Goal: Task Accomplishment & Management: Manage account settings

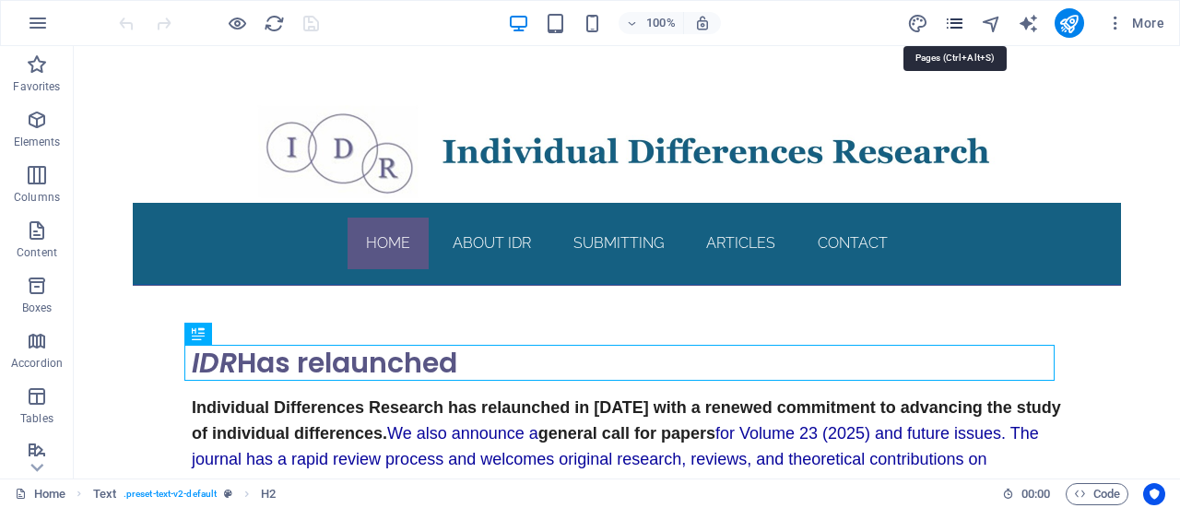
click at [957, 23] on icon "pages" at bounding box center [954, 23] width 21 height 21
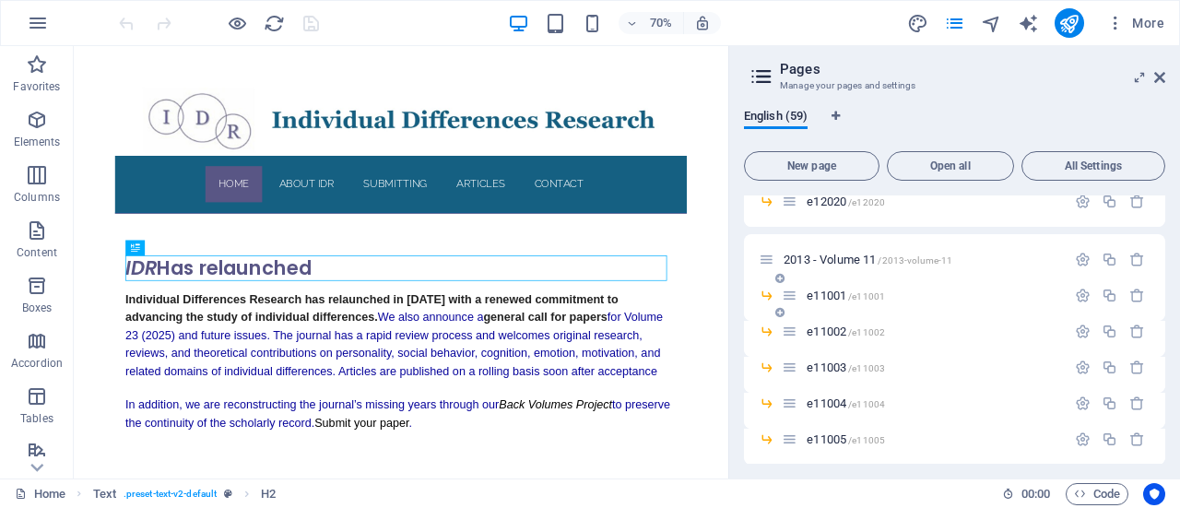
scroll to position [1635, 0]
click at [1110, 257] on icon "button" at bounding box center [1110, 259] width 16 height 16
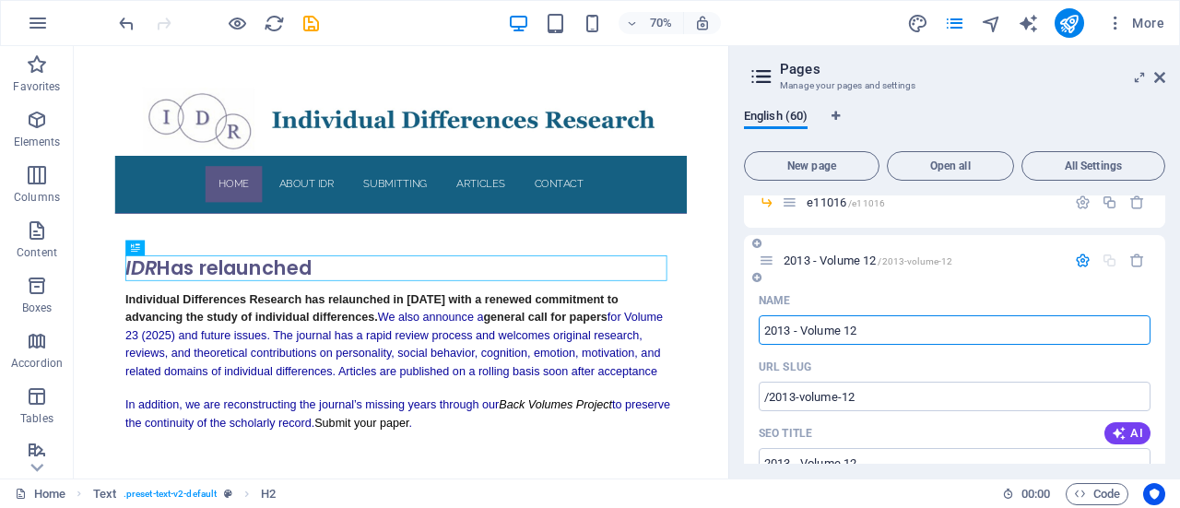
scroll to position [2307, 0]
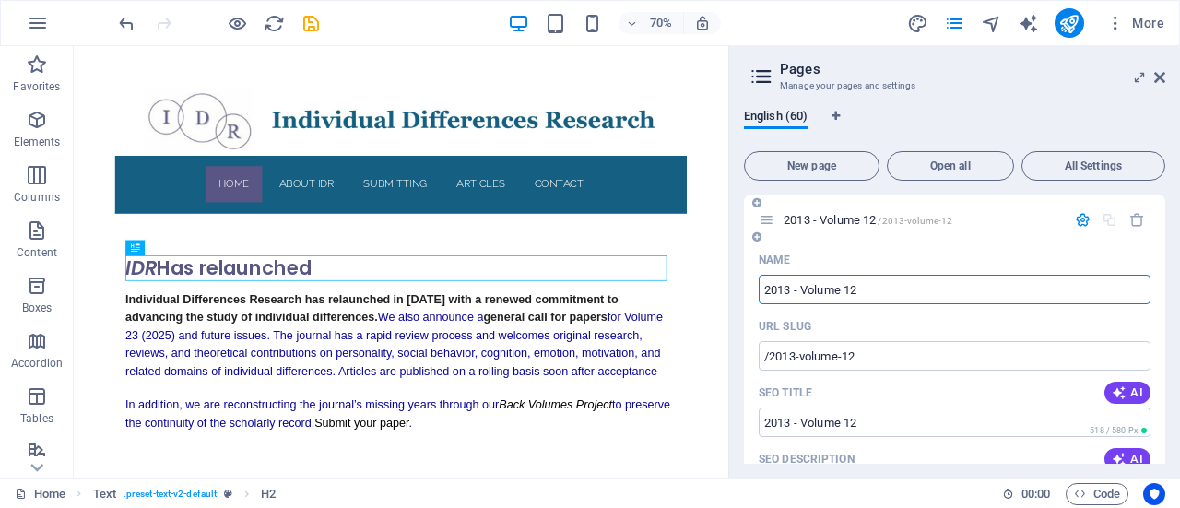
click at [1079, 218] on icon "button" at bounding box center [1083, 220] width 16 height 16
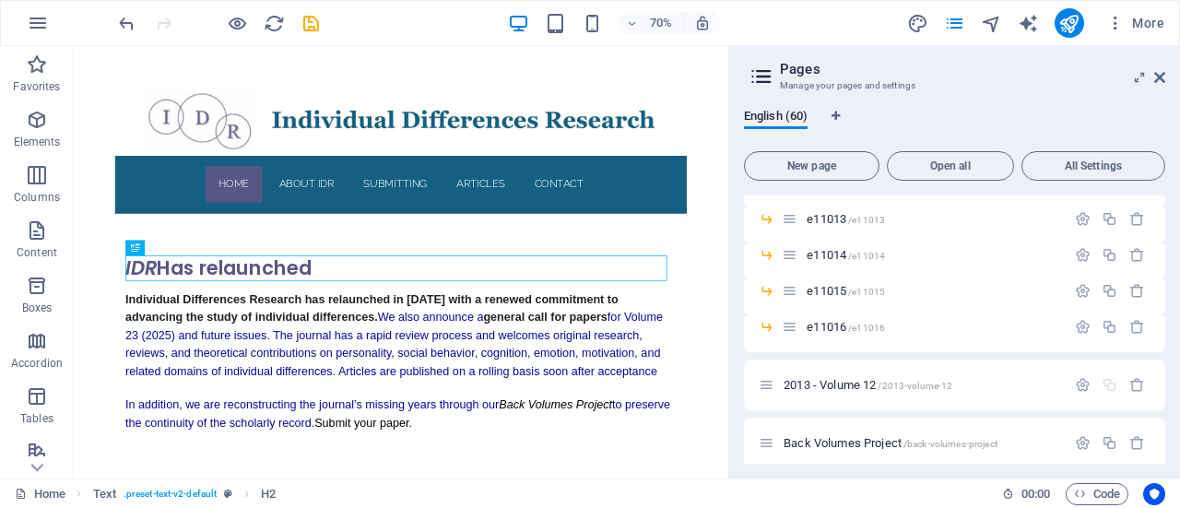
scroll to position [2153, 0]
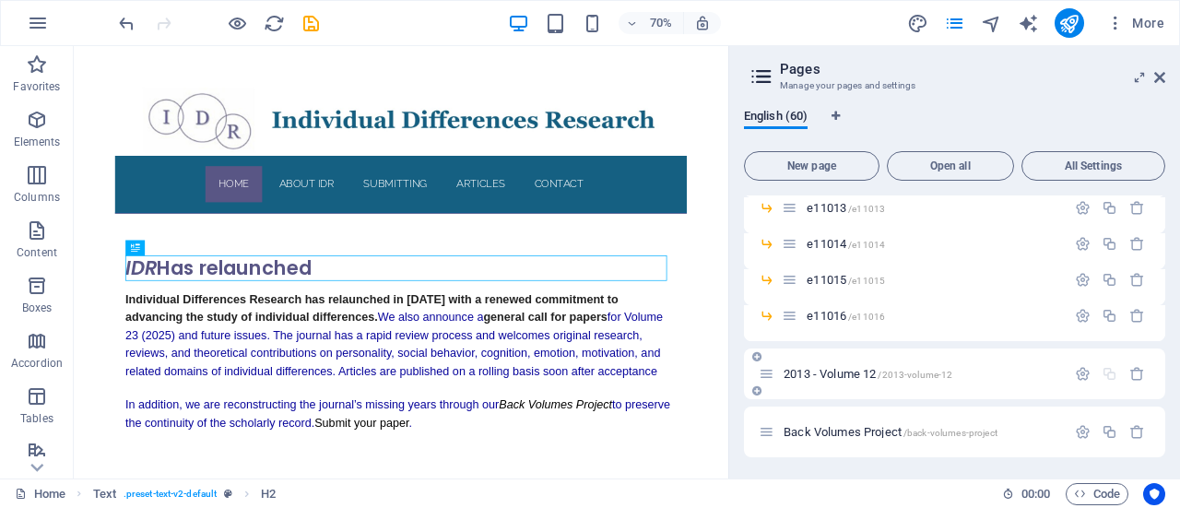
click at [817, 371] on span "2013 - Volume 12 /2013-volume-12" at bounding box center [868, 374] width 169 height 14
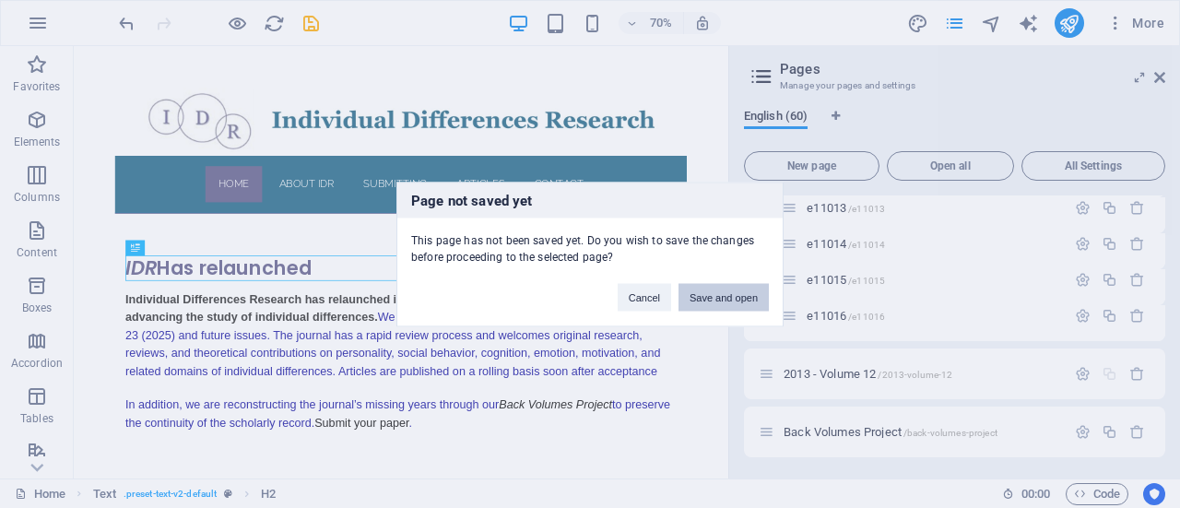
click at [752, 298] on button "Save and open" at bounding box center [723, 297] width 90 height 28
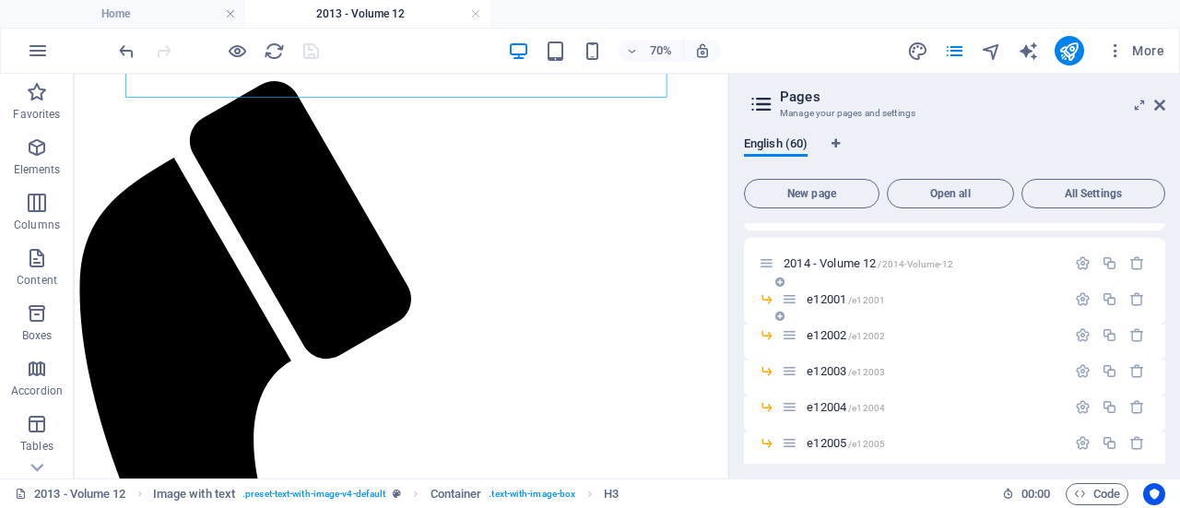
scroll to position [881, 0]
click at [1107, 297] on icon "button" at bounding box center [1110, 299] width 16 height 16
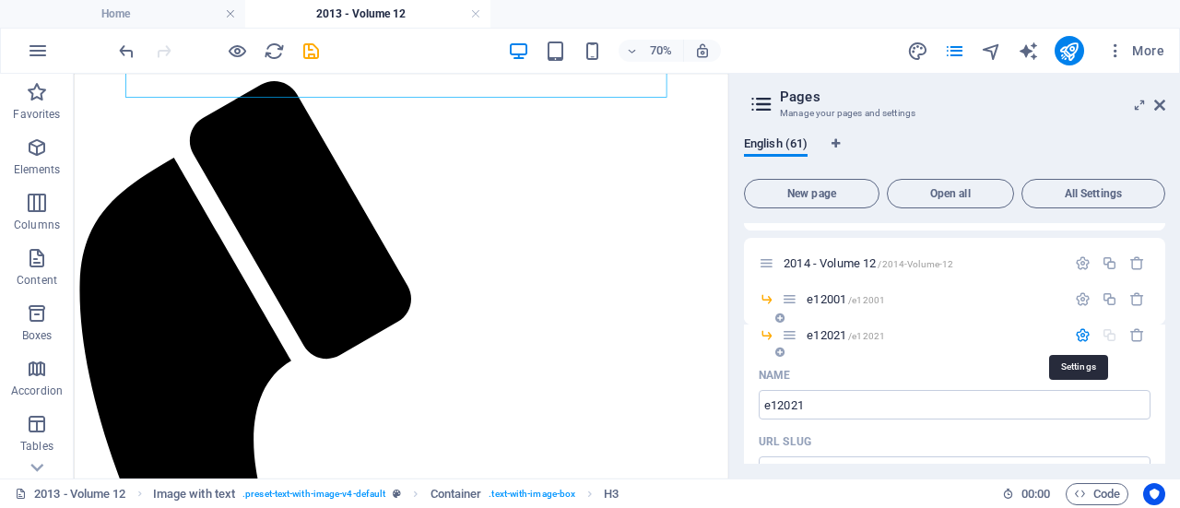
click at [1078, 331] on icon "button" at bounding box center [1083, 335] width 16 height 16
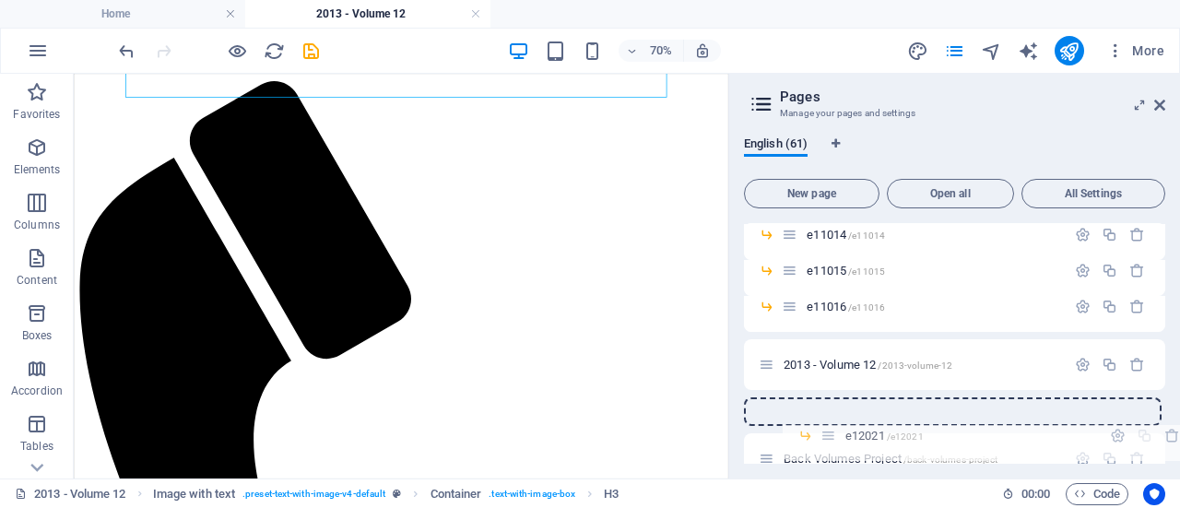
scroll to position [2218, 0]
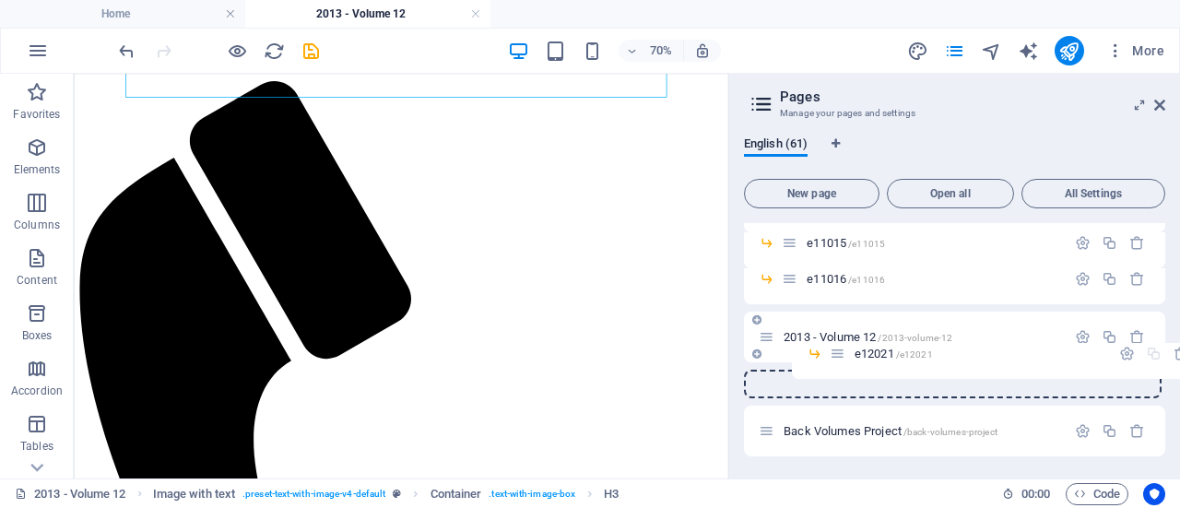
drag, startPoint x: 793, startPoint y: 342, endPoint x: 833, endPoint y: 355, distance: 42.6
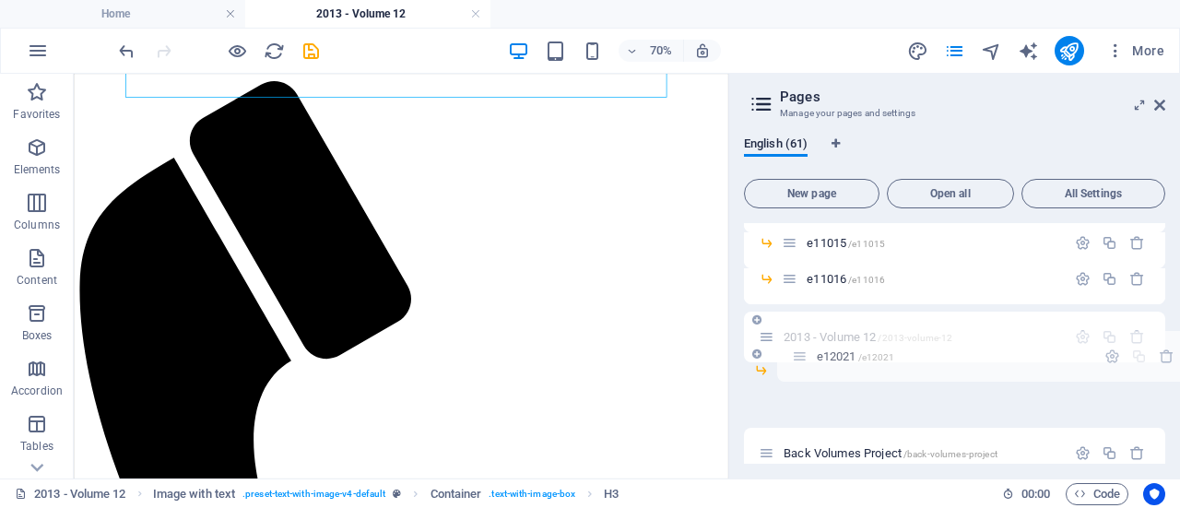
drag, startPoint x: 767, startPoint y: 397, endPoint x: 802, endPoint y: 349, distance: 59.4
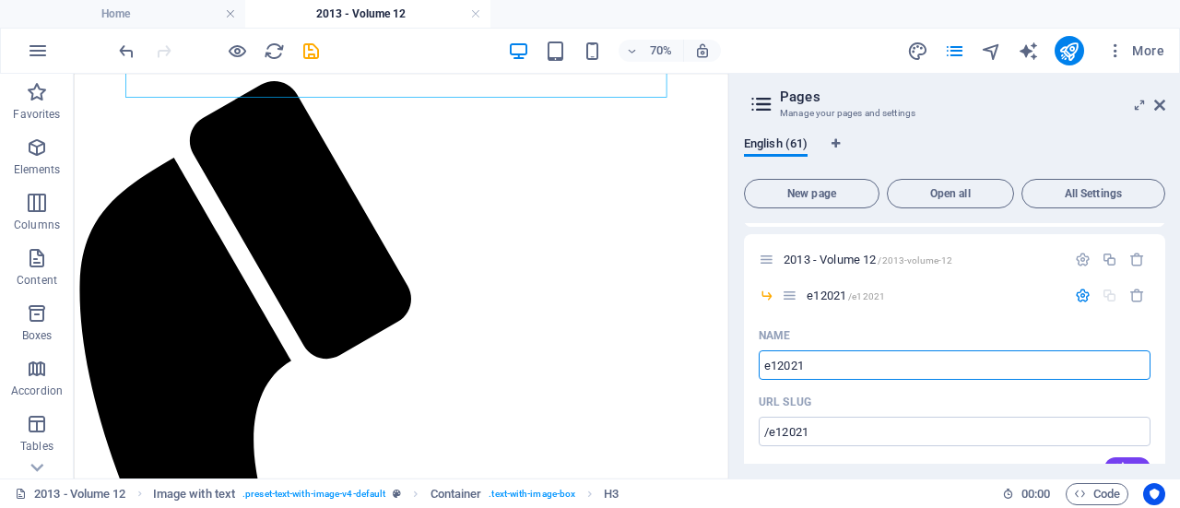
scroll to position [2297, 0]
click at [779, 368] on input "e12021" at bounding box center [955, 362] width 392 height 29
type input "e10021"
type input "/e10021"
type input "e10021"
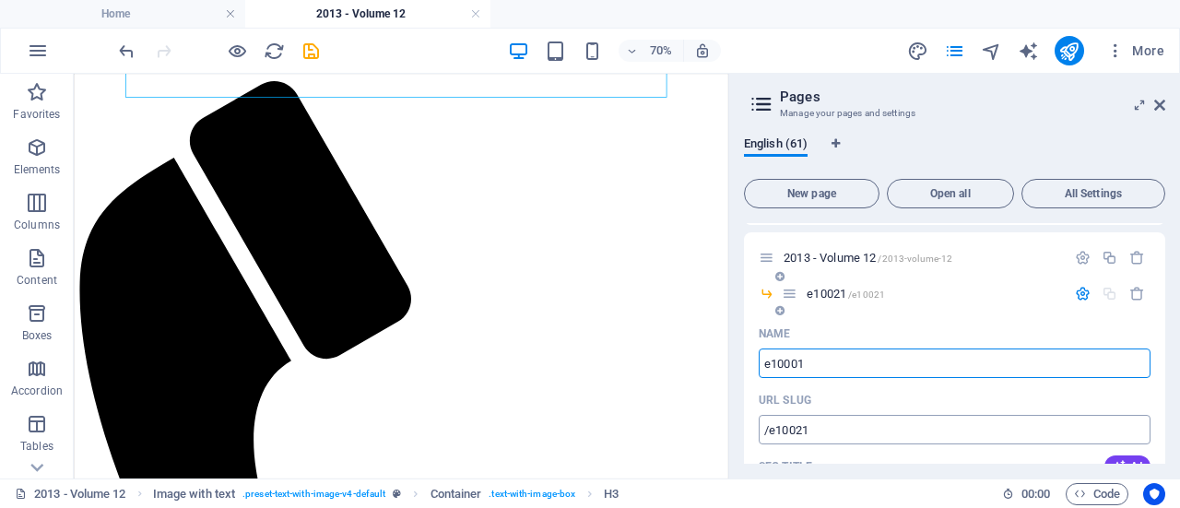
type input "e10001"
type input "/e10001"
type input "e10001"
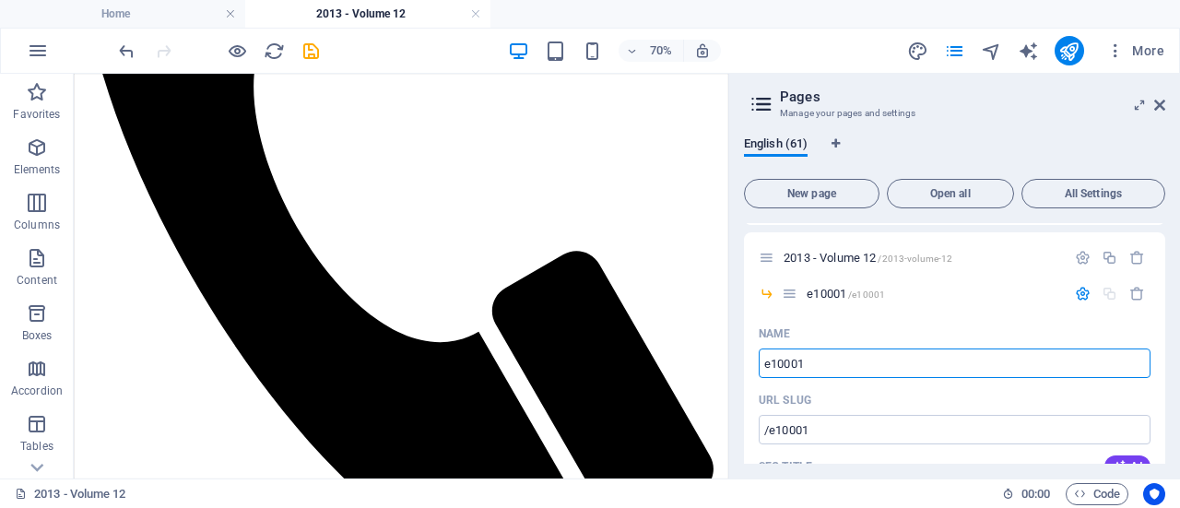
type input "e10001"
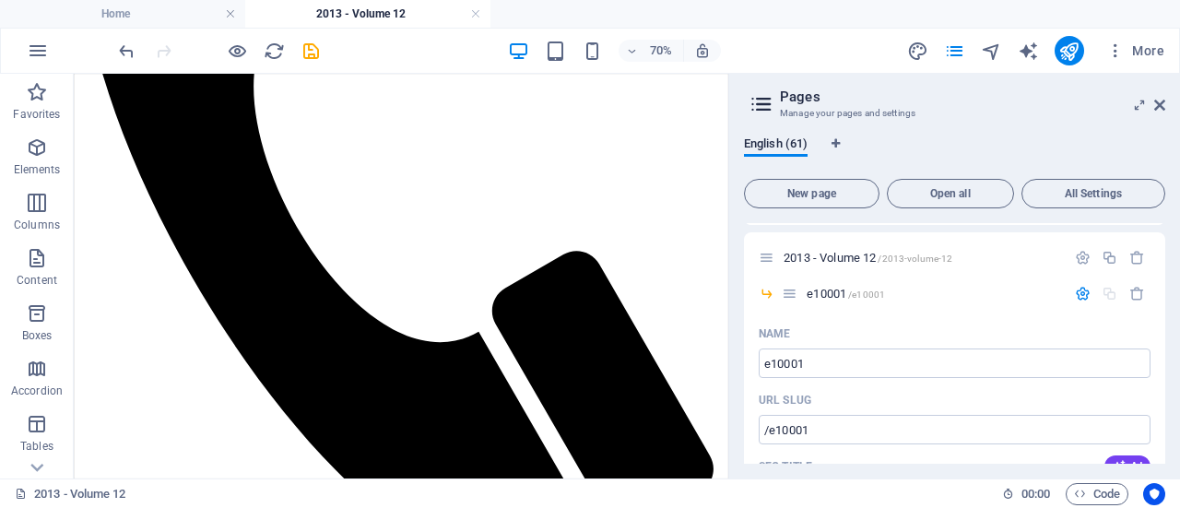
click at [739, 401] on div "English (61) New page Open all All Settings Home / About IDR /about-idr Aims an…" at bounding box center [954, 300] width 451 height 357
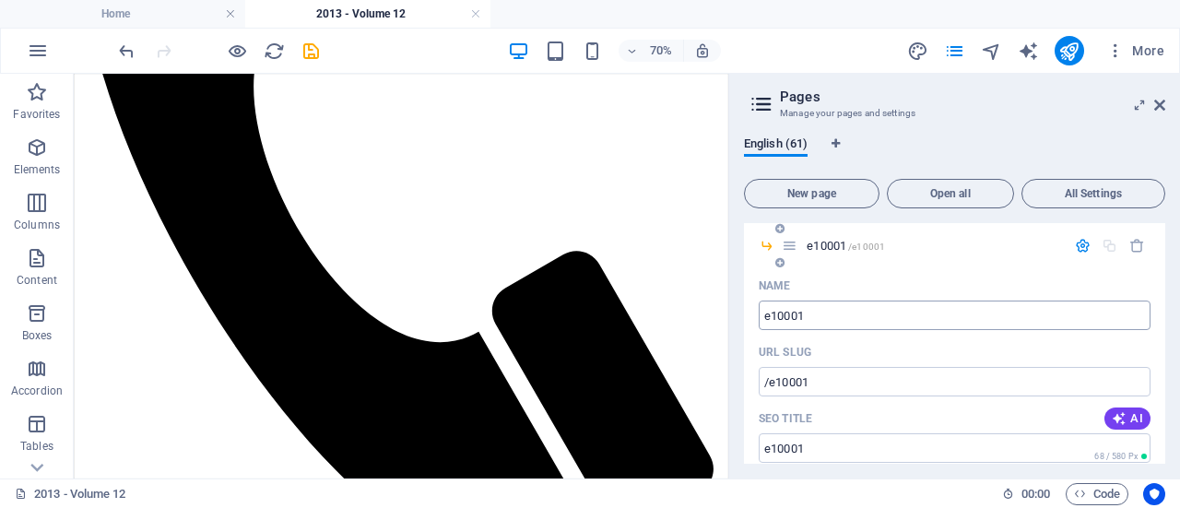
scroll to position [2329, 0]
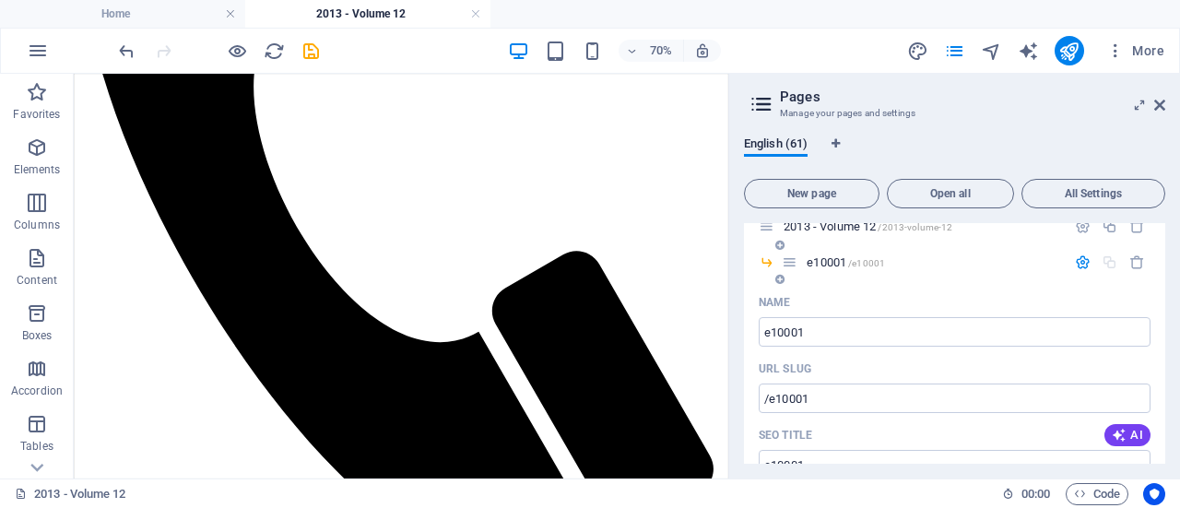
click at [1075, 261] on icon "button" at bounding box center [1083, 262] width 16 height 16
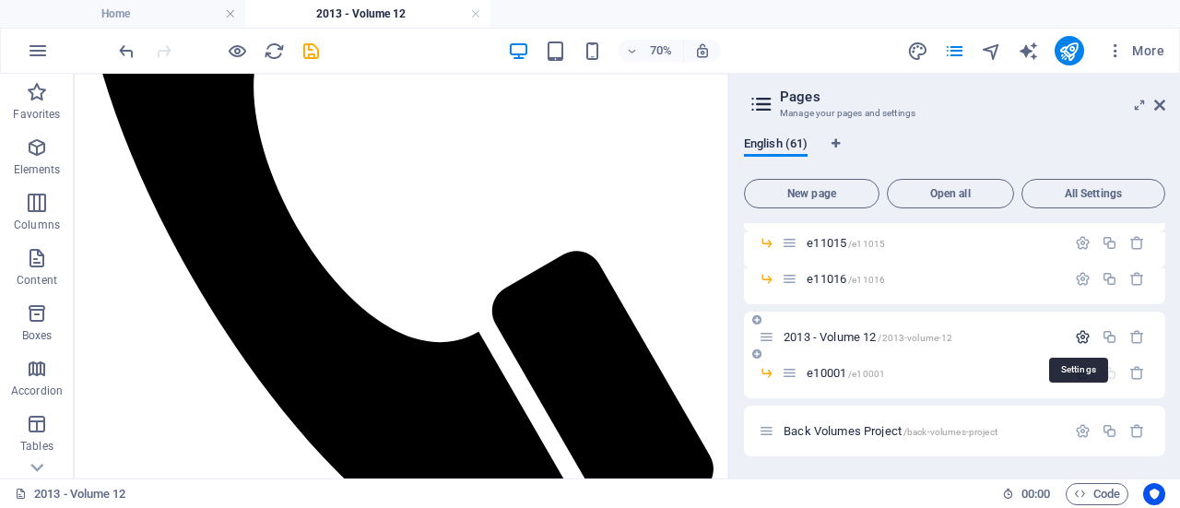
click at [1075, 331] on icon "button" at bounding box center [1083, 337] width 16 height 16
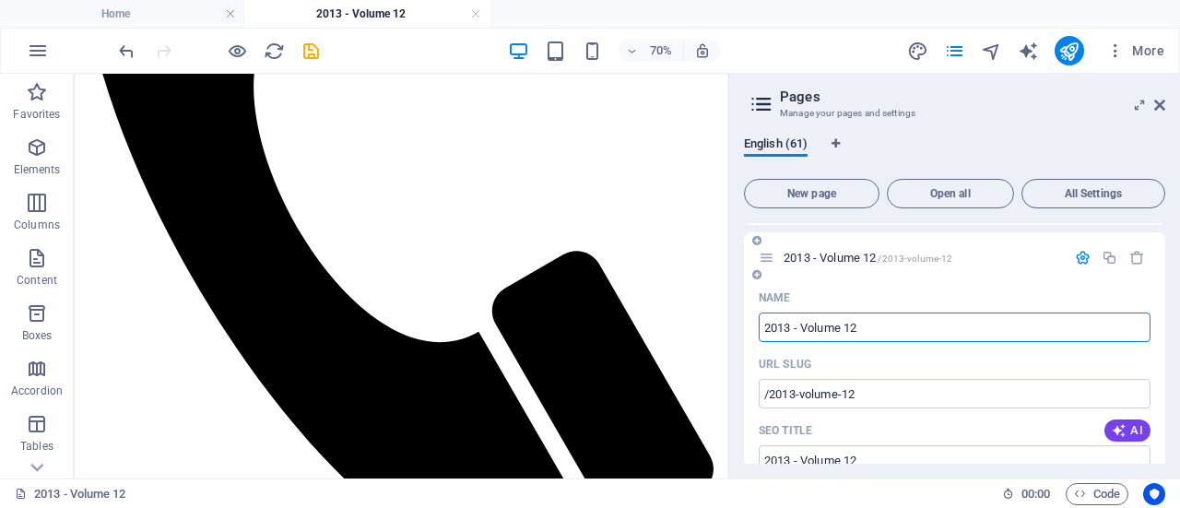
scroll to position [2312, 0]
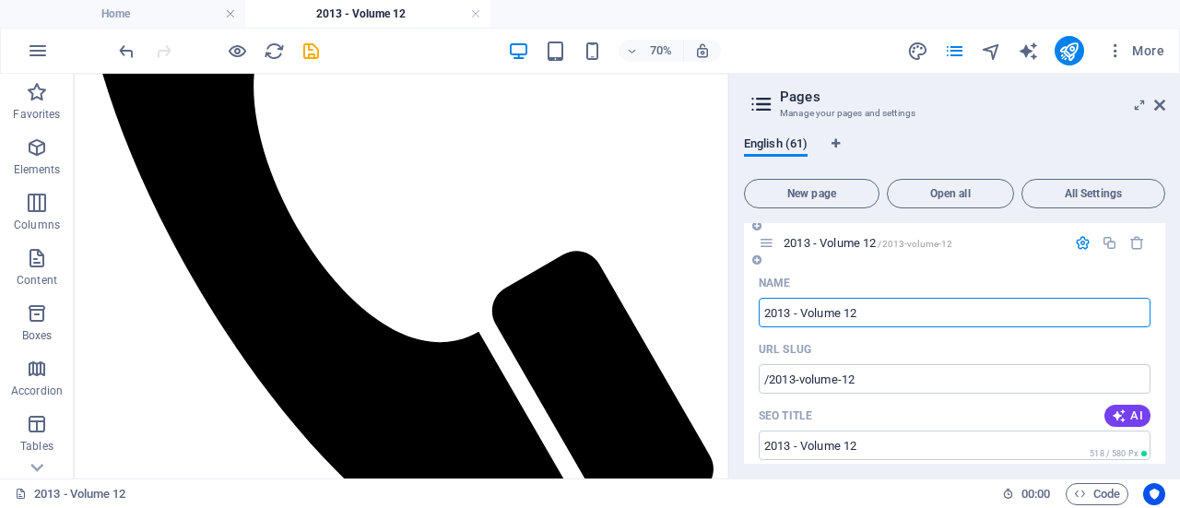
click at [786, 311] on input "2013 - Volume 12" at bounding box center [955, 312] width 392 height 29
type input "2012 - Volume 12"
type input "/2012-volume-12"
type input "2012 - Volume 12"
type input "2012 - Volume 10"
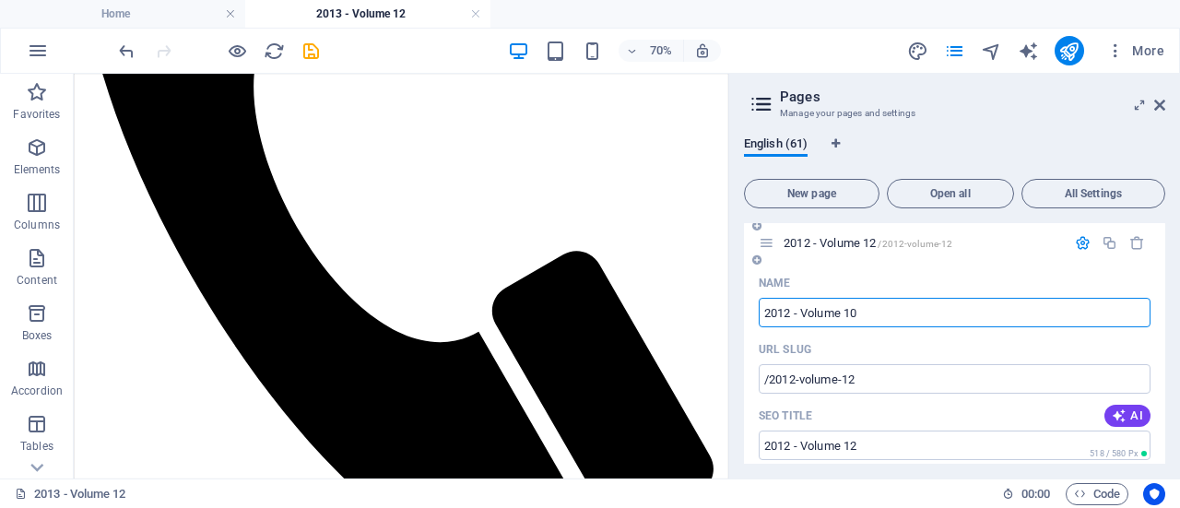
type input "/2012-volume-10"
type input "2012 - Volume 10"
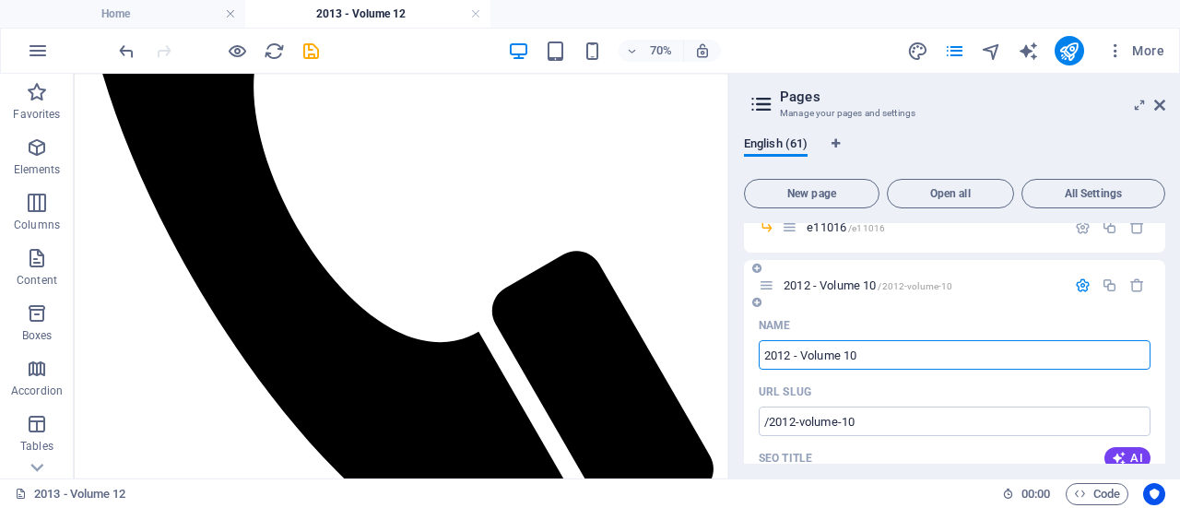
type input "2012 - Volume 10"
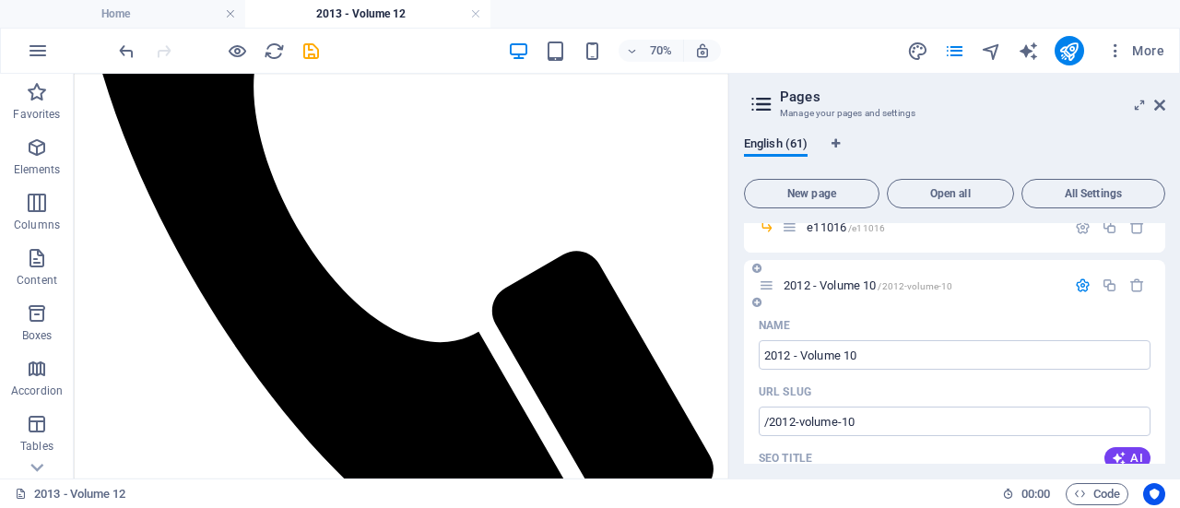
click at [1080, 283] on icon "button" at bounding box center [1083, 285] width 16 height 16
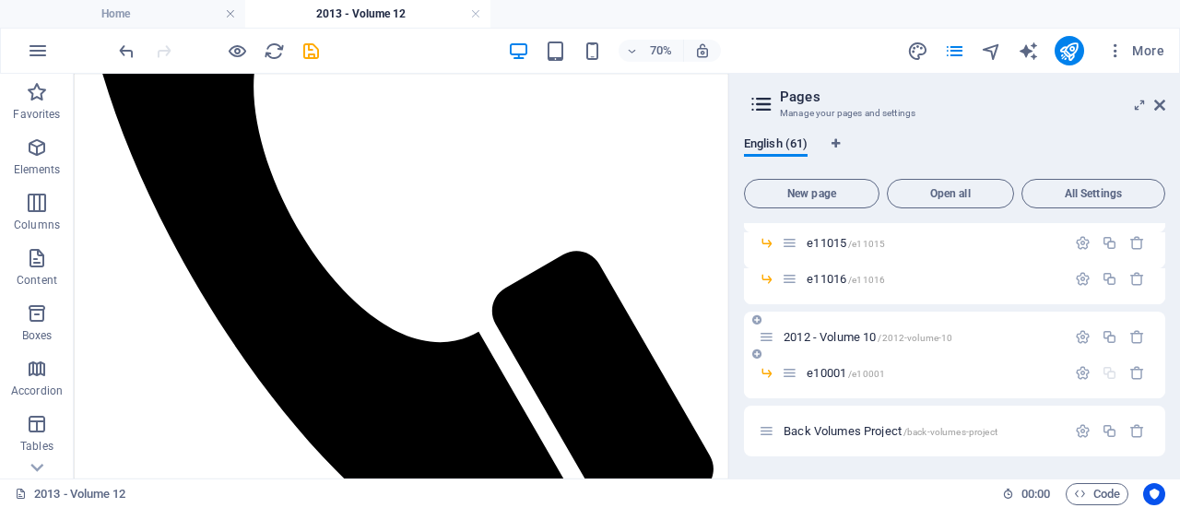
click at [868, 336] on span "2012 - Volume 10 /2012-volume-10" at bounding box center [868, 337] width 169 height 14
click at [805, 333] on span "2012 - Volume 10 /2012-volume-10" at bounding box center [868, 337] width 169 height 14
click at [821, 375] on span "e10001 /e10001" at bounding box center [846, 373] width 78 height 14
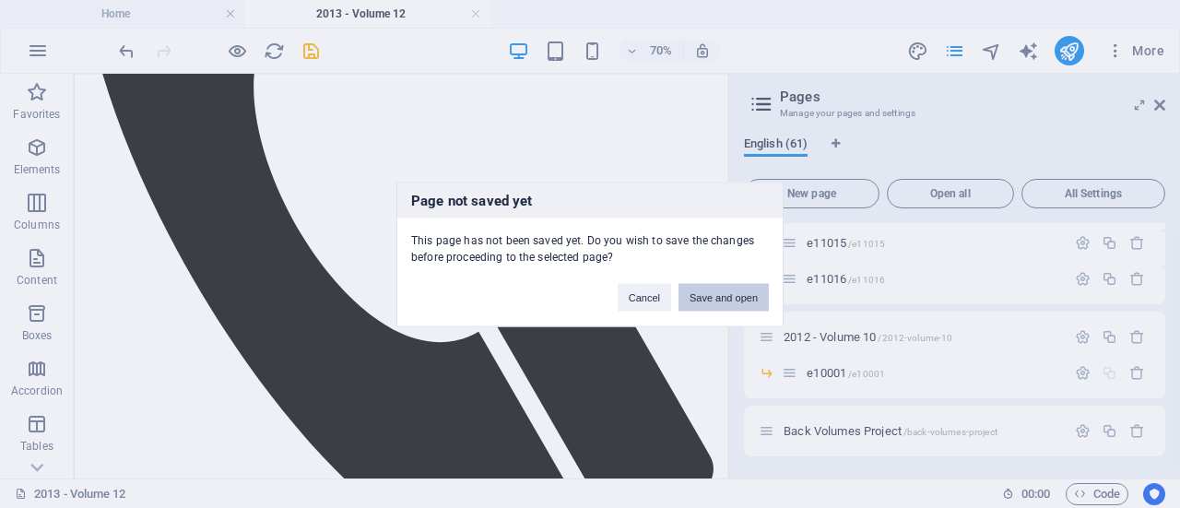
click at [707, 290] on button "Save and open" at bounding box center [723, 297] width 90 height 28
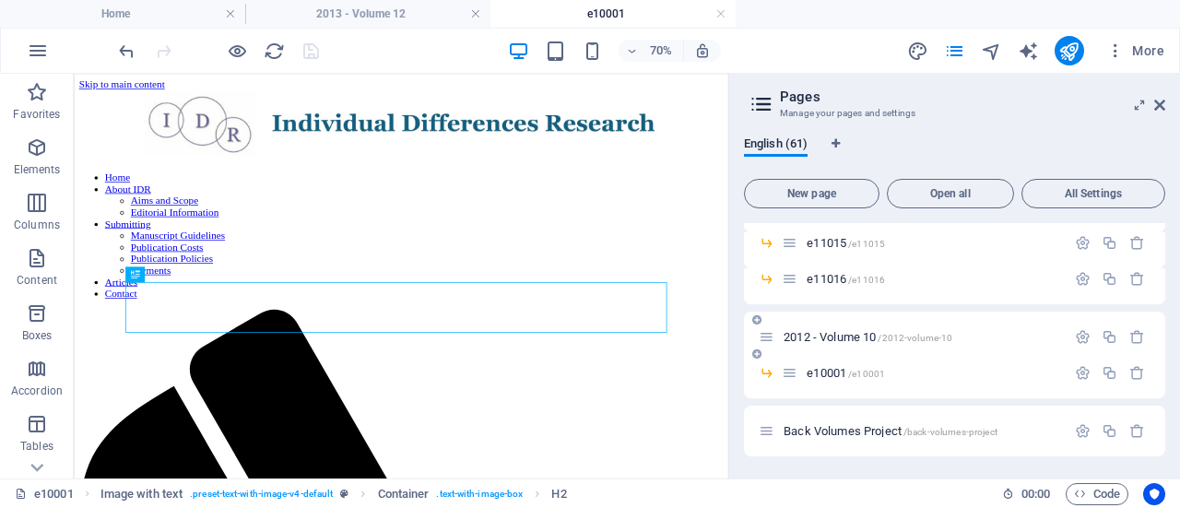
click at [848, 334] on span "2012 - Volume 10 /2012-volume-10" at bounding box center [868, 337] width 169 height 14
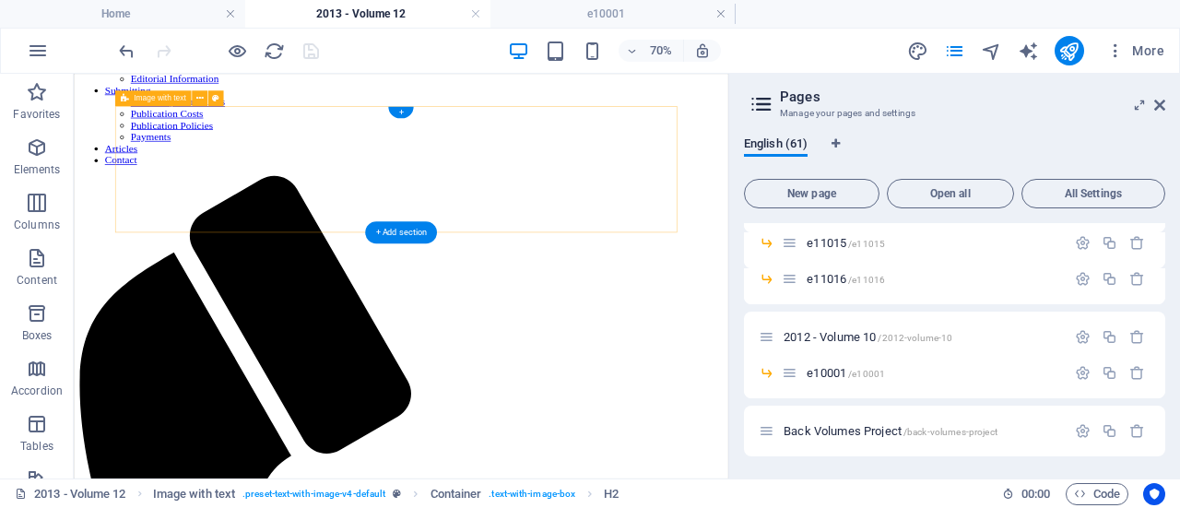
scroll to position [190, 0]
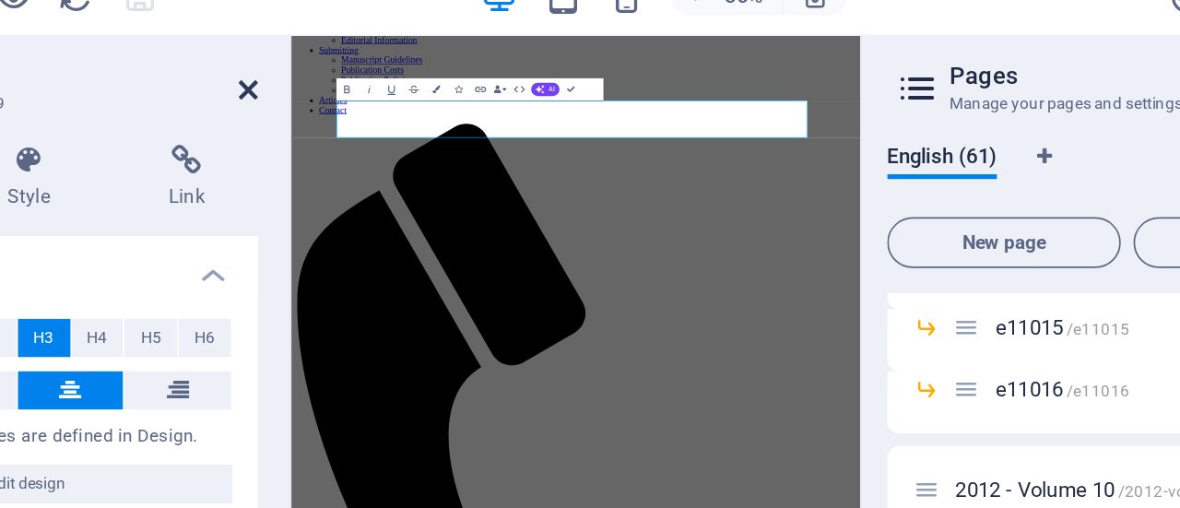
click at [372, 106] on icon at bounding box center [373, 105] width 11 height 15
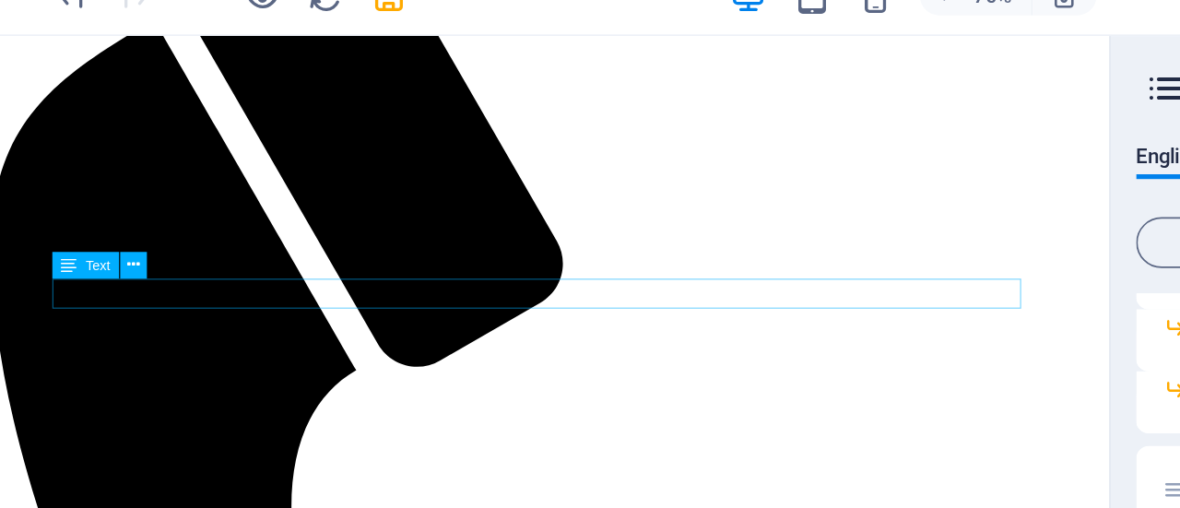
scroll to position [467, 0]
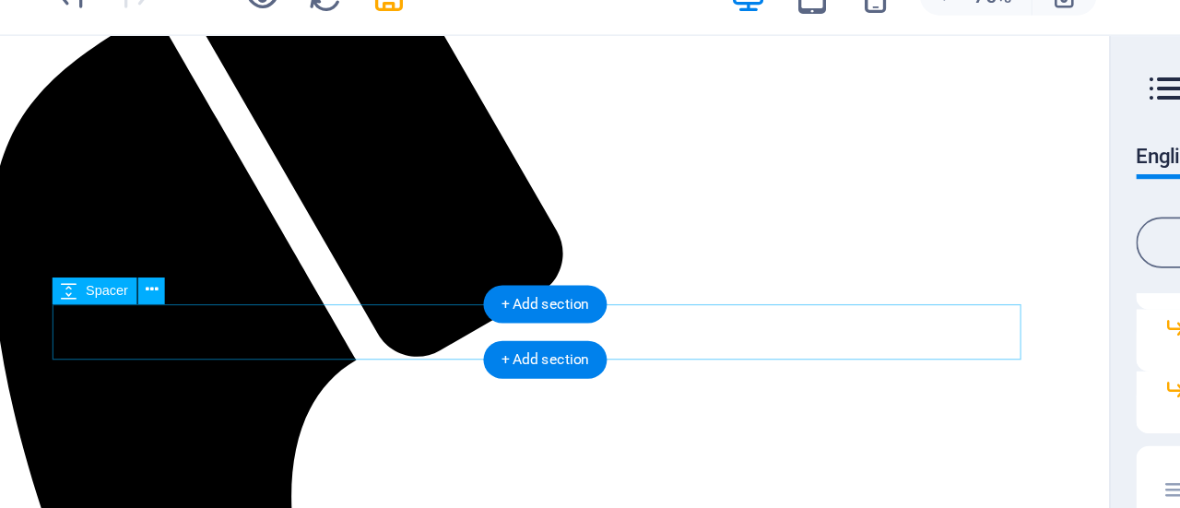
select select "px"
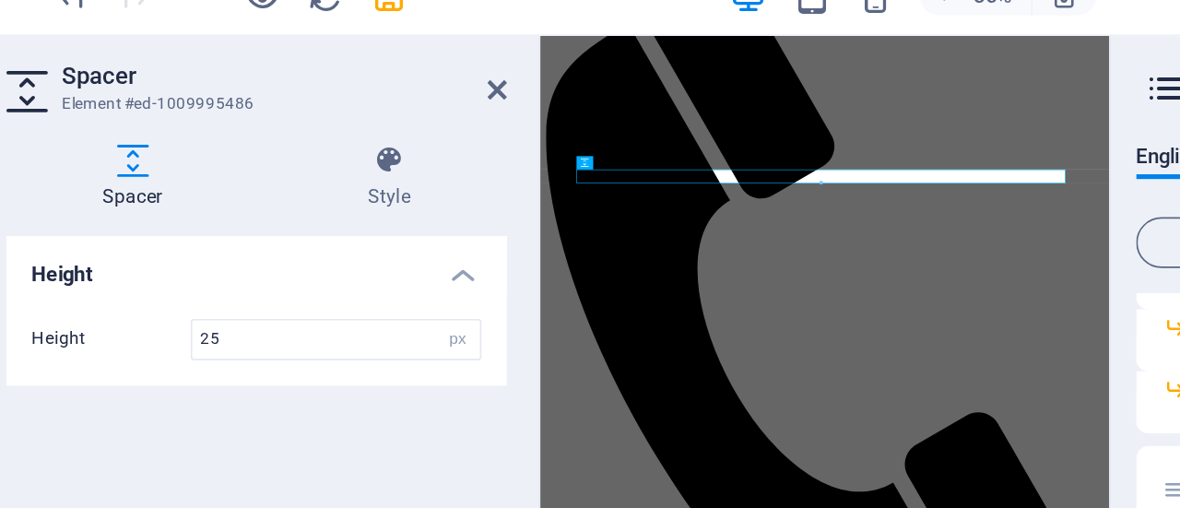
type input "2"
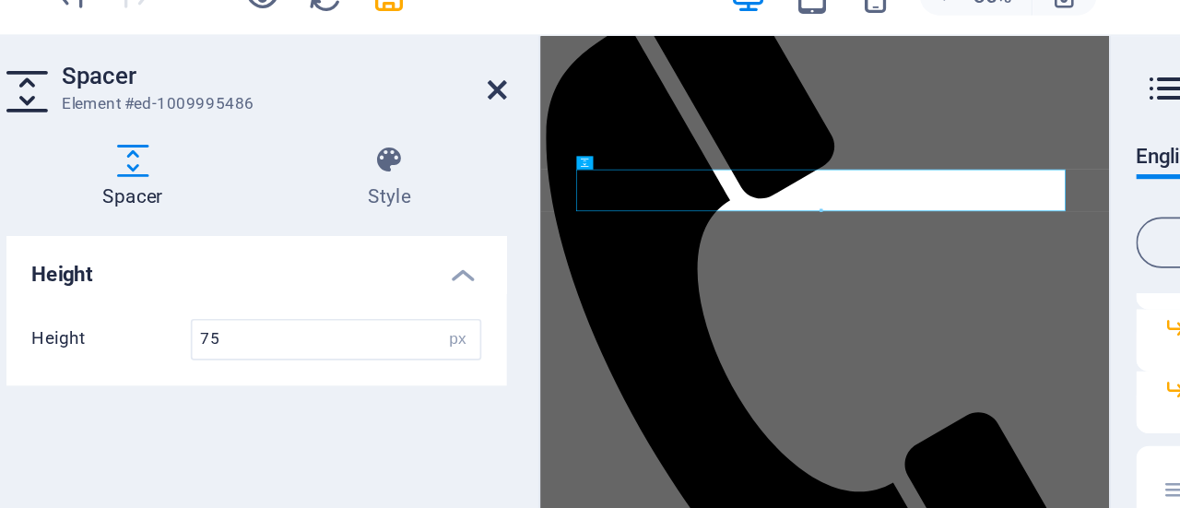
type input "7"
type input "50"
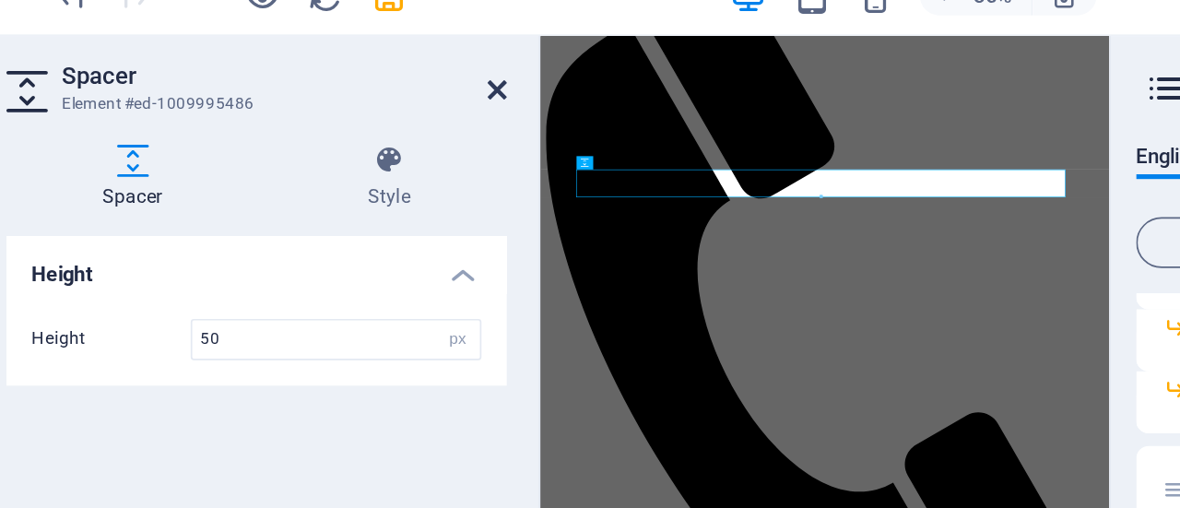
click at [372, 106] on icon at bounding box center [373, 105] width 11 height 15
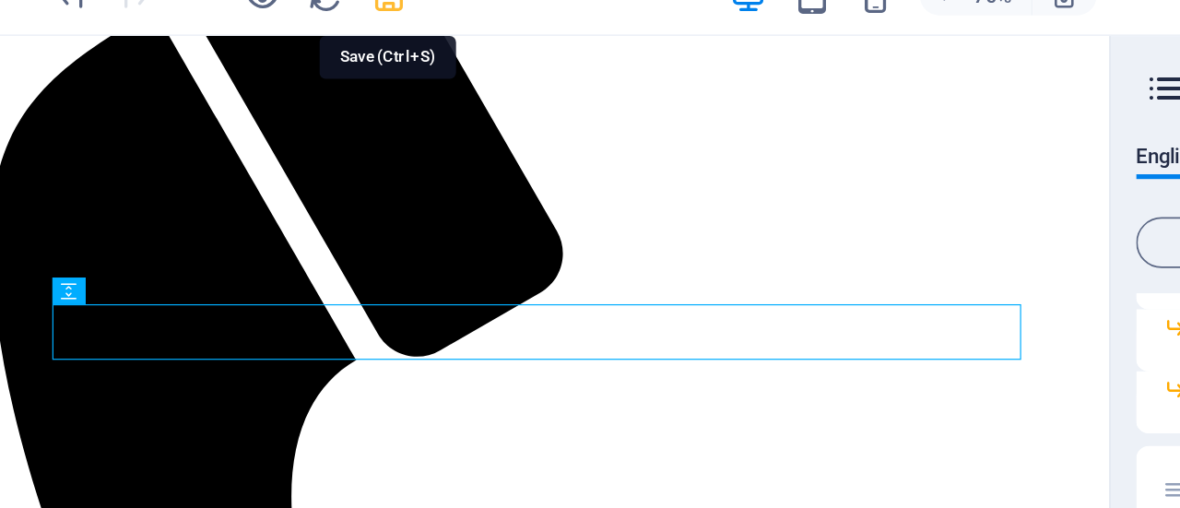
click at [309, 59] on icon "save" at bounding box center [311, 51] width 21 height 21
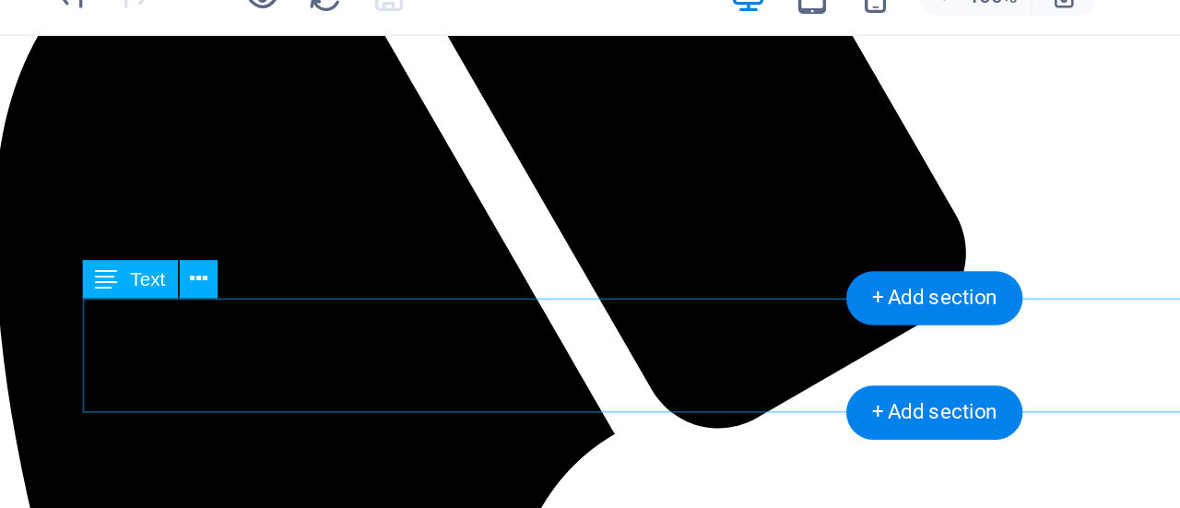
scroll to position [587, 0]
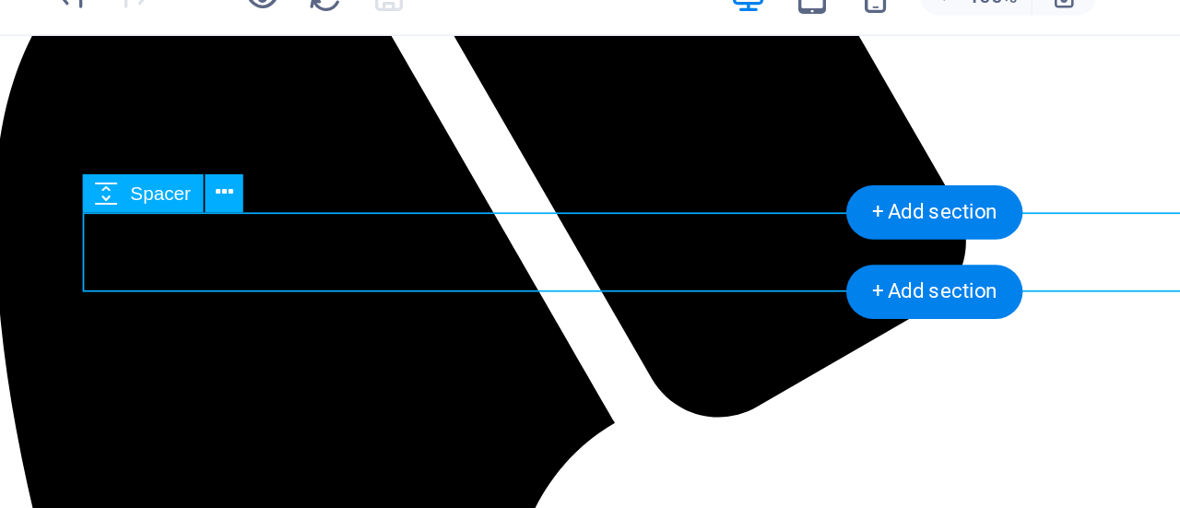
select select "px"
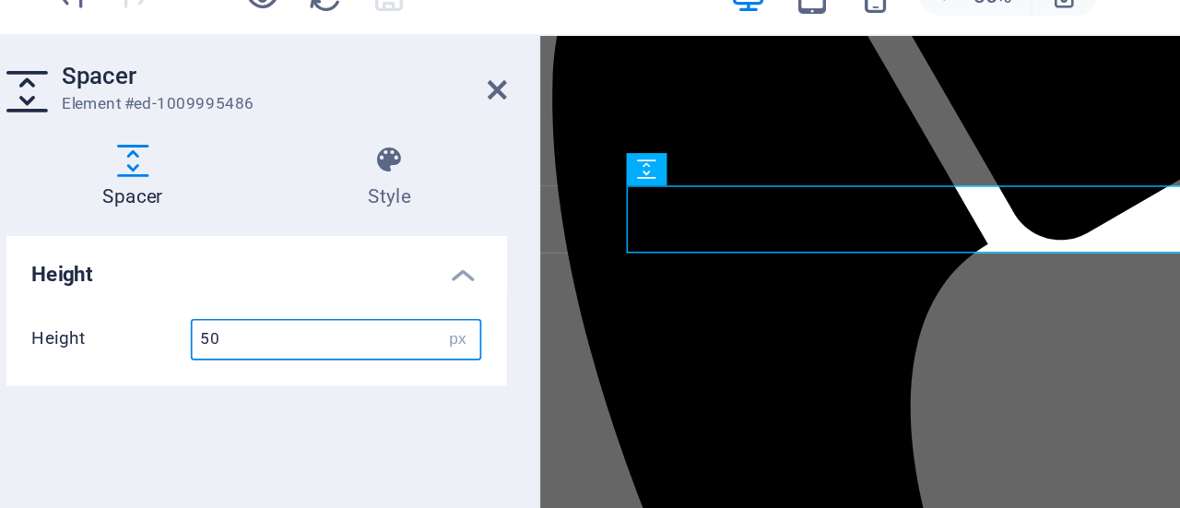
drag, startPoint x: 251, startPoint y: 251, endPoint x: 149, endPoint y: 238, distance: 102.2
click at [149, 238] on div "Height 50 px rem vh vw" at bounding box center [233, 250] width 261 height 24
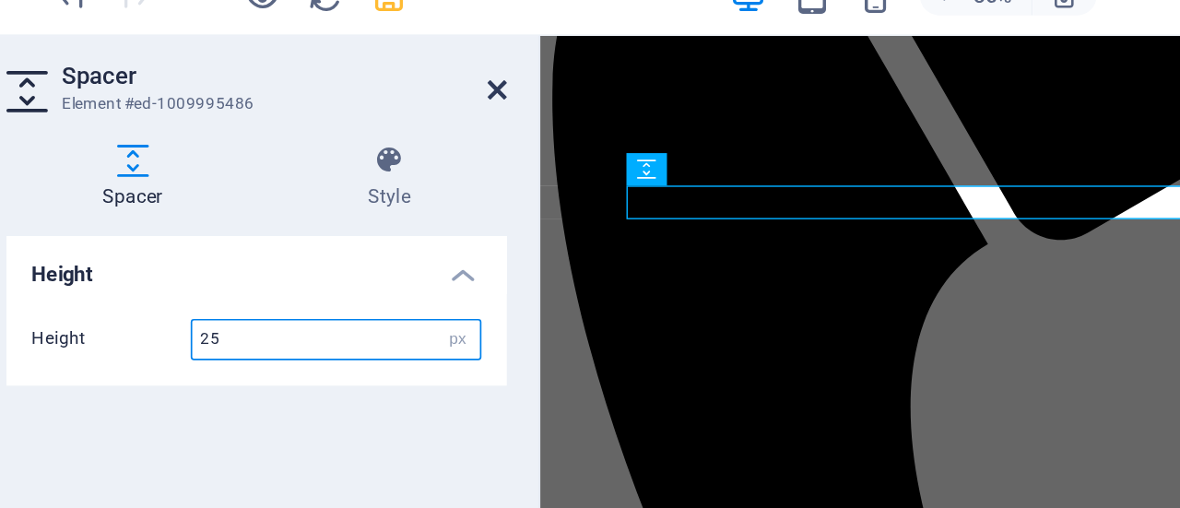
type input "25"
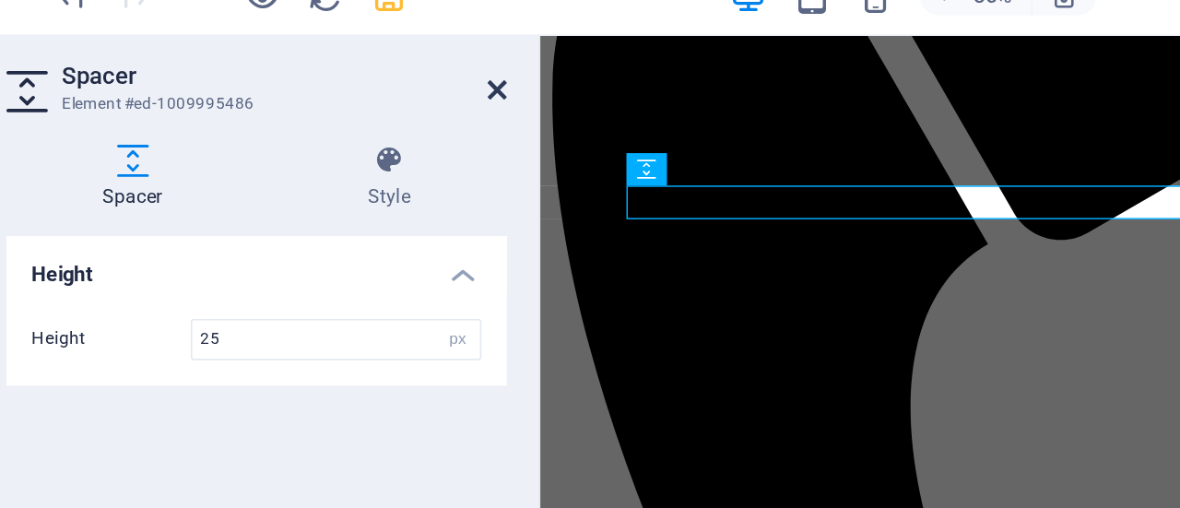
click at [377, 111] on icon at bounding box center [373, 105] width 11 height 15
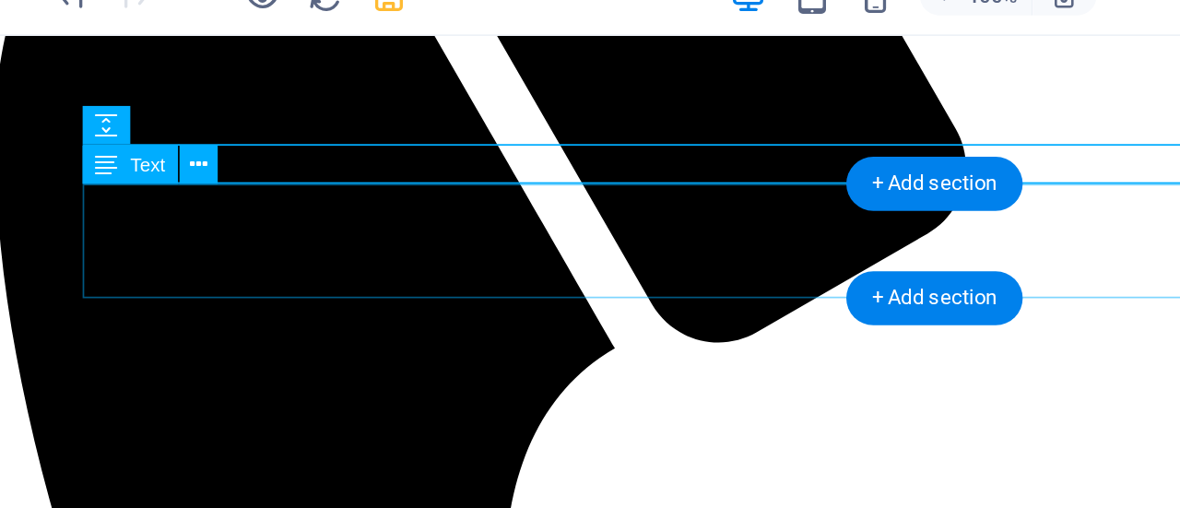
scroll to position [632, 0]
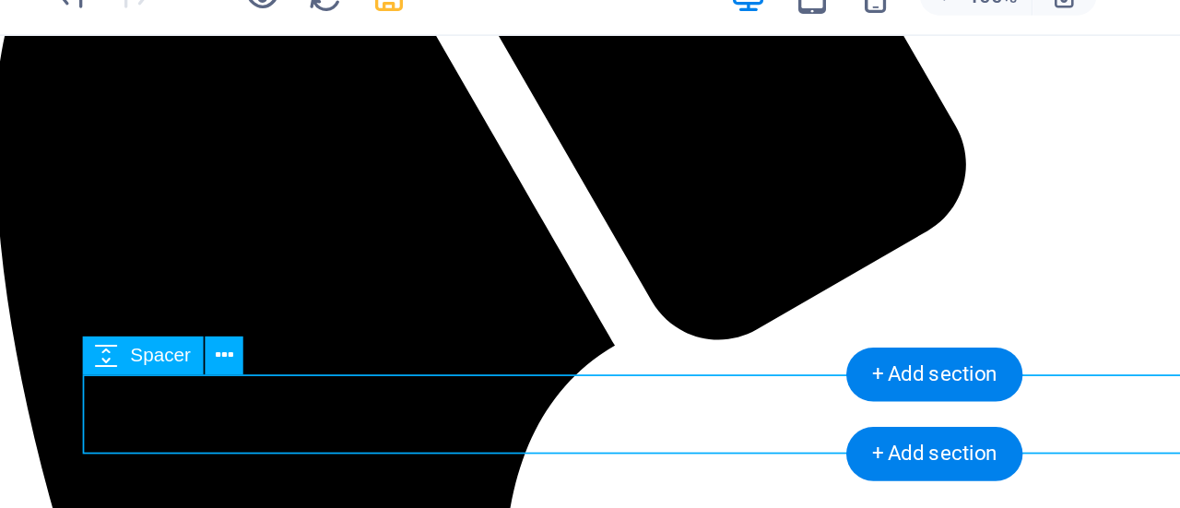
select select "px"
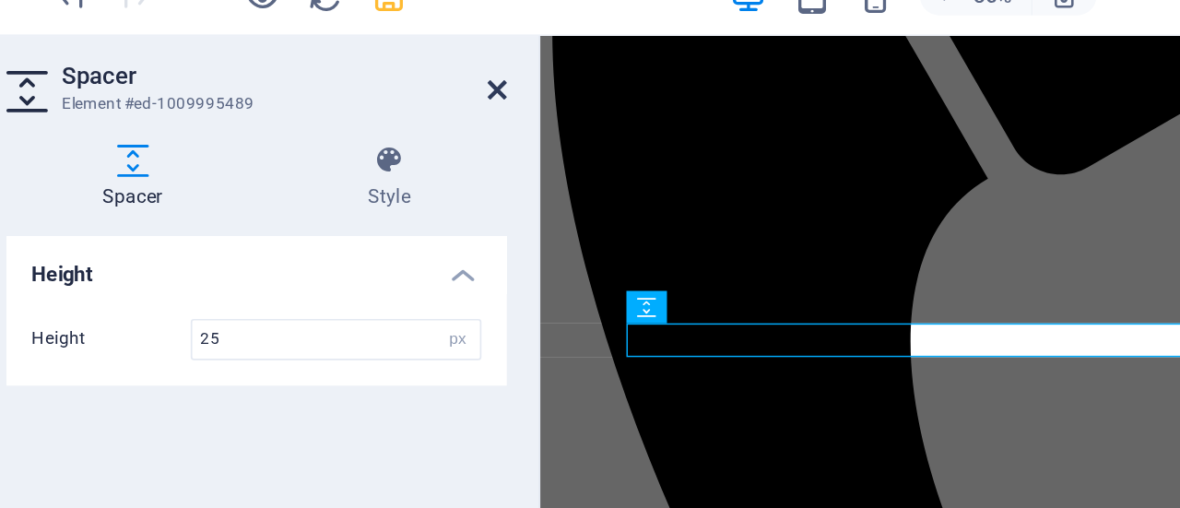
type input "25"
click at [378, 101] on icon at bounding box center [373, 105] width 11 height 15
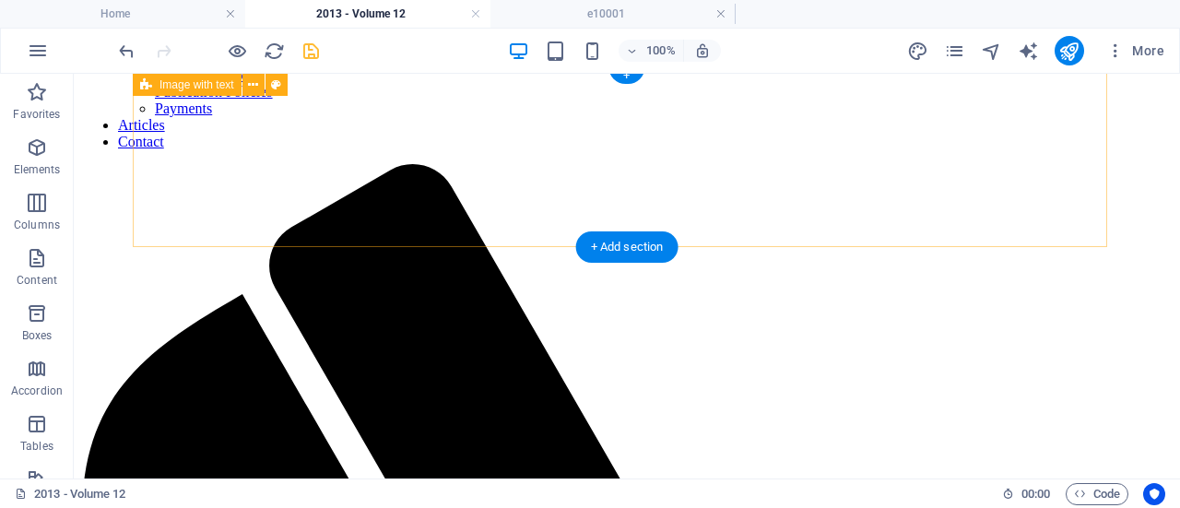
scroll to position [245, 0]
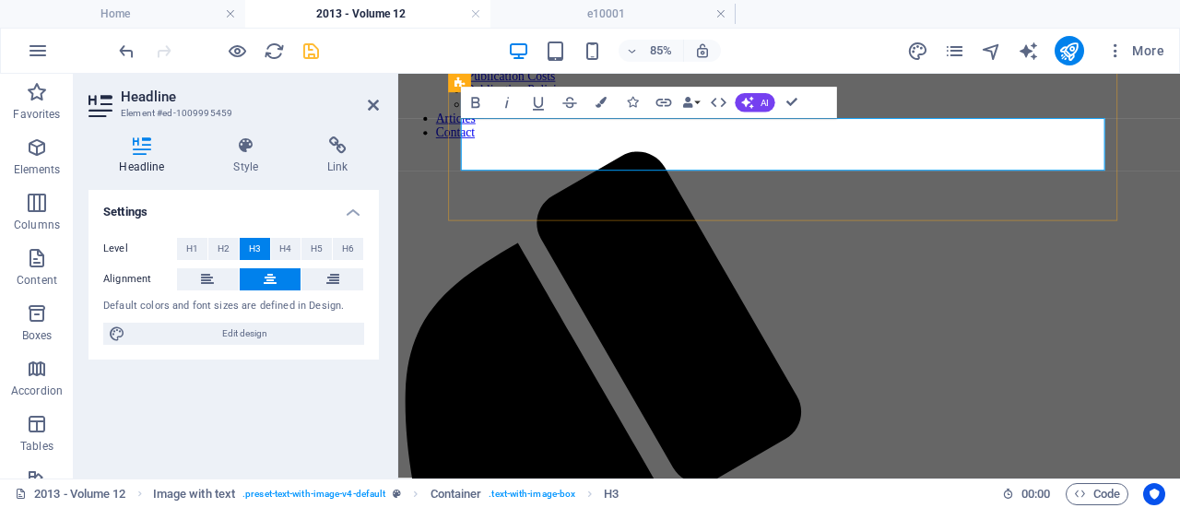
drag, startPoint x: 809, startPoint y: 171, endPoint x: 1342, endPoint y: 145, distance: 533.5
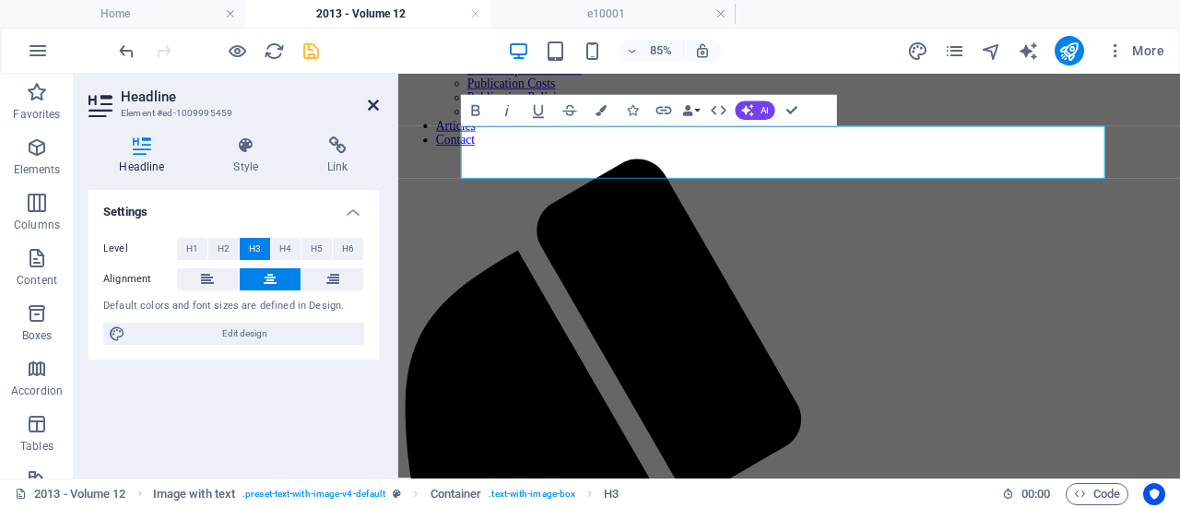
click at [374, 104] on icon at bounding box center [373, 105] width 11 height 15
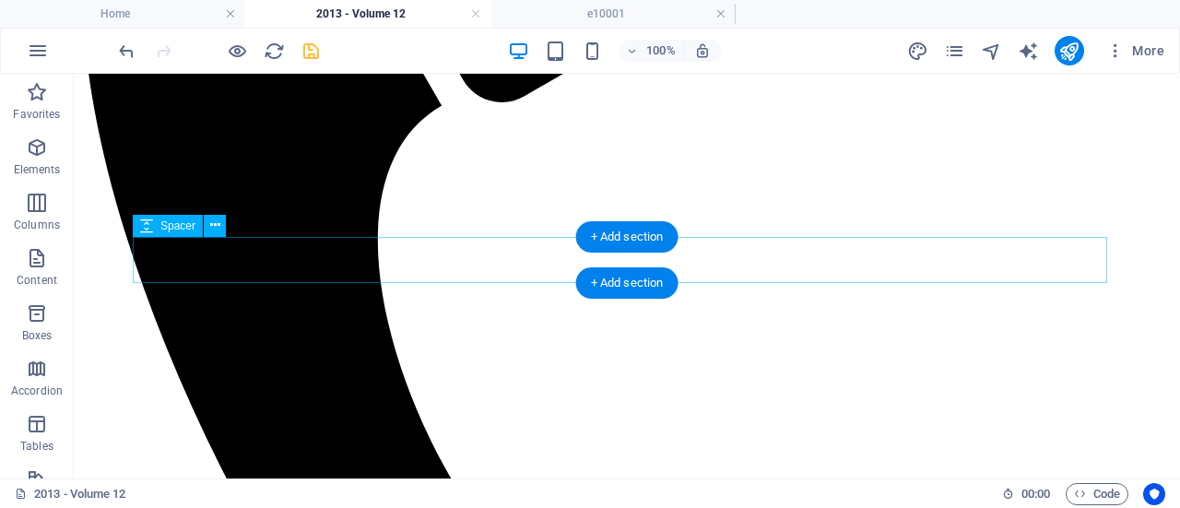
scroll to position [783, 0]
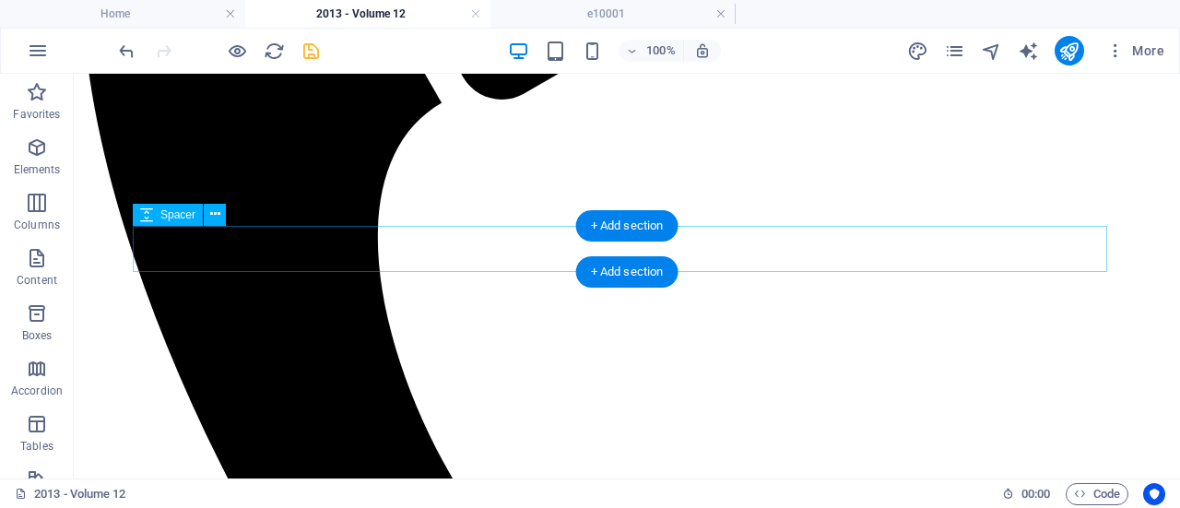
select select "px"
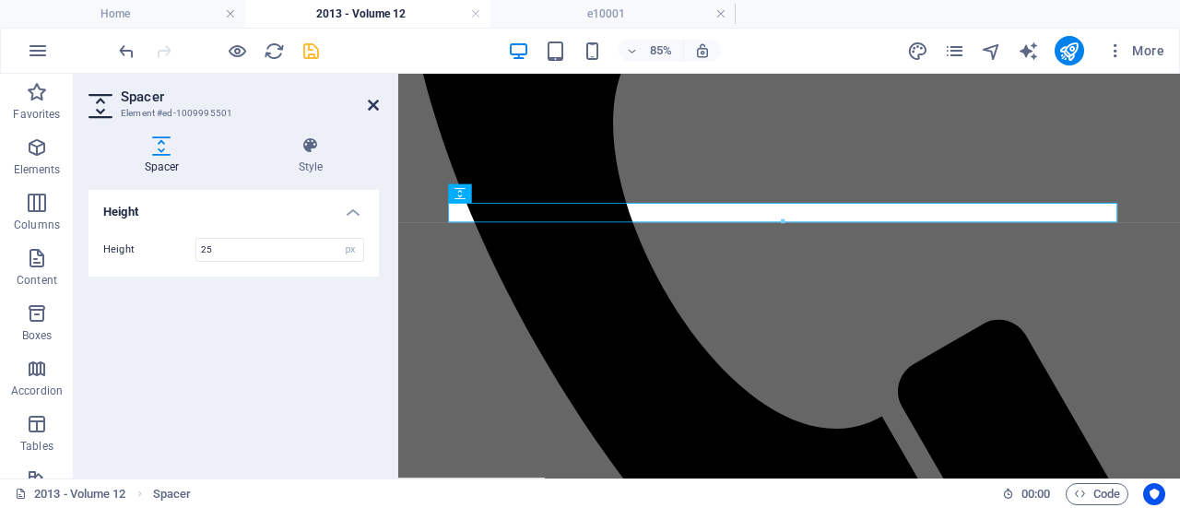
type input "25"
click at [374, 100] on icon at bounding box center [373, 105] width 11 height 15
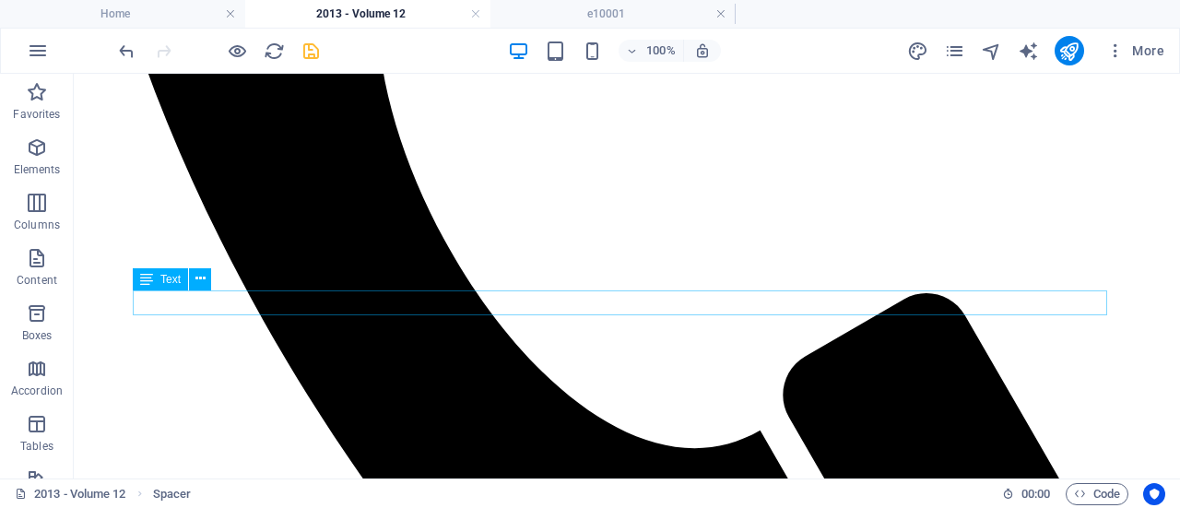
scroll to position [1008, 0]
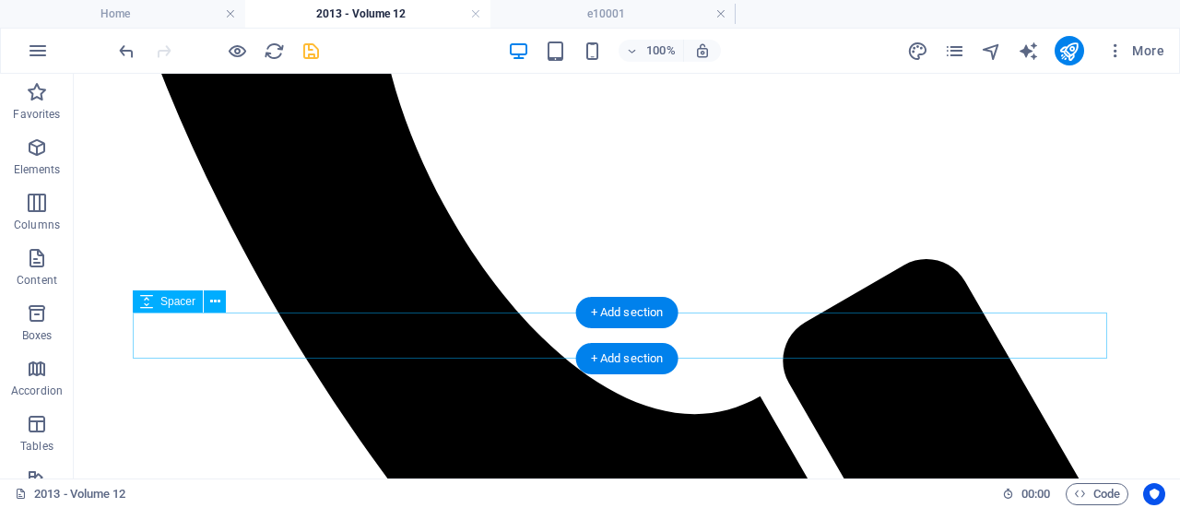
select select "px"
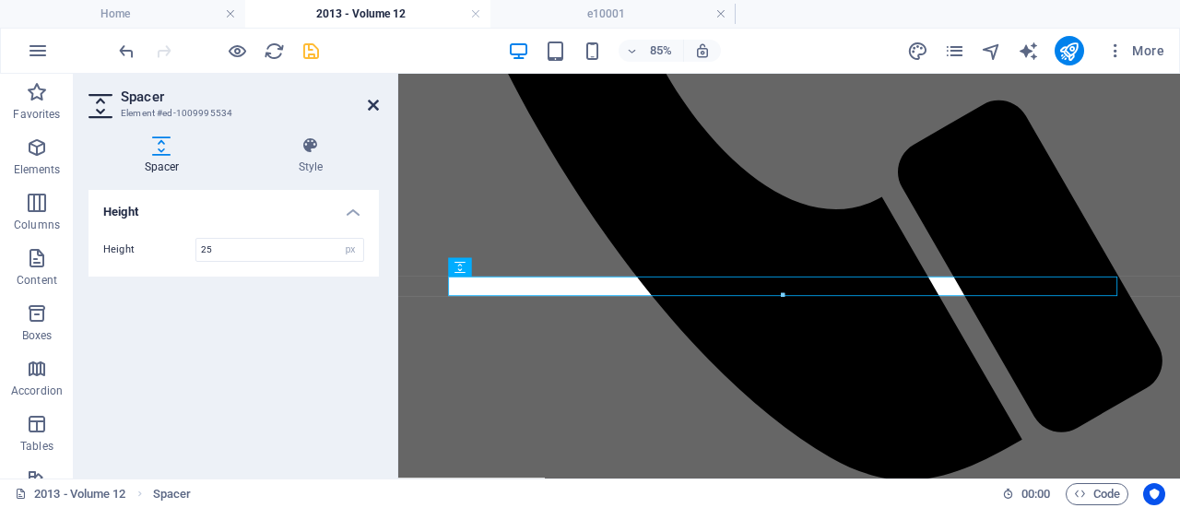
type input "25"
click at [374, 104] on icon at bounding box center [373, 105] width 11 height 15
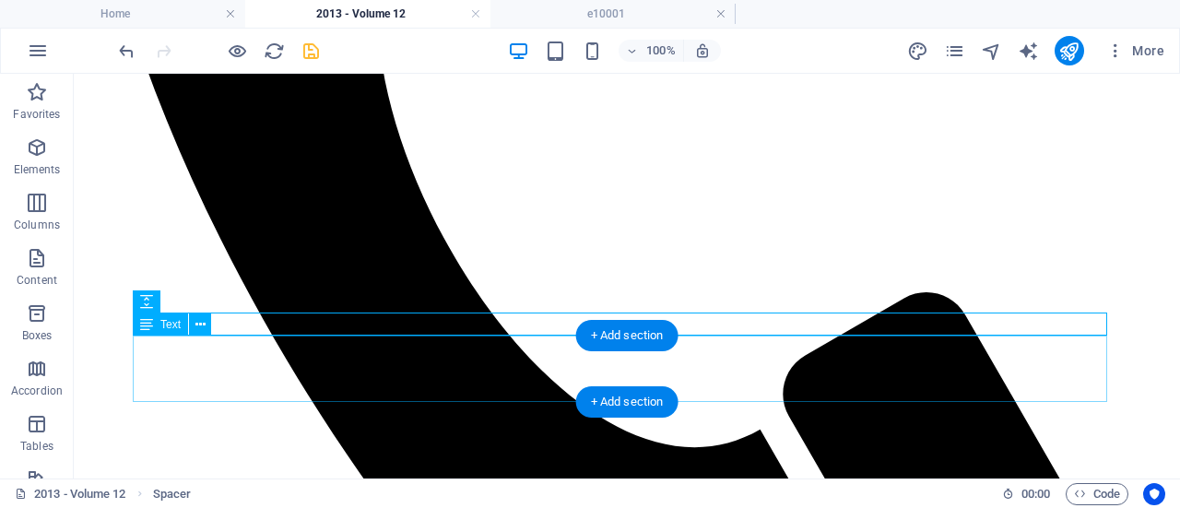
scroll to position [1162, 0]
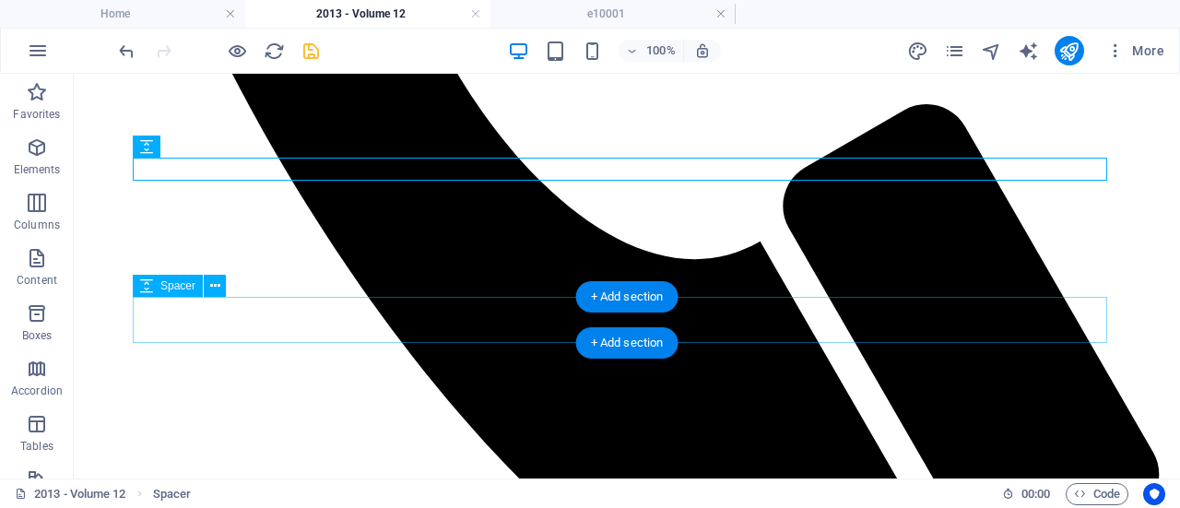
select select "px"
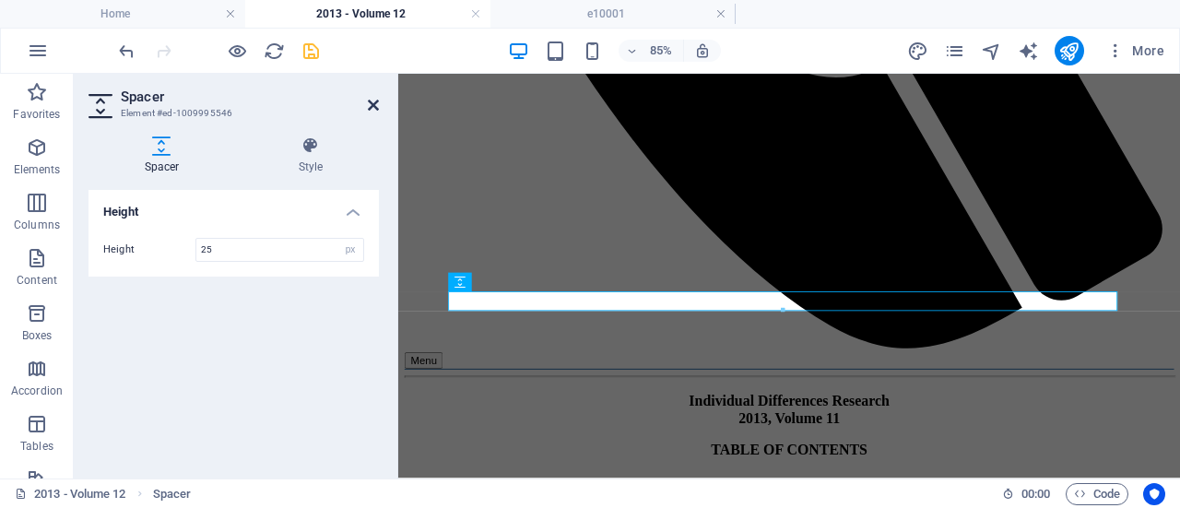
type input "25"
click at [374, 106] on icon at bounding box center [373, 105] width 11 height 15
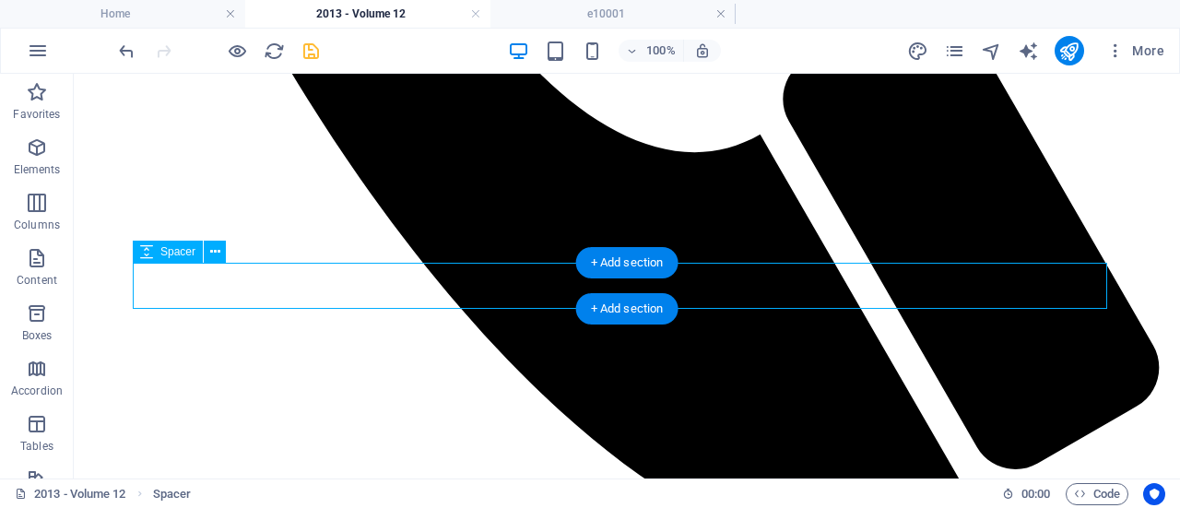
select select "px"
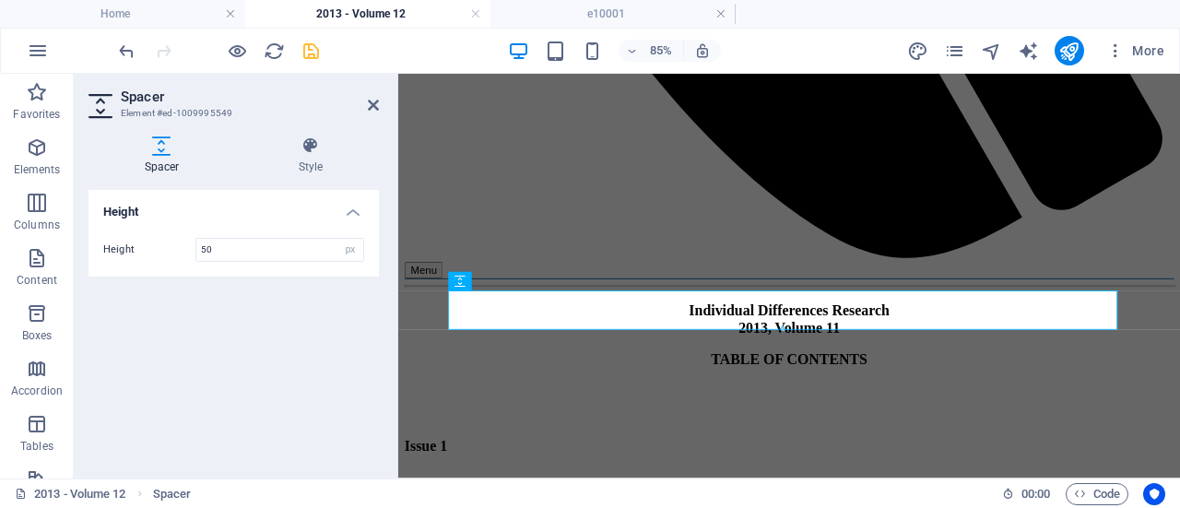
scroll to position [1336, 0]
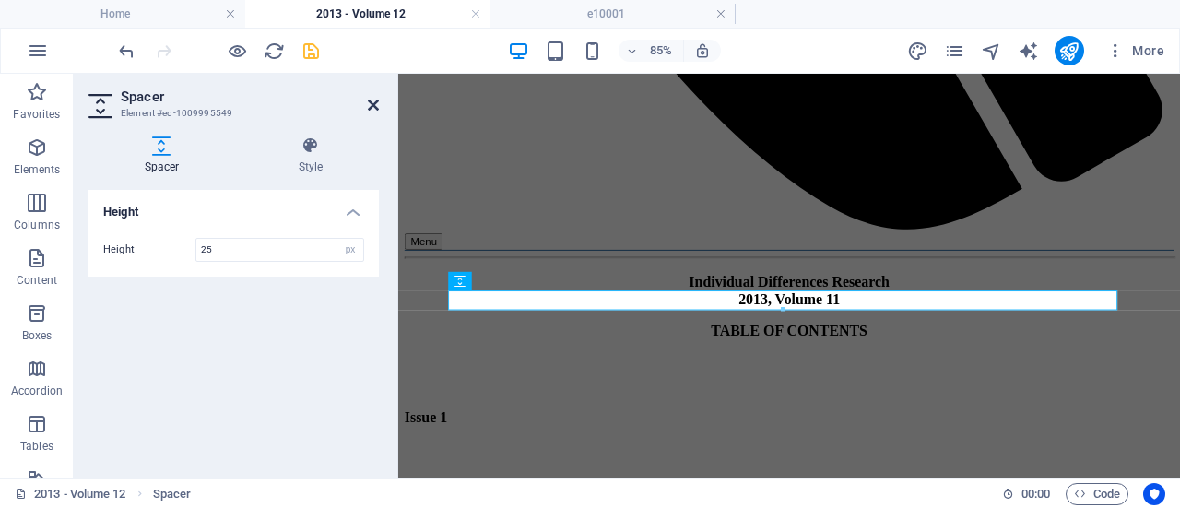
type input "25"
click at [376, 106] on icon at bounding box center [373, 105] width 11 height 15
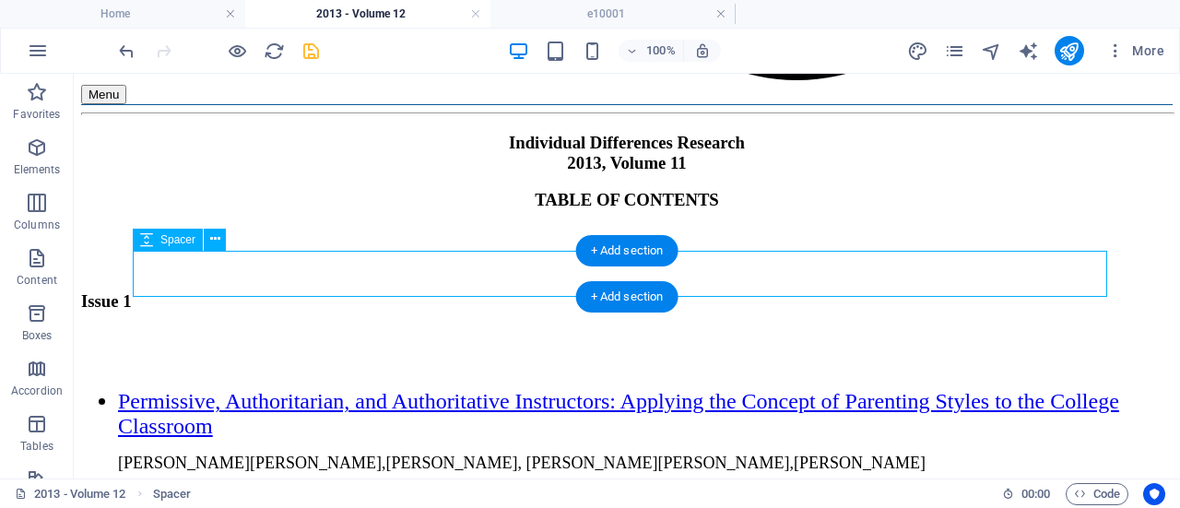
select select "px"
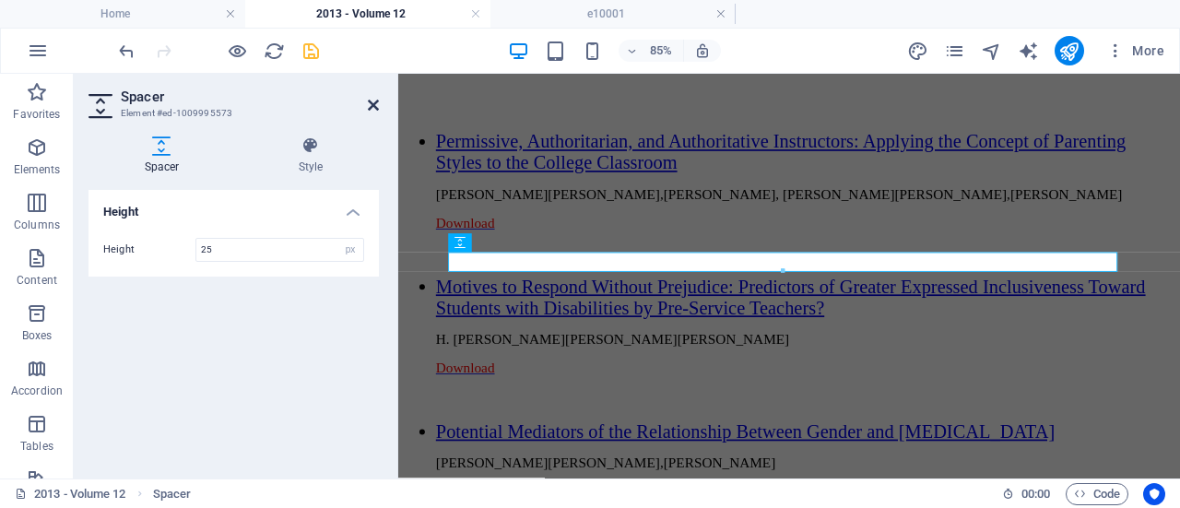
type input "25"
click at [371, 104] on icon at bounding box center [373, 105] width 11 height 15
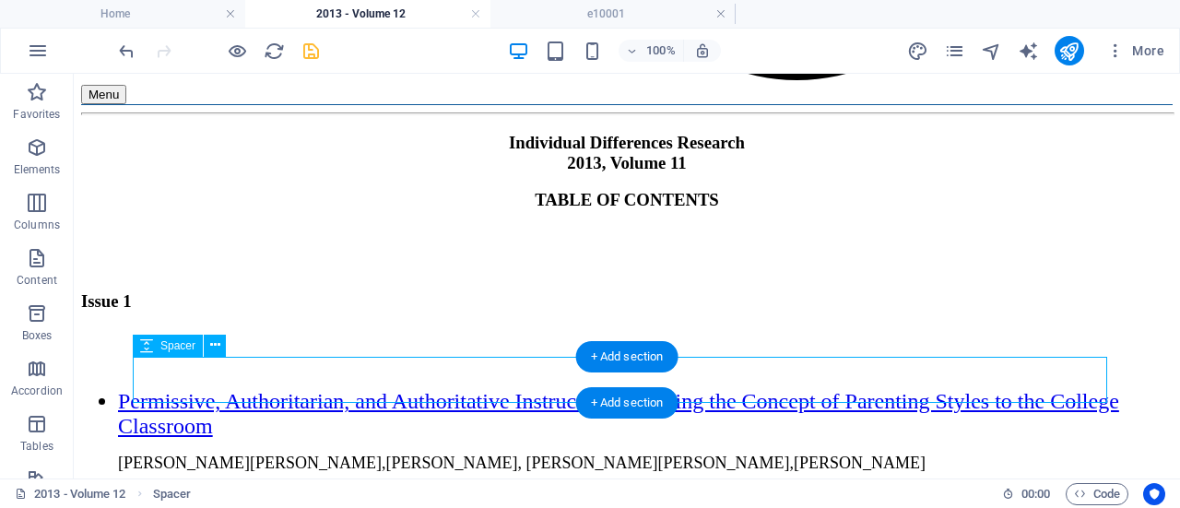
select select "px"
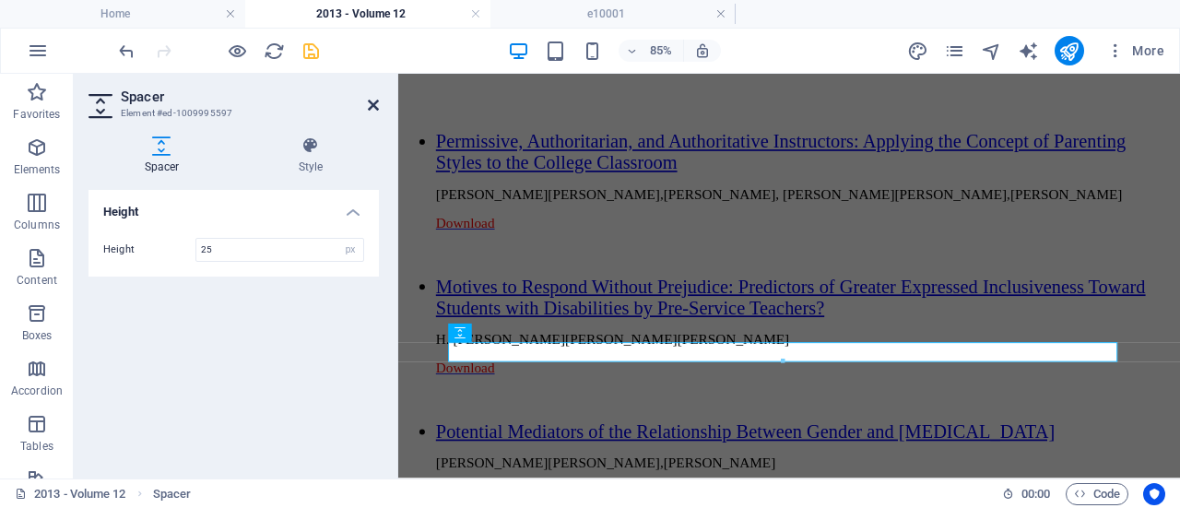
type input "25"
click at [374, 104] on icon at bounding box center [373, 105] width 11 height 15
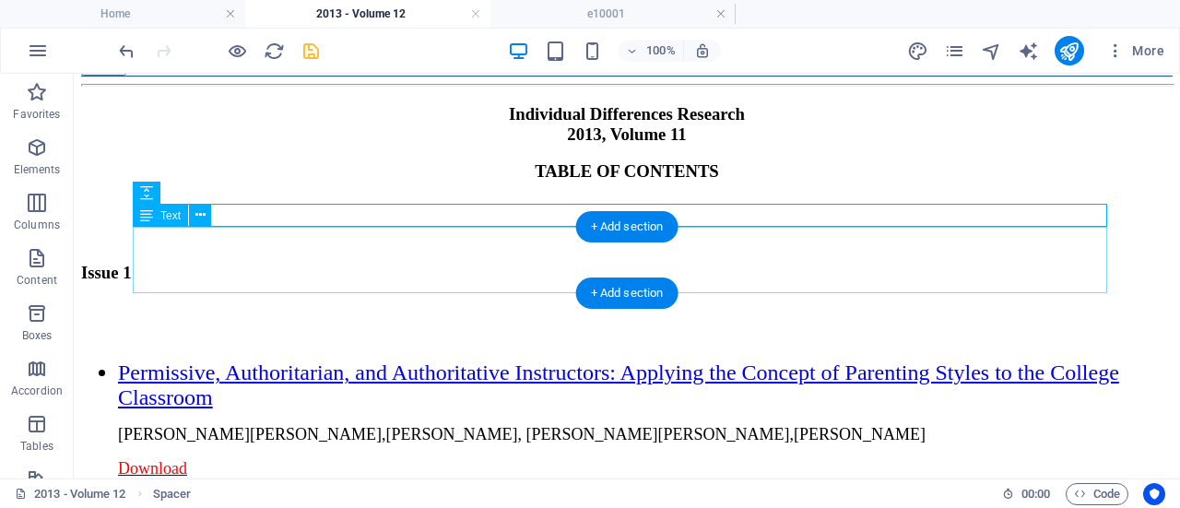
scroll to position [1823, 0]
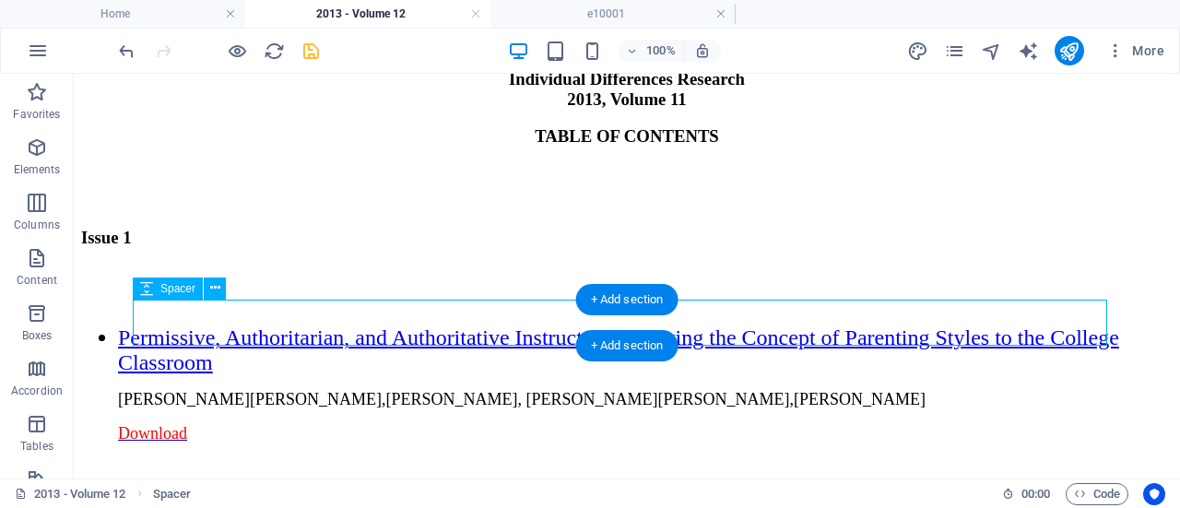
select select "px"
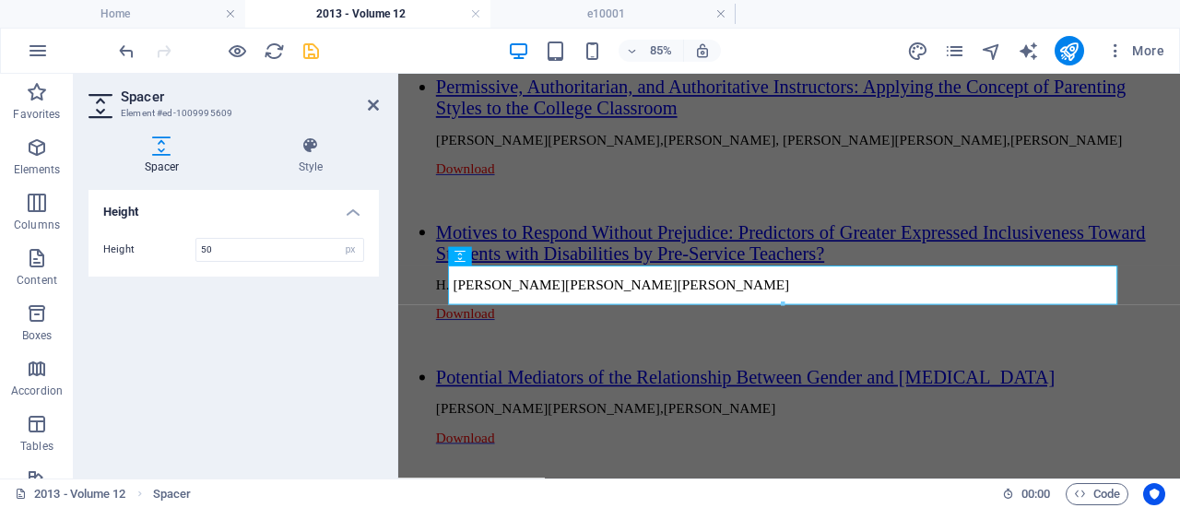
scroll to position [1989, 0]
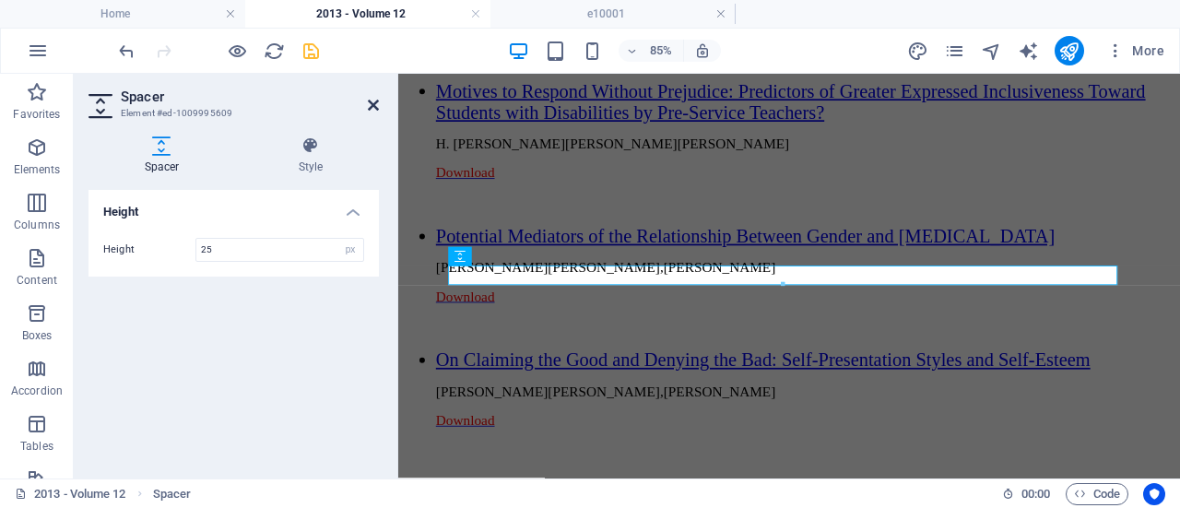
type input "25"
click at [368, 105] on icon at bounding box center [373, 105] width 11 height 15
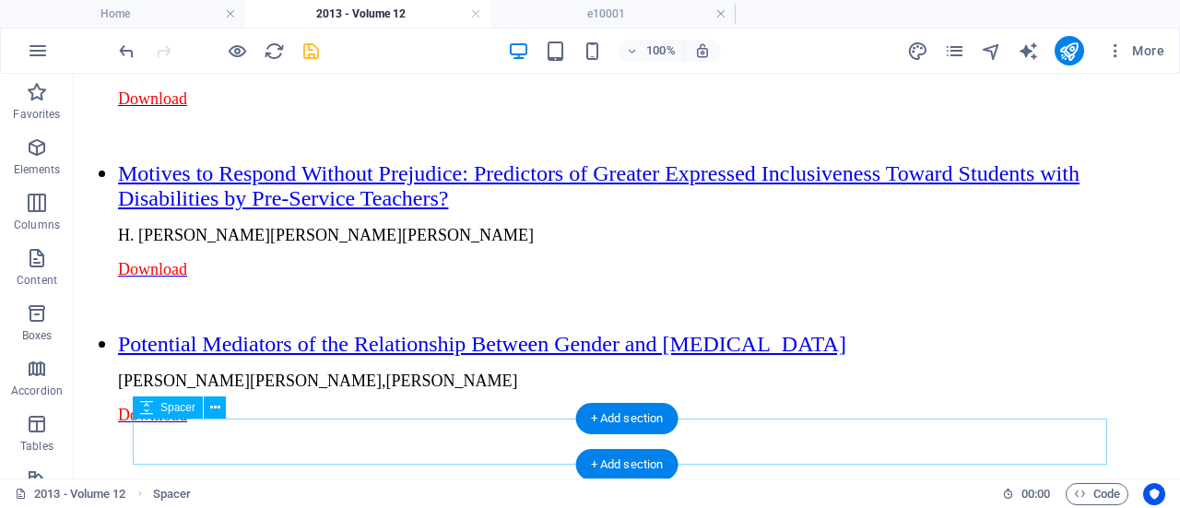
scroll to position [2163, 0]
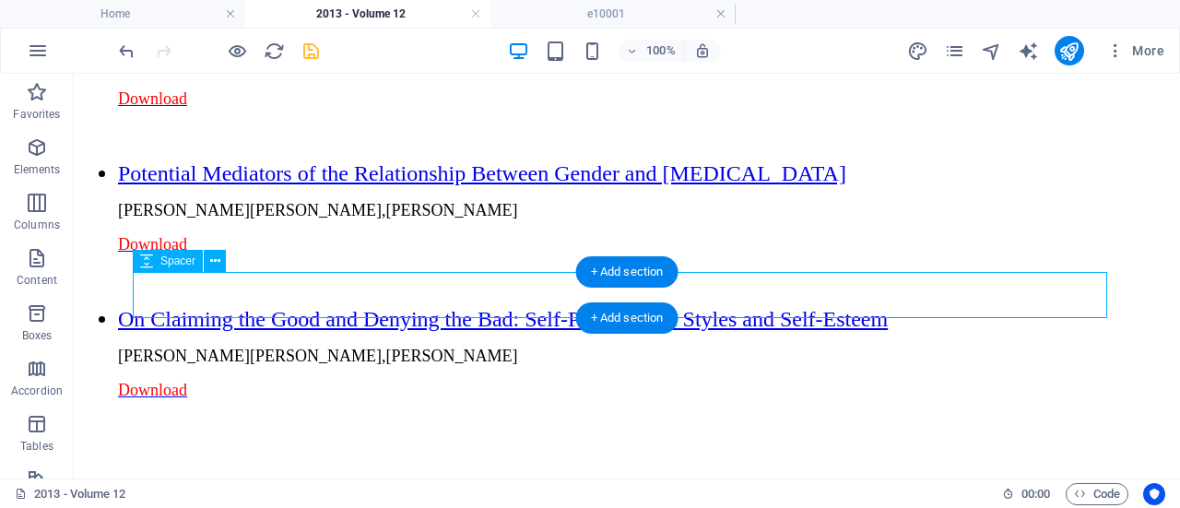
select select "px"
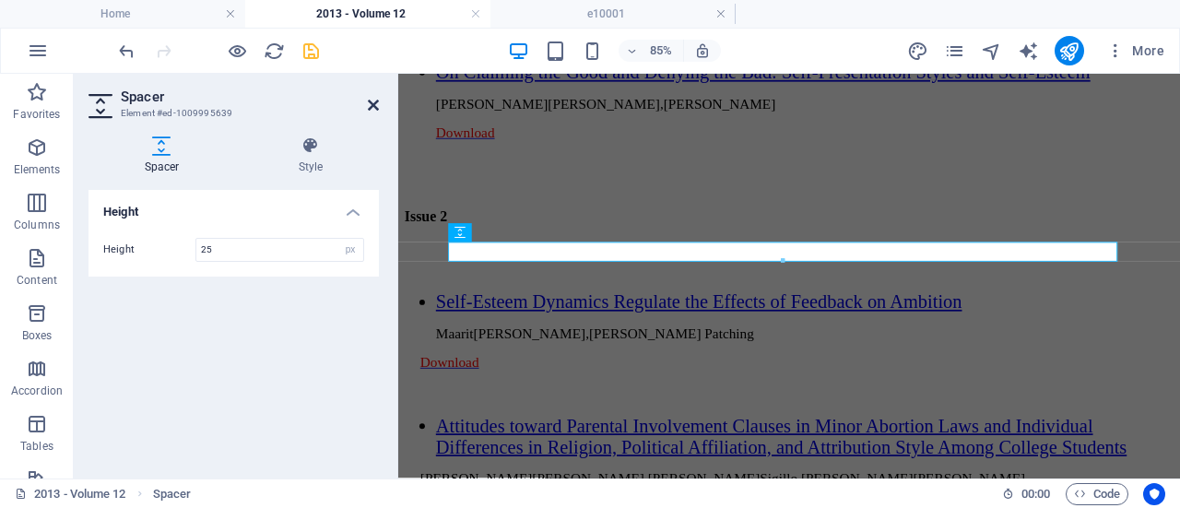
type input "25"
click at [372, 101] on icon at bounding box center [373, 105] width 11 height 15
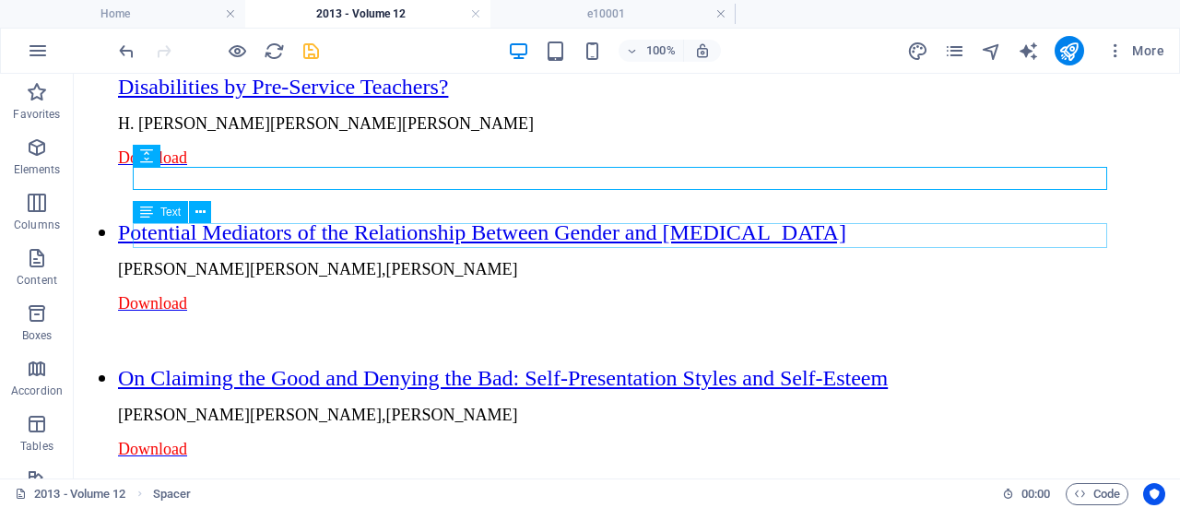
scroll to position [2271, 0]
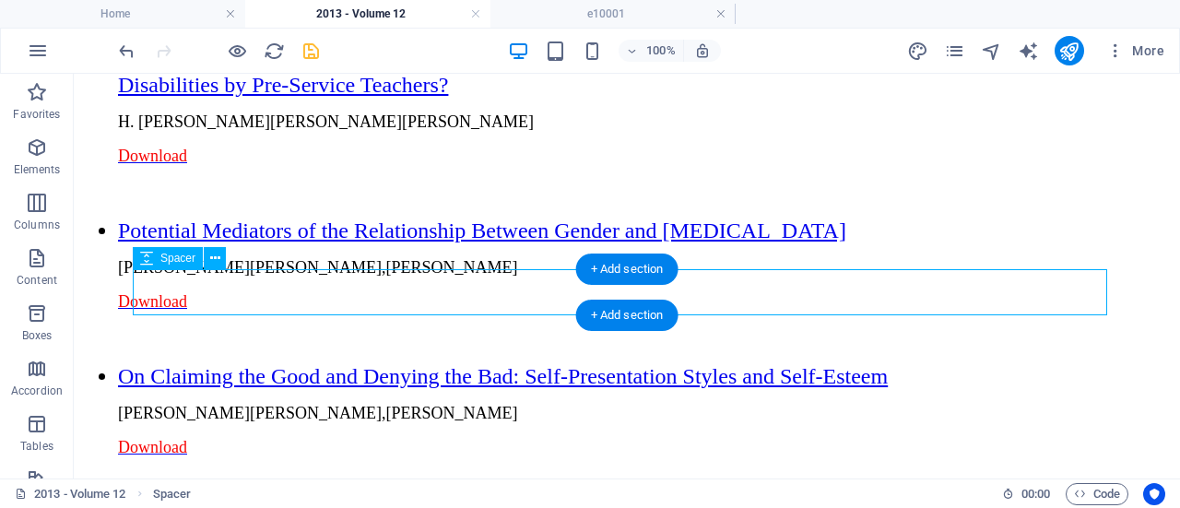
select select "px"
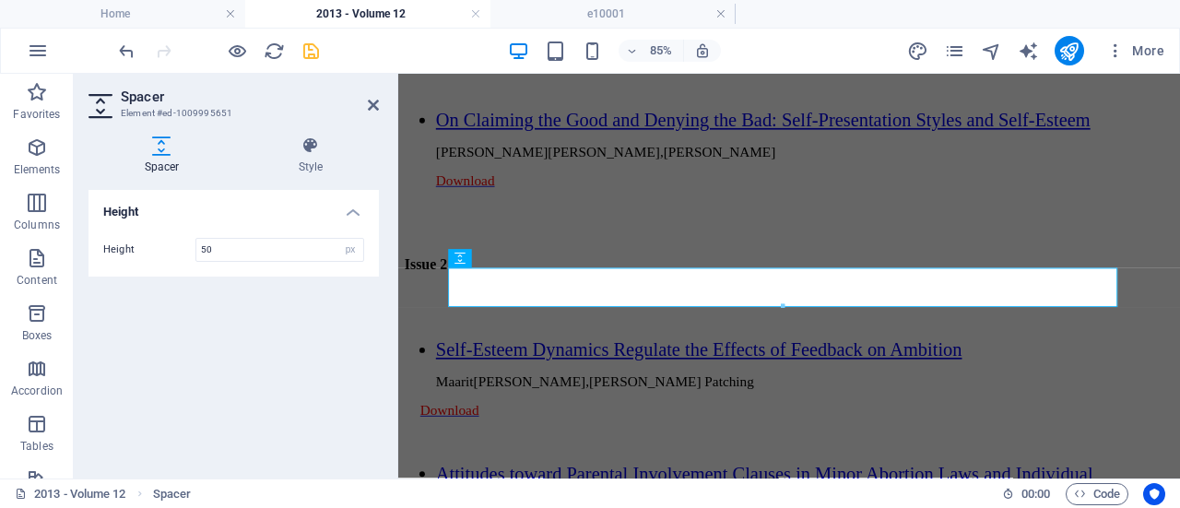
scroll to position [2437, 0]
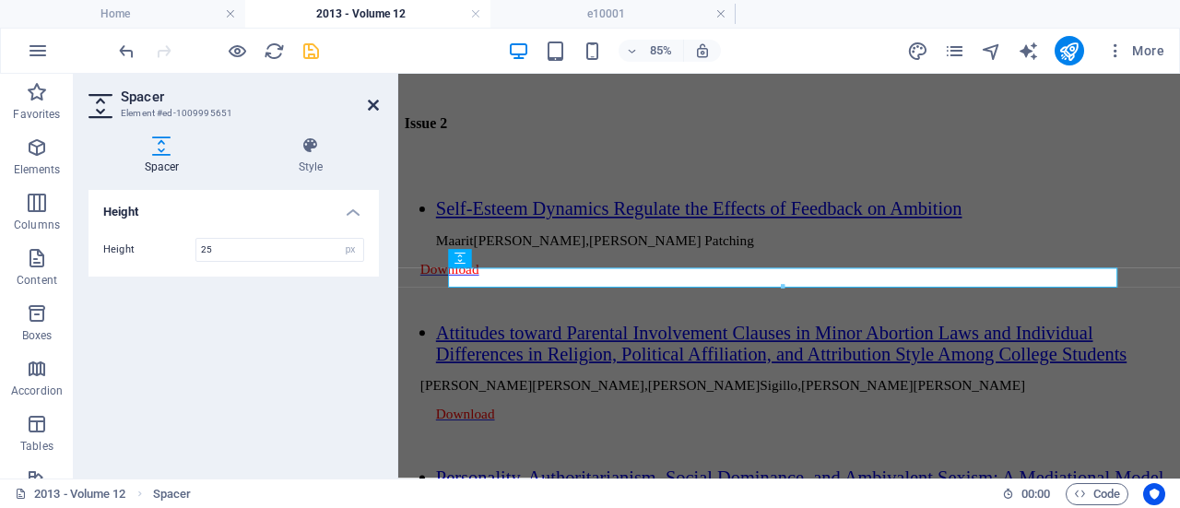
type input "25"
click at [375, 102] on icon at bounding box center [373, 105] width 11 height 15
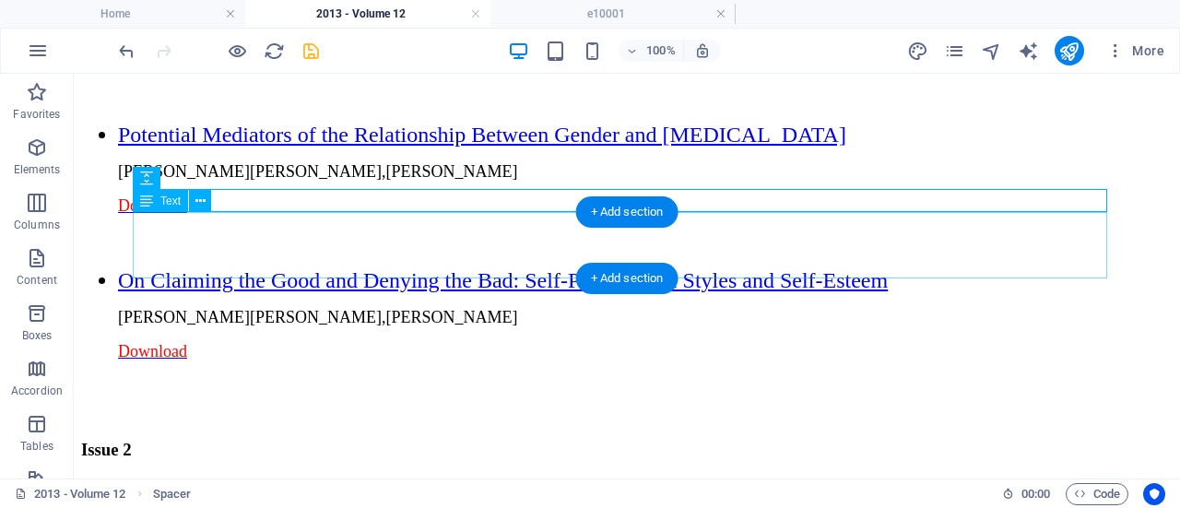
scroll to position [2380, 0]
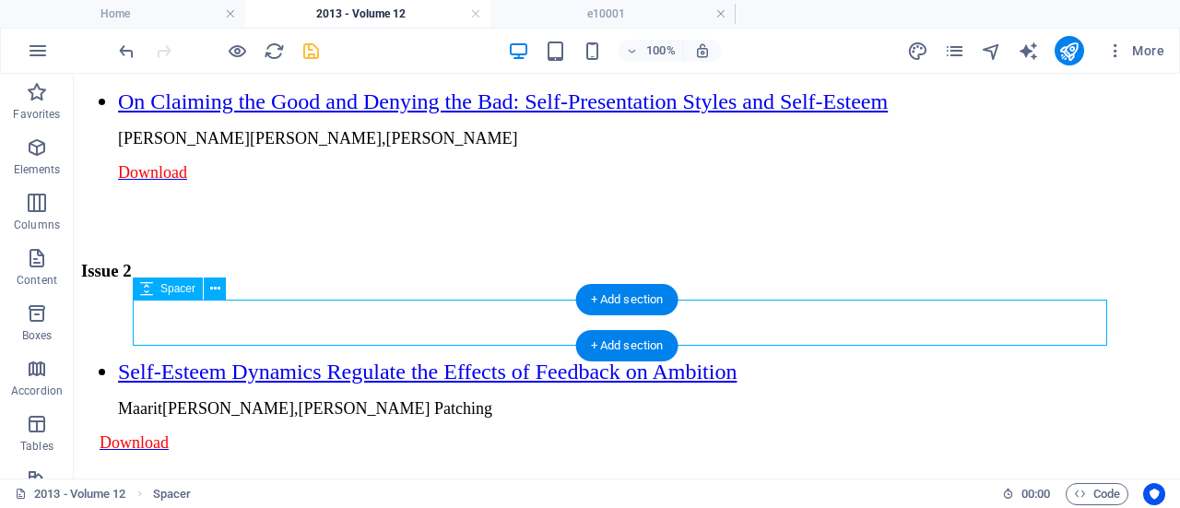
select select "px"
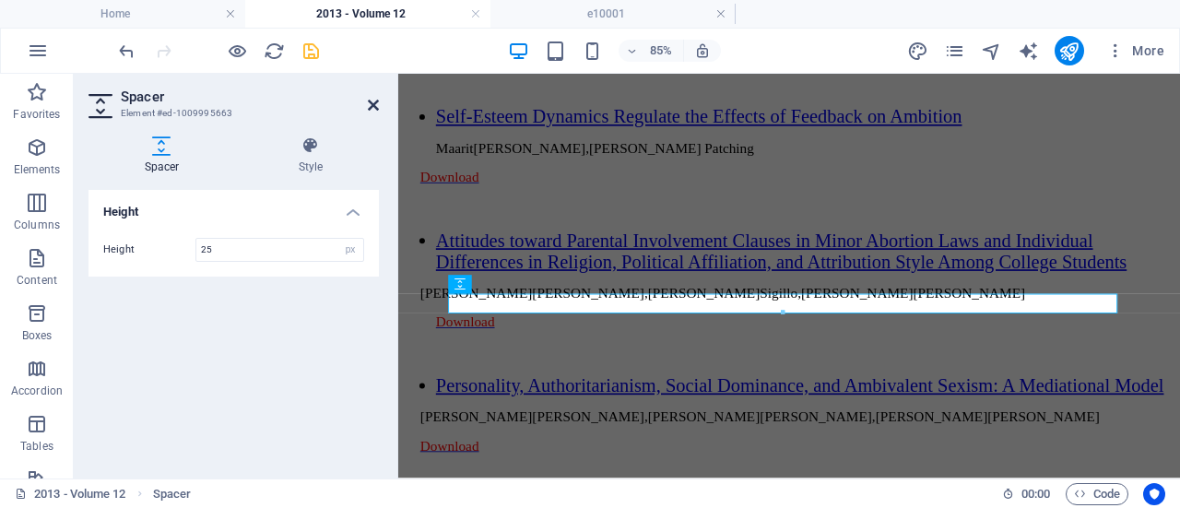
type input "25"
click at [375, 104] on icon at bounding box center [373, 105] width 11 height 15
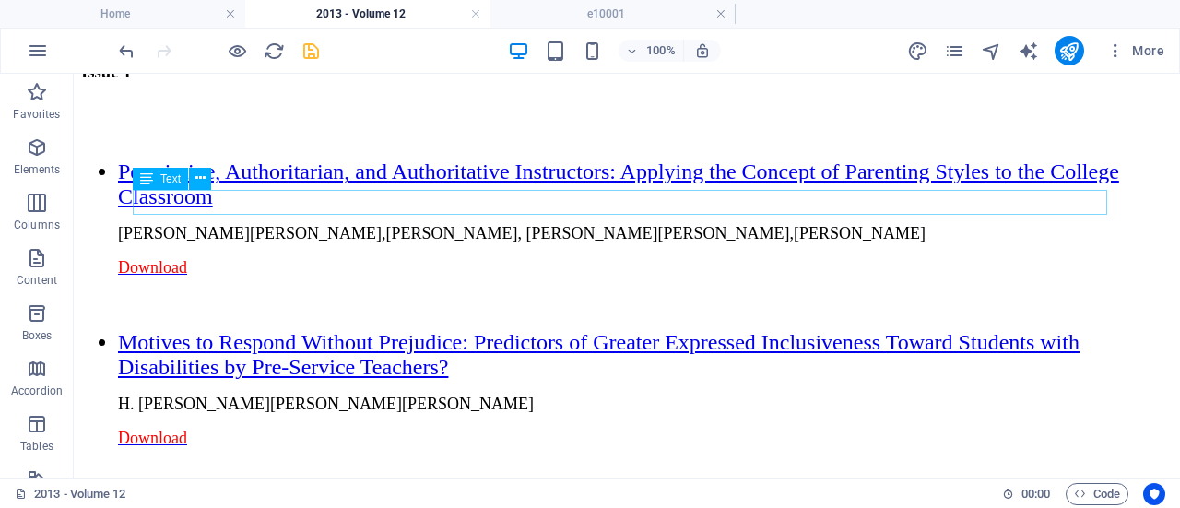
scroll to position [1990, 0]
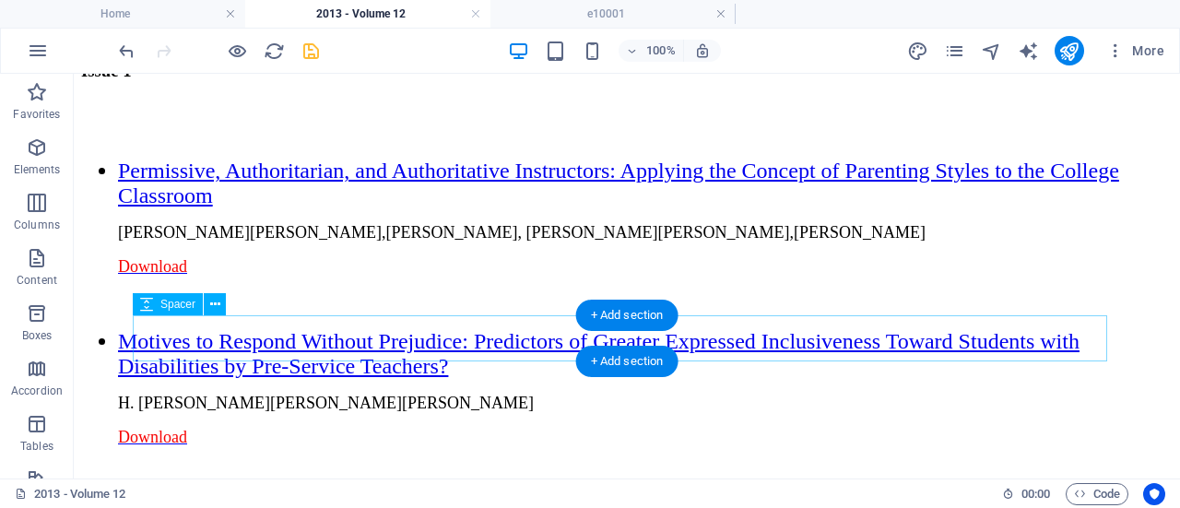
select select "px"
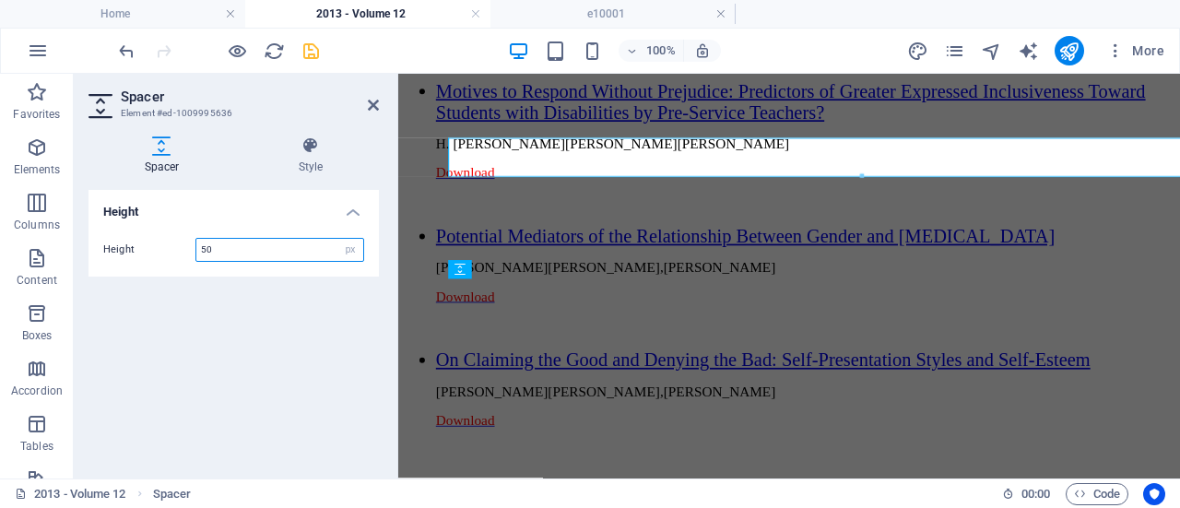
scroll to position [2156, 0]
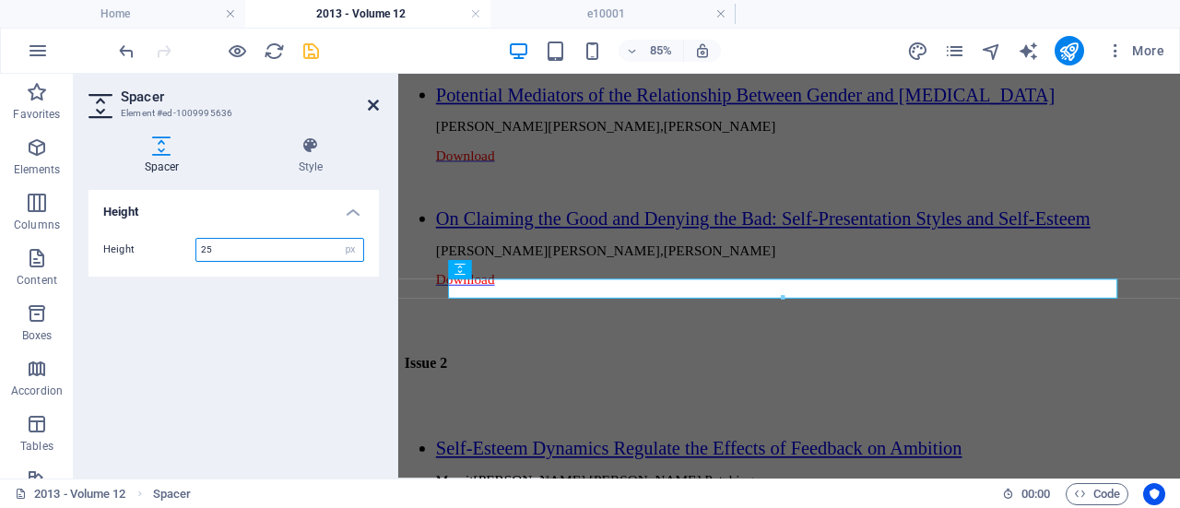
type input "25"
click at [370, 102] on icon at bounding box center [373, 105] width 11 height 15
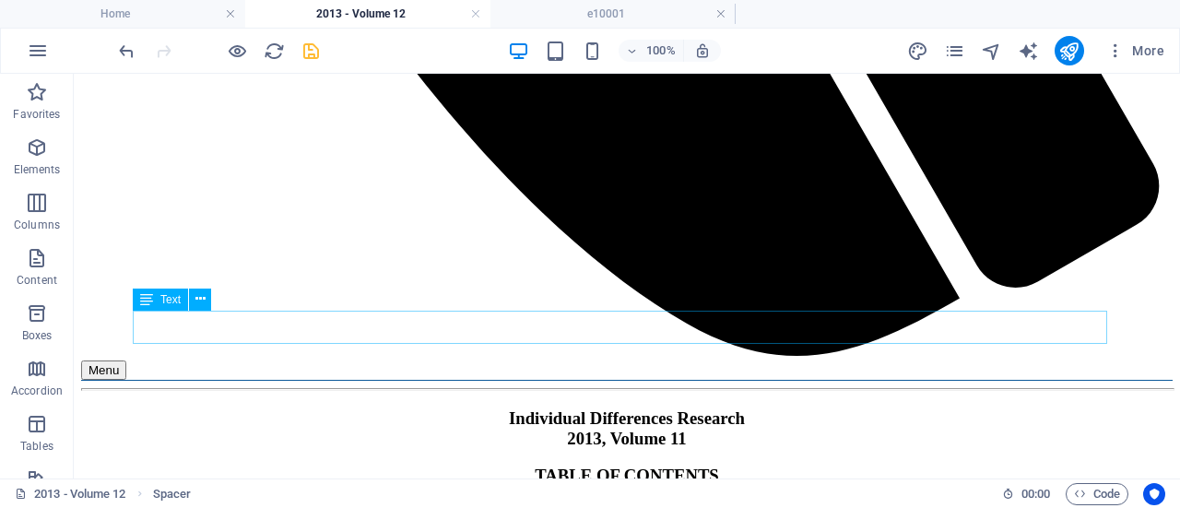
scroll to position [1483, 0]
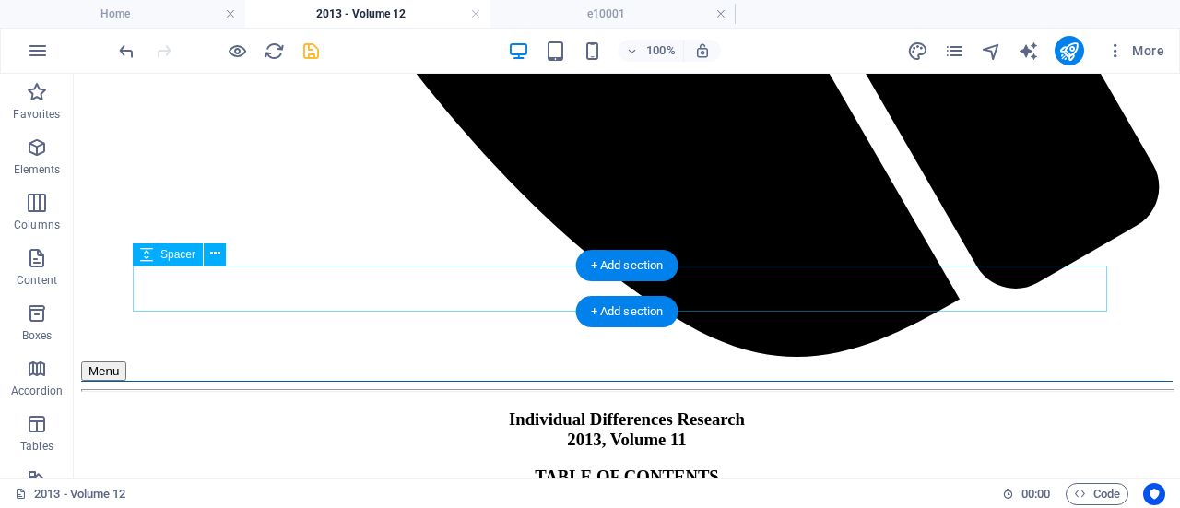
select select "px"
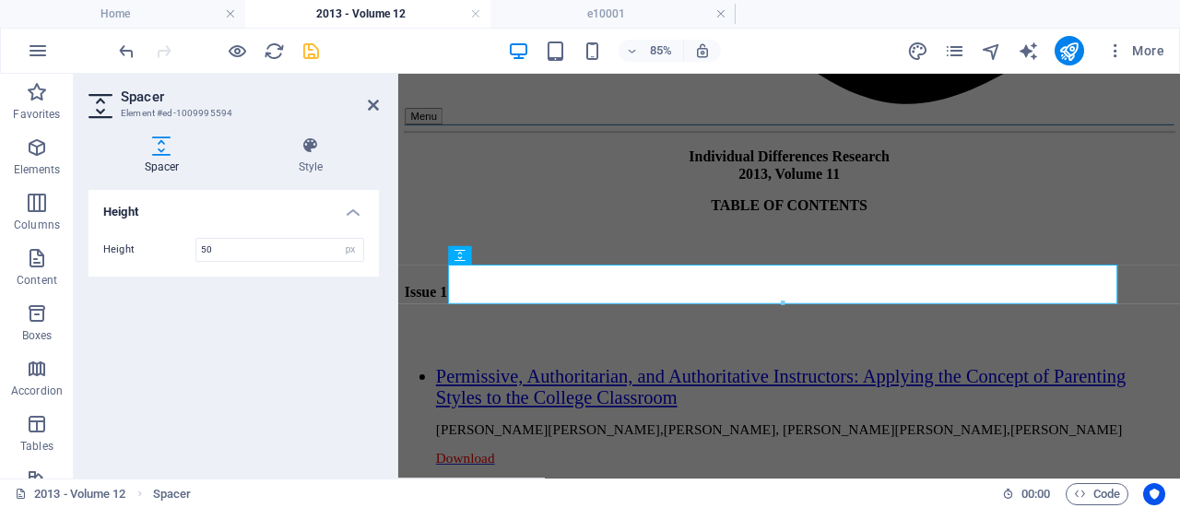
scroll to position [1583, 0]
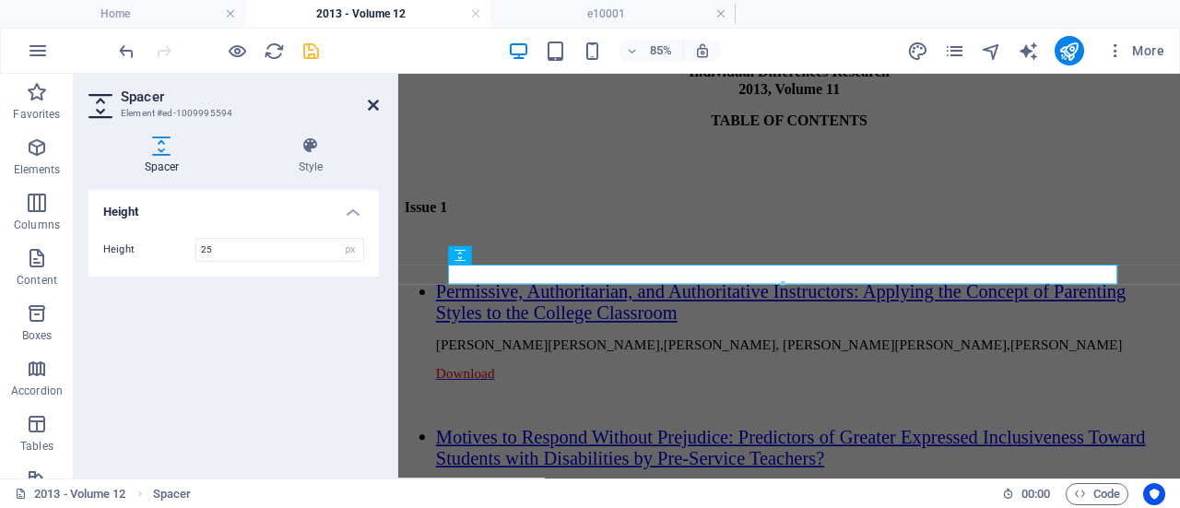
type input "25"
click at [372, 103] on icon at bounding box center [373, 105] width 11 height 15
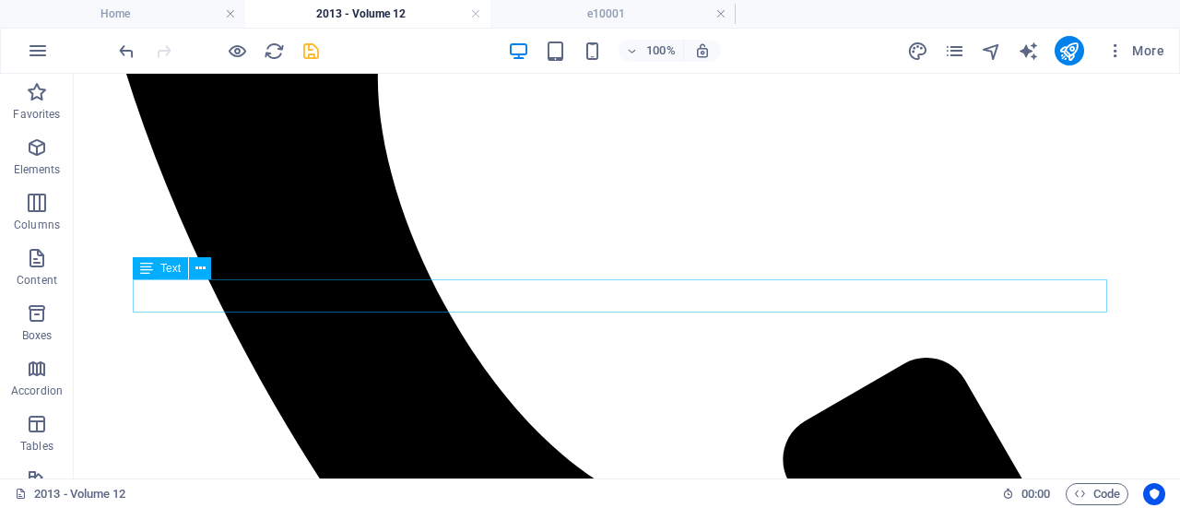
scroll to position [939, 0]
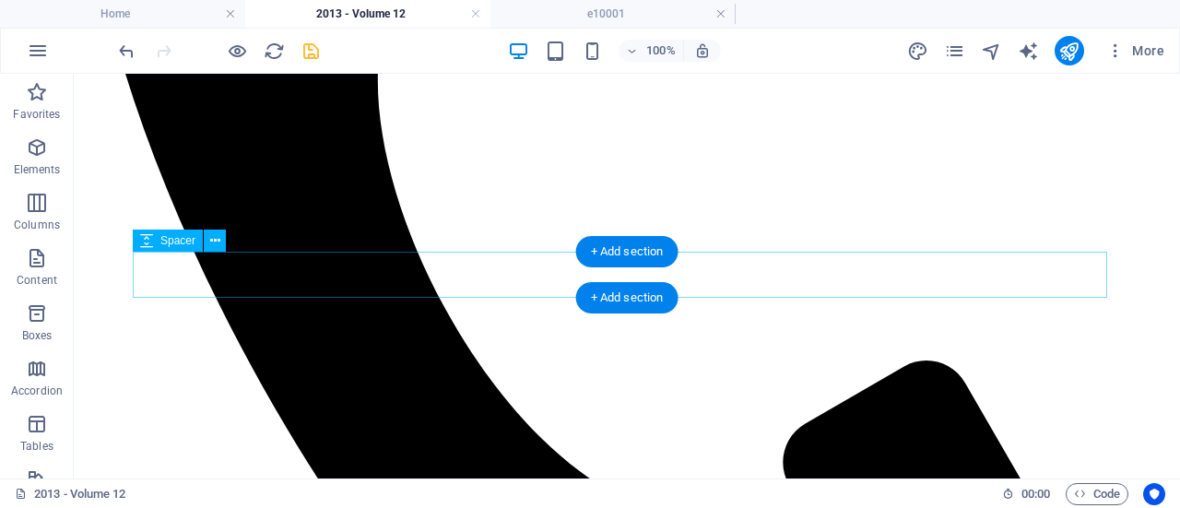
select select "px"
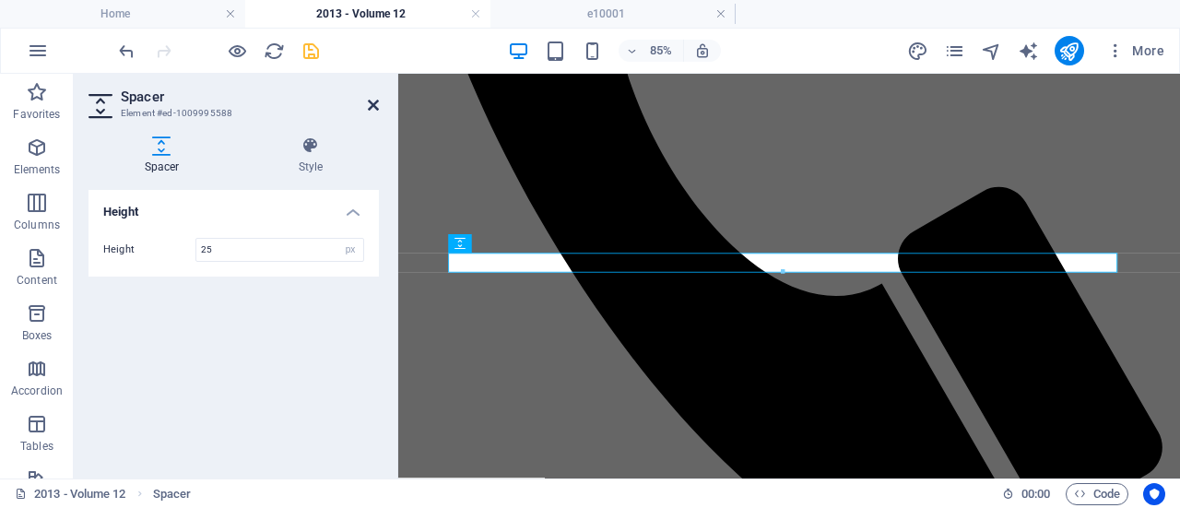
type input "25"
click at [374, 103] on icon at bounding box center [373, 105] width 11 height 15
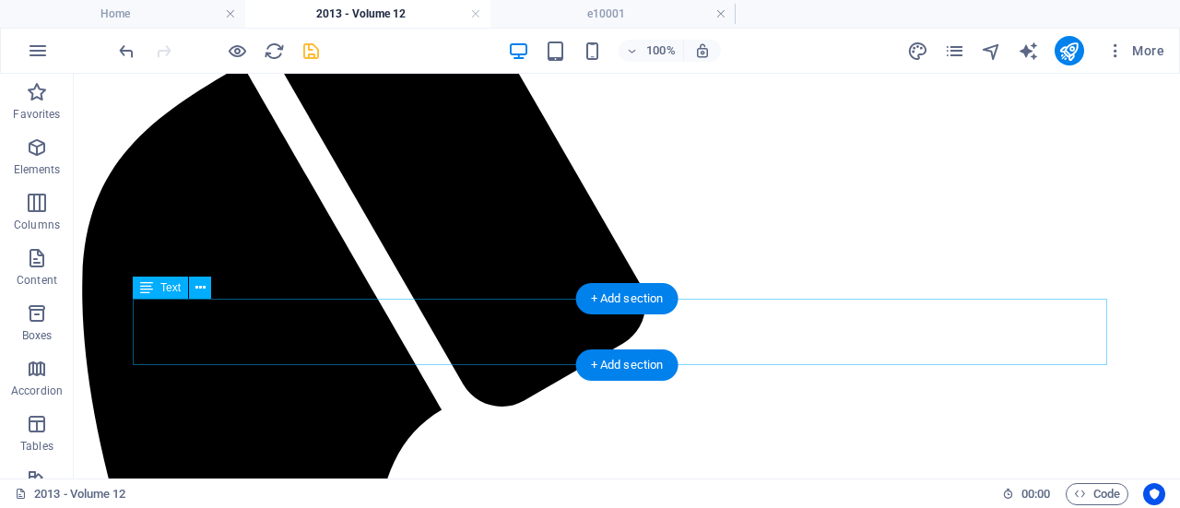
scroll to position [439, 0]
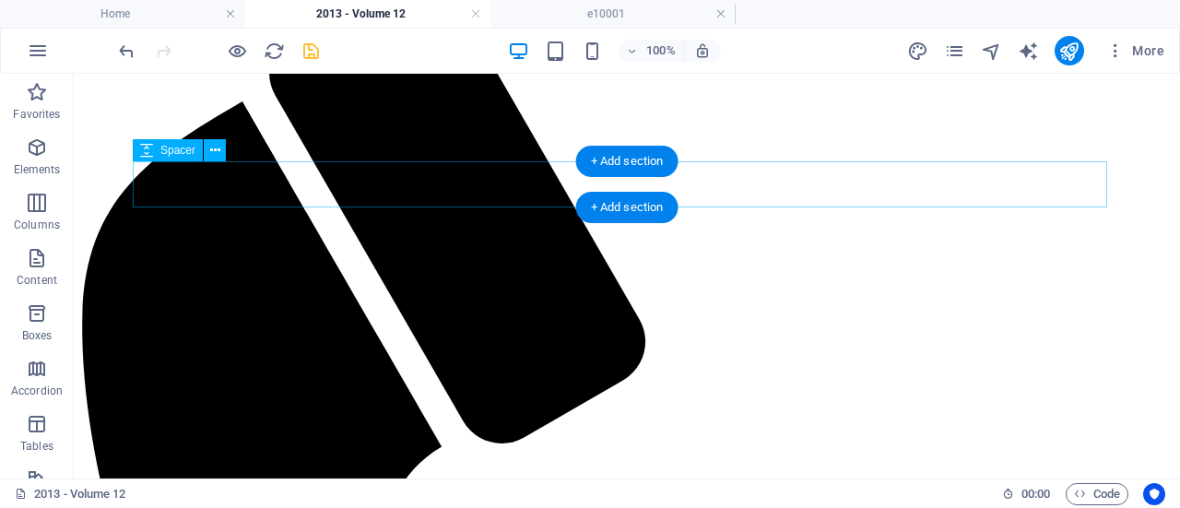
select select "px"
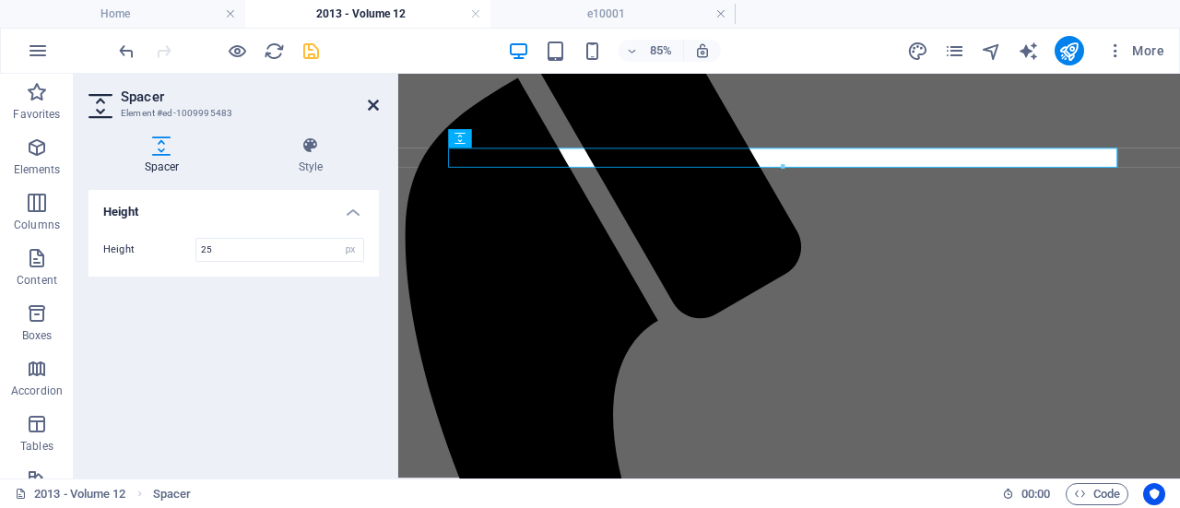
type input "25"
click at [372, 104] on icon at bounding box center [373, 105] width 11 height 15
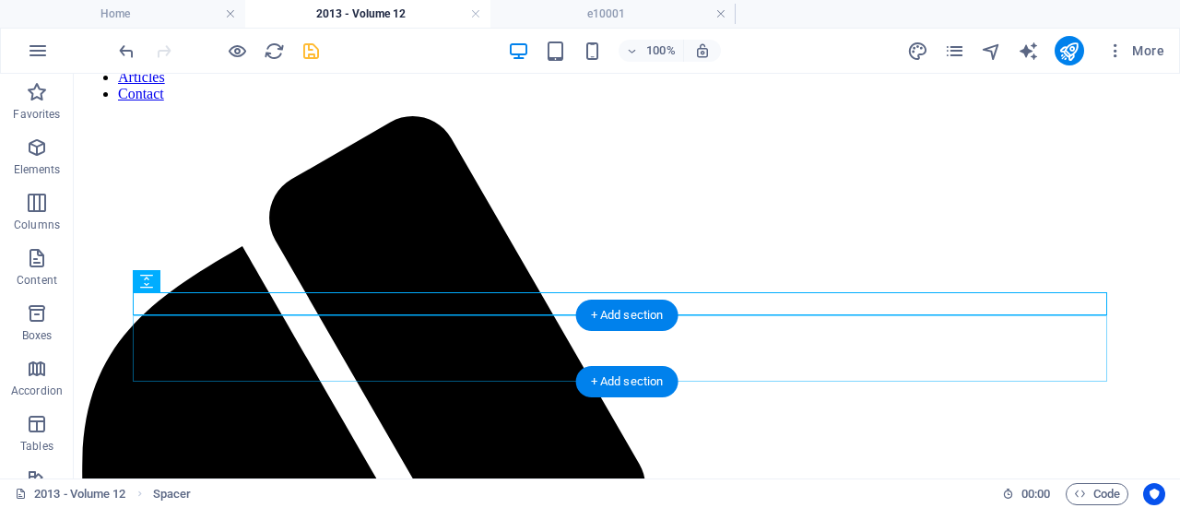
scroll to position [278, 0]
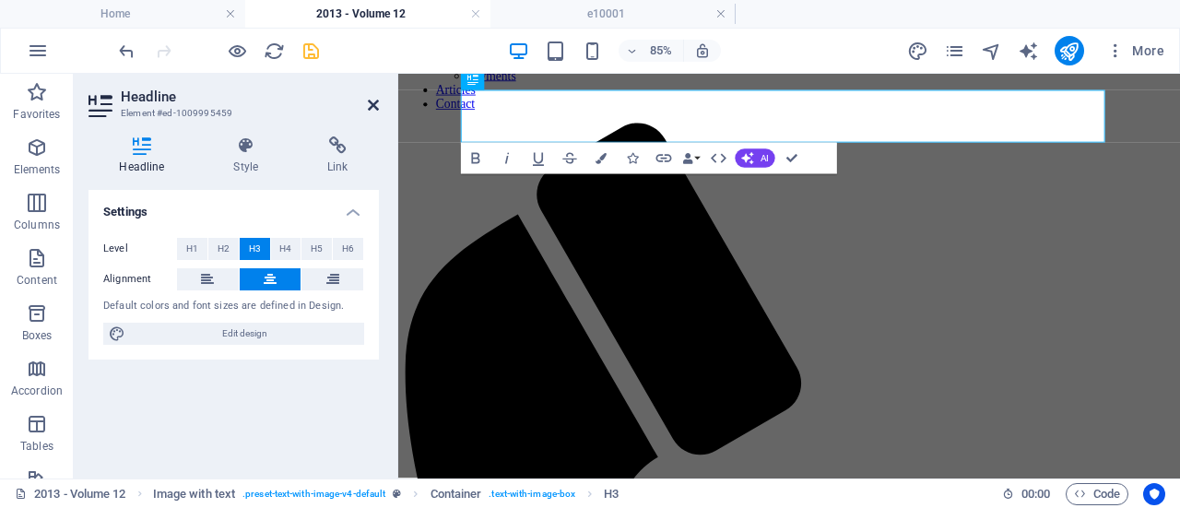
click at [370, 106] on icon at bounding box center [373, 105] width 11 height 15
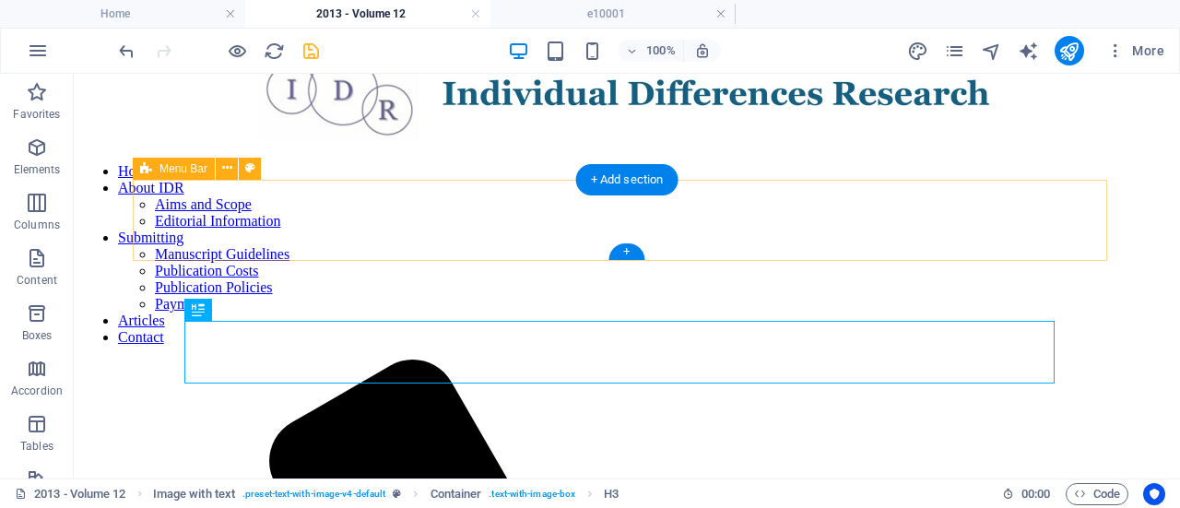
scroll to position [0, 0]
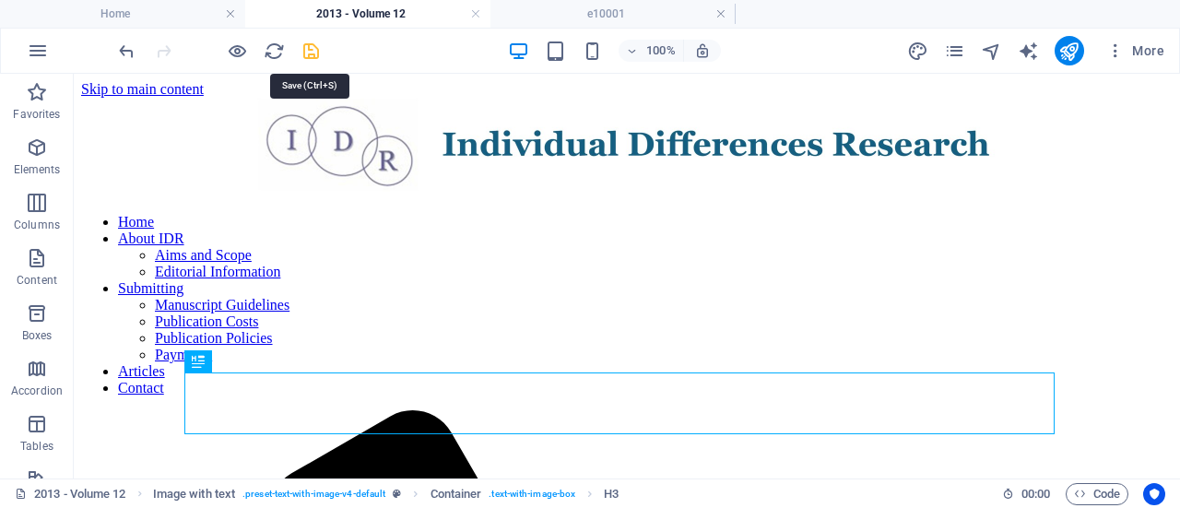
click at [310, 50] on icon "save" at bounding box center [311, 51] width 21 height 21
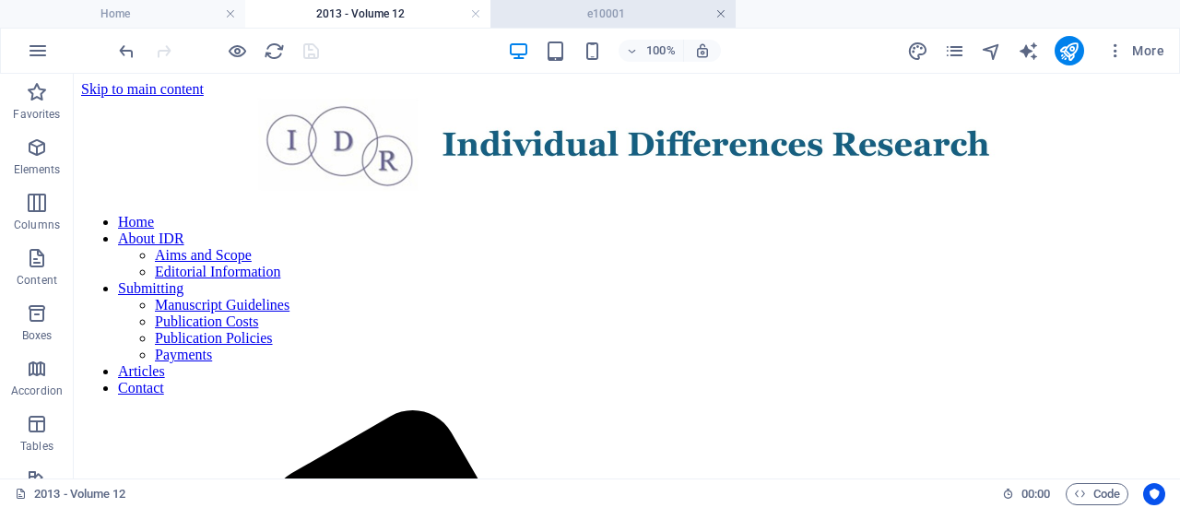
click at [721, 10] on link at bounding box center [720, 15] width 11 height 18
click at [476, 14] on link at bounding box center [475, 15] width 11 height 18
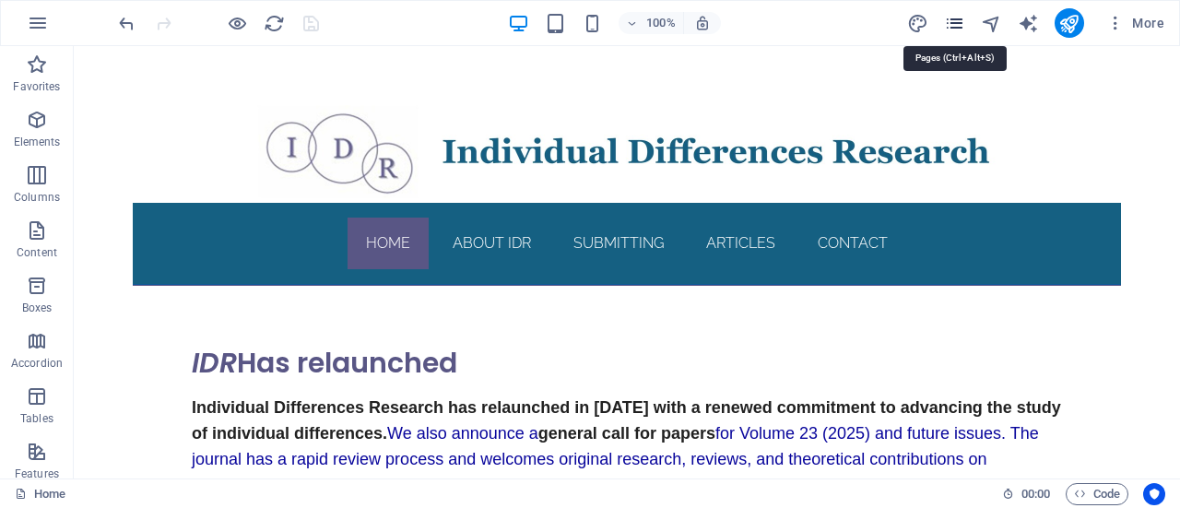
click at [955, 21] on icon "pages" at bounding box center [954, 23] width 21 height 21
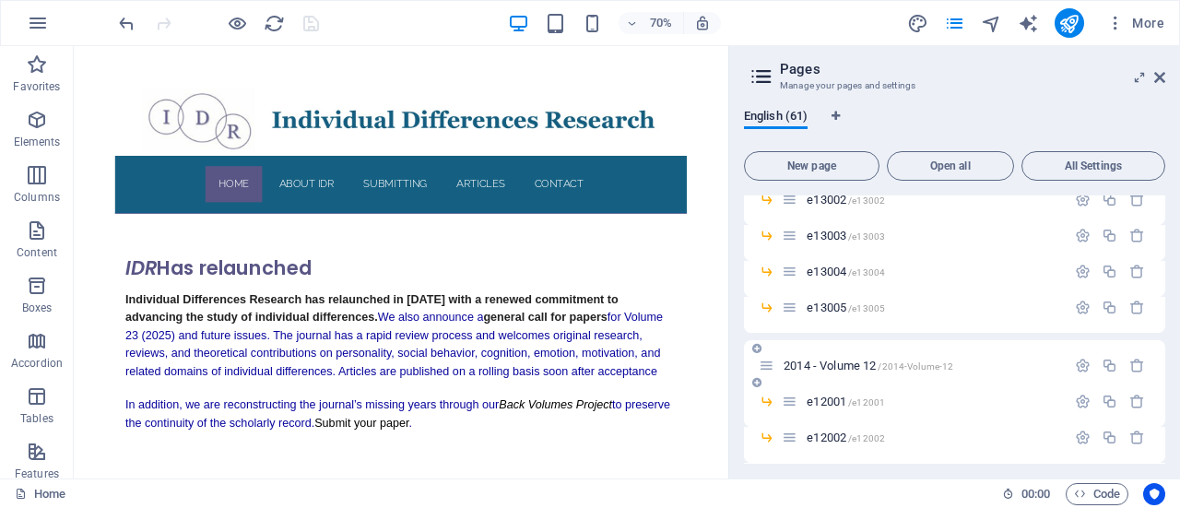
scroll to position [827, 0]
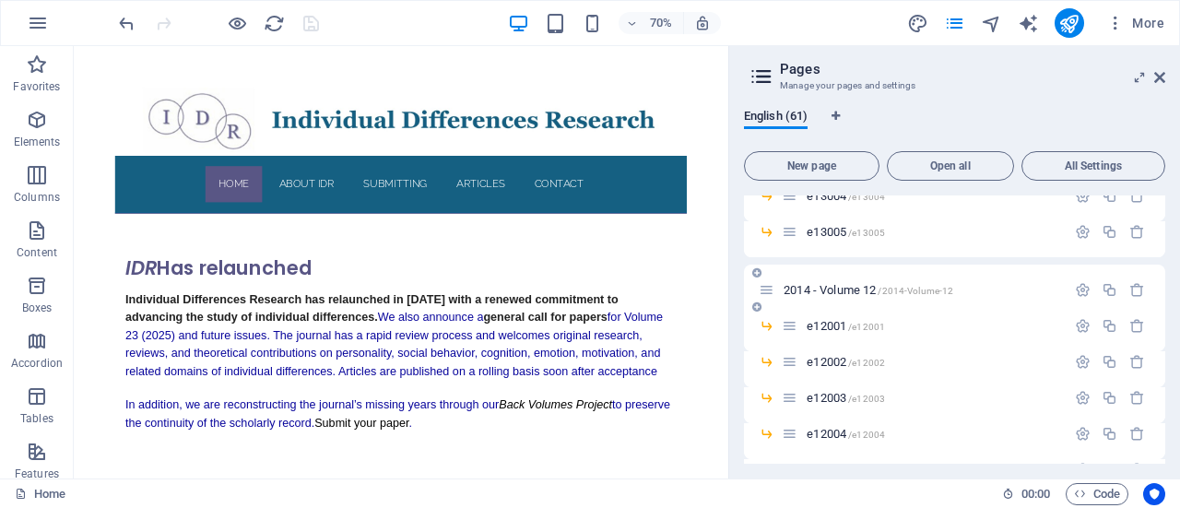
click at [841, 288] on span "2014 - Volume 12 /2014-Volume-12" at bounding box center [869, 290] width 170 height 14
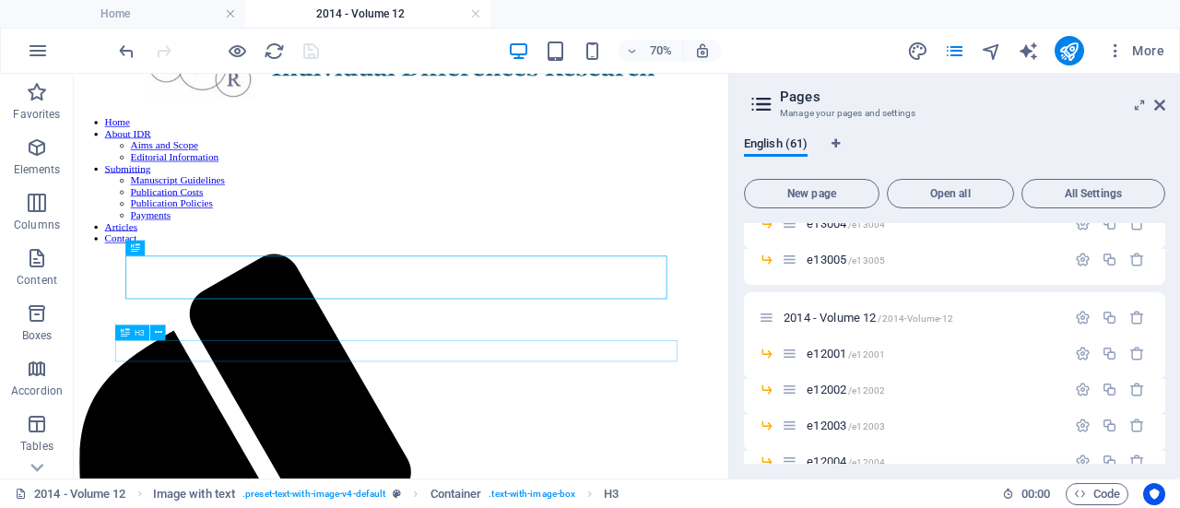
scroll to position [124, 0]
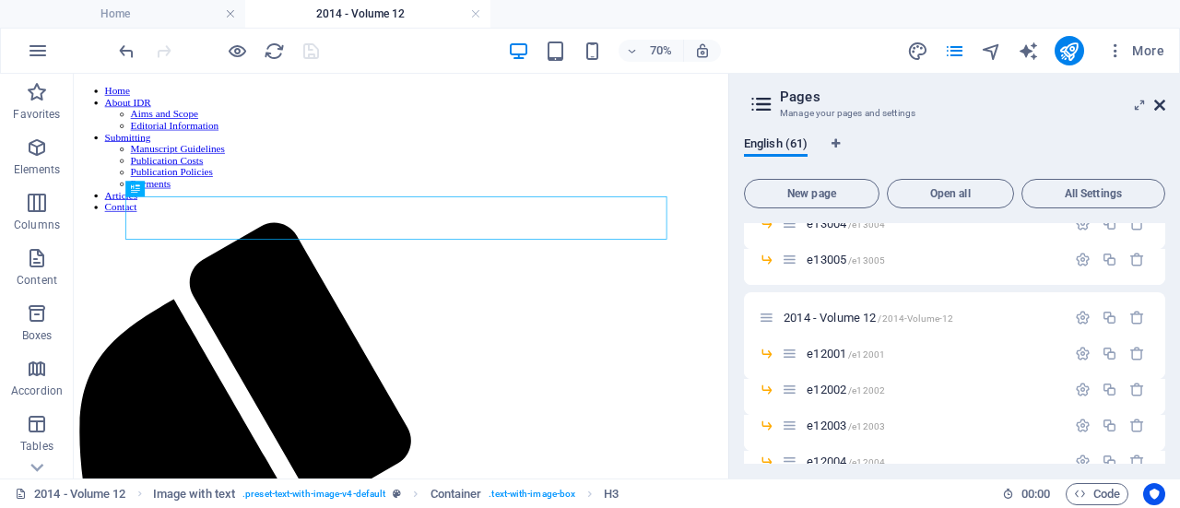
click at [1163, 102] on icon at bounding box center [1159, 105] width 11 height 15
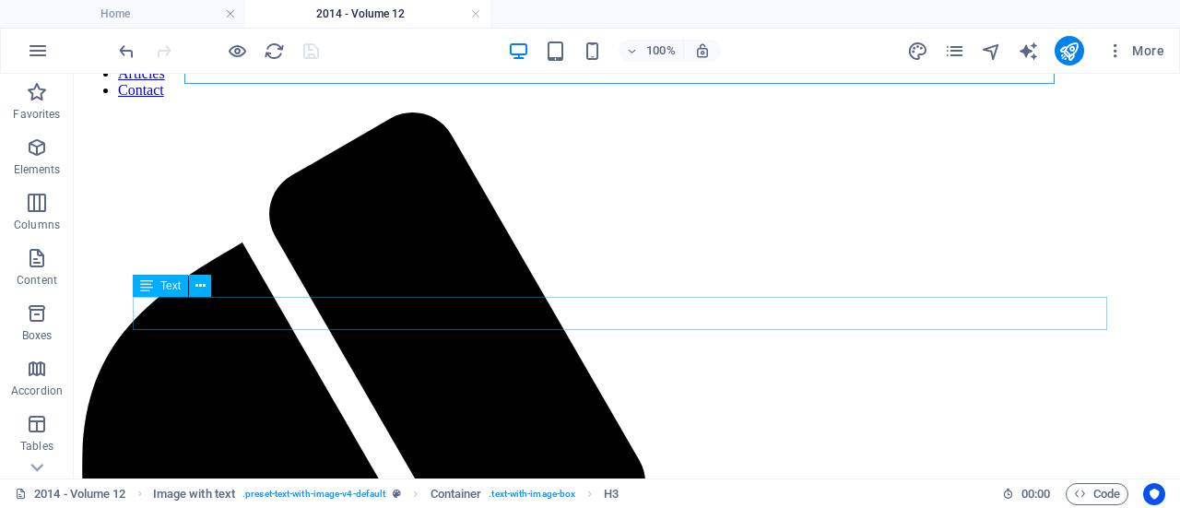
scroll to position [353, 0]
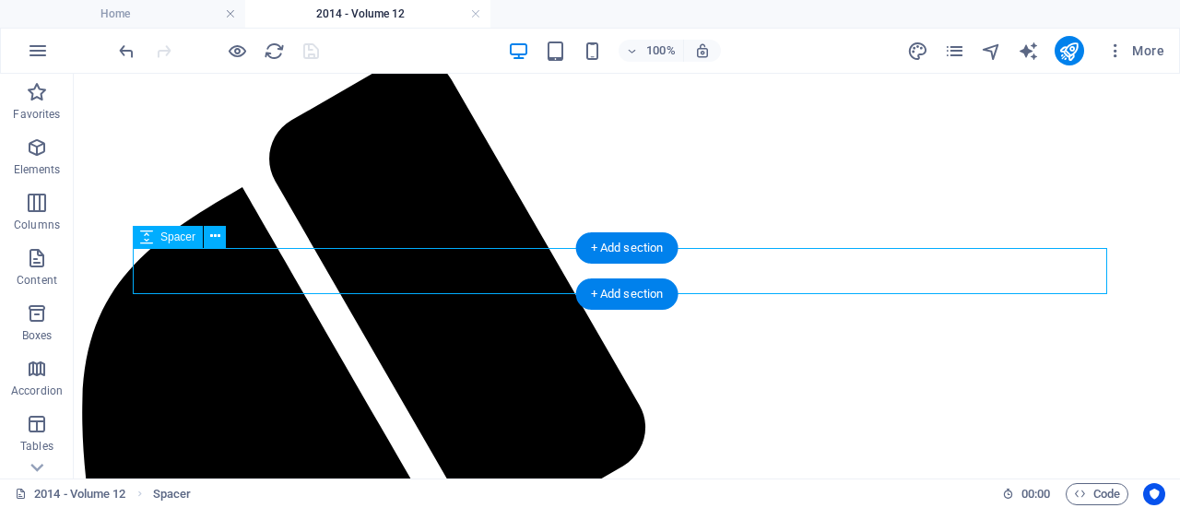
select select "px"
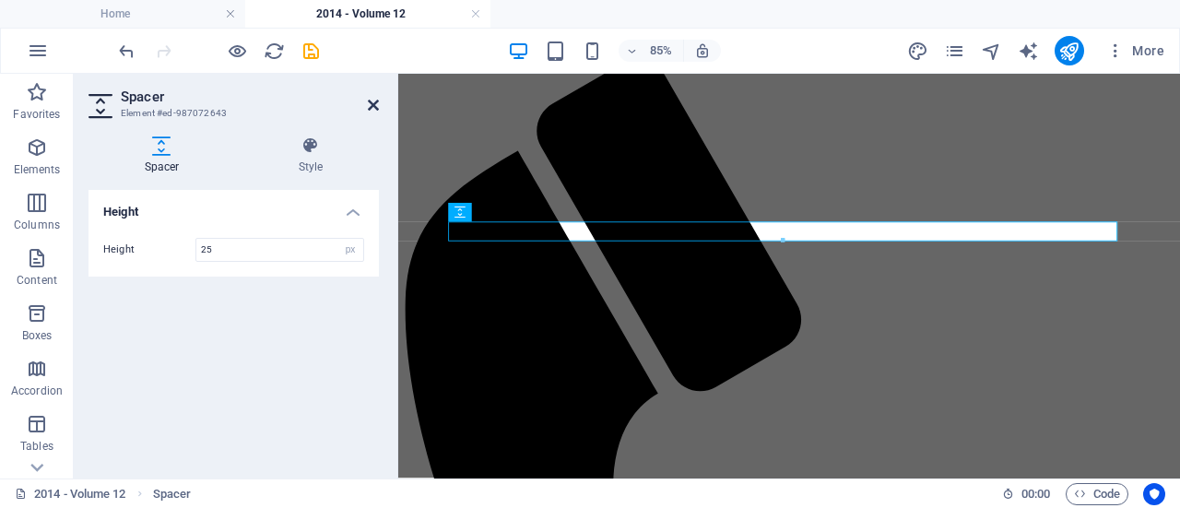
type input "25"
click at [376, 105] on icon at bounding box center [373, 105] width 11 height 15
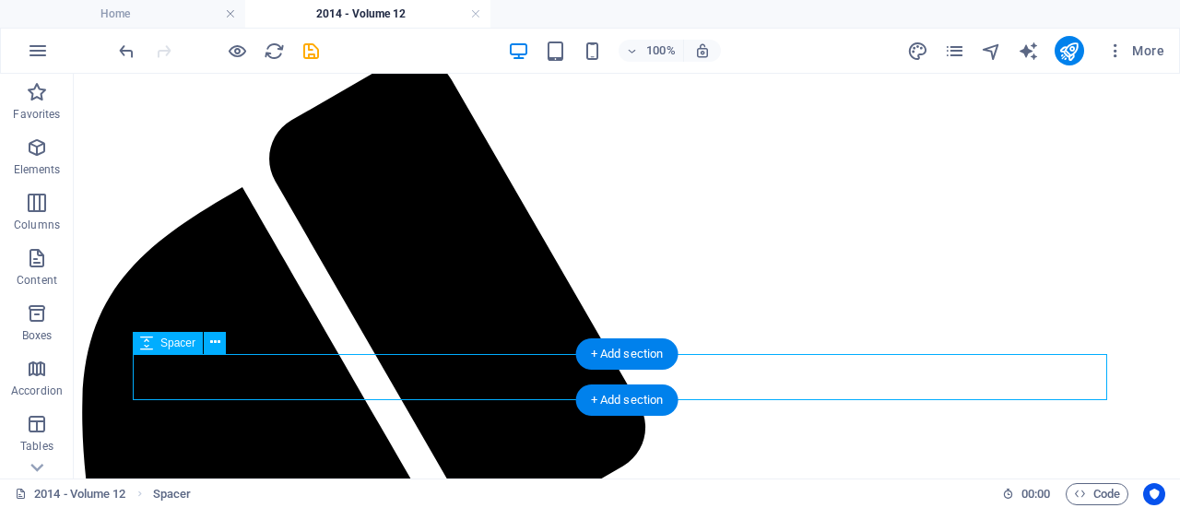
select select "px"
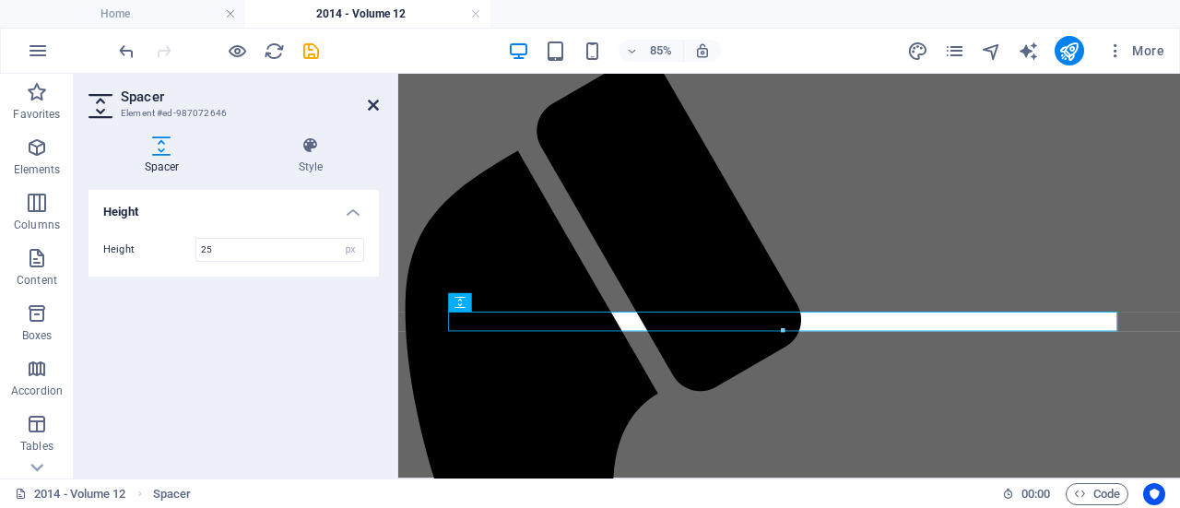
type input "25"
click at [371, 104] on icon at bounding box center [373, 105] width 11 height 15
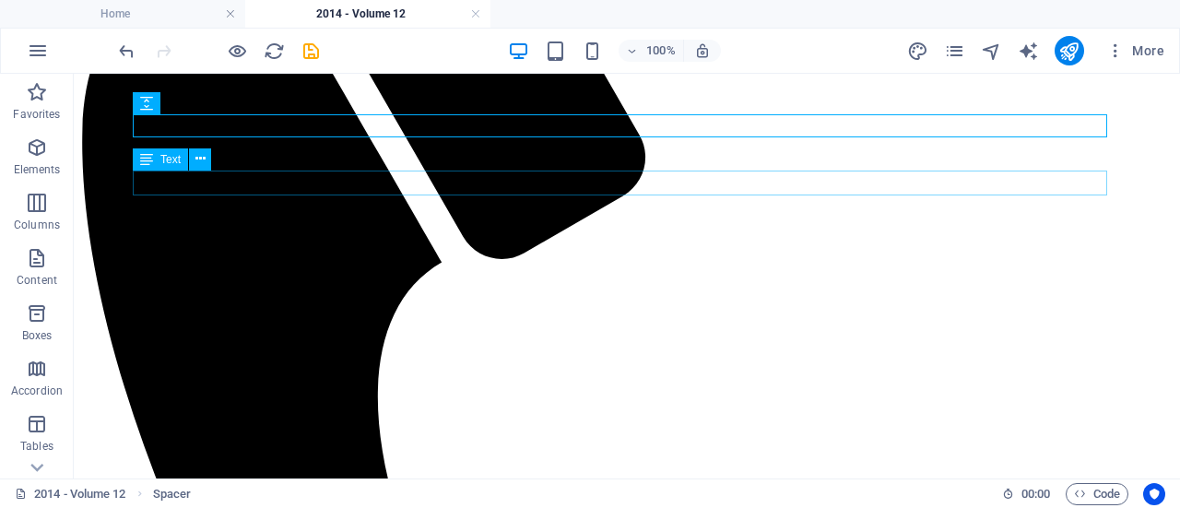
scroll to position [650, 0]
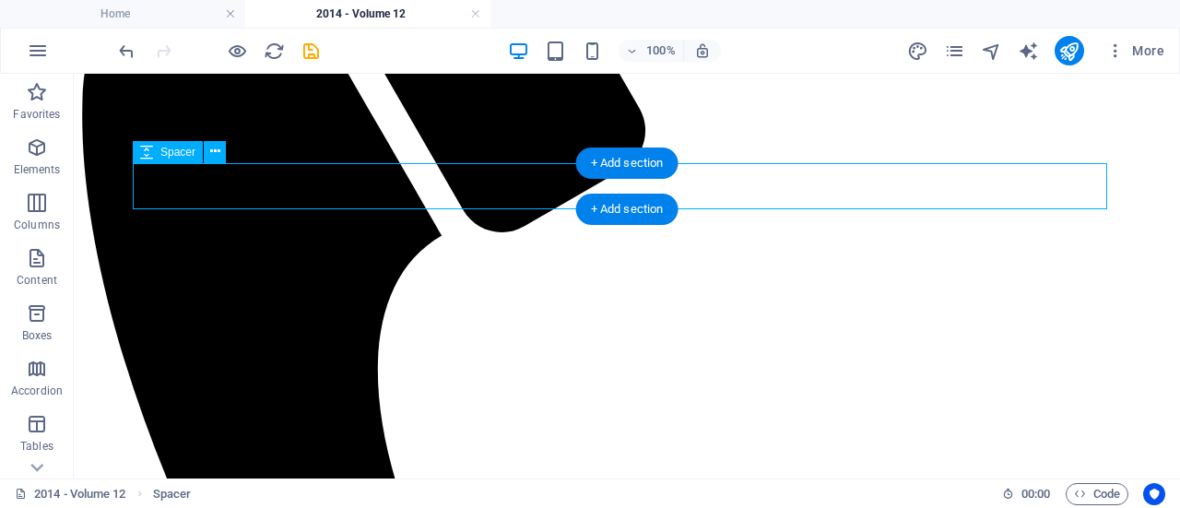
select select "px"
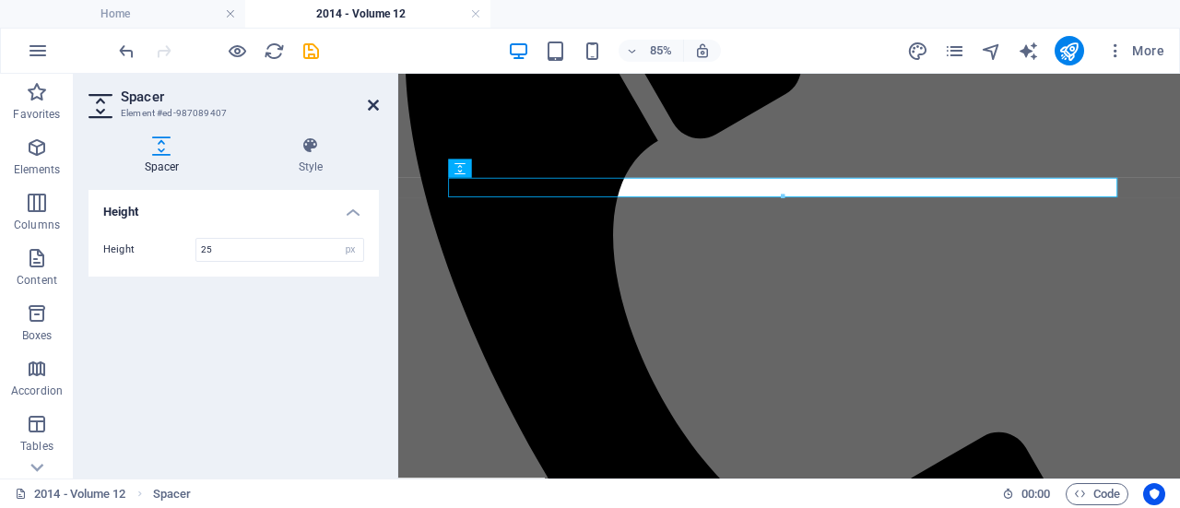
type input "25"
click at [371, 109] on icon at bounding box center [373, 105] width 11 height 15
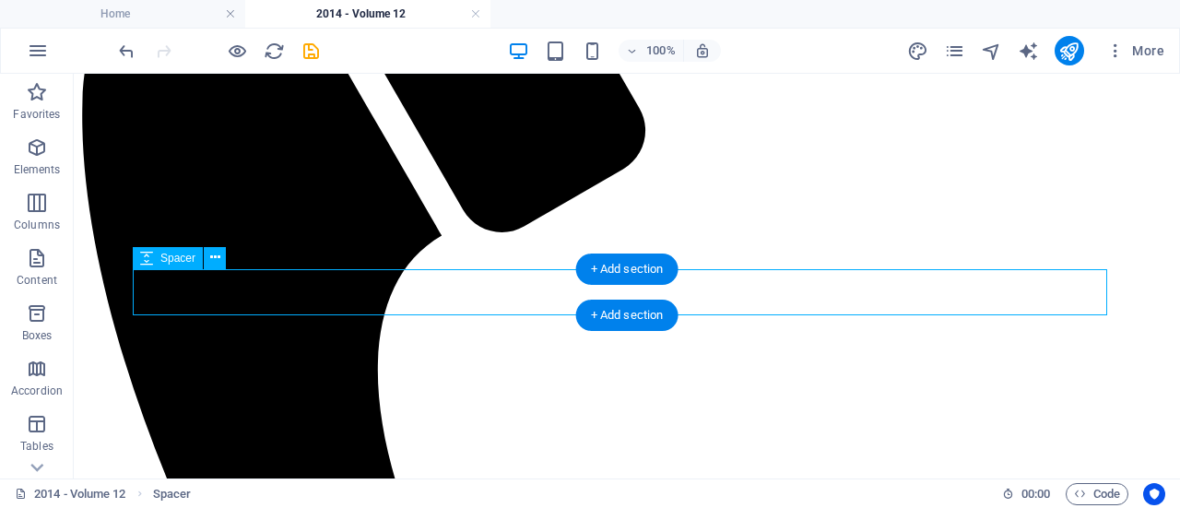
select select "px"
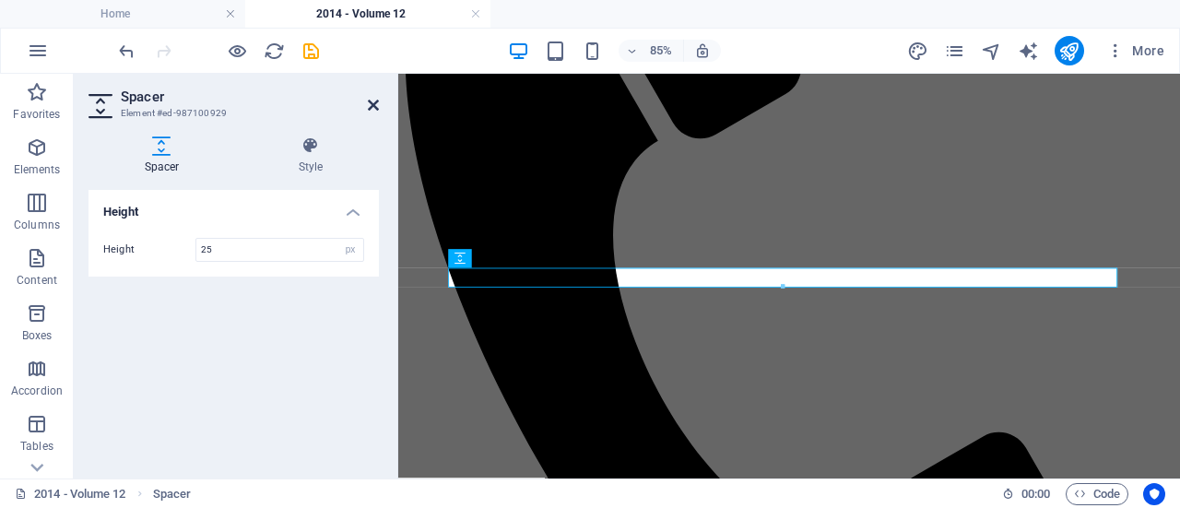
type input "25"
click at [374, 106] on icon at bounding box center [373, 105] width 11 height 15
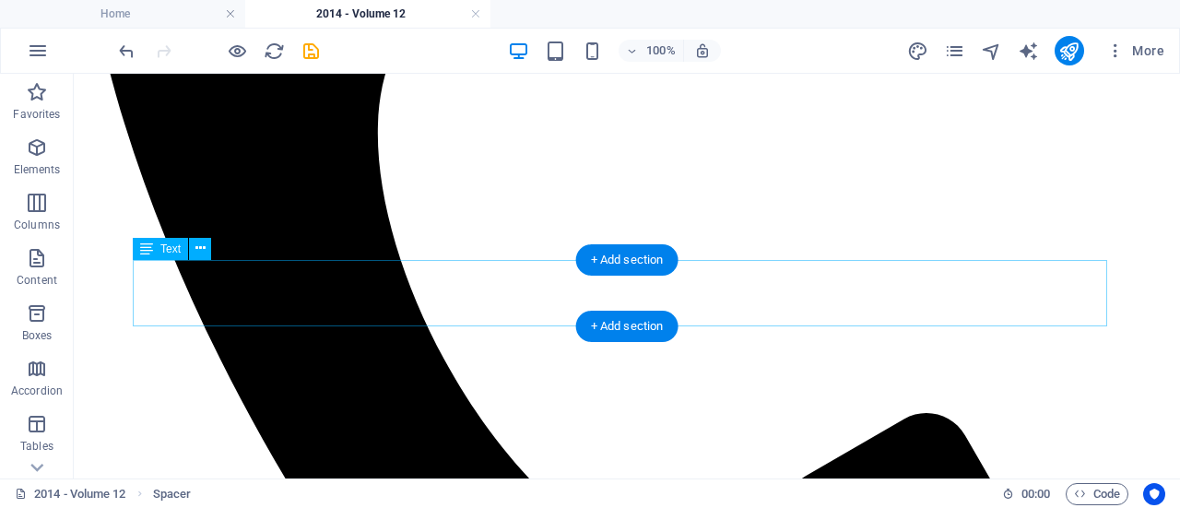
scroll to position [891, 0]
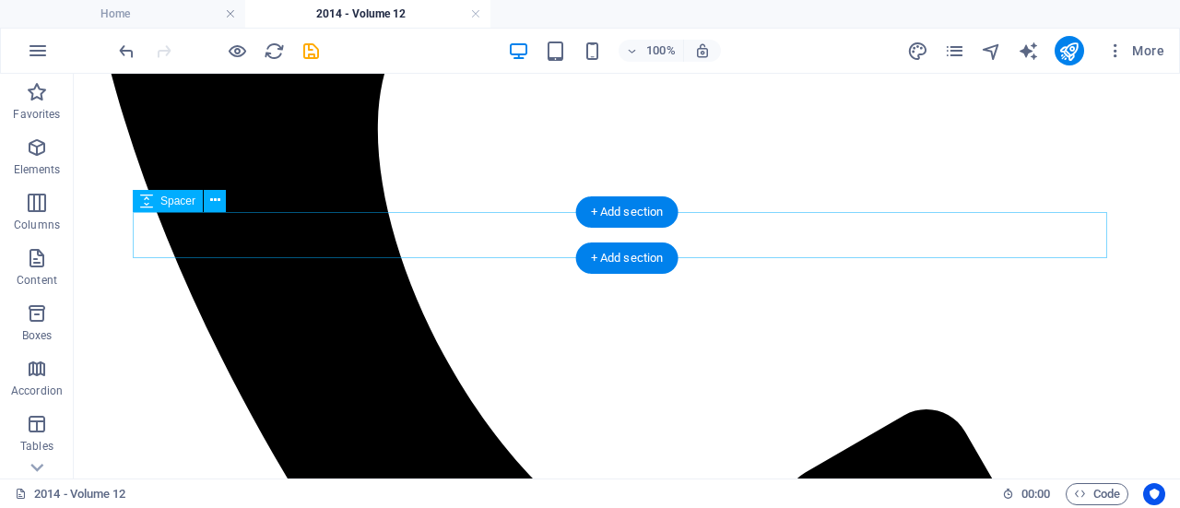
select select "px"
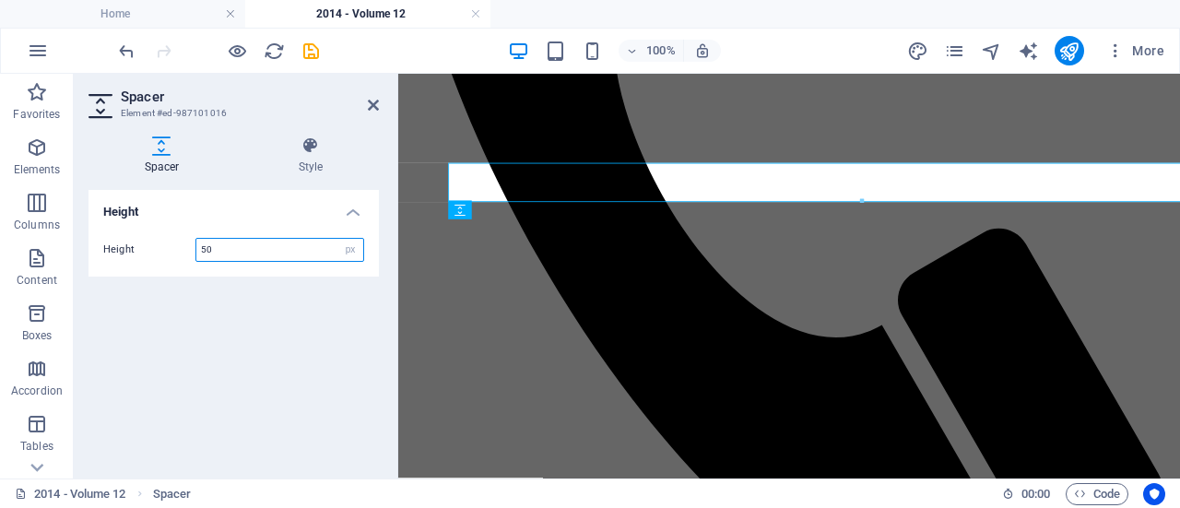
scroll to position [924, 0]
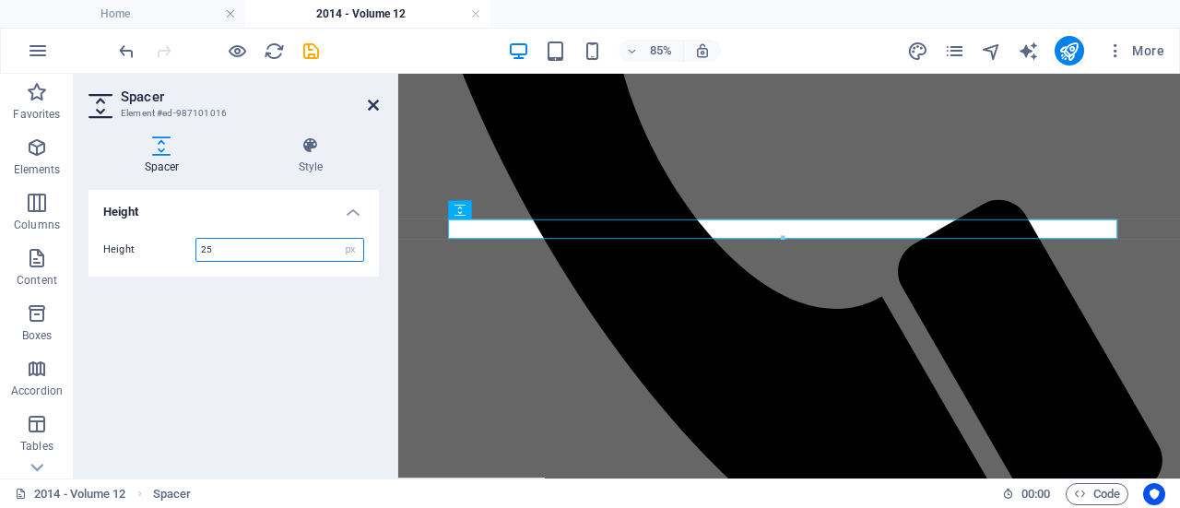
type input "25"
click at [372, 101] on icon at bounding box center [373, 105] width 11 height 15
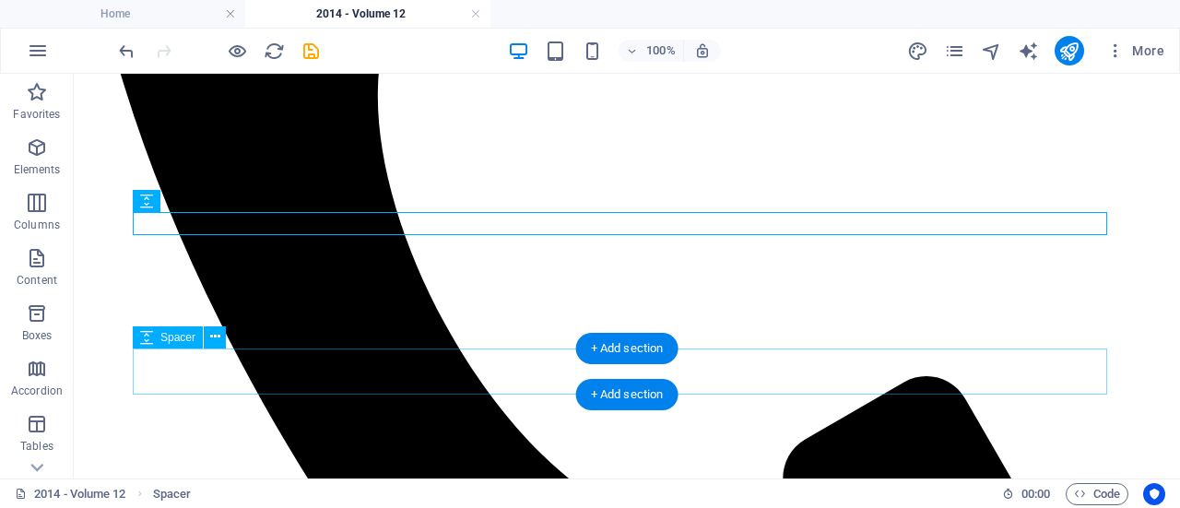
select select "px"
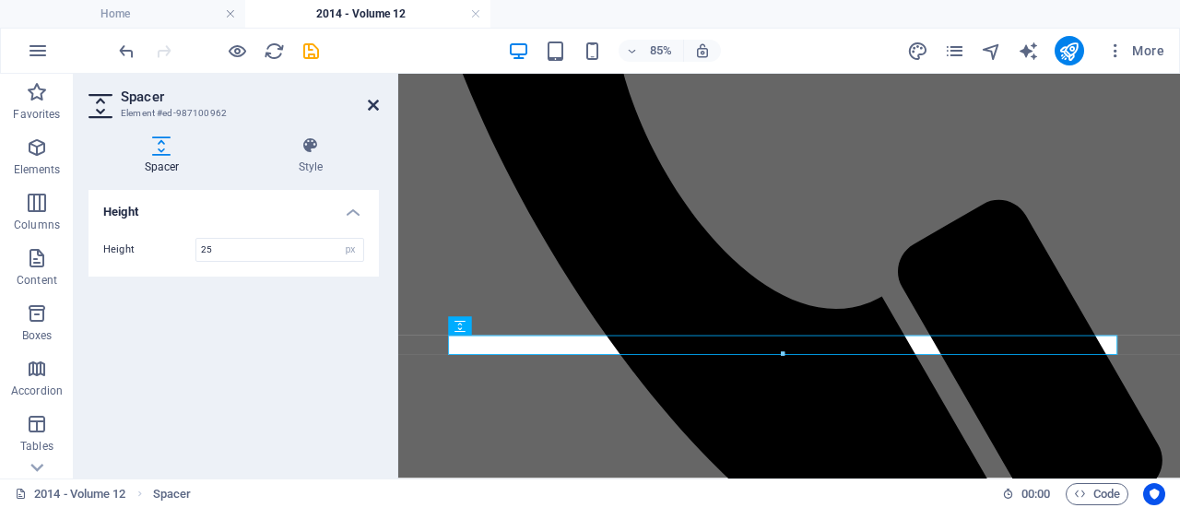
type input "25"
click at [374, 106] on icon at bounding box center [373, 105] width 11 height 15
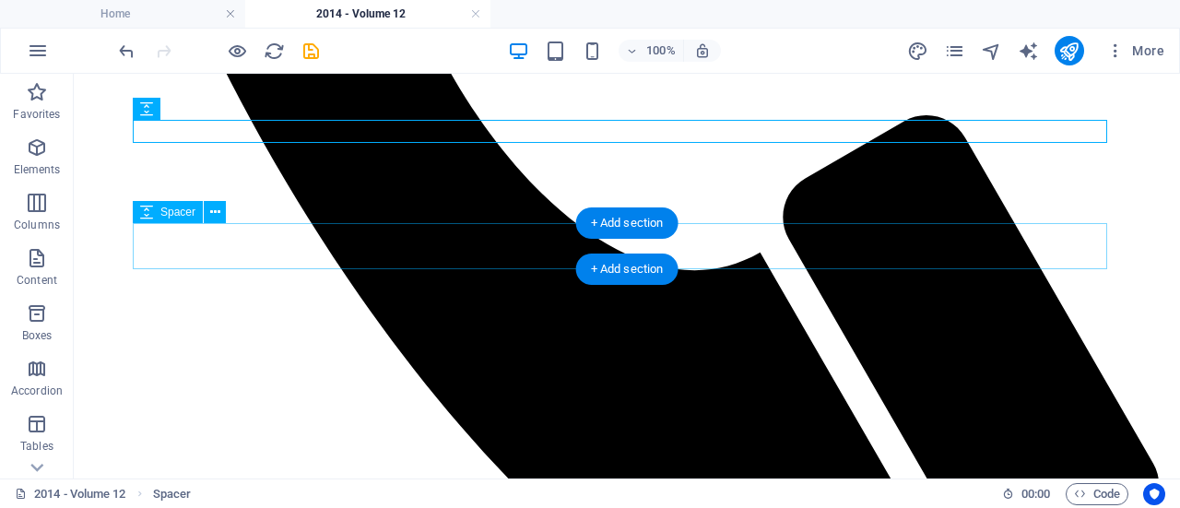
select select "px"
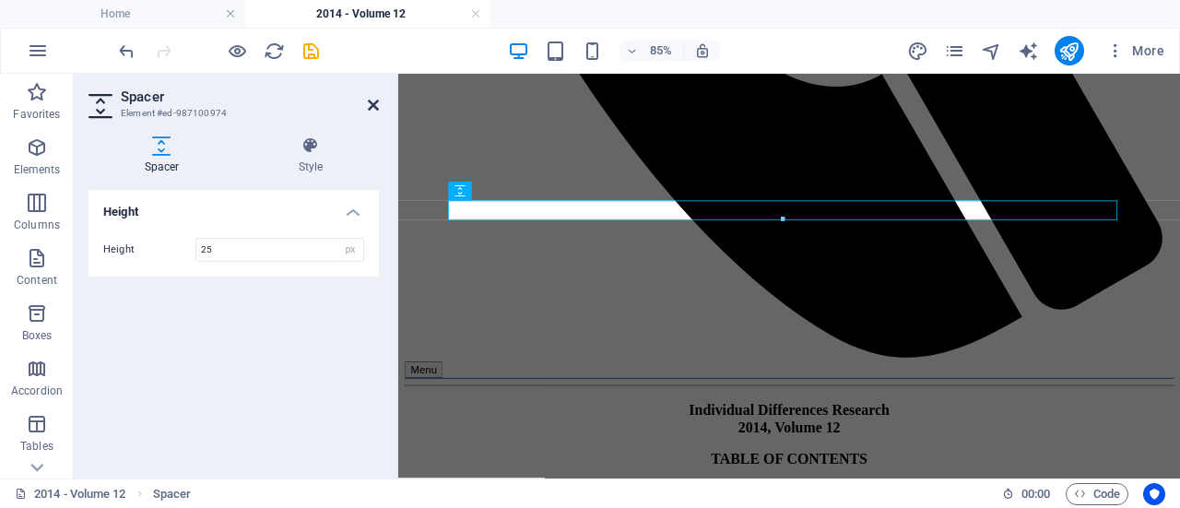
type input "25"
click at [371, 100] on icon at bounding box center [373, 105] width 11 height 15
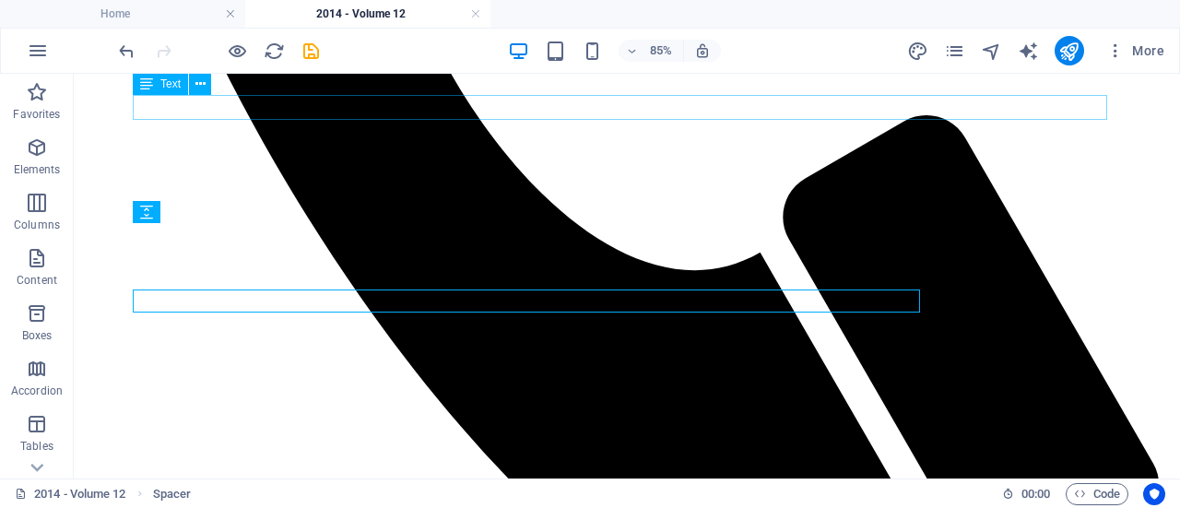
scroll to position [1118, 0]
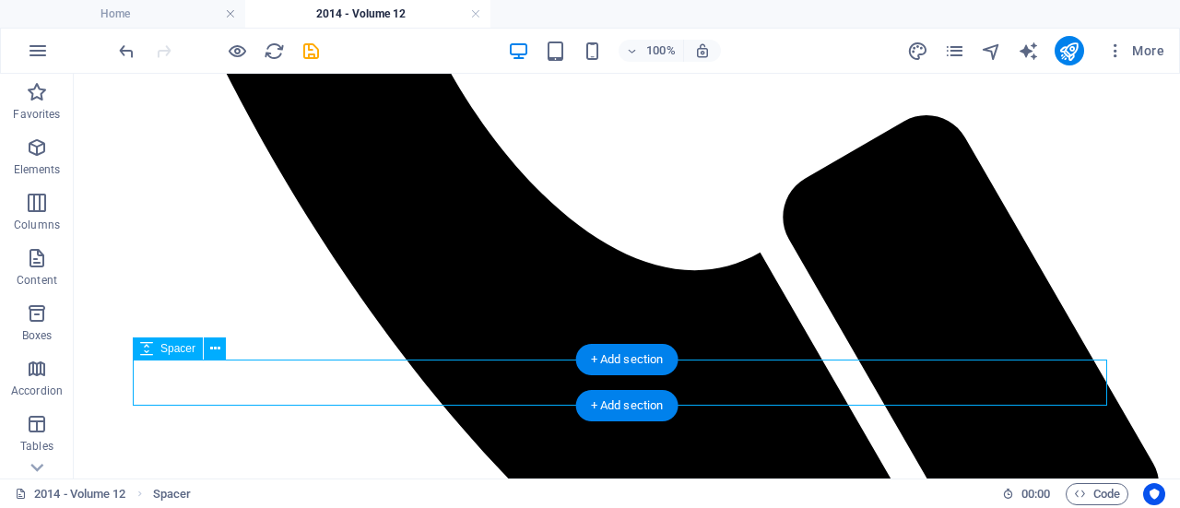
select select "px"
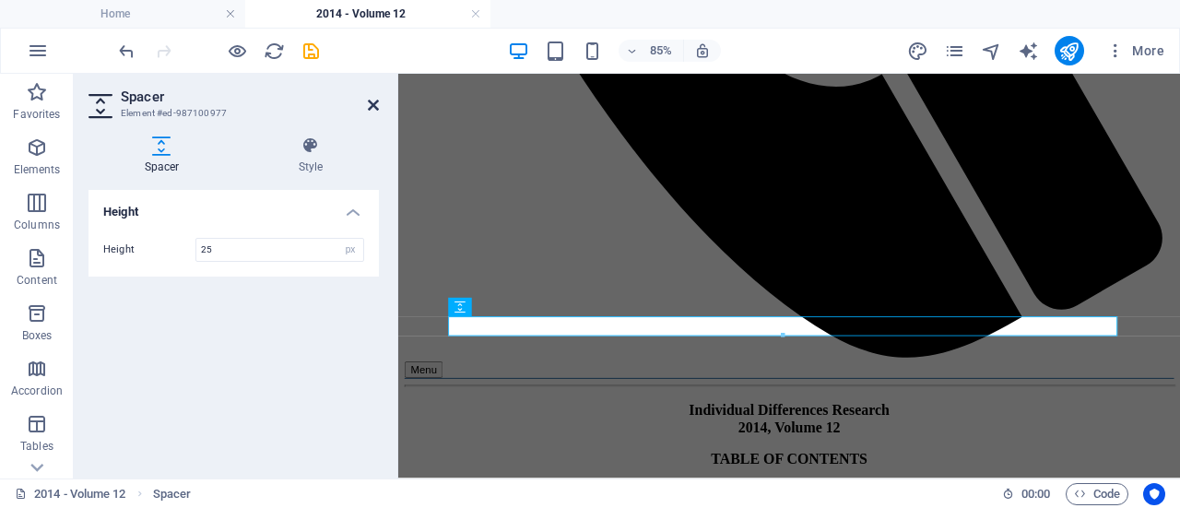
type input "25"
click at [376, 99] on icon at bounding box center [373, 105] width 11 height 15
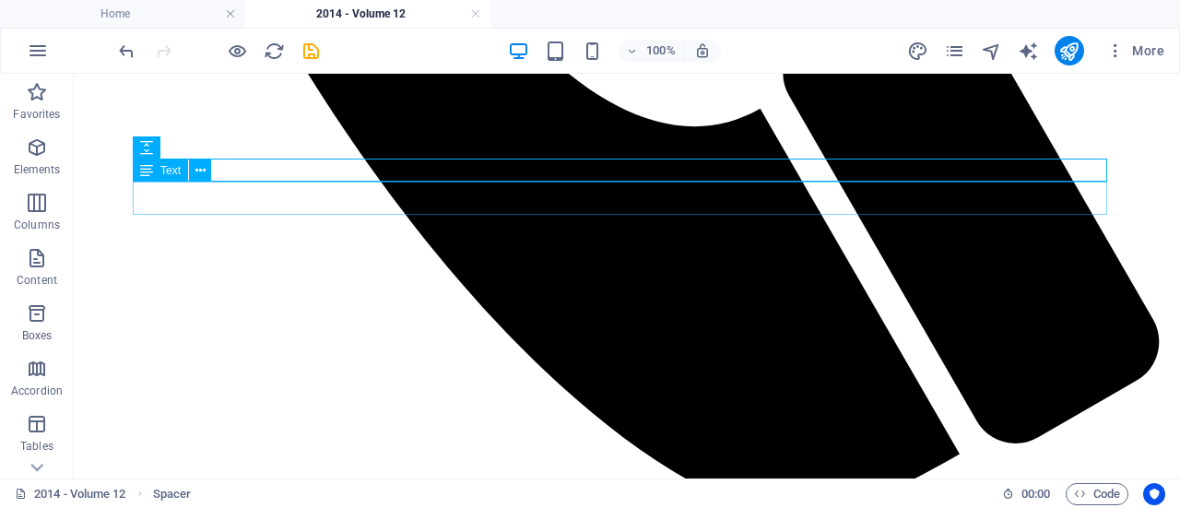
scroll to position [1339, 0]
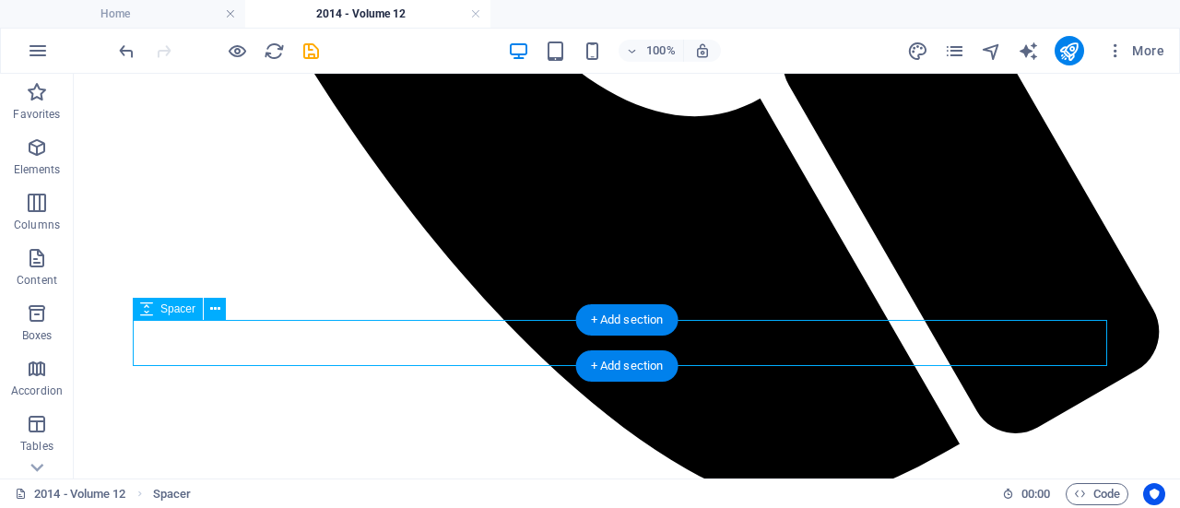
select select "px"
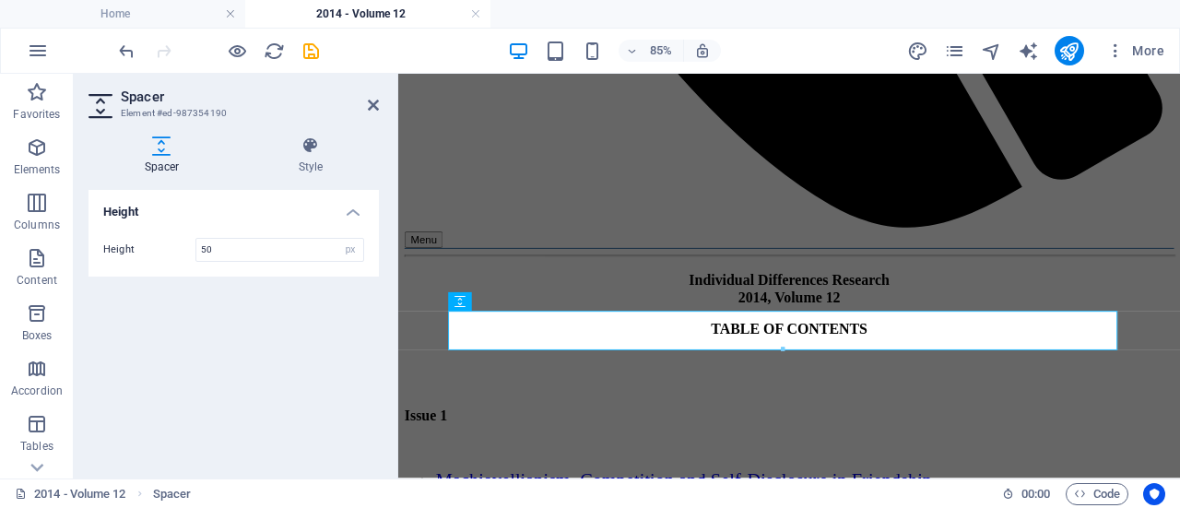
scroll to position [1405, 0]
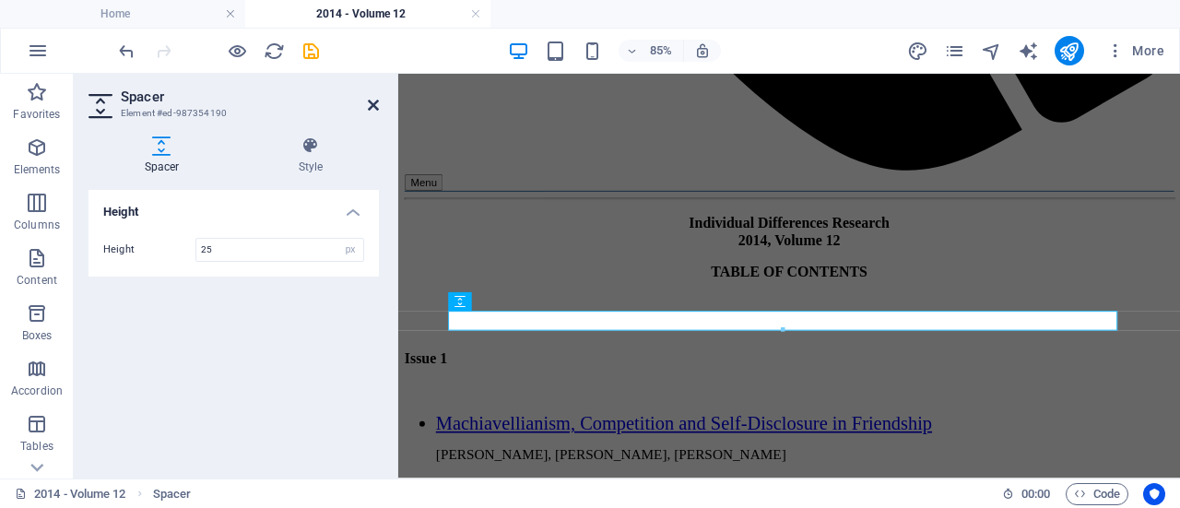
type input "25"
click at [371, 108] on icon at bounding box center [373, 105] width 11 height 15
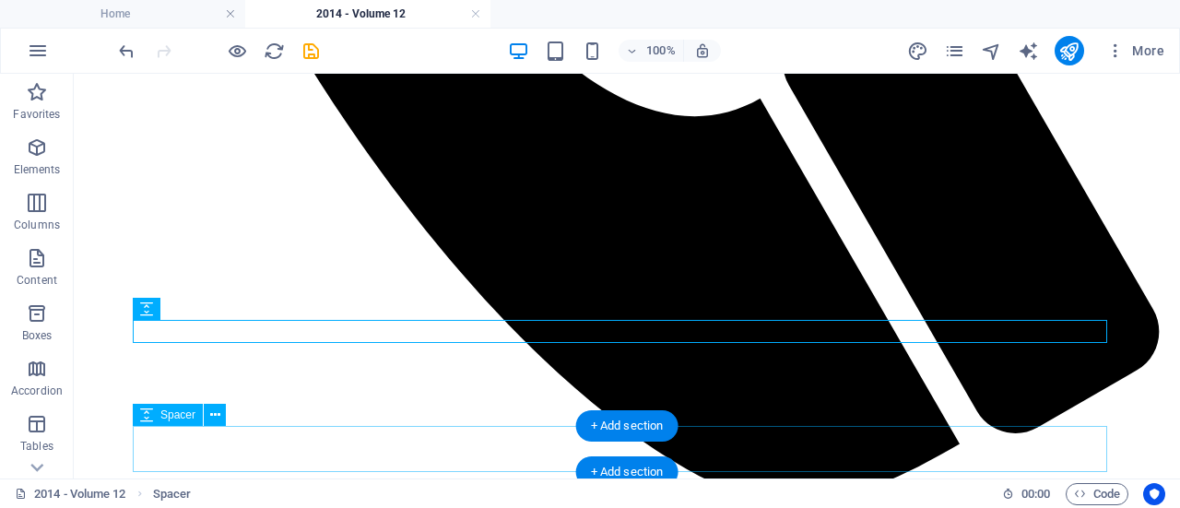
scroll to position [1555, 0]
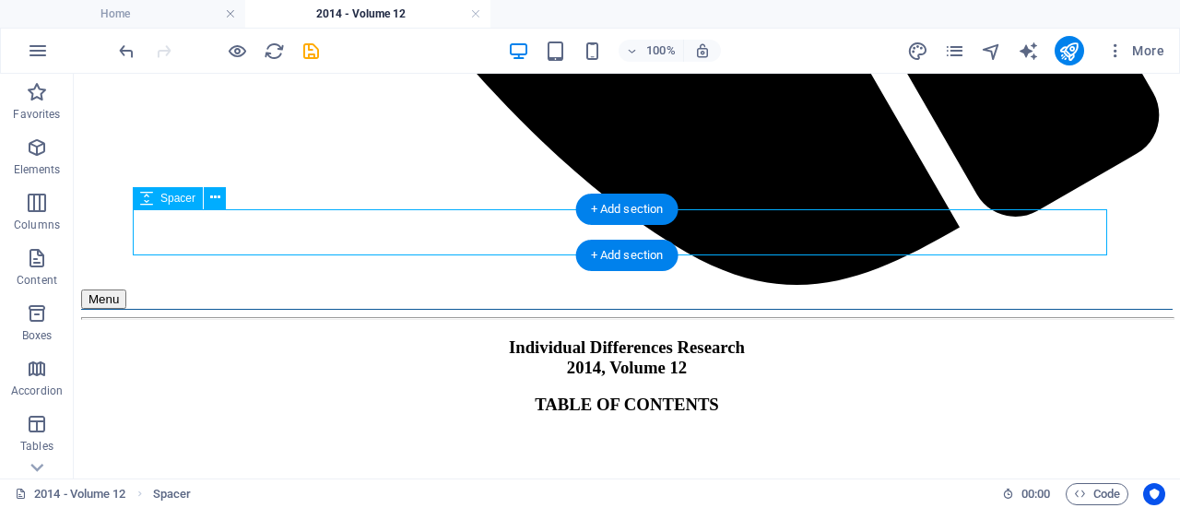
select select "px"
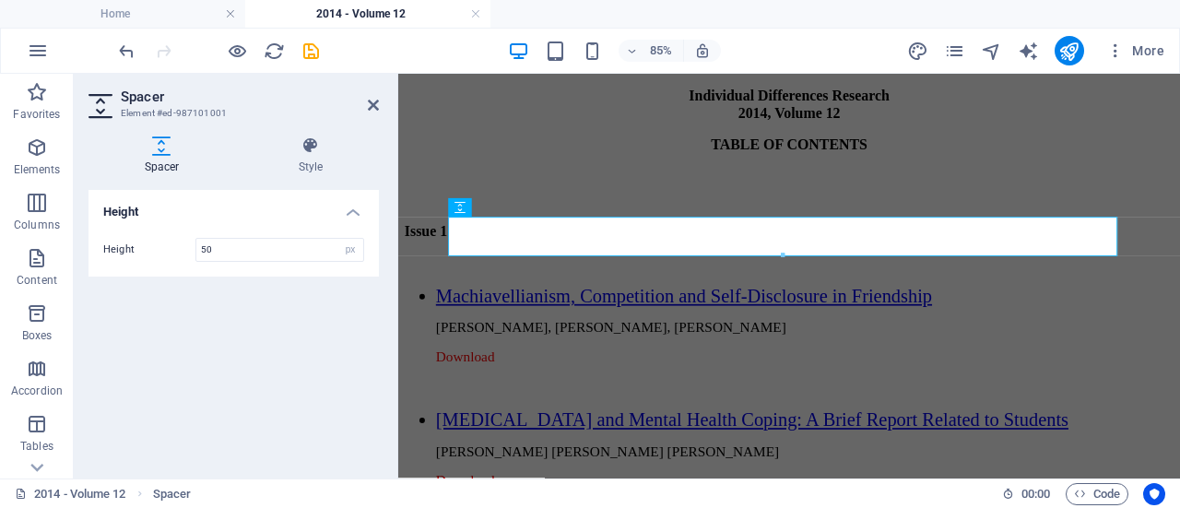
scroll to position [1655, 0]
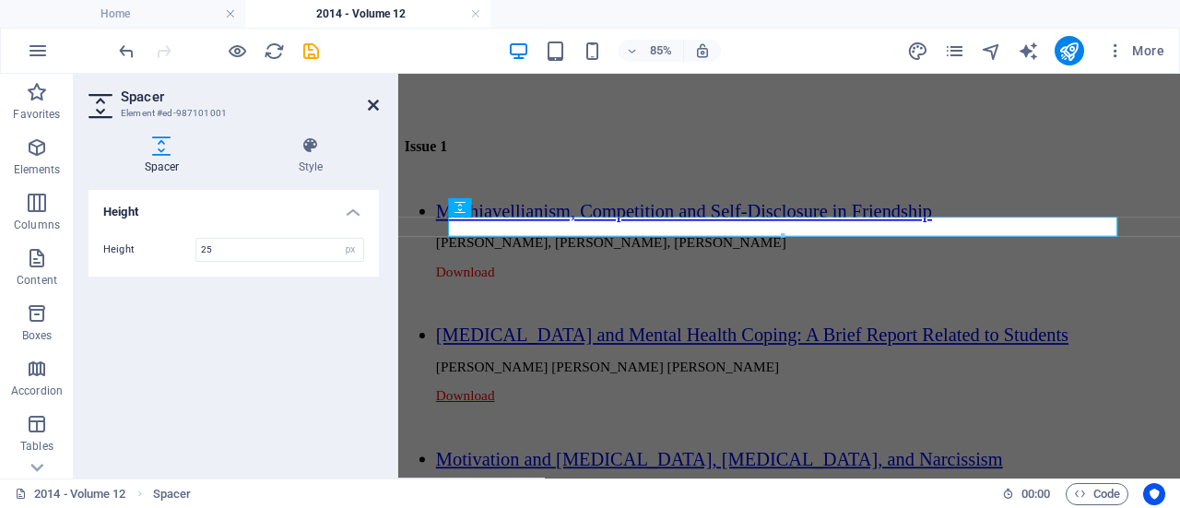
type input "25"
click at [374, 106] on icon at bounding box center [373, 105] width 11 height 15
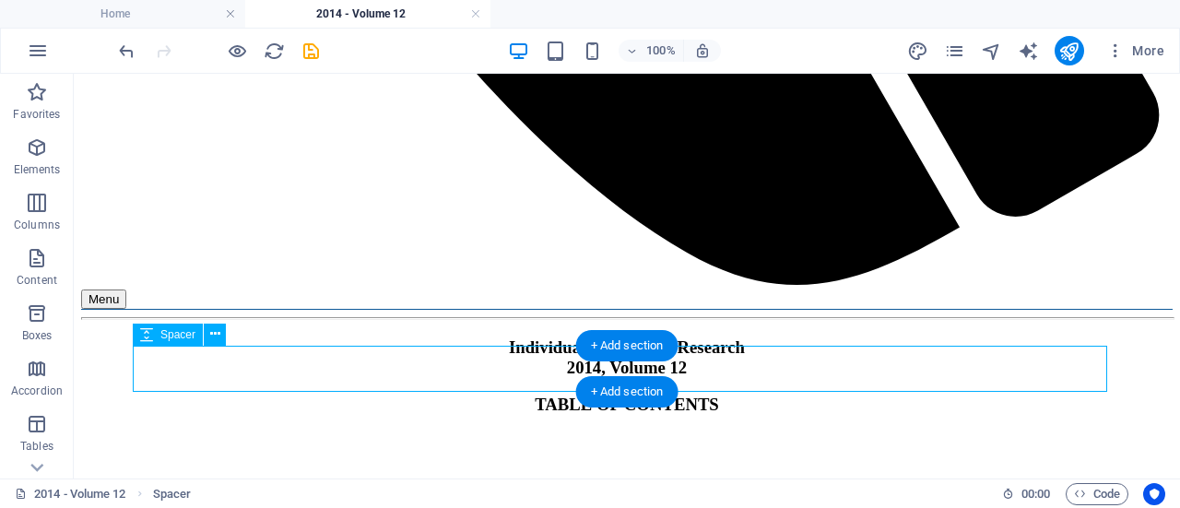
select select "px"
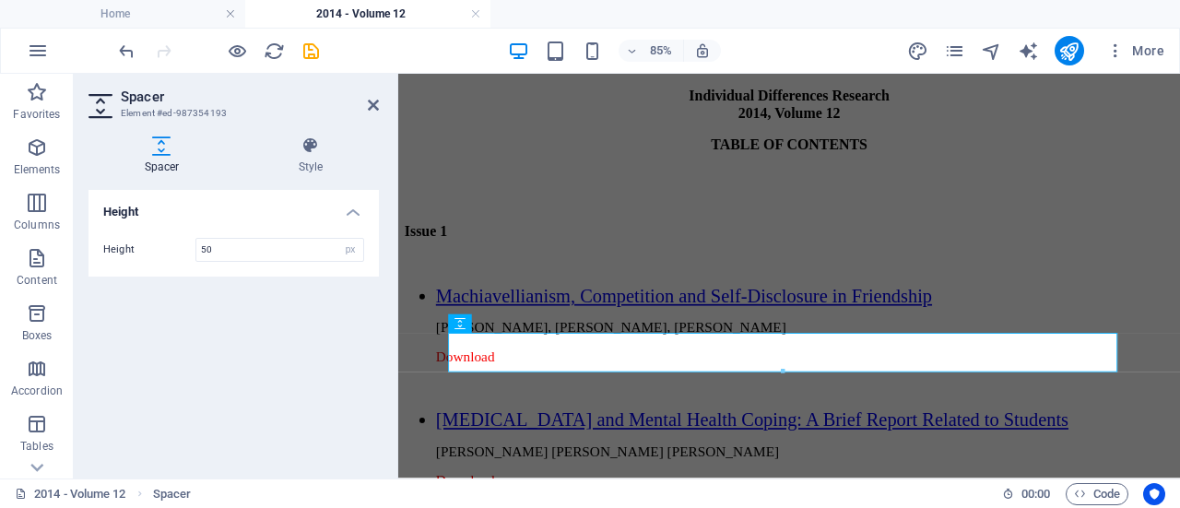
scroll to position [1655, 0]
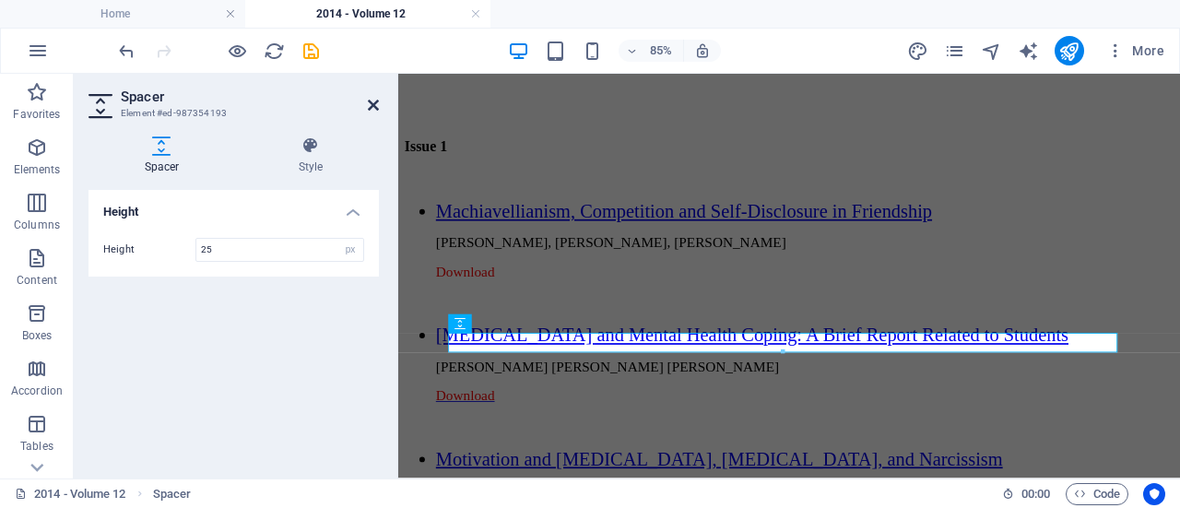
type input "25"
click at [369, 106] on icon at bounding box center [373, 105] width 11 height 15
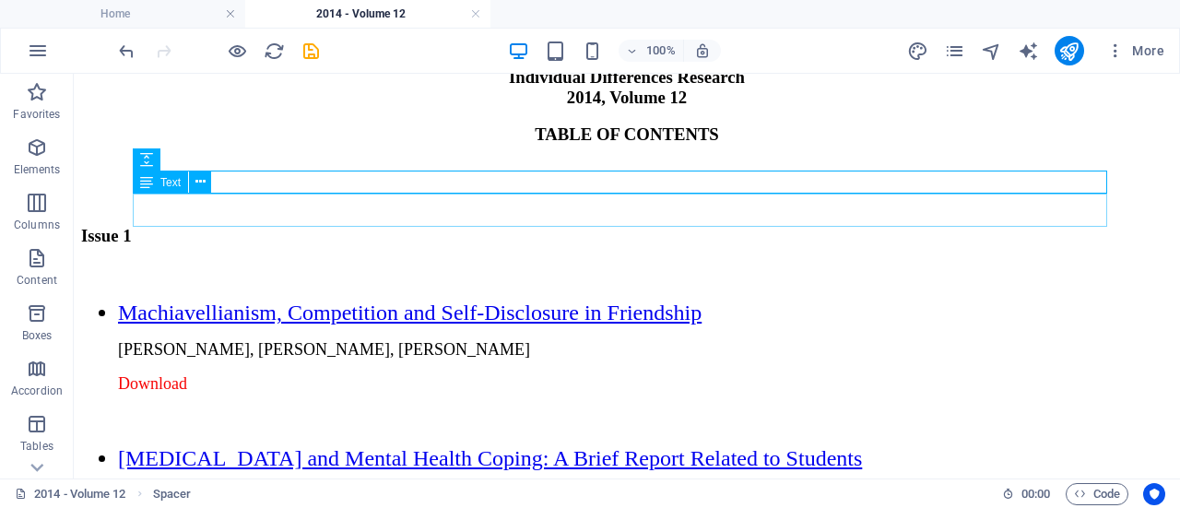
scroll to position [1892, 0]
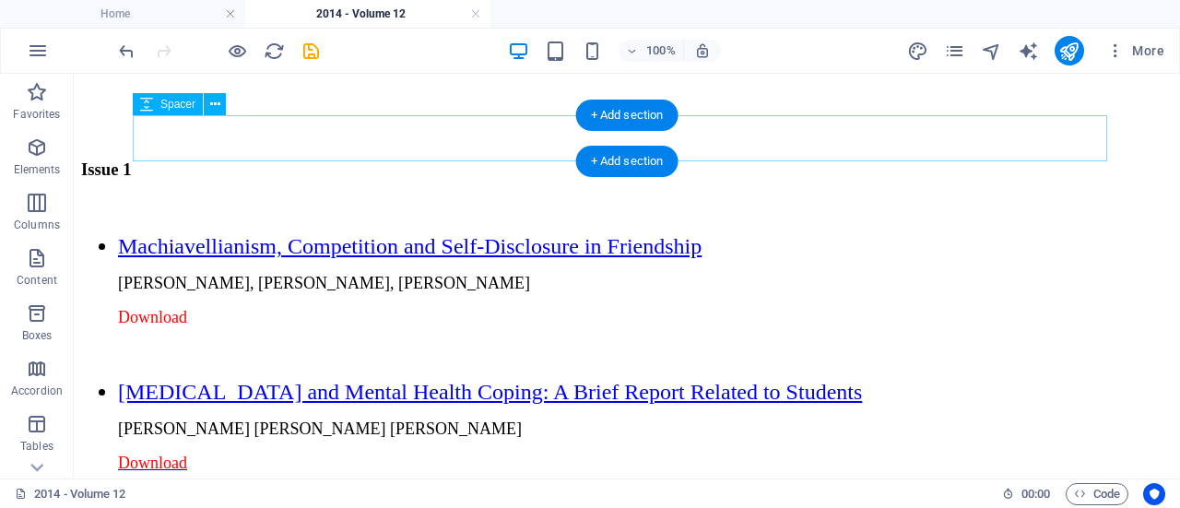
select select "px"
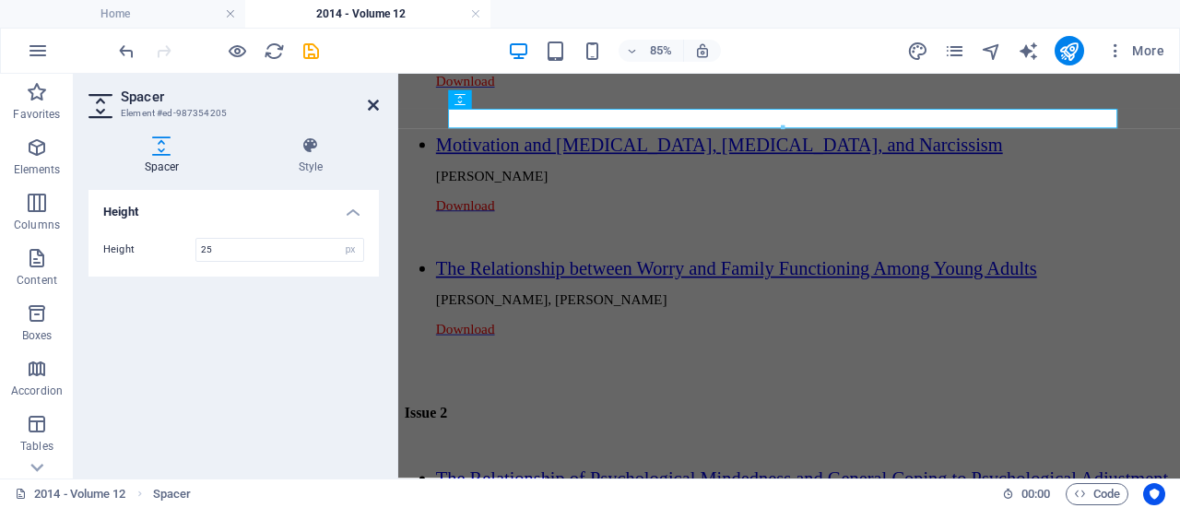
type input "25"
click at [371, 104] on icon at bounding box center [373, 105] width 11 height 15
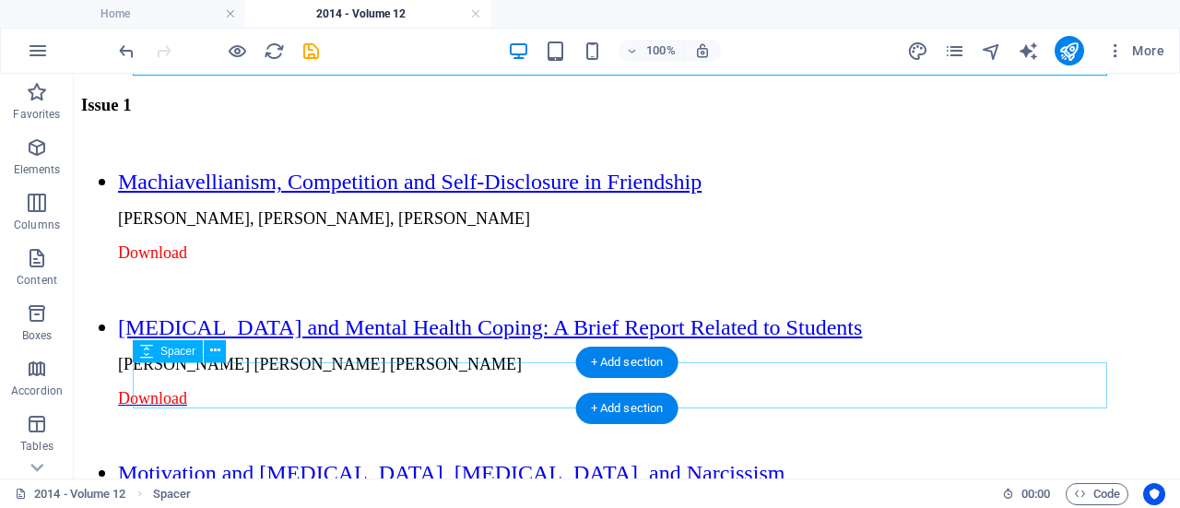
scroll to position [1957, 0]
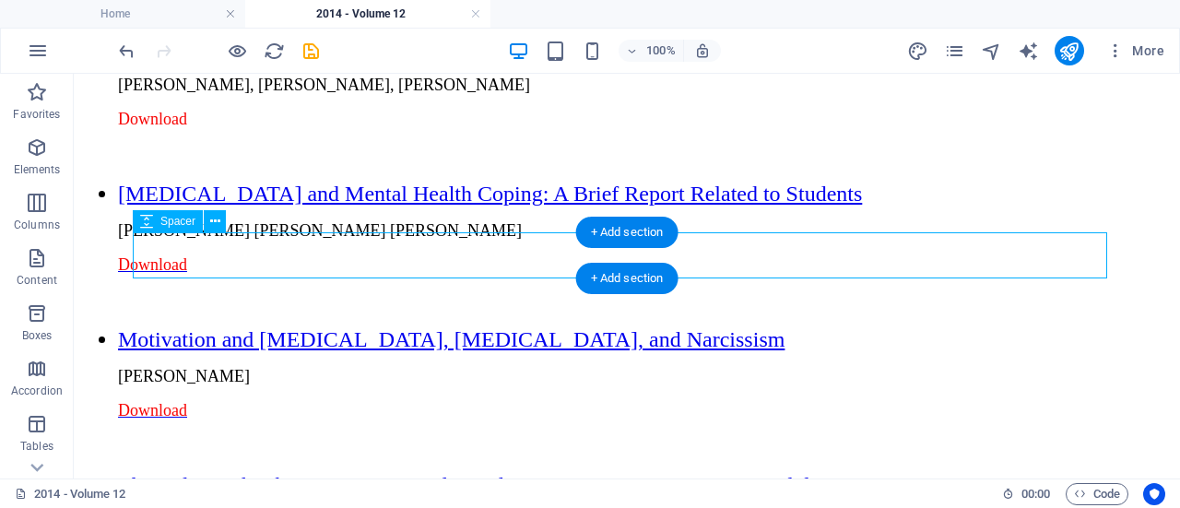
select select "px"
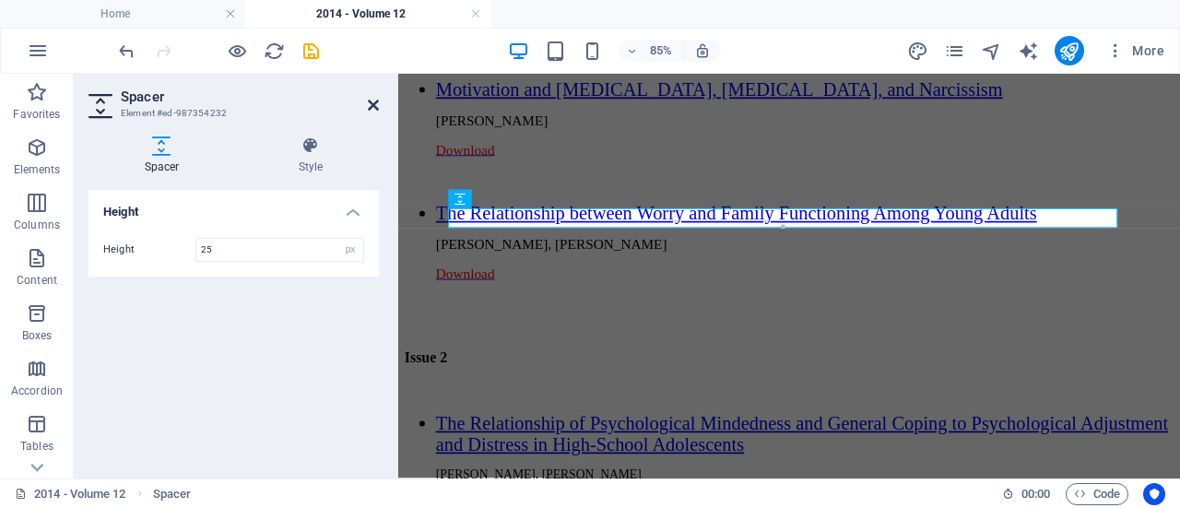
type input "25"
click at [373, 98] on icon at bounding box center [373, 105] width 11 height 15
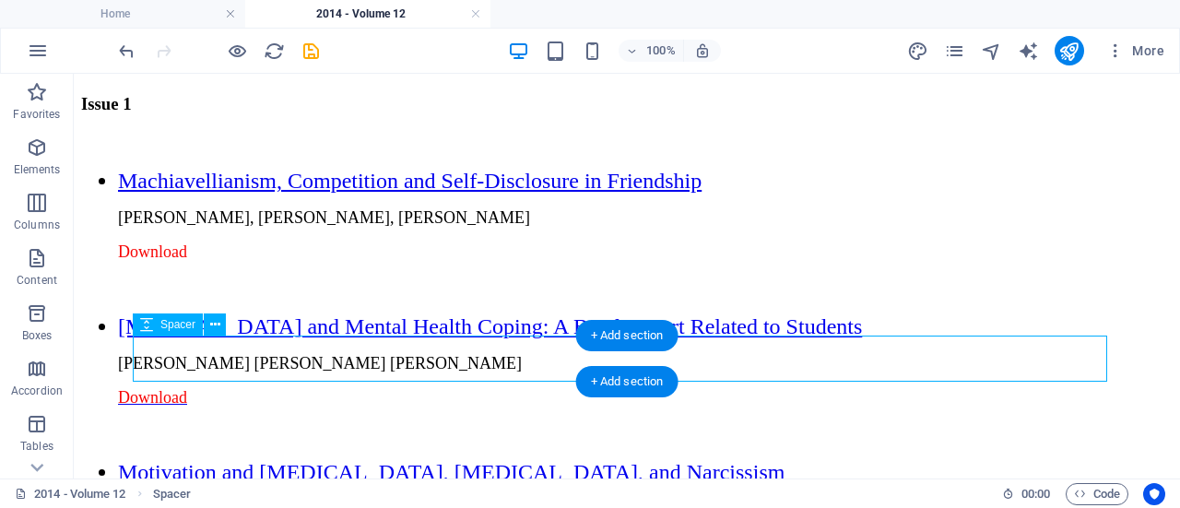
select select "px"
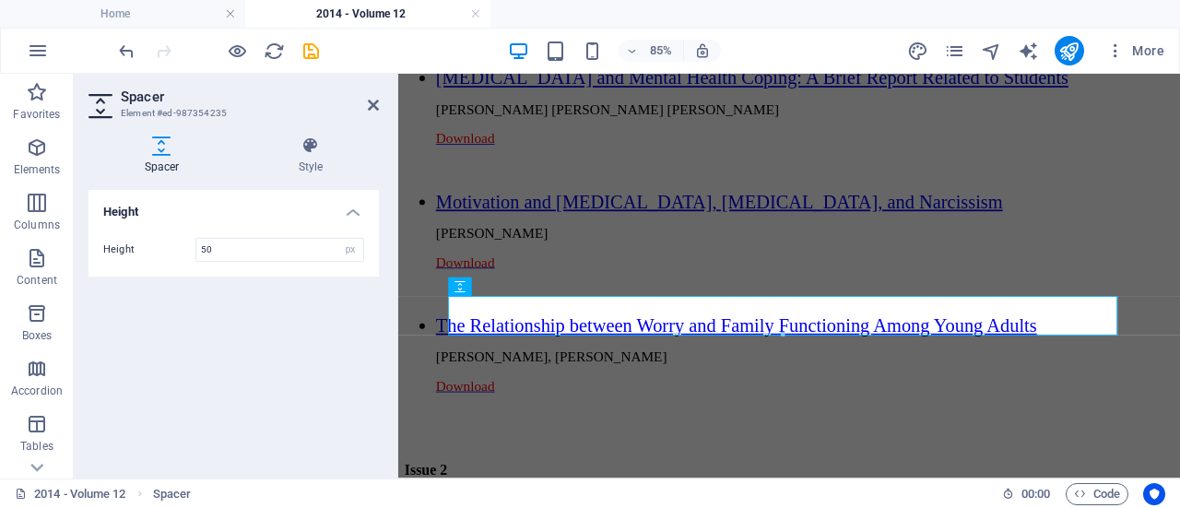
scroll to position [2090, 0]
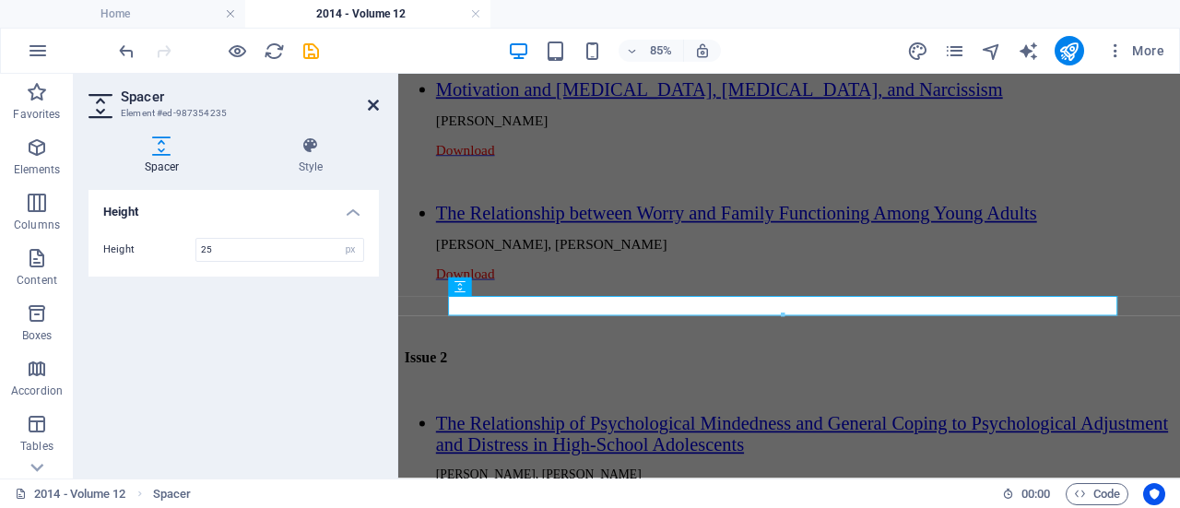
type input "25"
click at [374, 106] on icon at bounding box center [373, 105] width 11 height 15
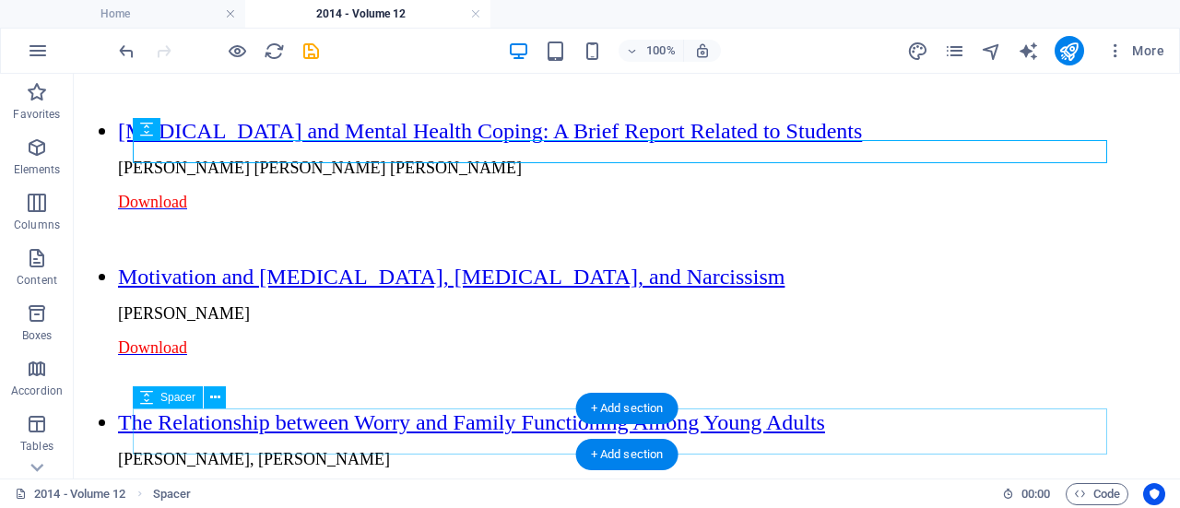
scroll to position [2155, 0]
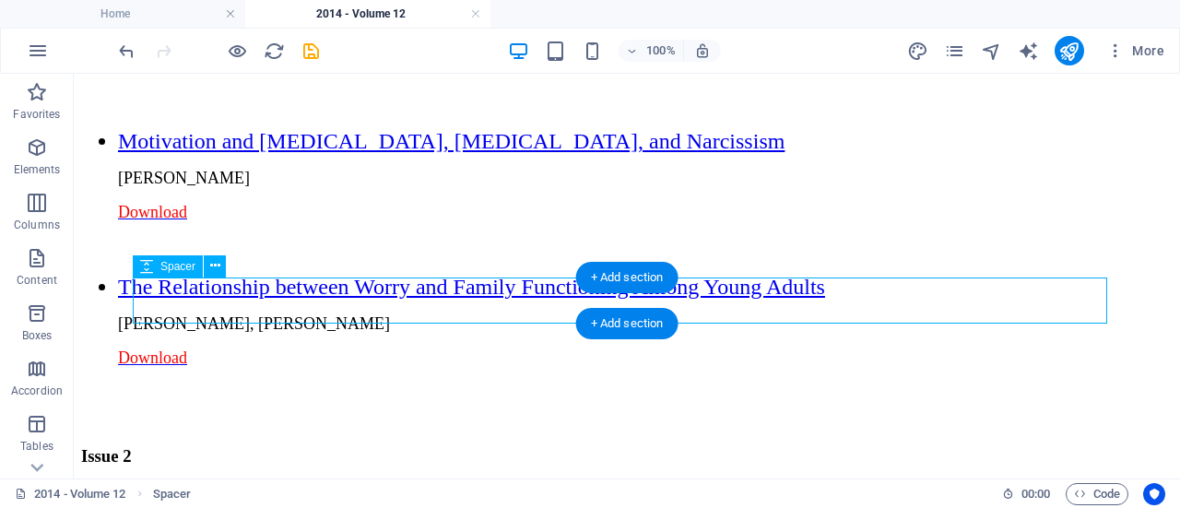
select select "px"
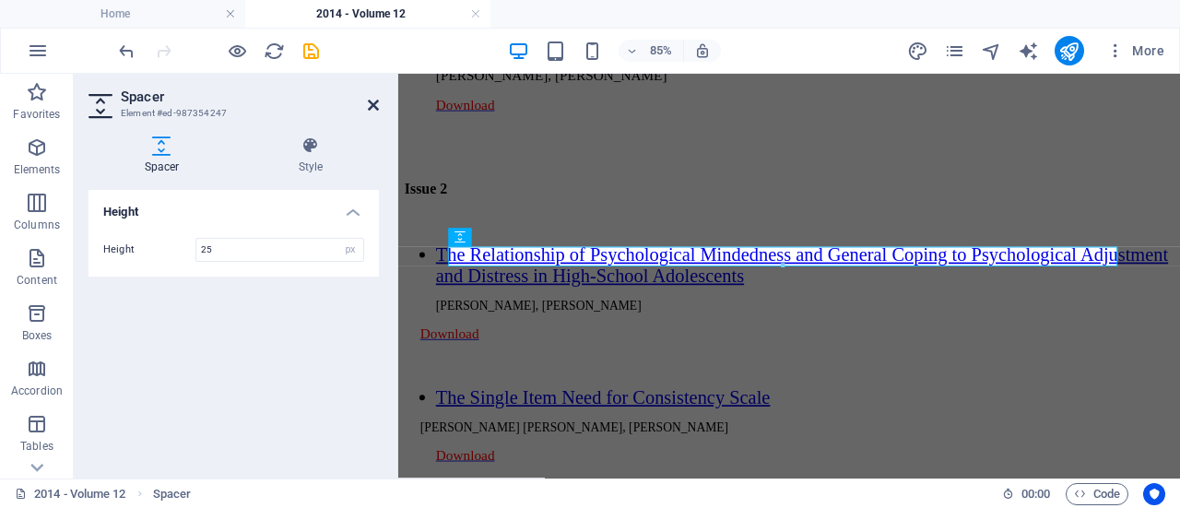
type input "25"
click at [371, 105] on icon at bounding box center [373, 105] width 11 height 15
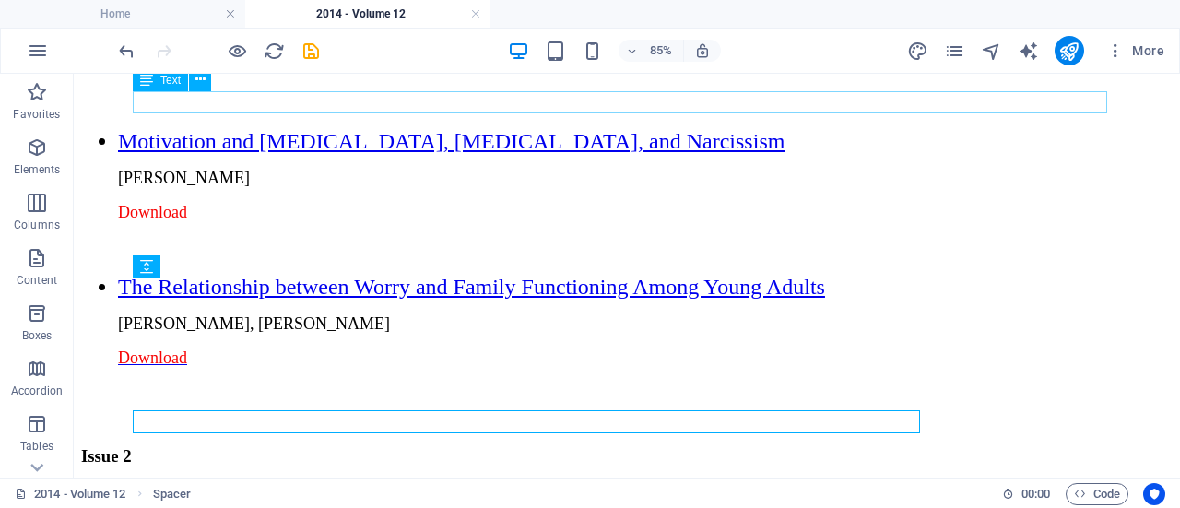
scroll to position [2155, 0]
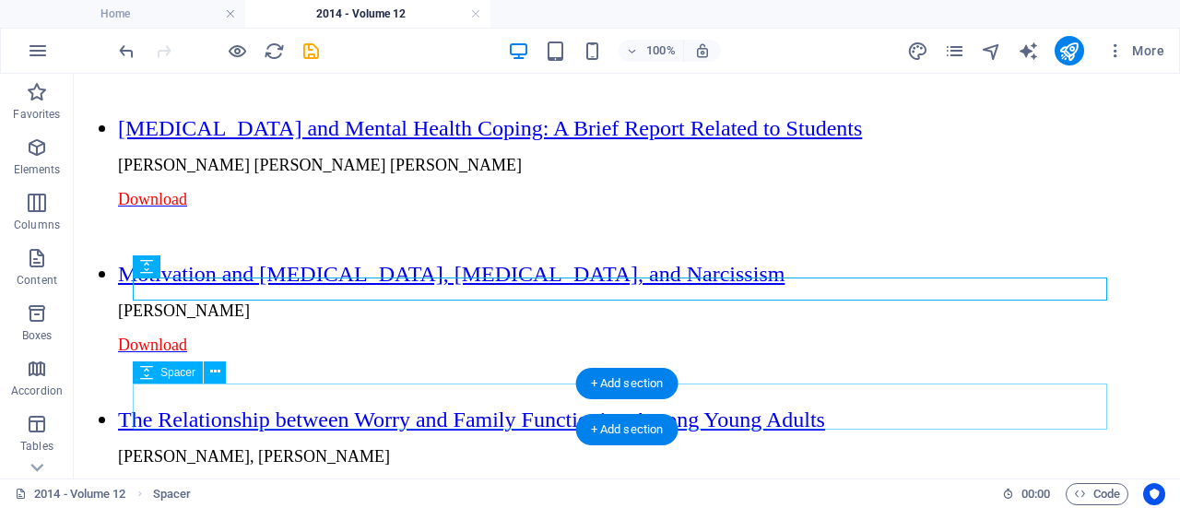
select select "px"
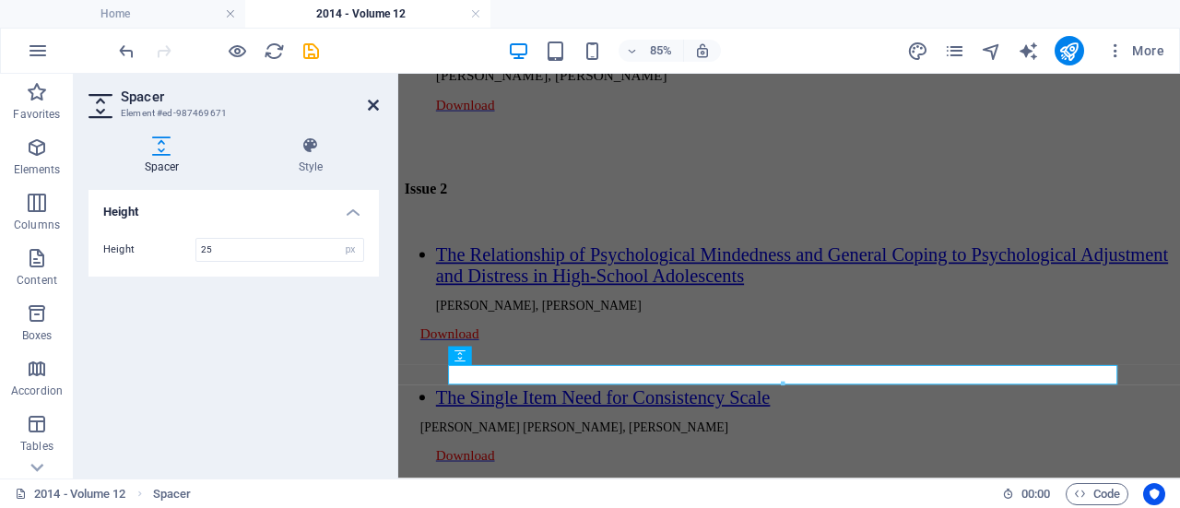
type input "25"
click at [371, 106] on icon at bounding box center [373, 105] width 11 height 15
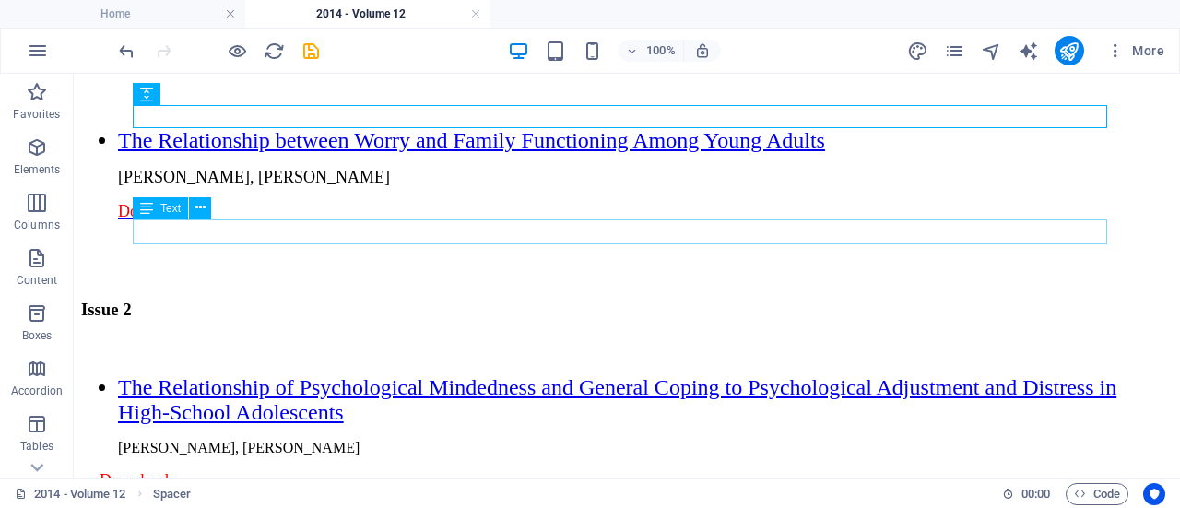
scroll to position [2436, 0]
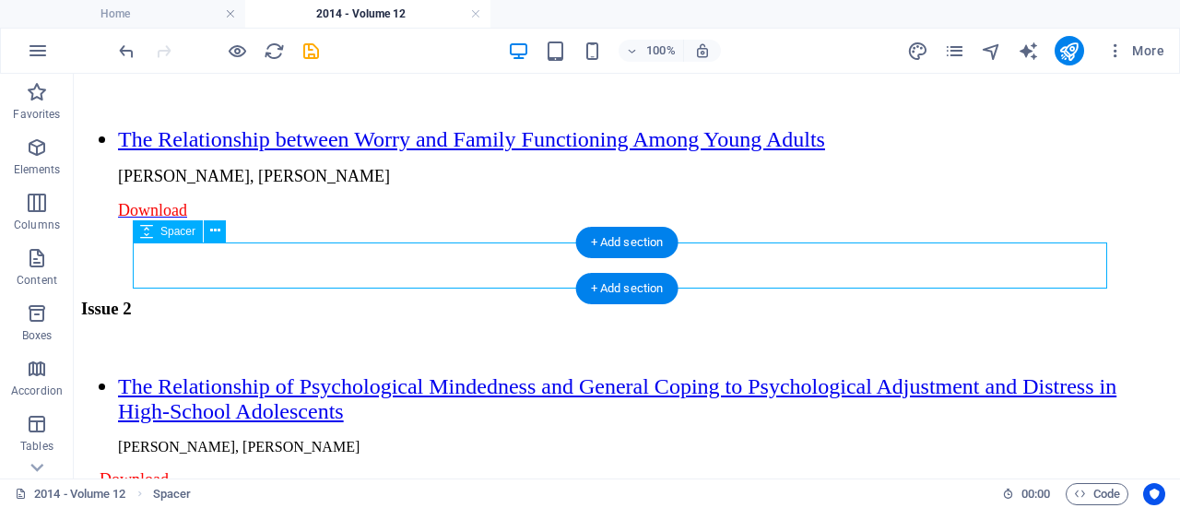
select select "px"
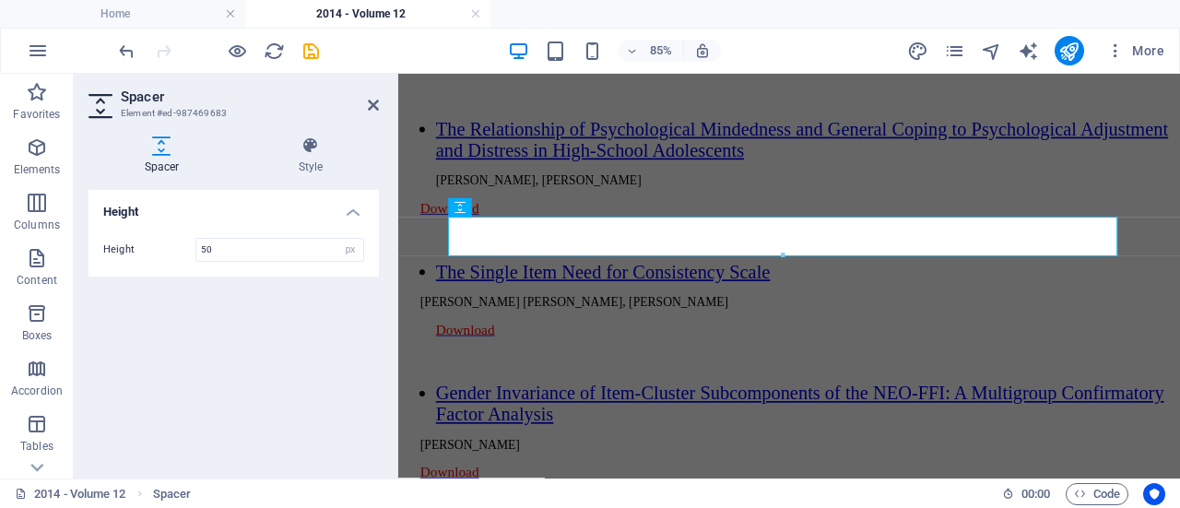
scroll to position [2601, 0]
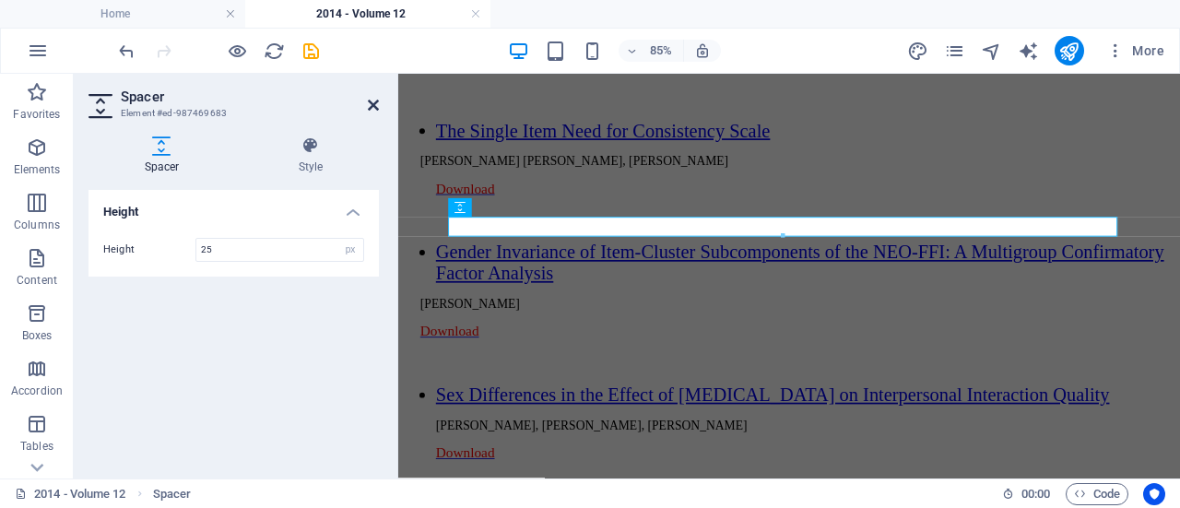
type input "25"
click at [372, 106] on icon at bounding box center [373, 105] width 11 height 15
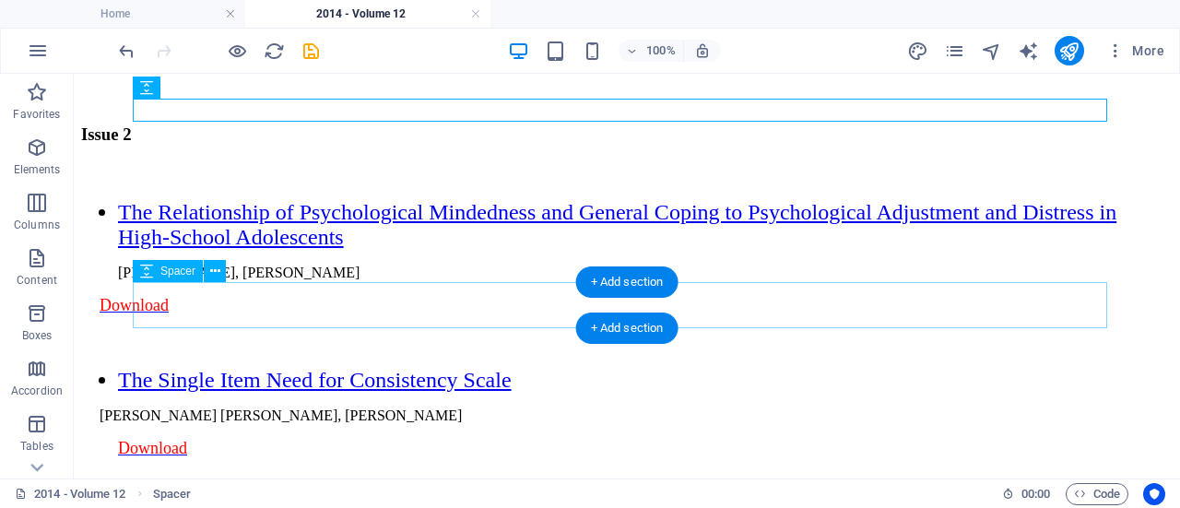
scroll to position [2614, 0]
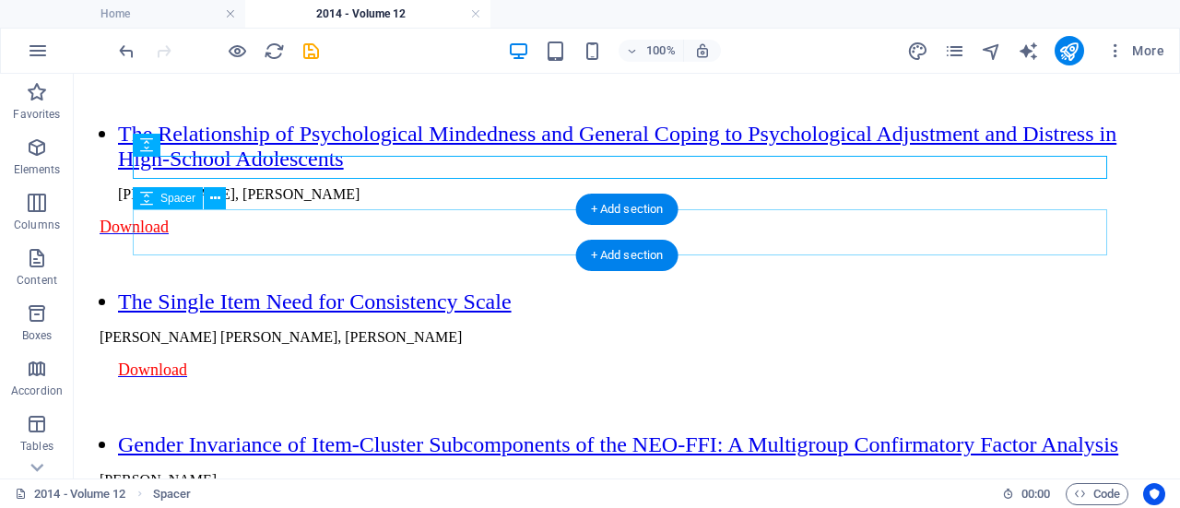
select select "px"
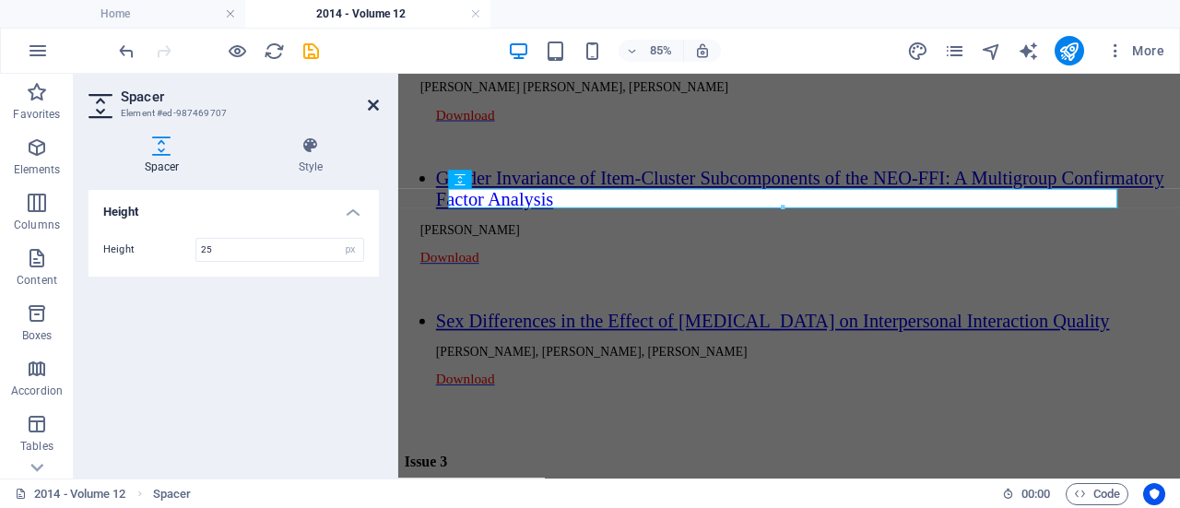
type input "25"
click at [373, 105] on icon at bounding box center [373, 105] width 11 height 15
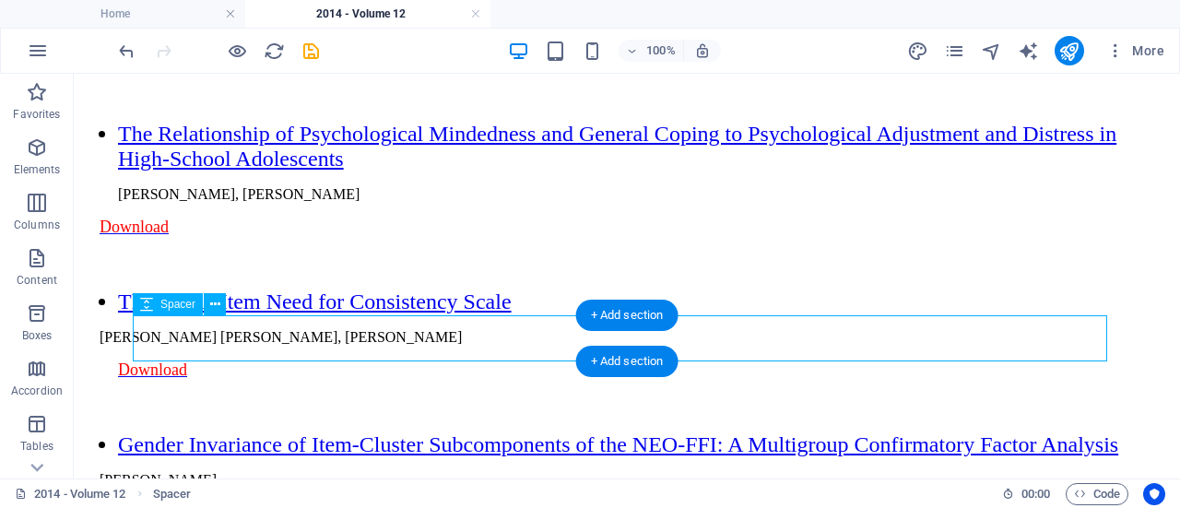
select select "px"
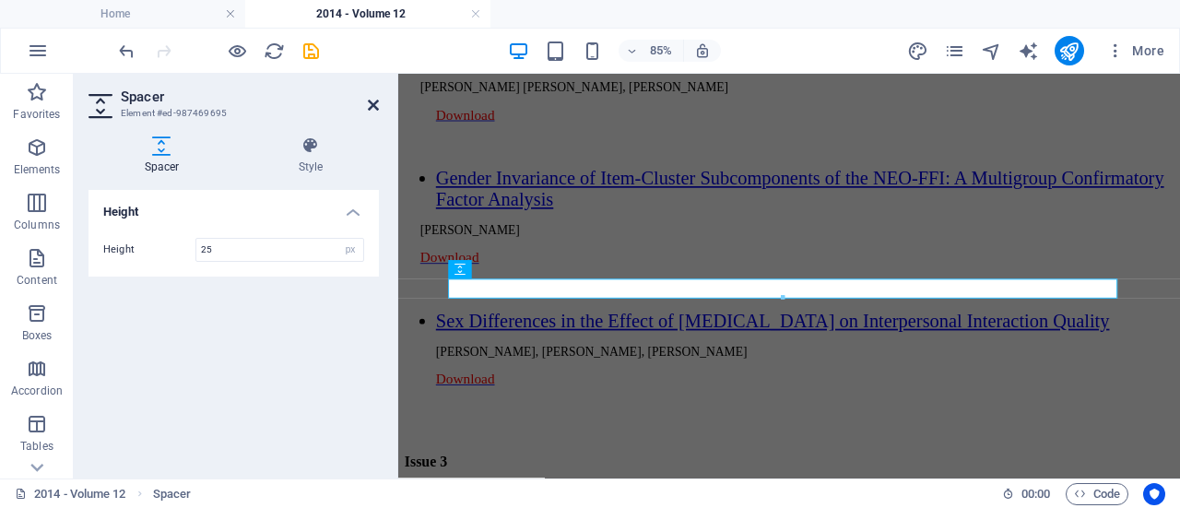
type input "25"
click at [376, 102] on icon at bounding box center [373, 105] width 11 height 15
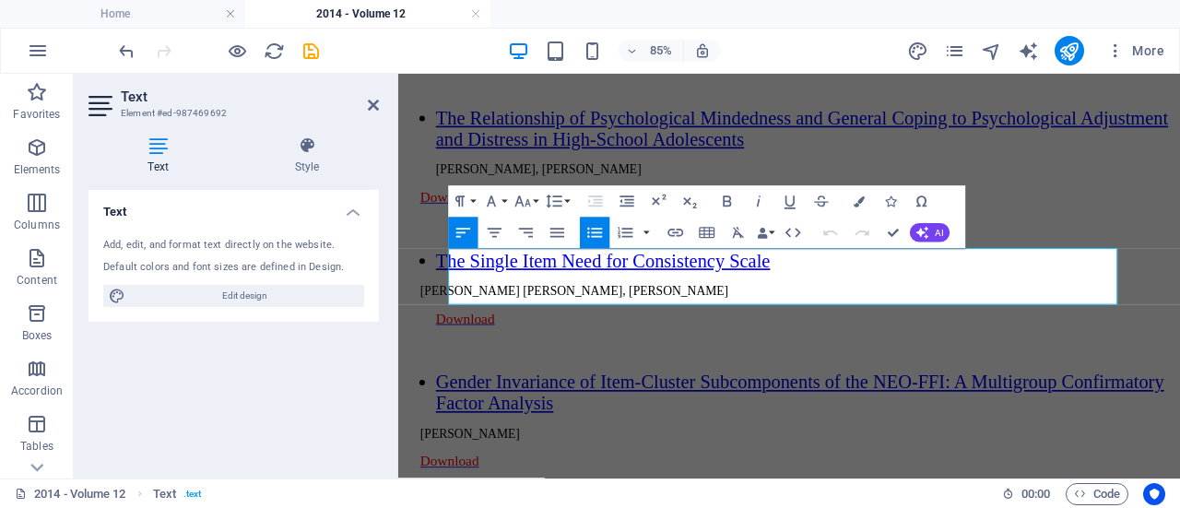
scroll to position [2448, 0]
click at [372, 100] on icon at bounding box center [373, 105] width 11 height 15
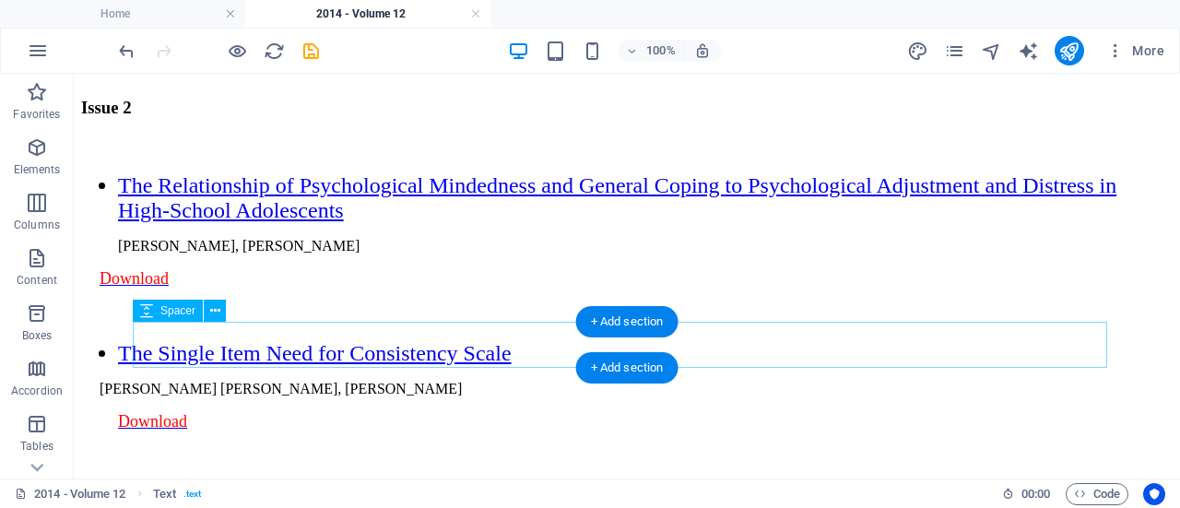
scroll to position [2642, 0]
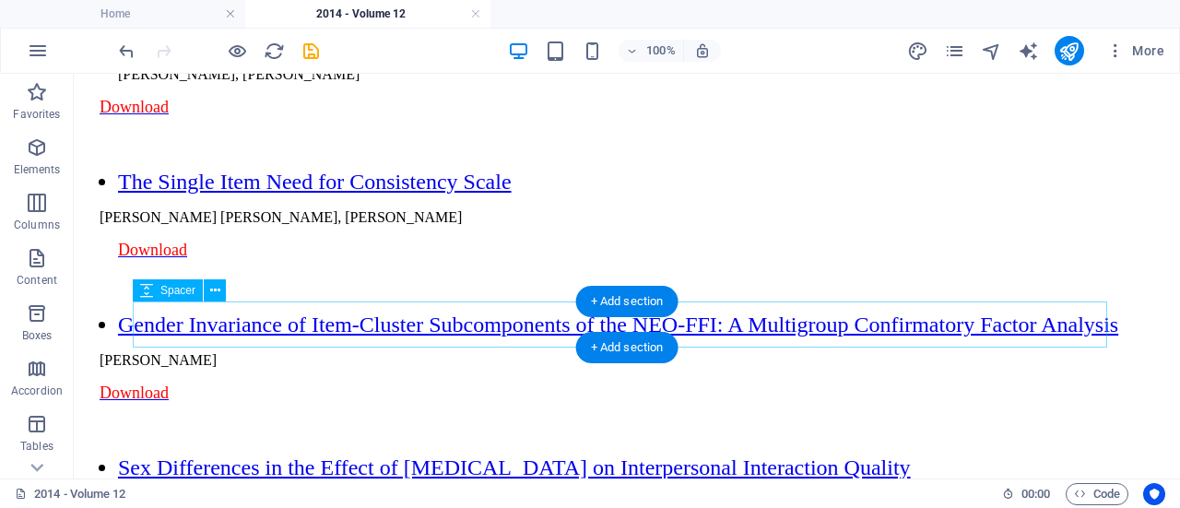
select select "px"
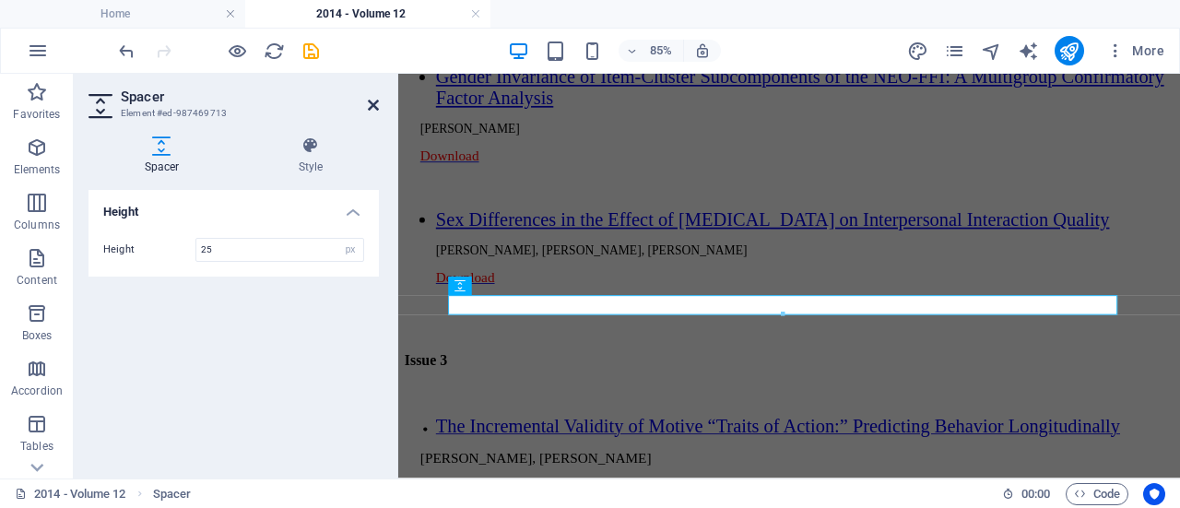
type input "25"
click at [372, 100] on icon at bounding box center [373, 105] width 11 height 15
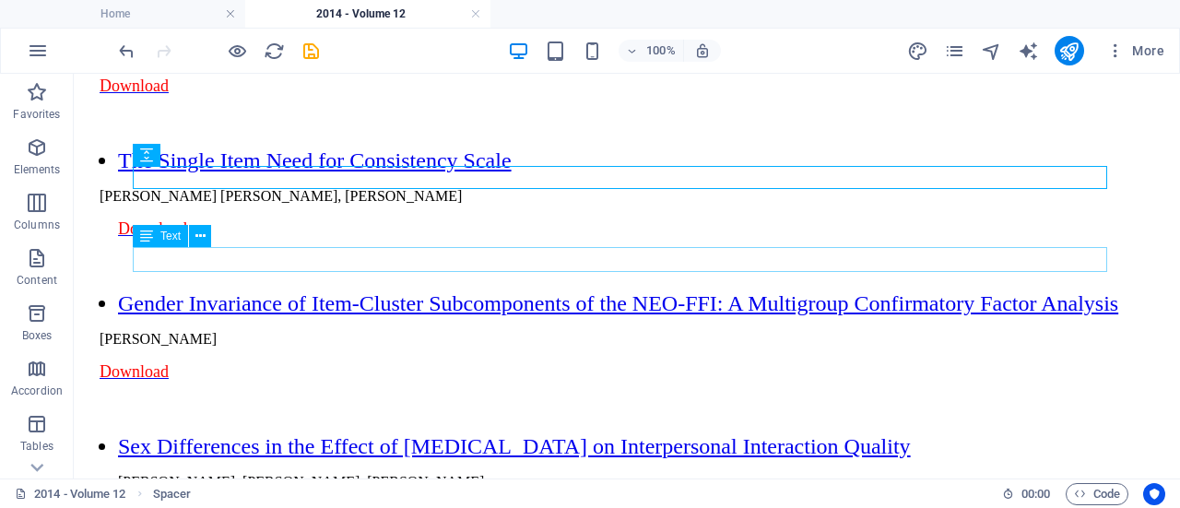
scroll to position [2830, 0]
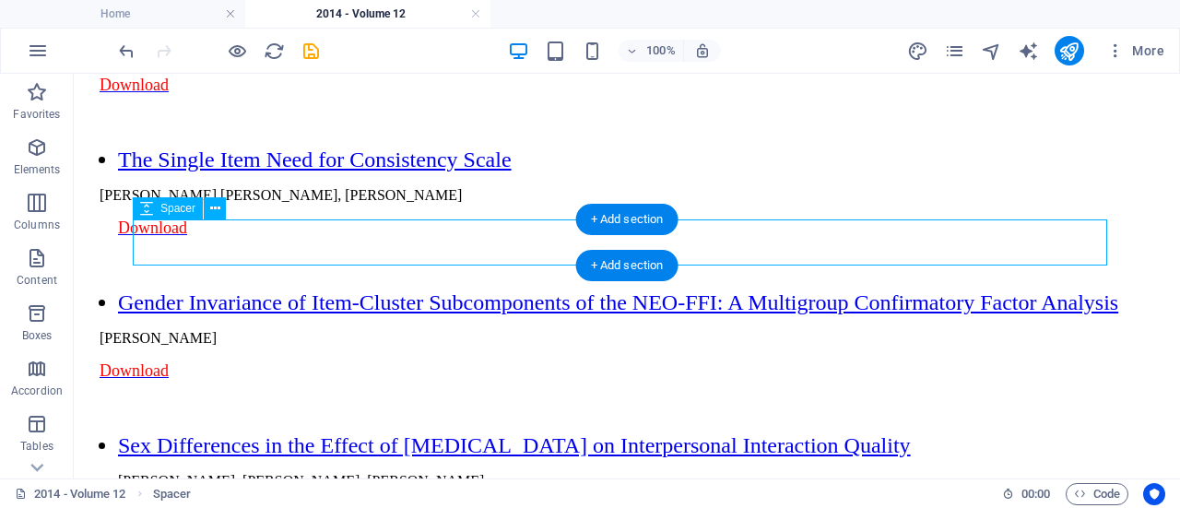
select select "px"
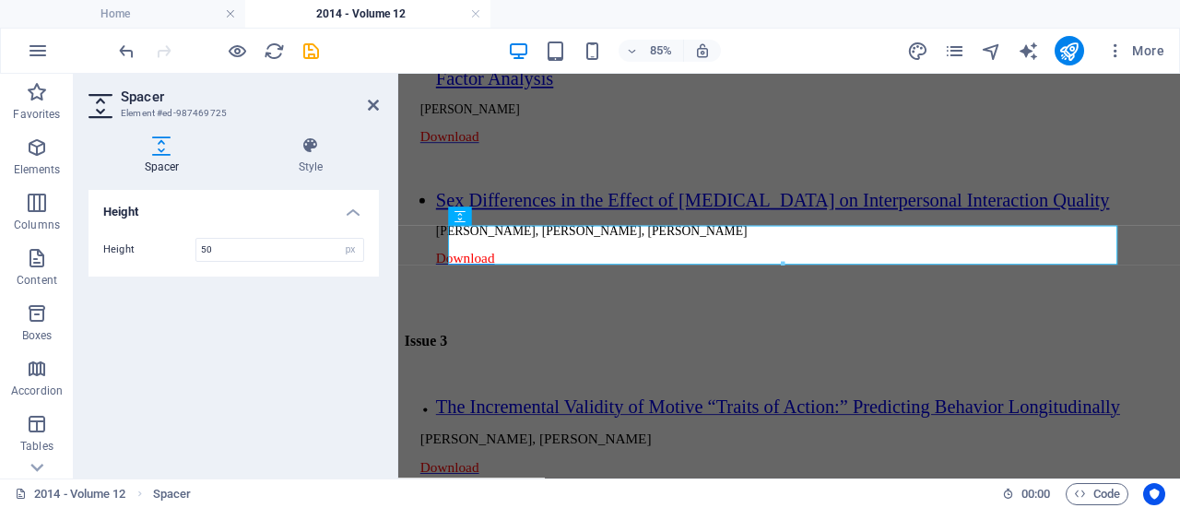
scroll to position [3029, 0]
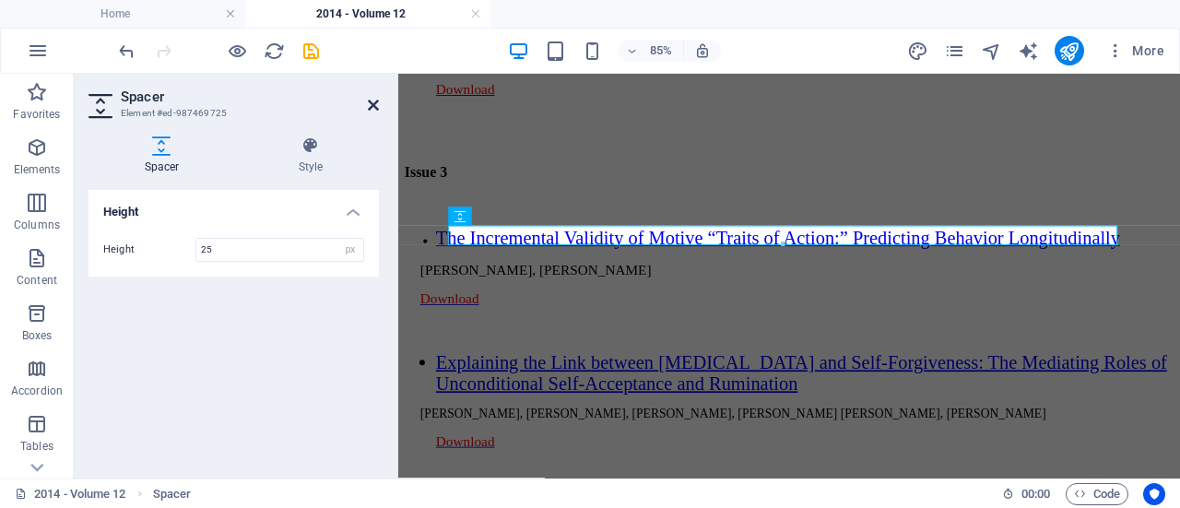
type input "25"
click at [370, 102] on icon at bounding box center [373, 105] width 11 height 15
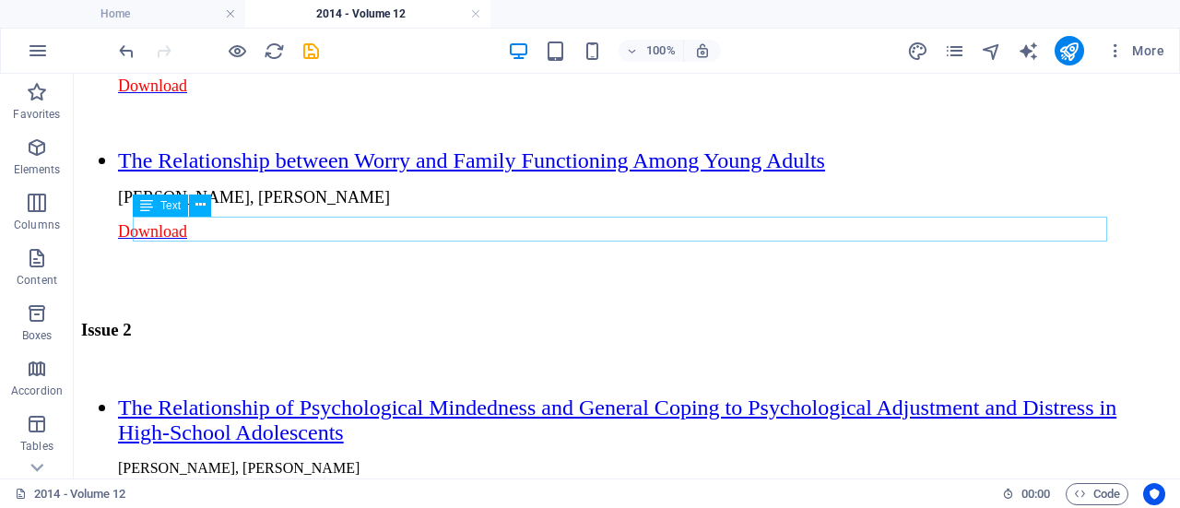
scroll to position [2478, 0]
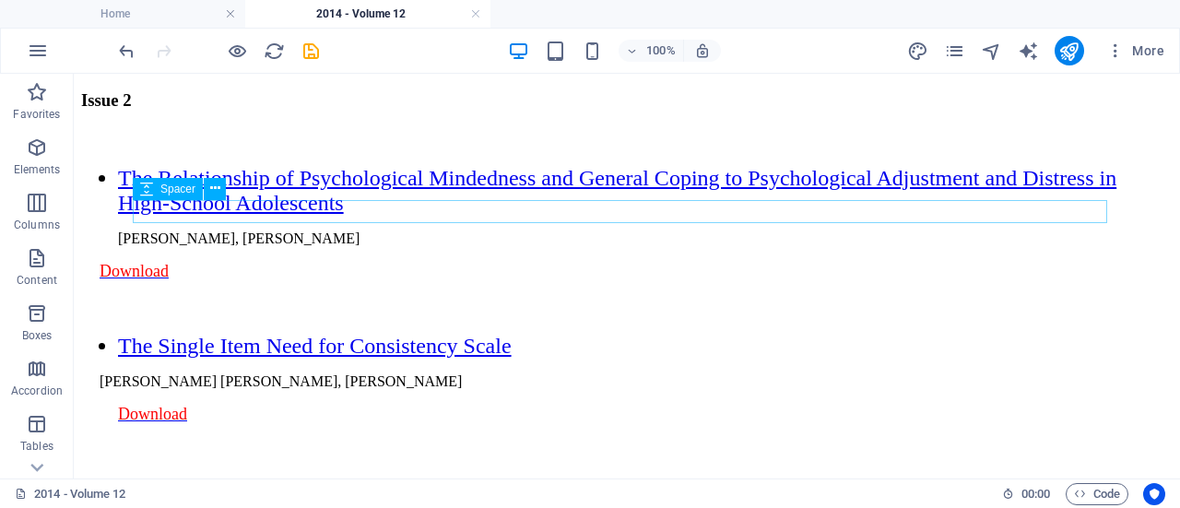
select select "px"
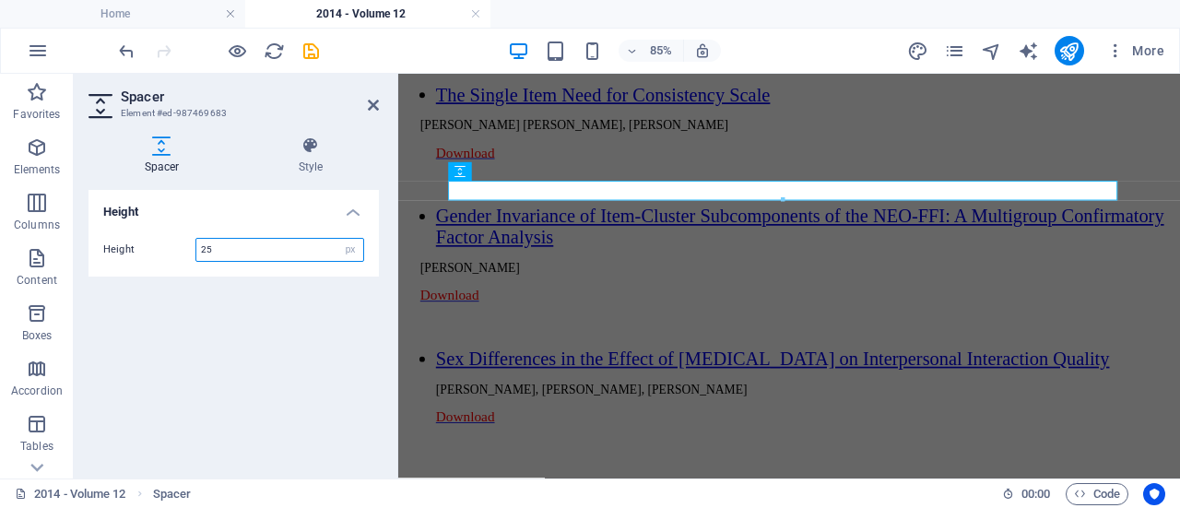
click at [237, 251] on input "25" at bounding box center [279, 250] width 167 height 22
type input "2"
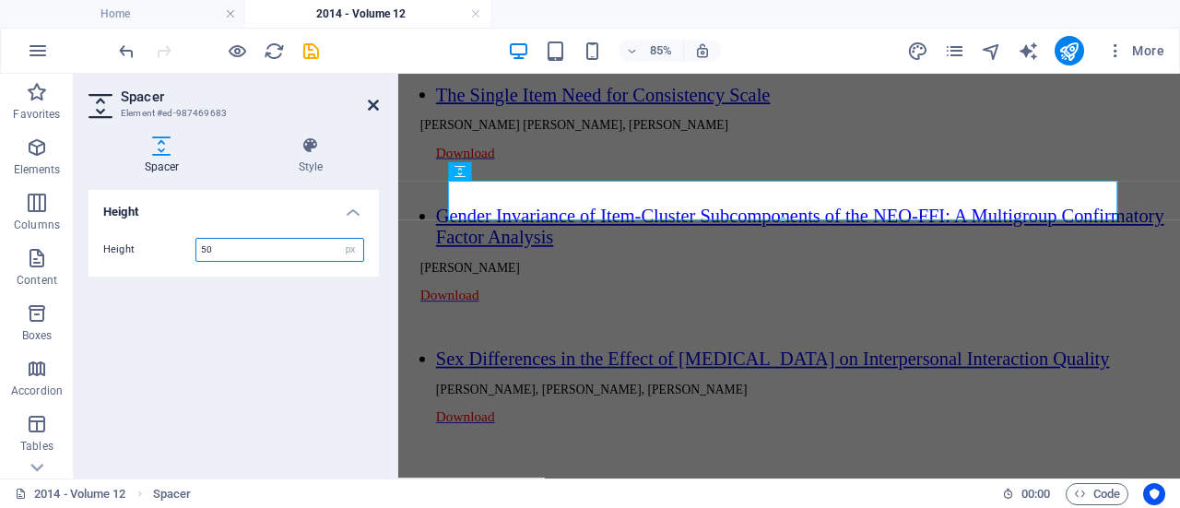
type input "50"
click at [374, 102] on icon at bounding box center [373, 105] width 11 height 15
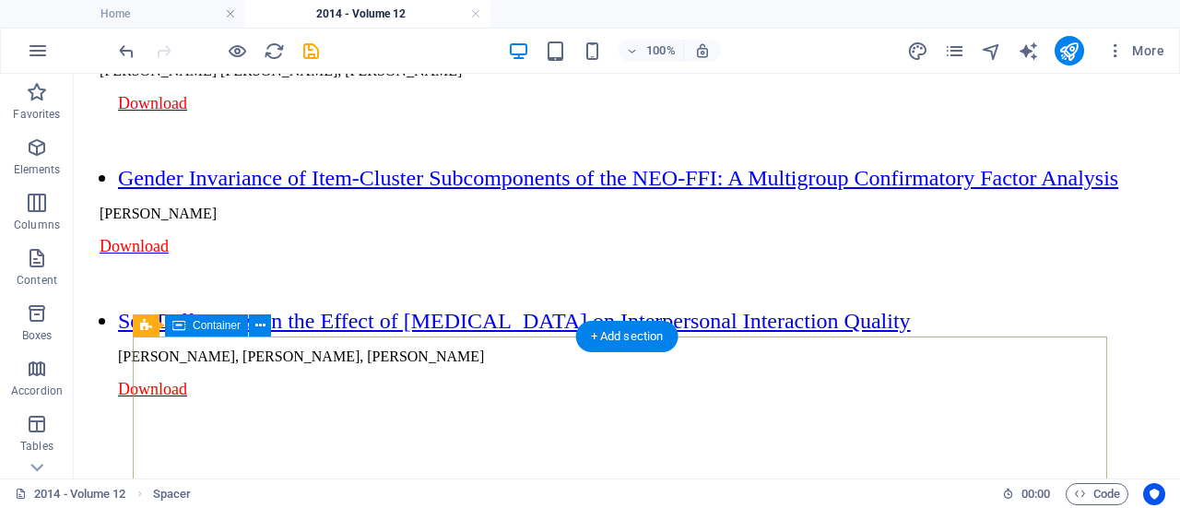
scroll to position [2980, 0]
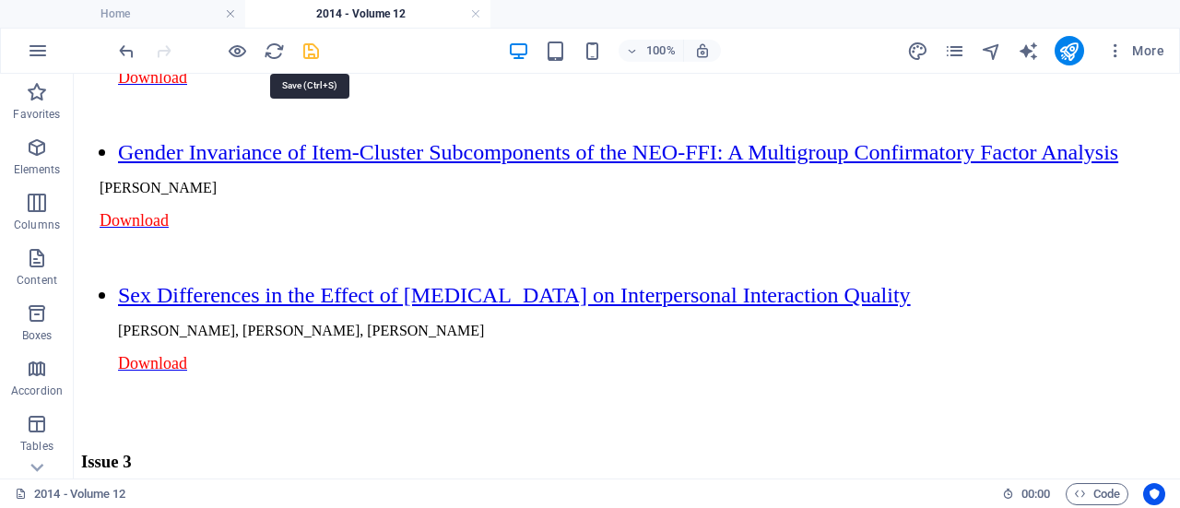
click at [306, 53] on icon "save" at bounding box center [311, 51] width 21 height 21
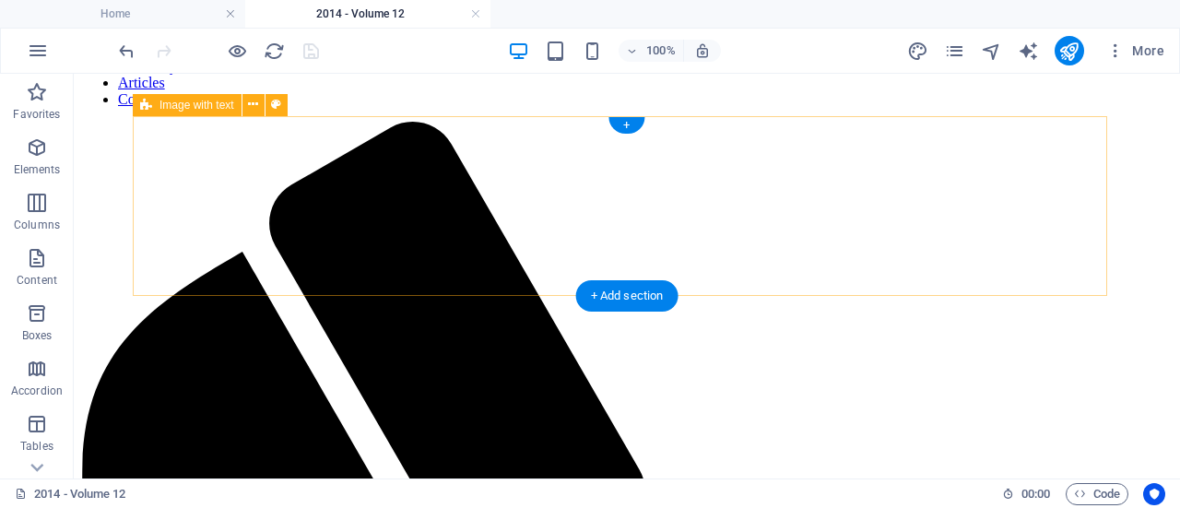
scroll to position [197, 0]
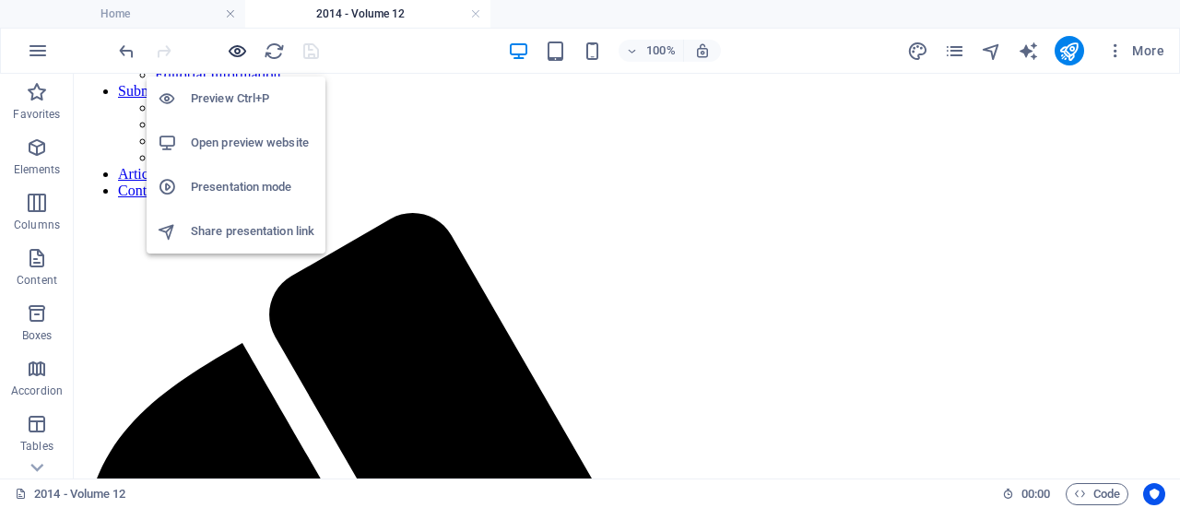
click at [236, 50] on icon "button" at bounding box center [237, 51] width 21 height 21
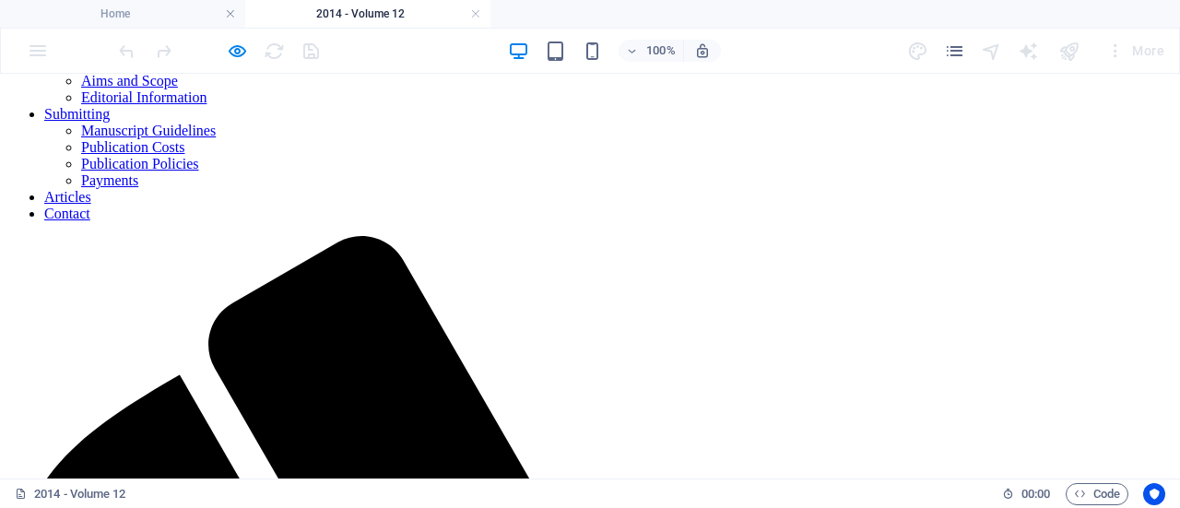
scroll to position [173, 0]
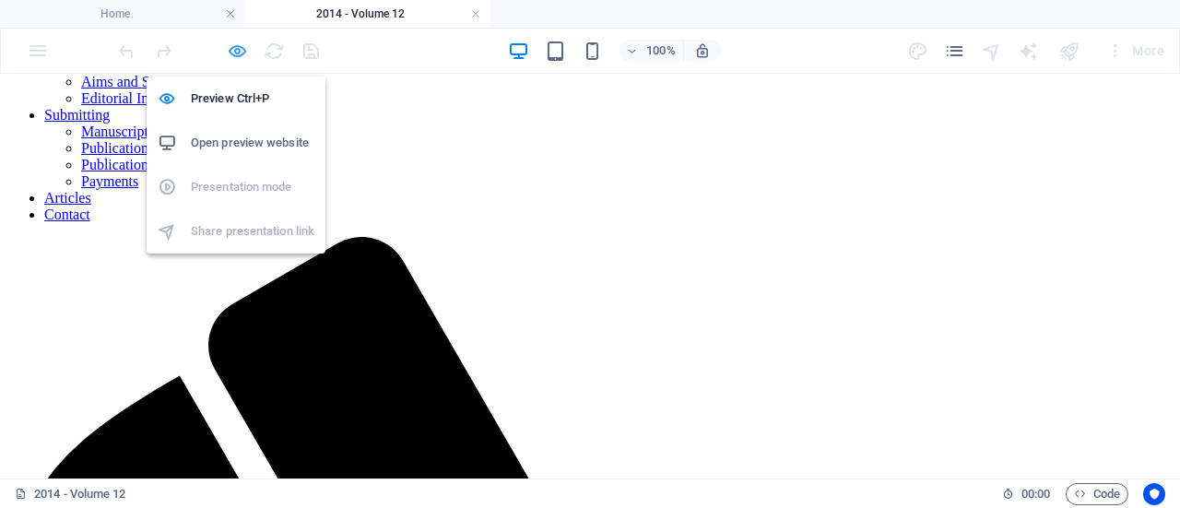
click at [236, 44] on icon "button" at bounding box center [237, 51] width 21 height 21
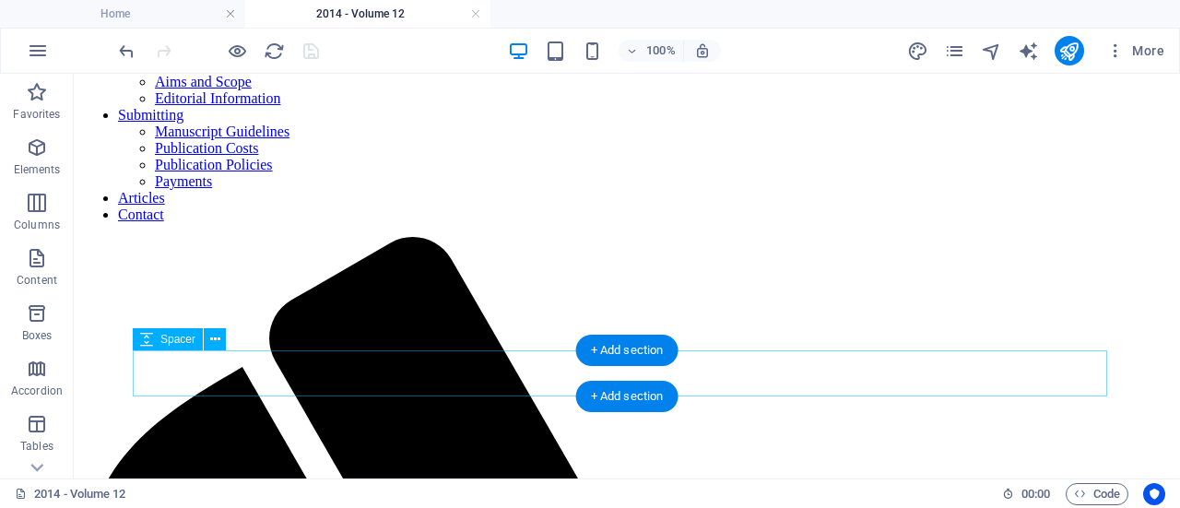
select select "px"
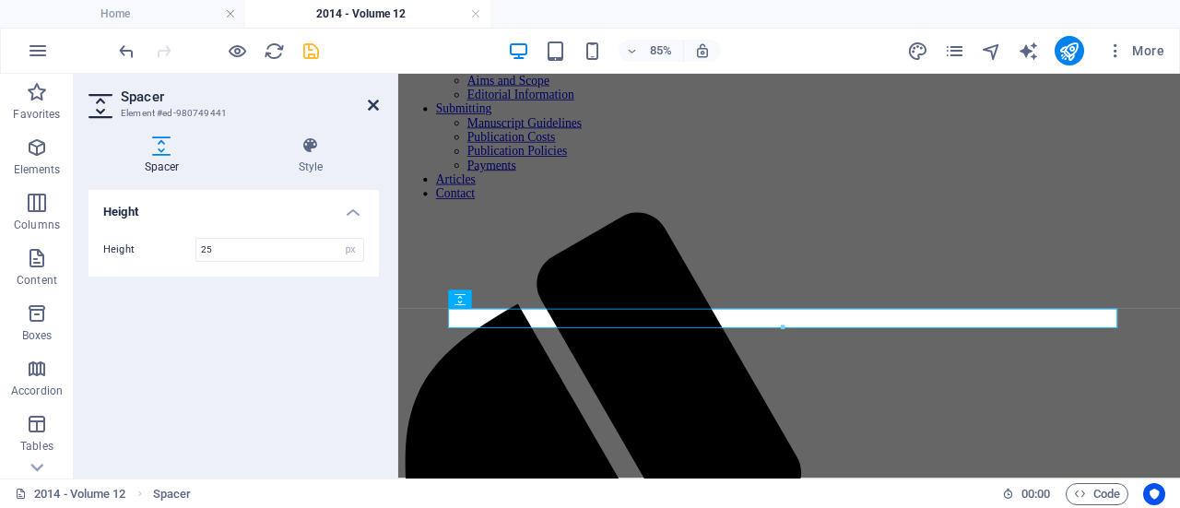
type input "25"
click at [372, 102] on icon at bounding box center [373, 105] width 11 height 15
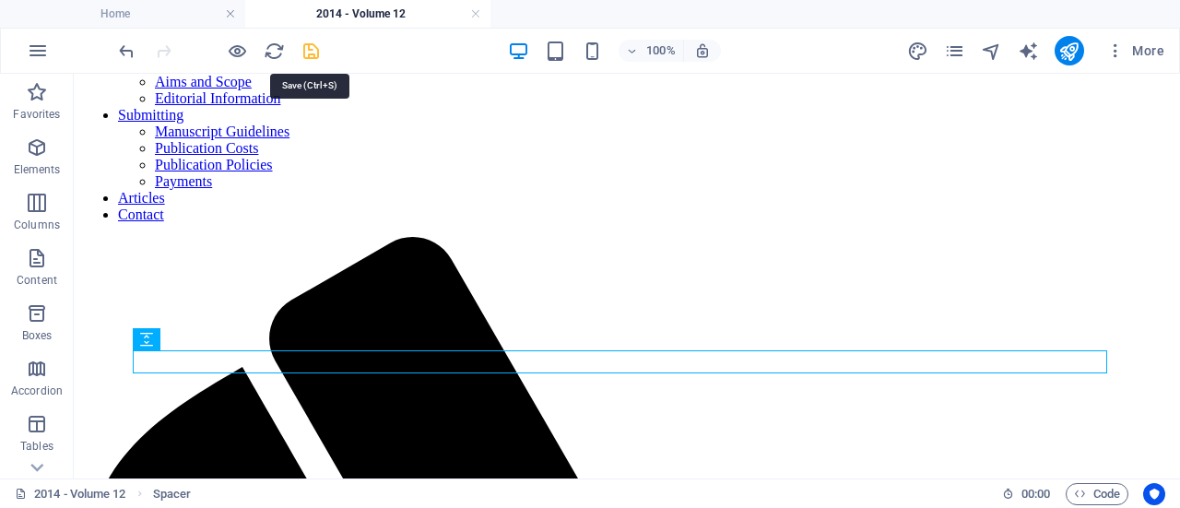
click at [310, 47] on icon "save" at bounding box center [311, 51] width 21 height 21
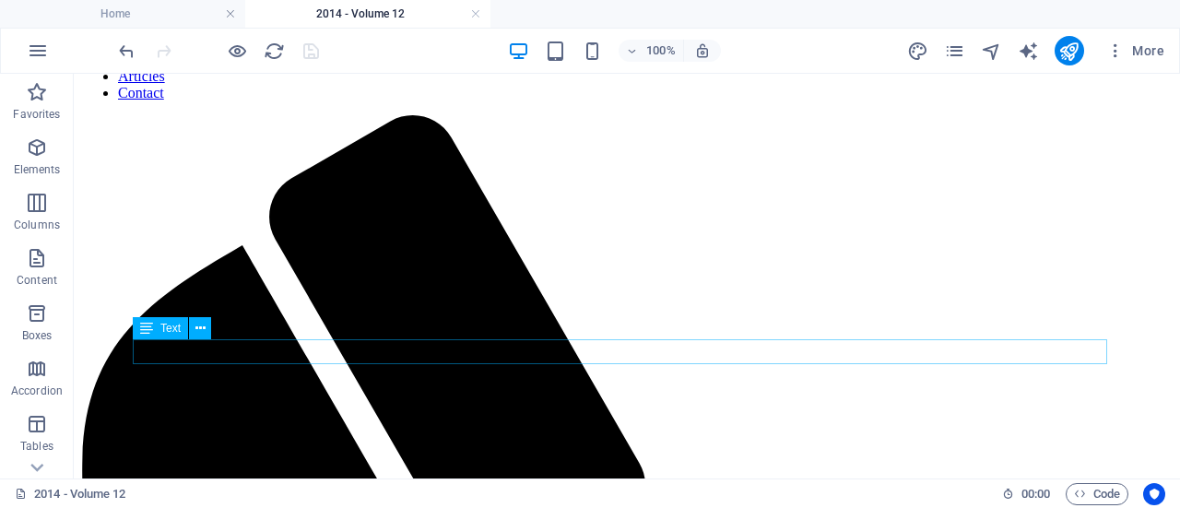
scroll to position [0, 0]
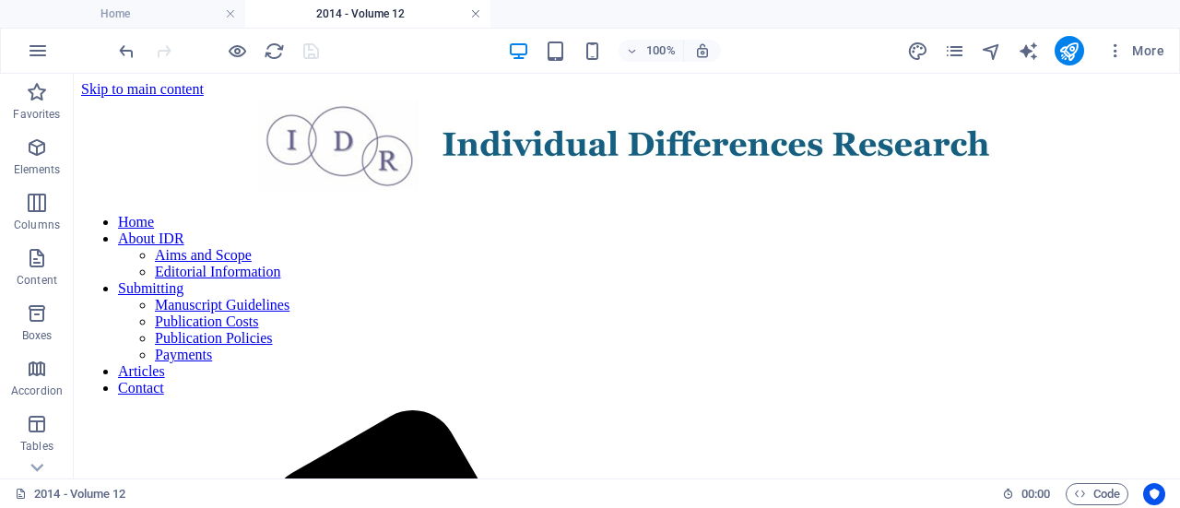
click at [476, 10] on link at bounding box center [475, 15] width 11 height 18
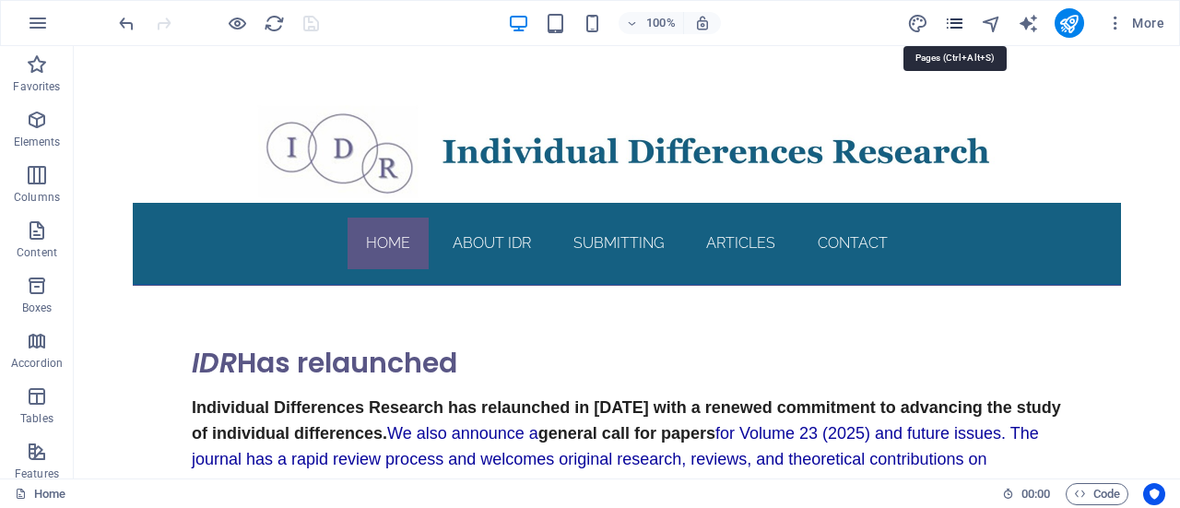
click at [959, 21] on icon "pages" at bounding box center [954, 23] width 21 height 21
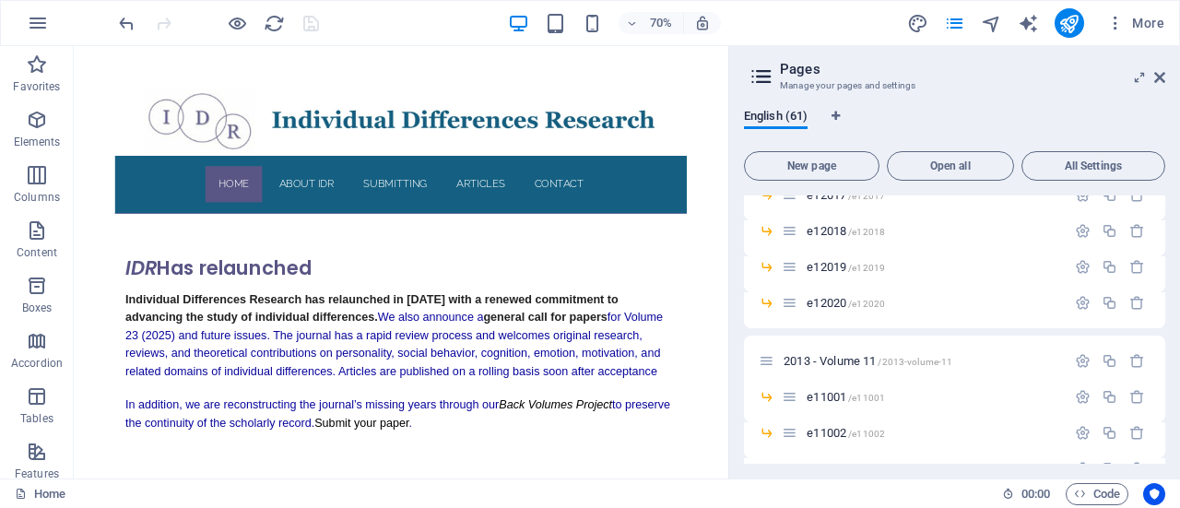
scroll to position [1532, 0]
click at [857, 356] on span "2013 - Volume 11 /2013-volume-11" at bounding box center [868, 362] width 169 height 14
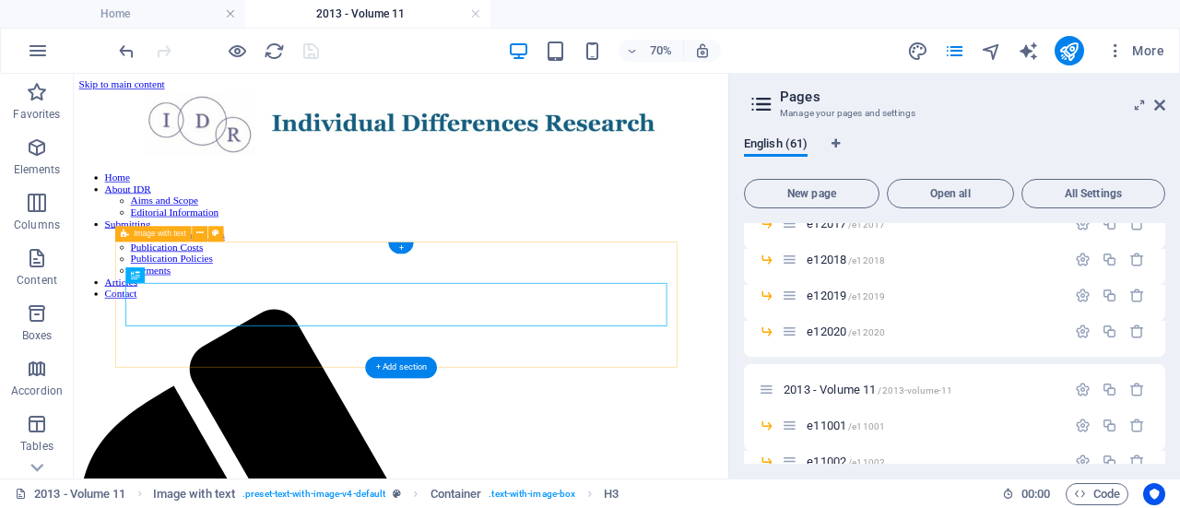
scroll to position [0, 0]
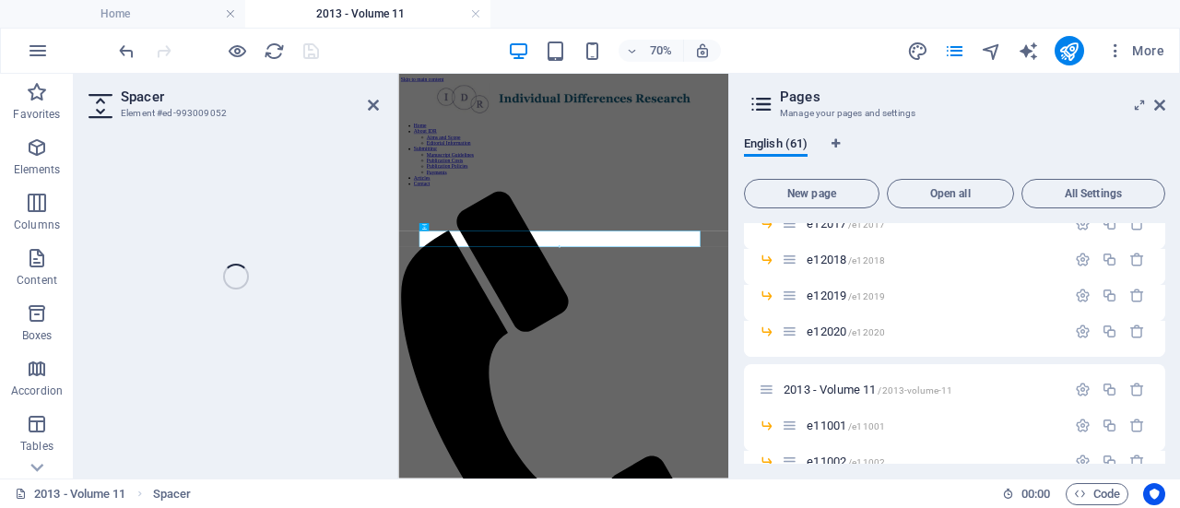
select select "px"
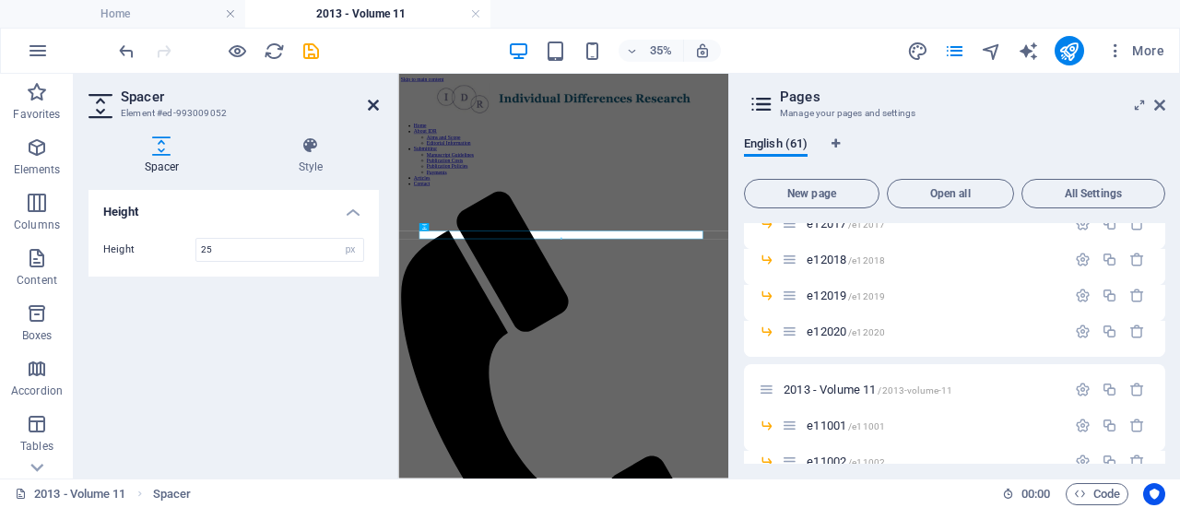
type input "25"
click at [376, 106] on icon at bounding box center [373, 105] width 11 height 15
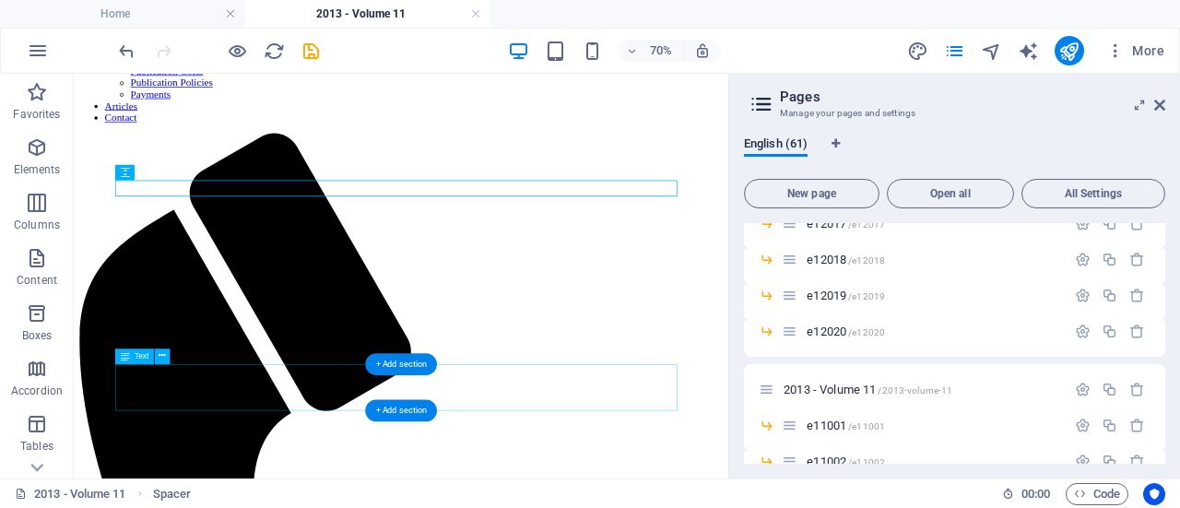
scroll to position [299, 0]
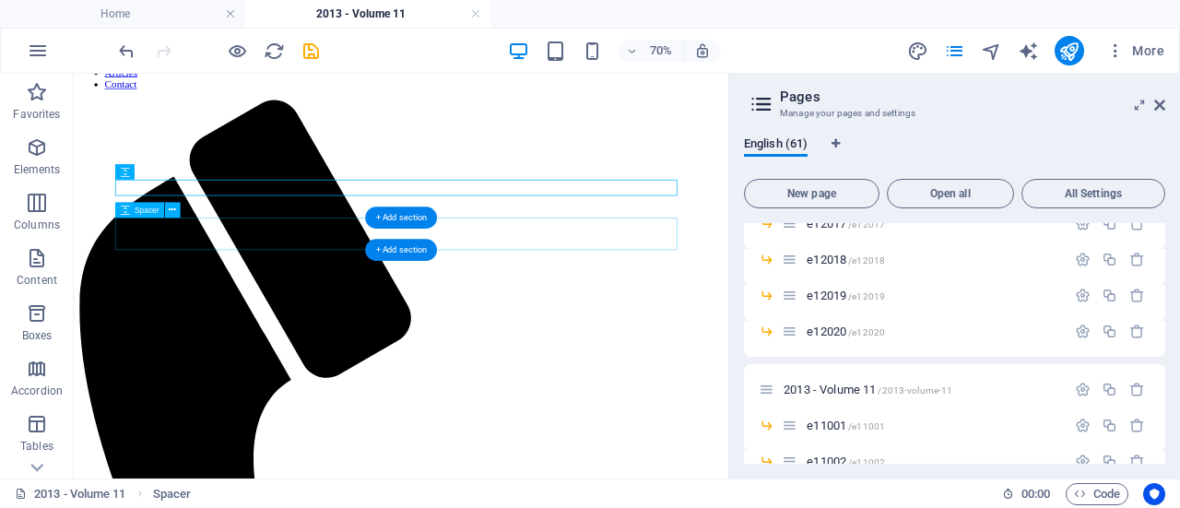
select select "px"
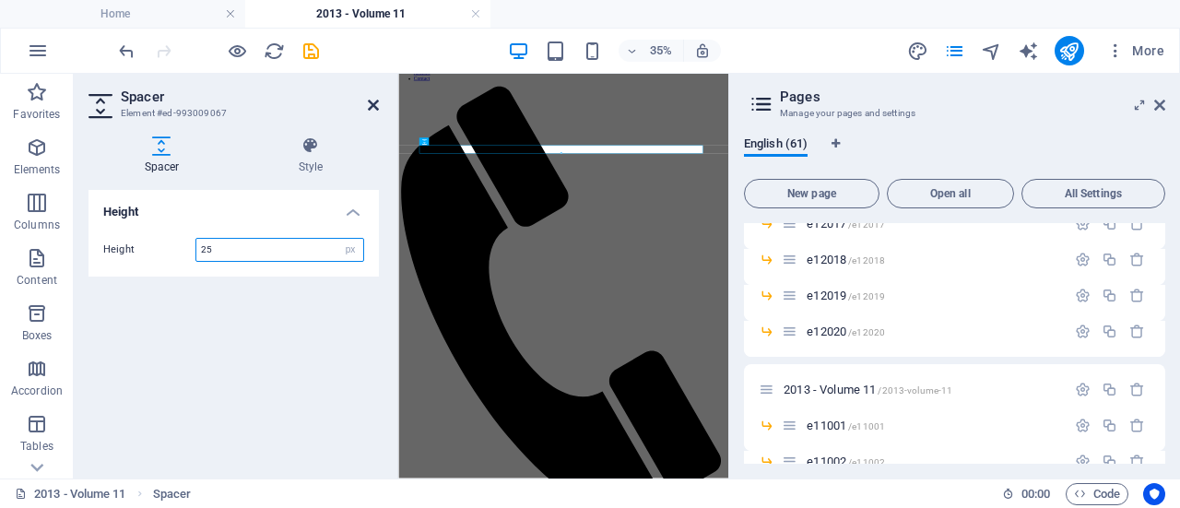
type input "25"
click at [371, 98] on icon at bounding box center [373, 105] width 11 height 15
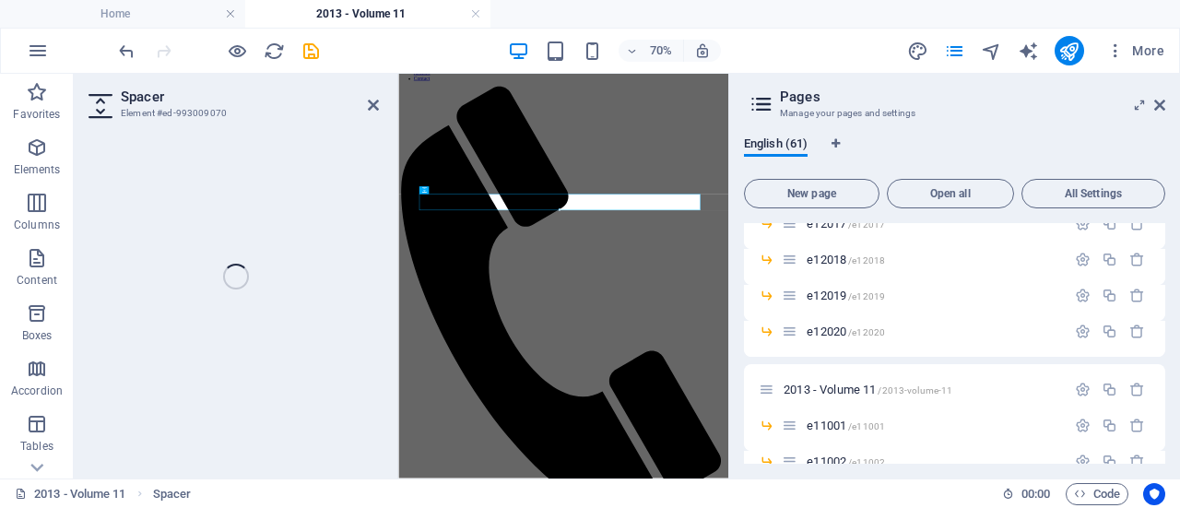
select select "px"
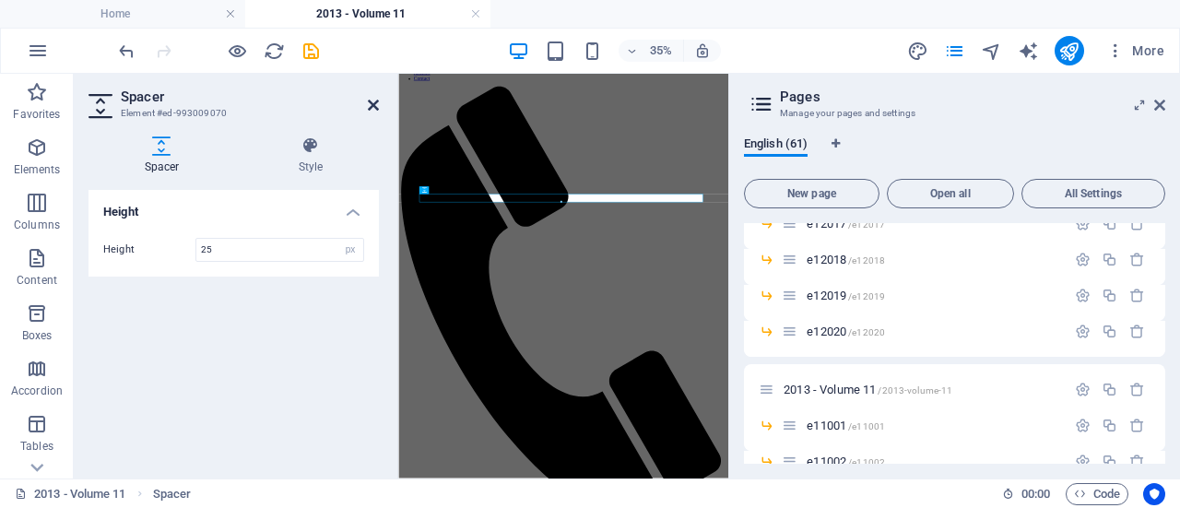
type input "25"
click at [373, 106] on icon at bounding box center [373, 105] width 11 height 15
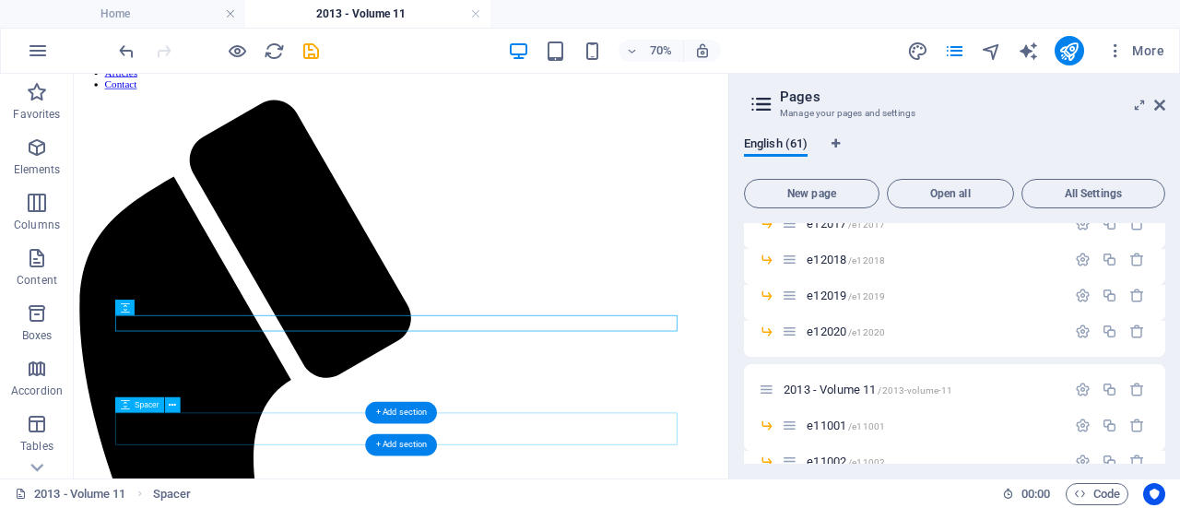
select select "px"
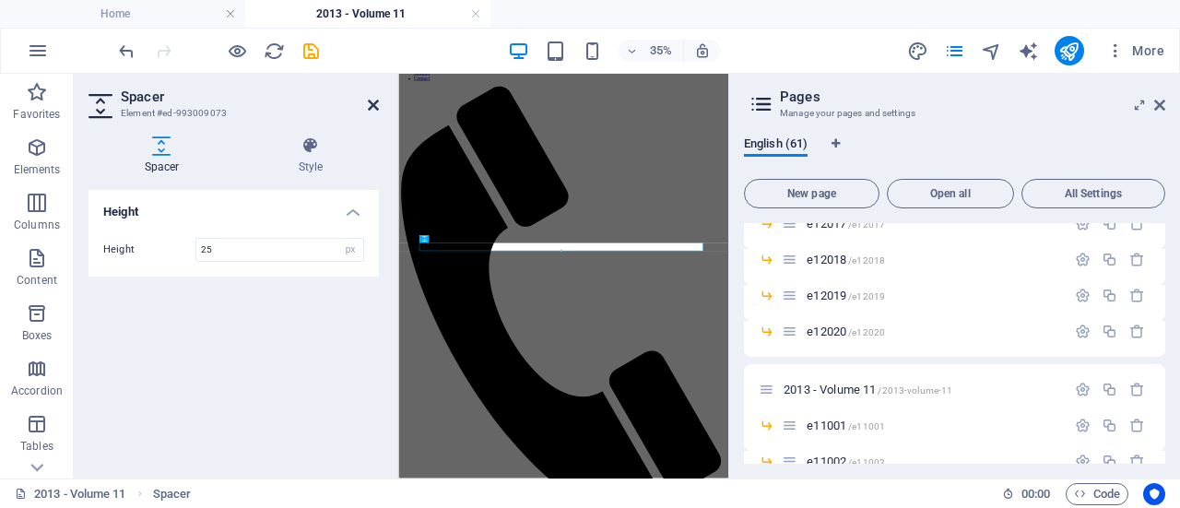
type input "25"
click at [373, 105] on icon at bounding box center [373, 105] width 11 height 15
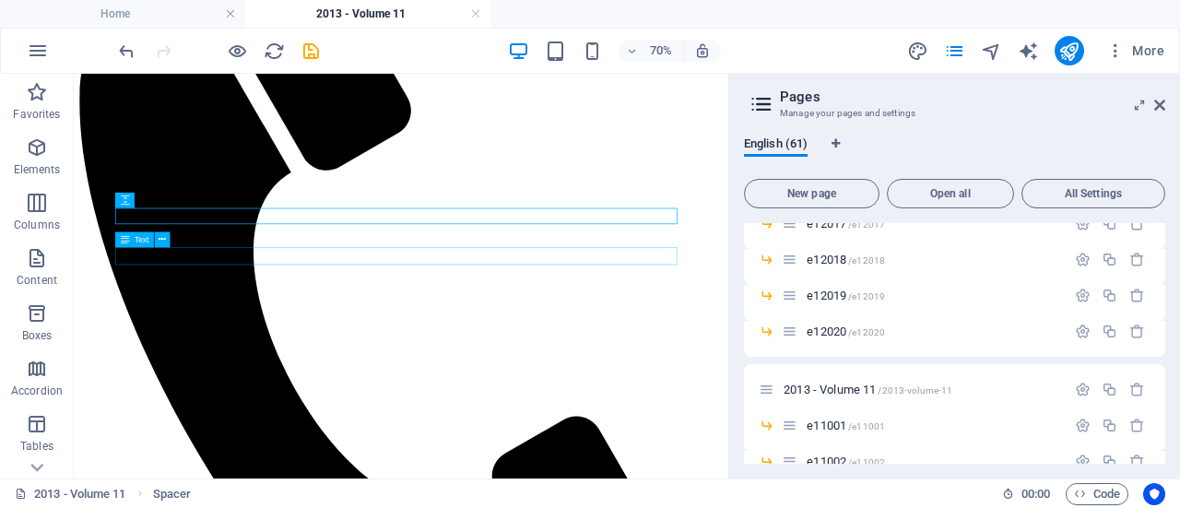
scroll to position [596, 0]
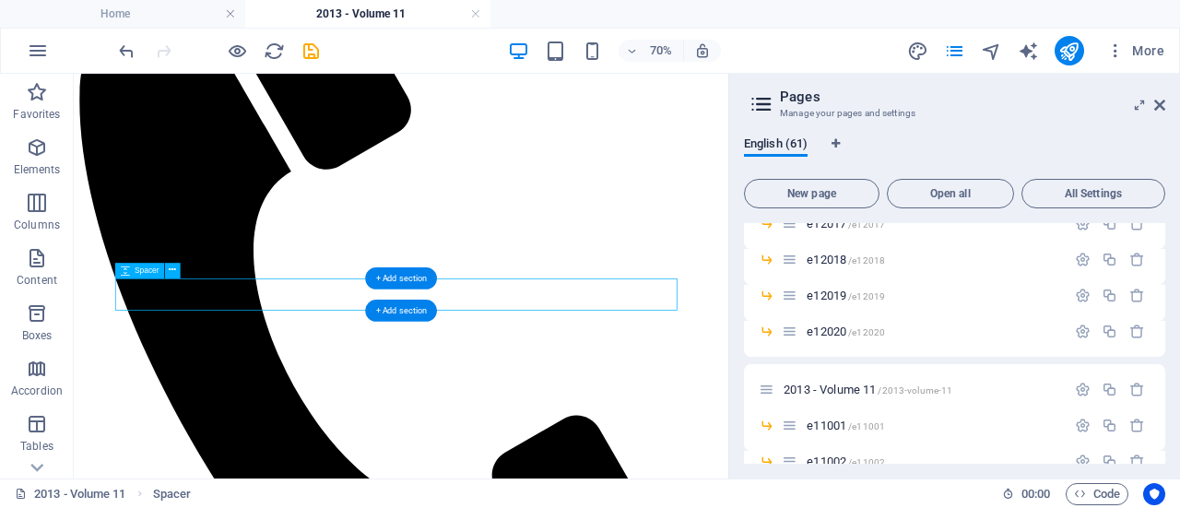
select select "px"
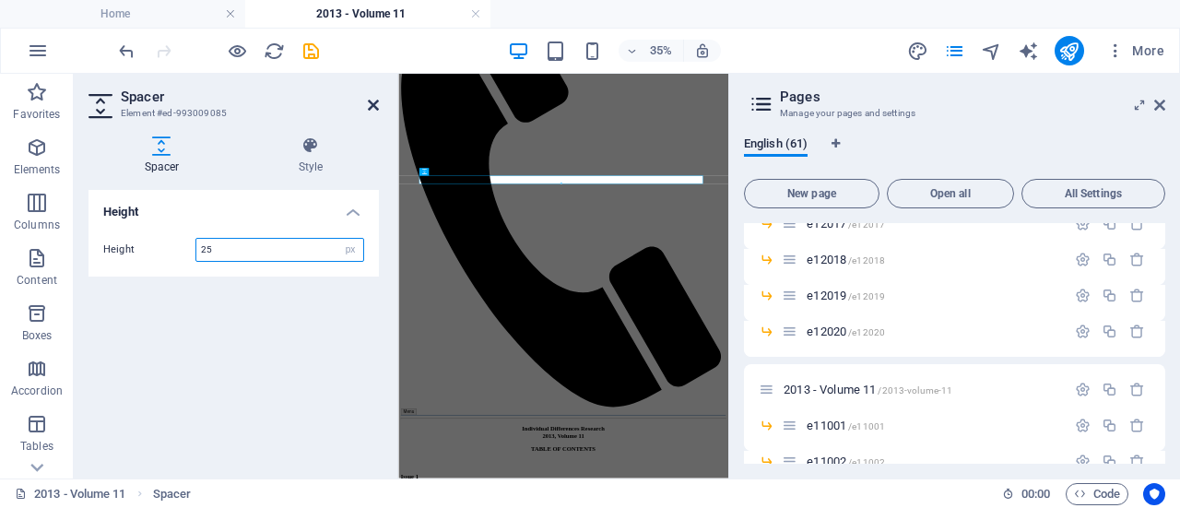
type input "25"
click at [374, 108] on icon at bounding box center [373, 105] width 11 height 15
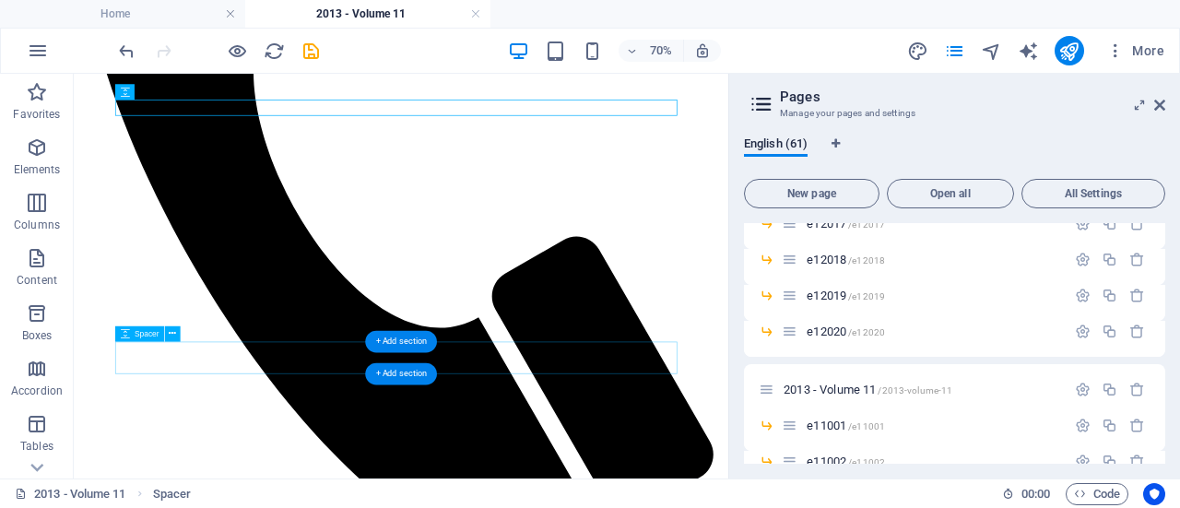
scroll to position [854, 0]
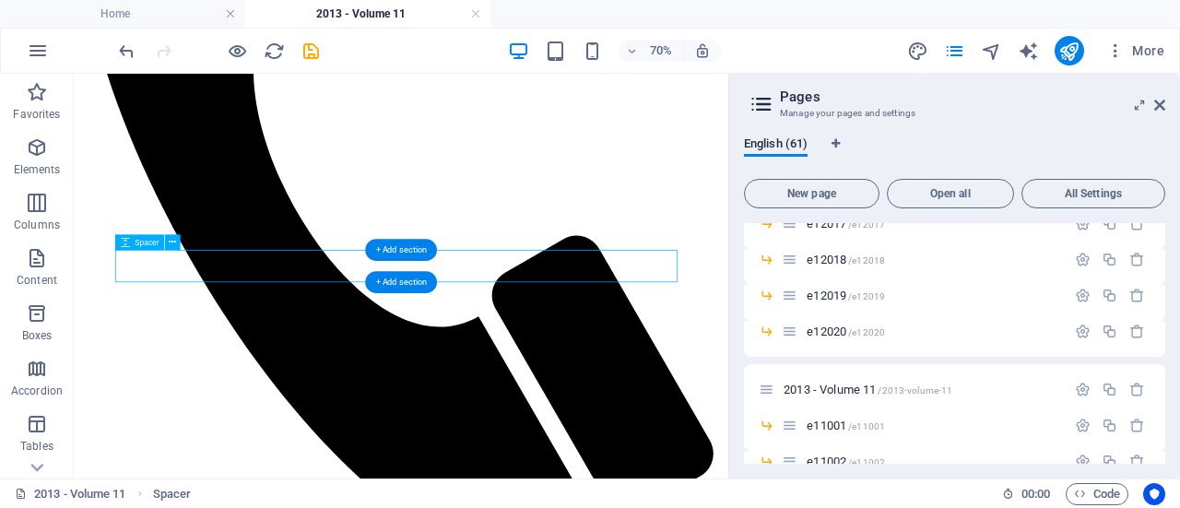
select select "px"
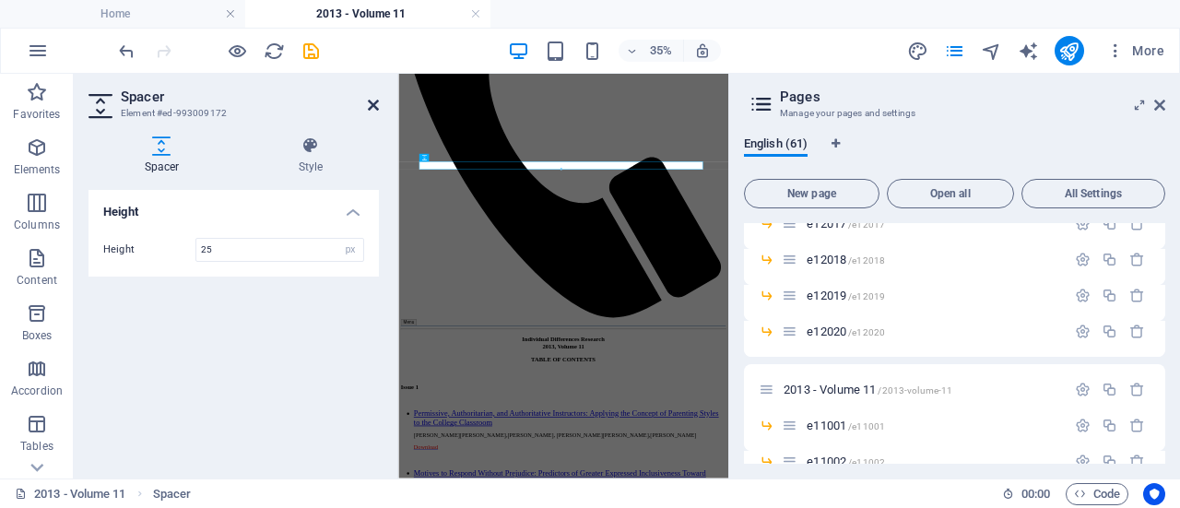
type input "25"
click at [372, 106] on icon at bounding box center [373, 105] width 11 height 15
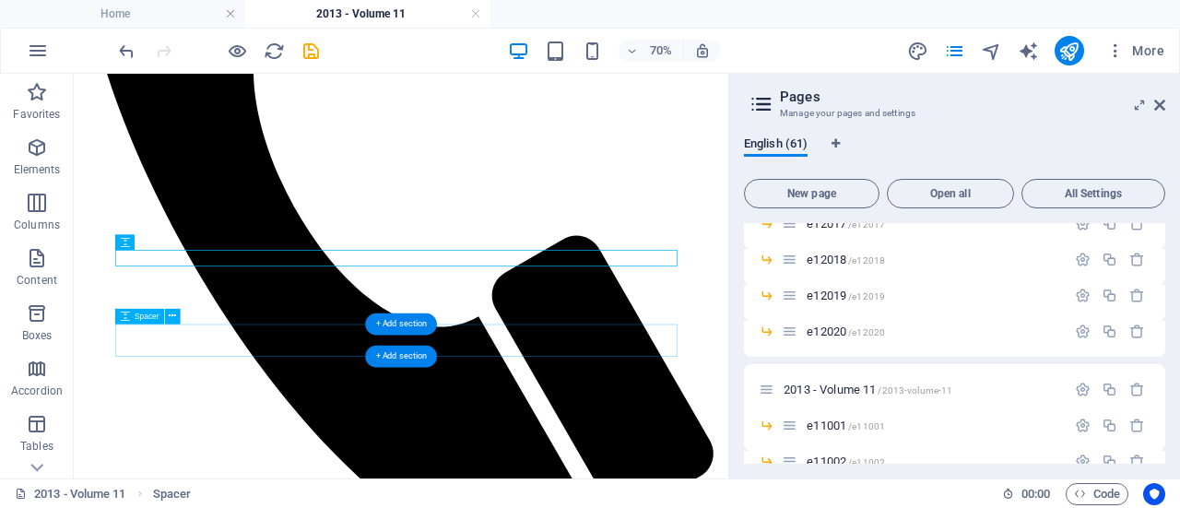
select select "px"
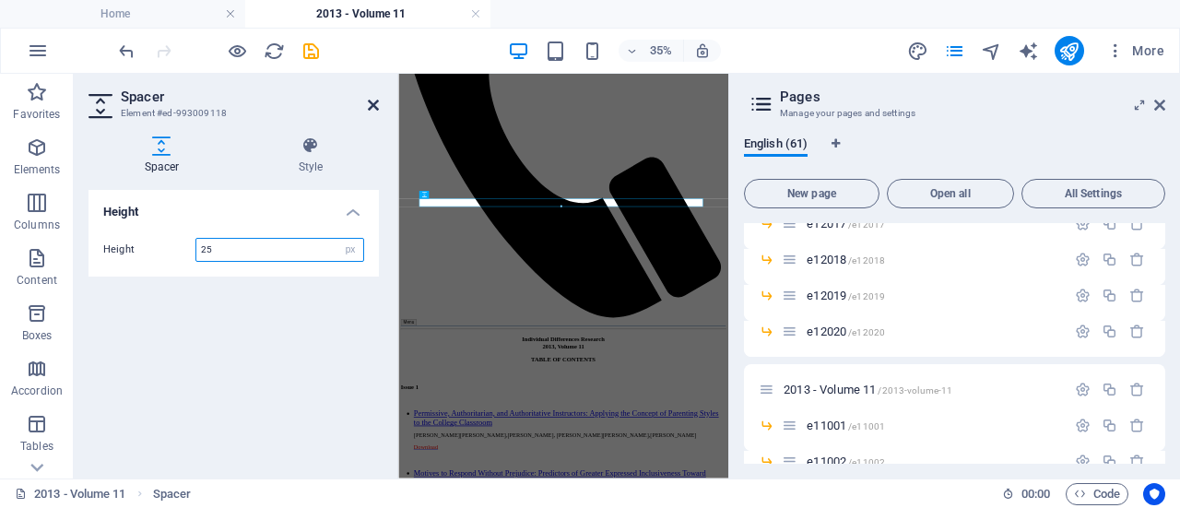
type input "25"
click at [372, 103] on icon at bounding box center [373, 105] width 11 height 15
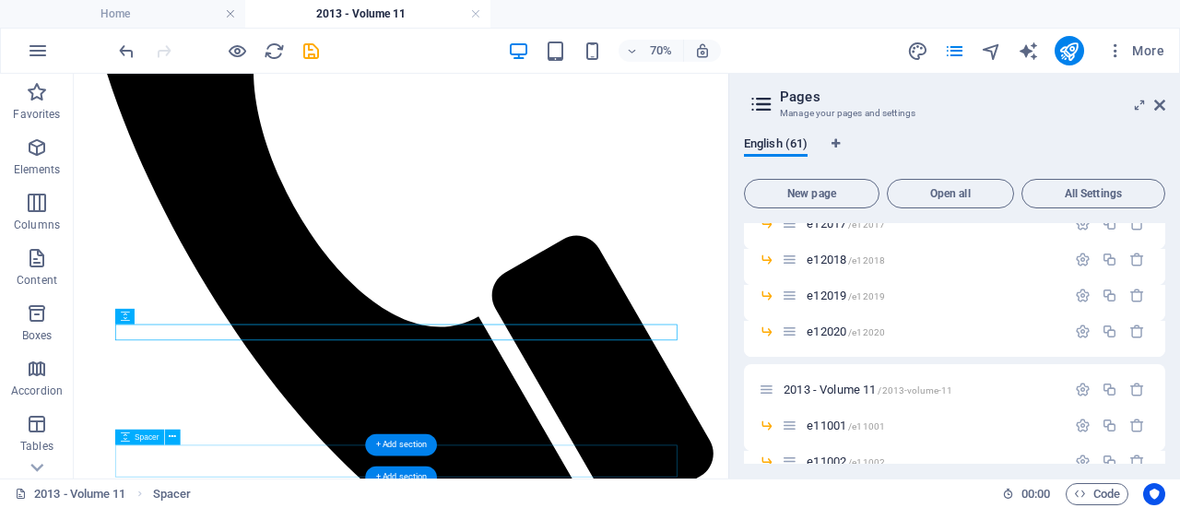
scroll to position [1143, 0]
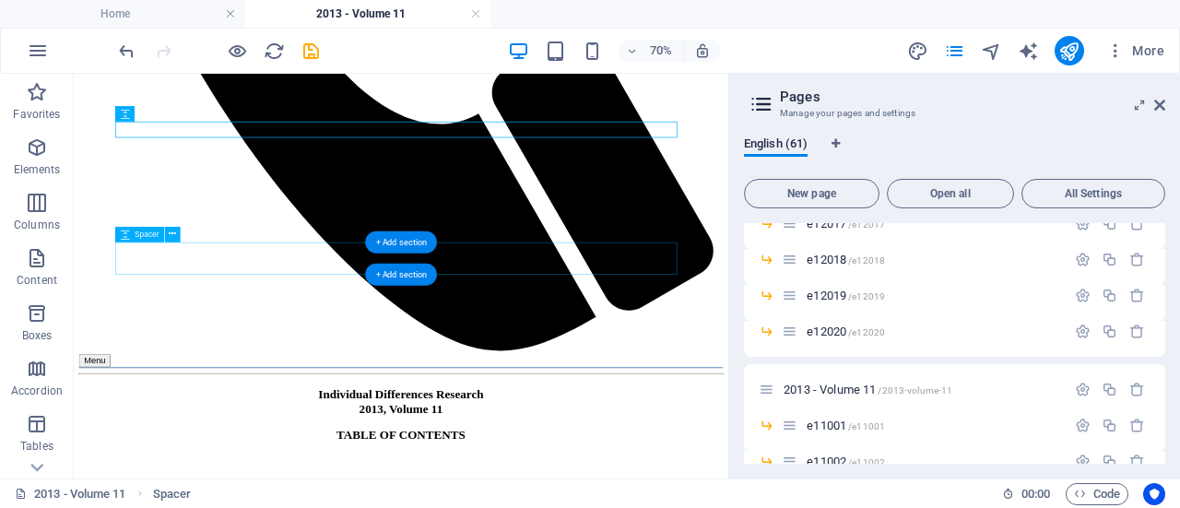
select select "px"
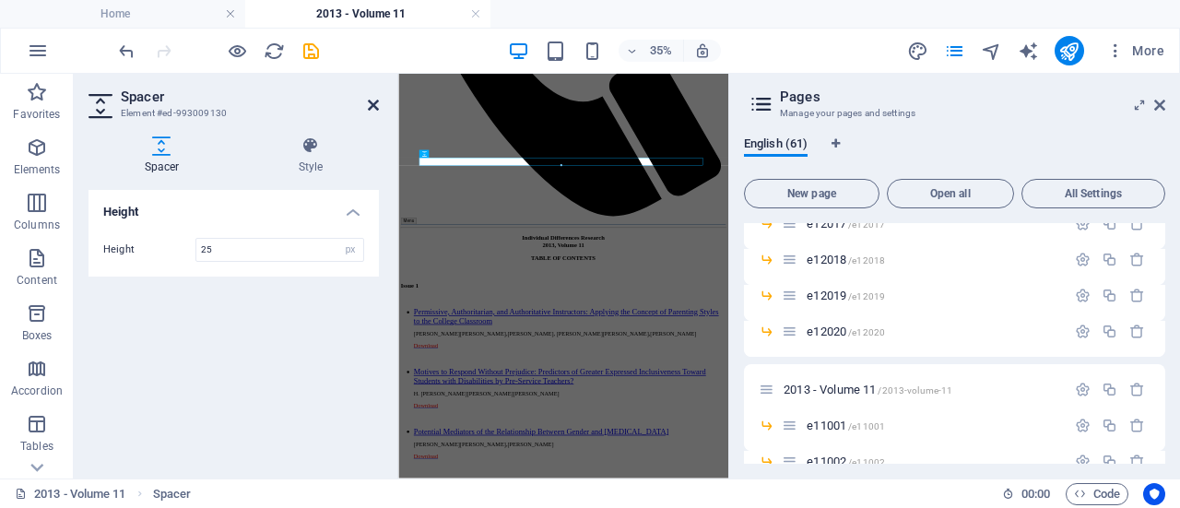
type input "25"
click at [376, 101] on icon at bounding box center [373, 105] width 11 height 15
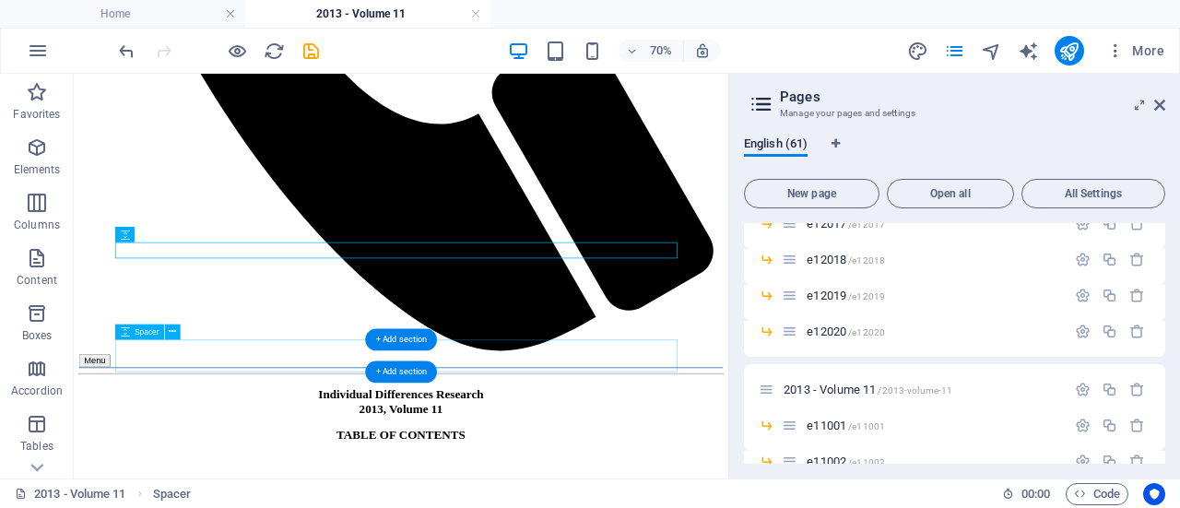
select select "px"
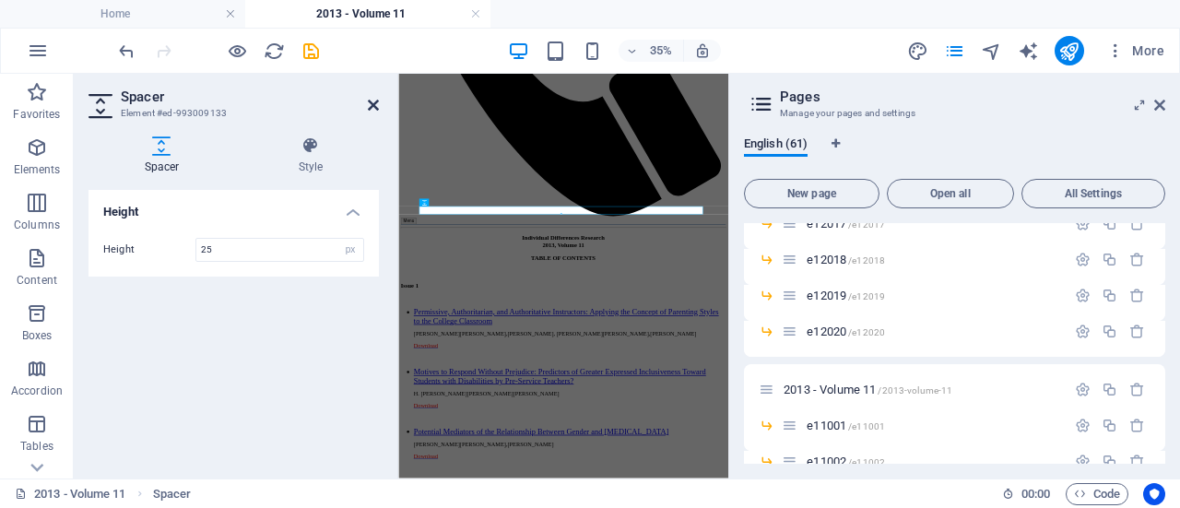
type input "25"
click at [372, 102] on icon at bounding box center [373, 105] width 11 height 15
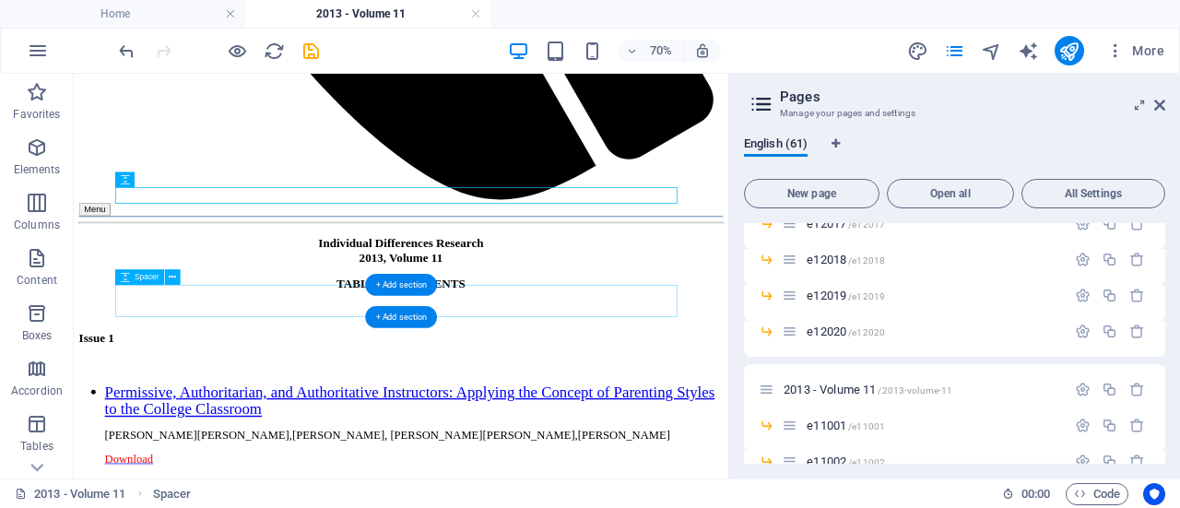
scroll to position [1360, 0]
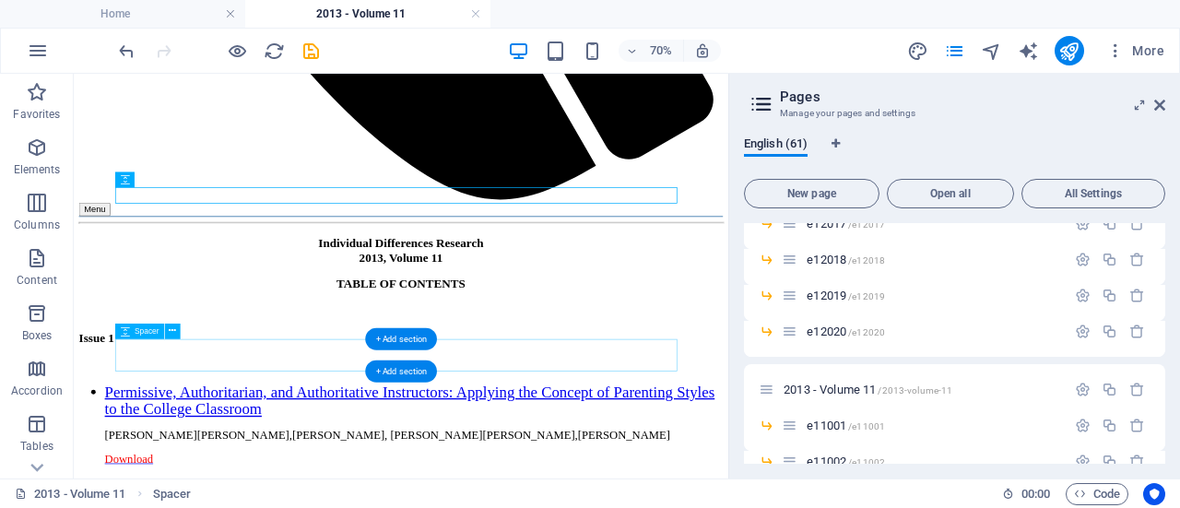
select select "px"
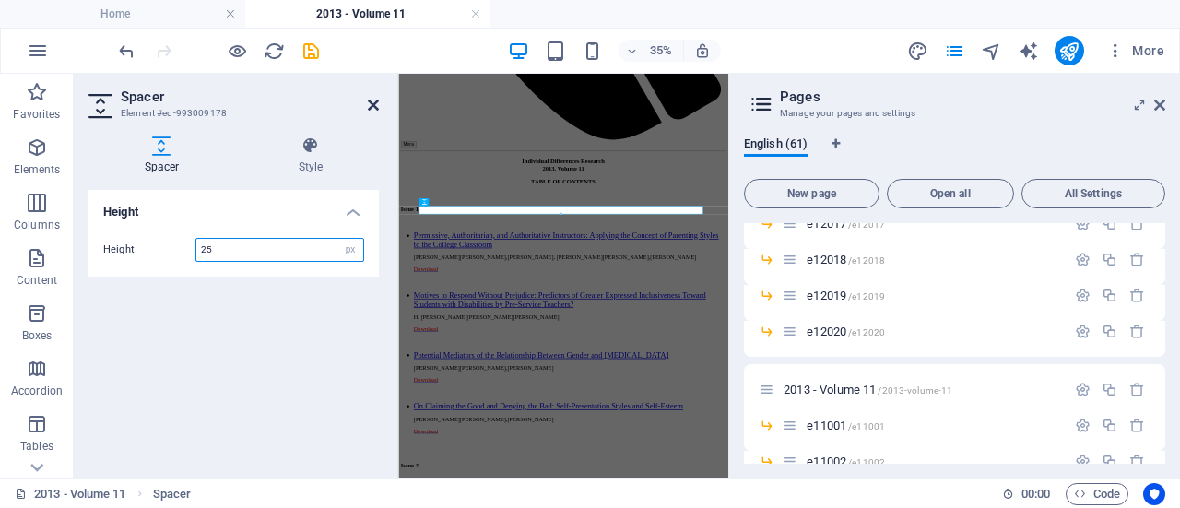
type input "25"
click at [374, 100] on icon at bounding box center [373, 105] width 11 height 15
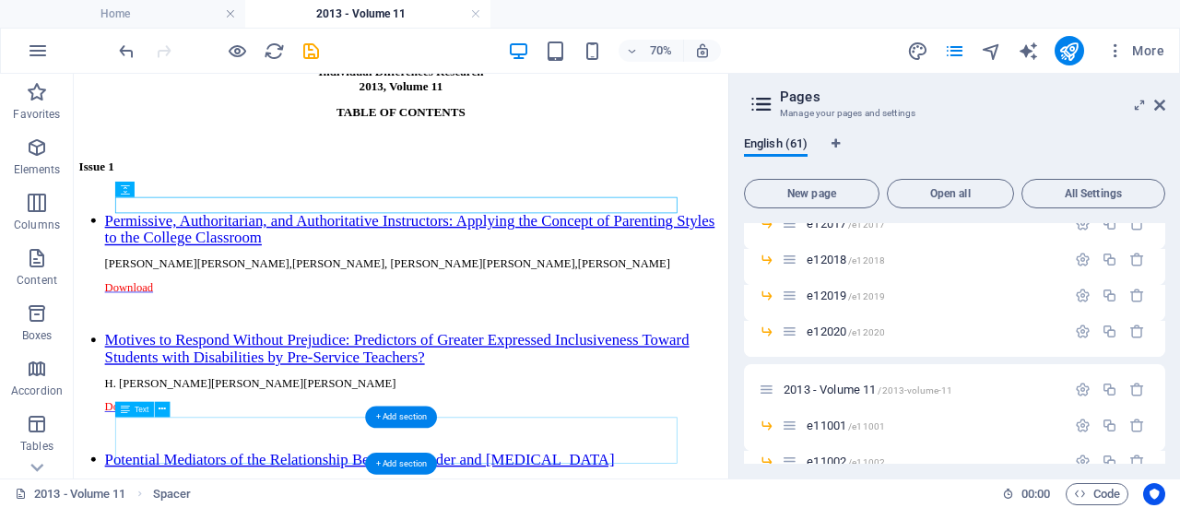
scroll to position [1614, 0]
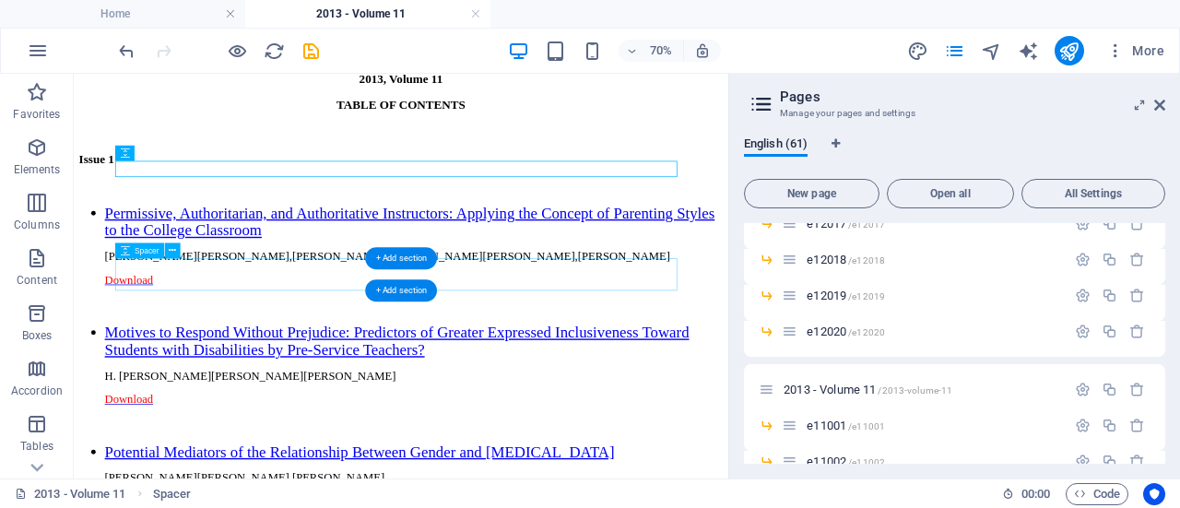
select select "px"
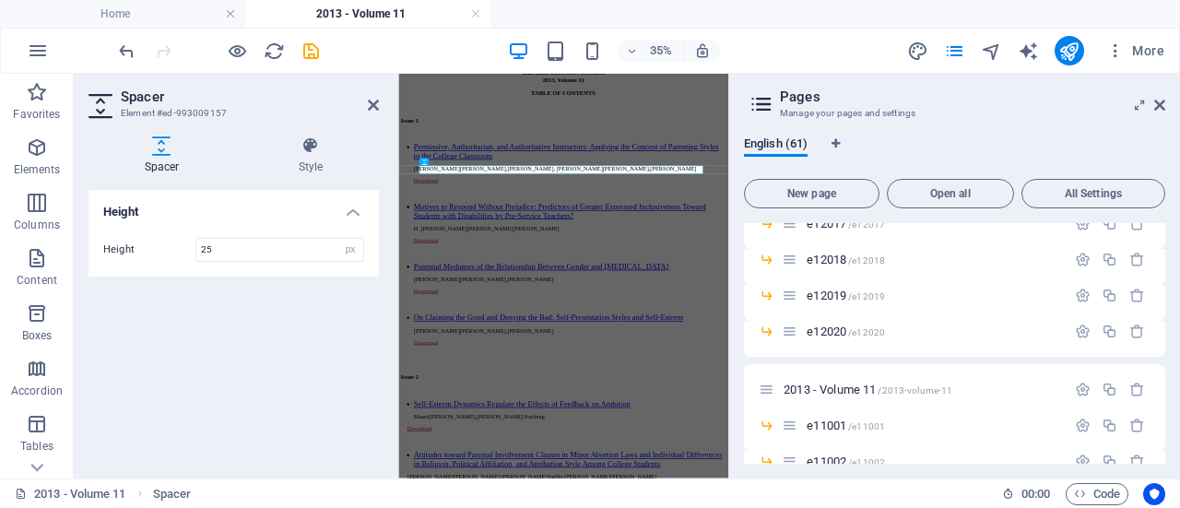
type input "25"
click at [367, 103] on h2 "Spacer" at bounding box center [250, 96] width 258 height 17
click at [372, 103] on icon at bounding box center [373, 105] width 11 height 15
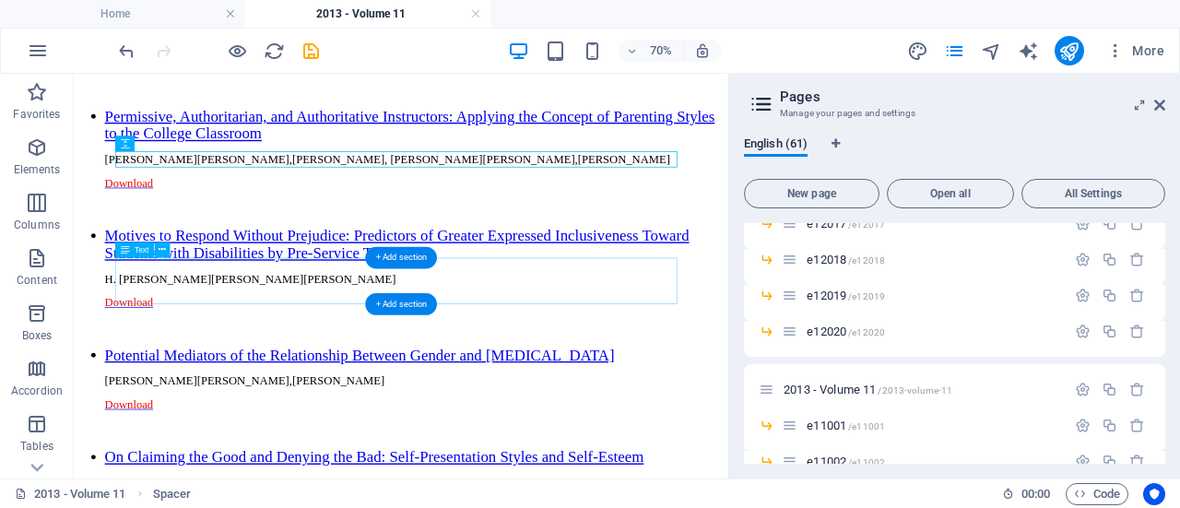
scroll to position [1772, 0]
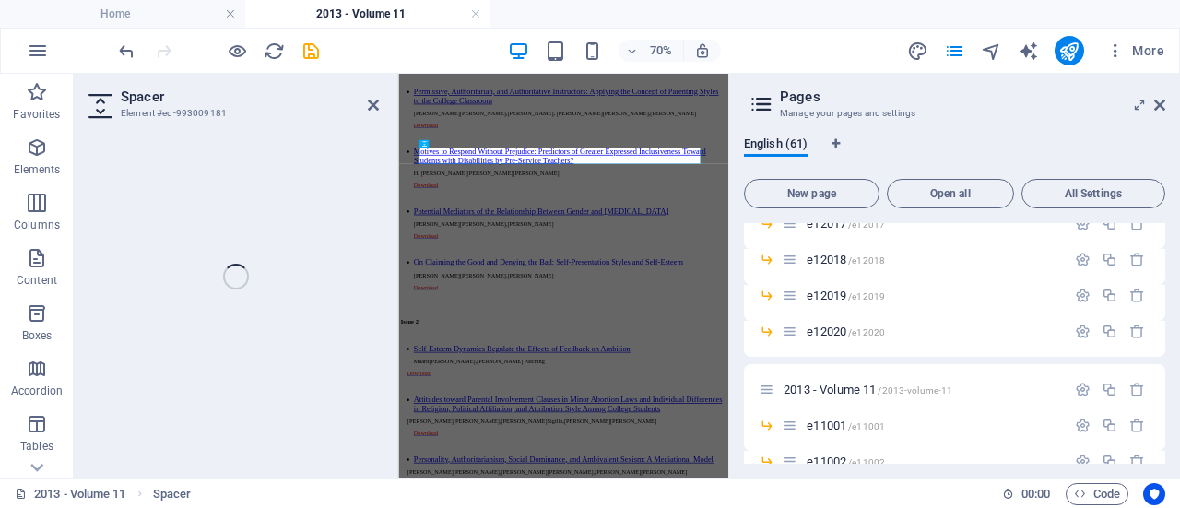
select select "px"
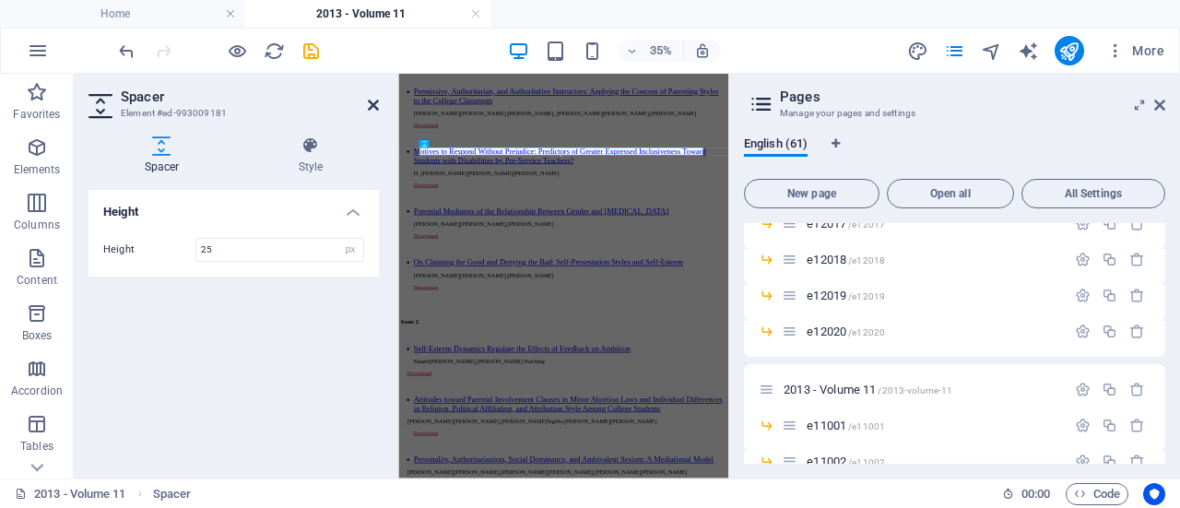
type input "25"
click at [370, 102] on icon at bounding box center [373, 105] width 11 height 15
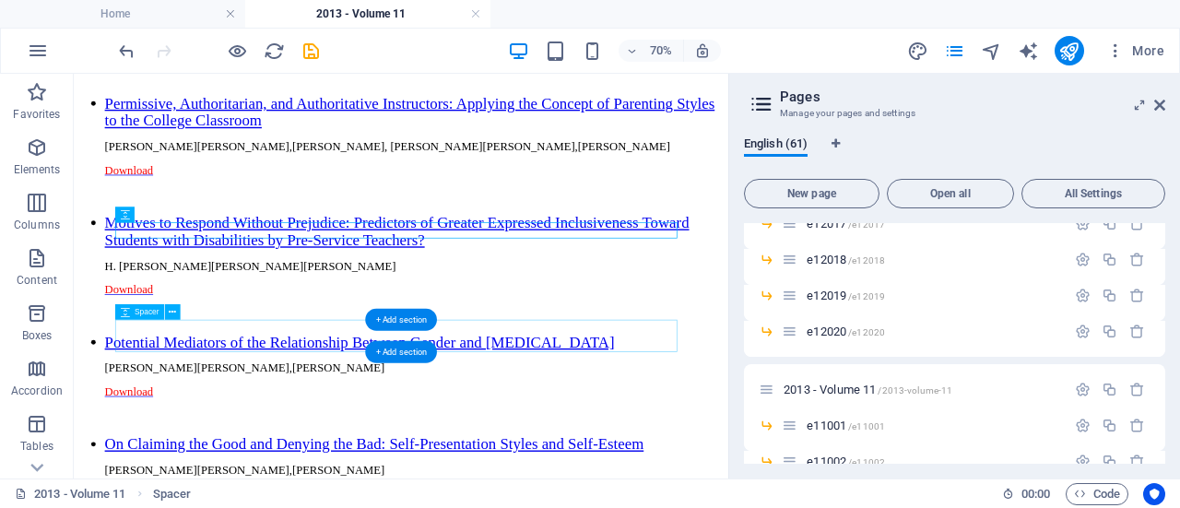
select select "px"
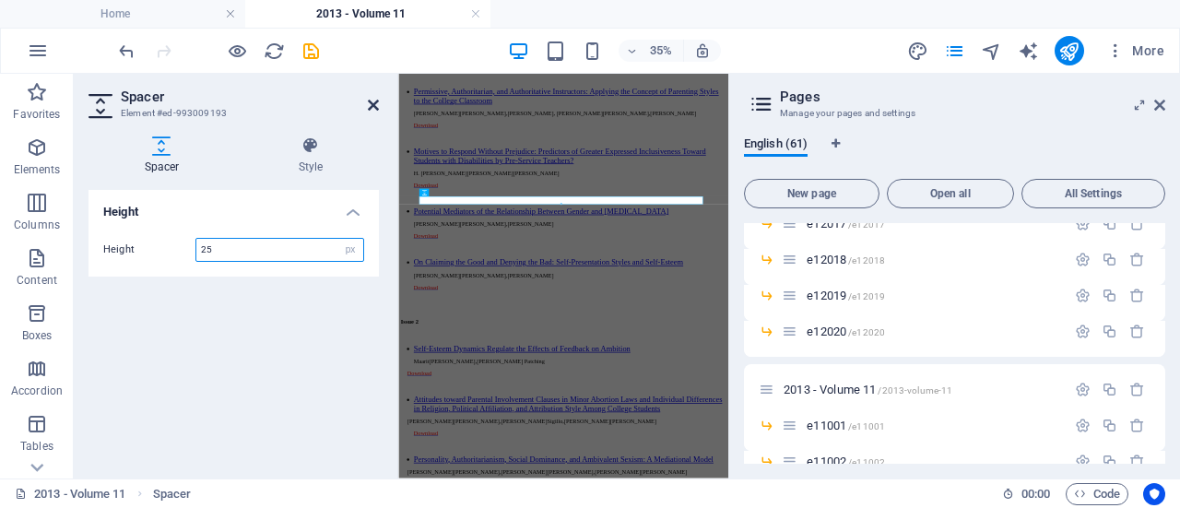
type input "25"
click at [369, 100] on icon at bounding box center [373, 105] width 11 height 15
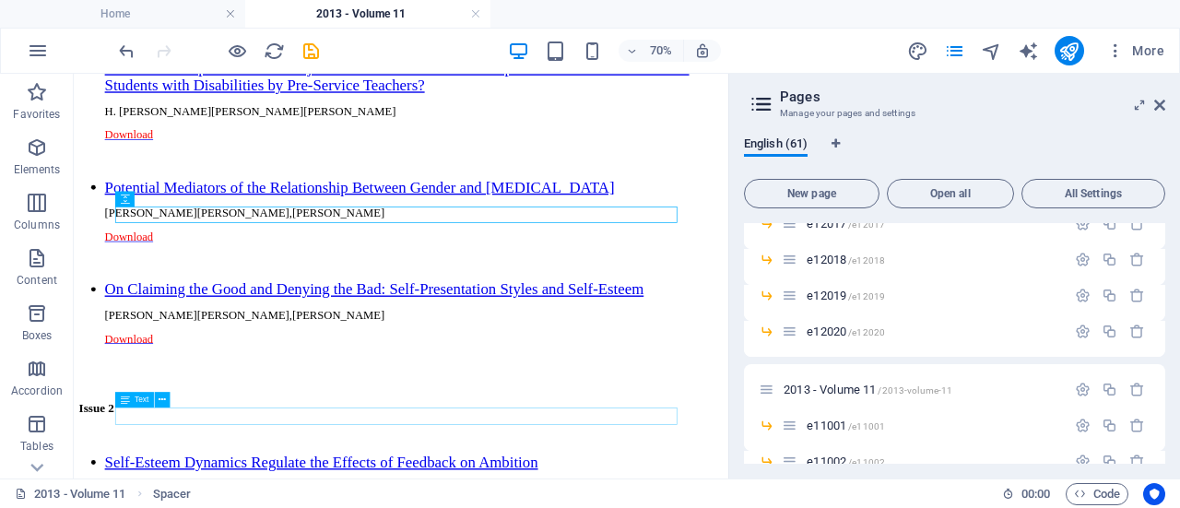
scroll to position [2011, 0]
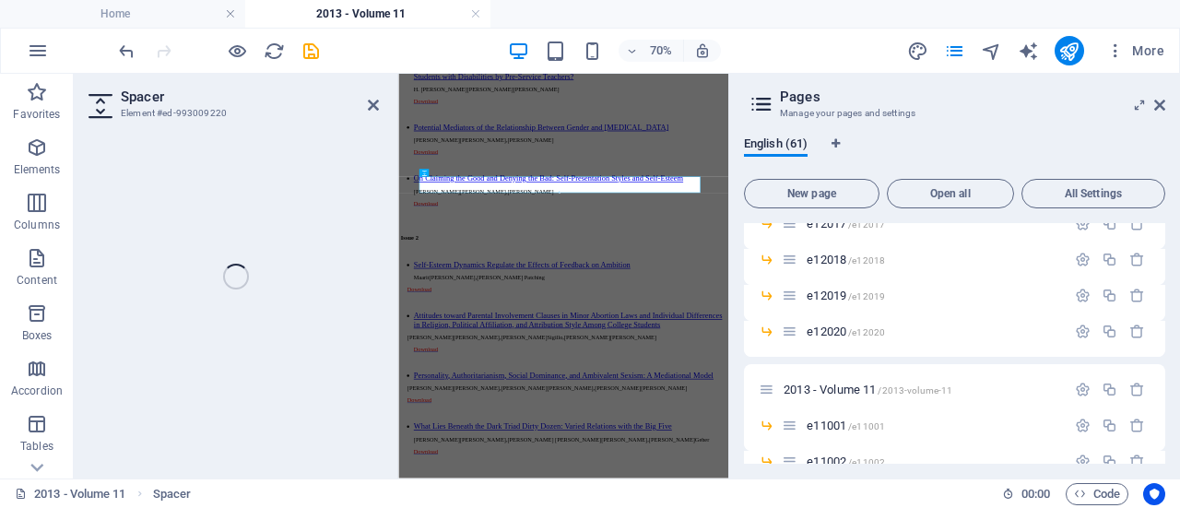
select select "px"
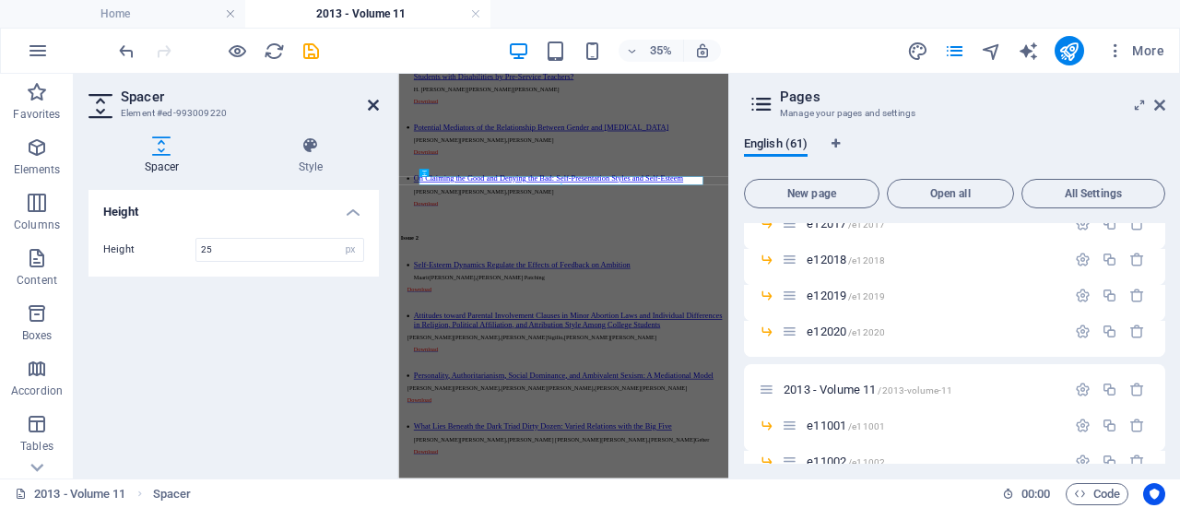
type input "25"
click at [370, 99] on icon at bounding box center [373, 105] width 11 height 15
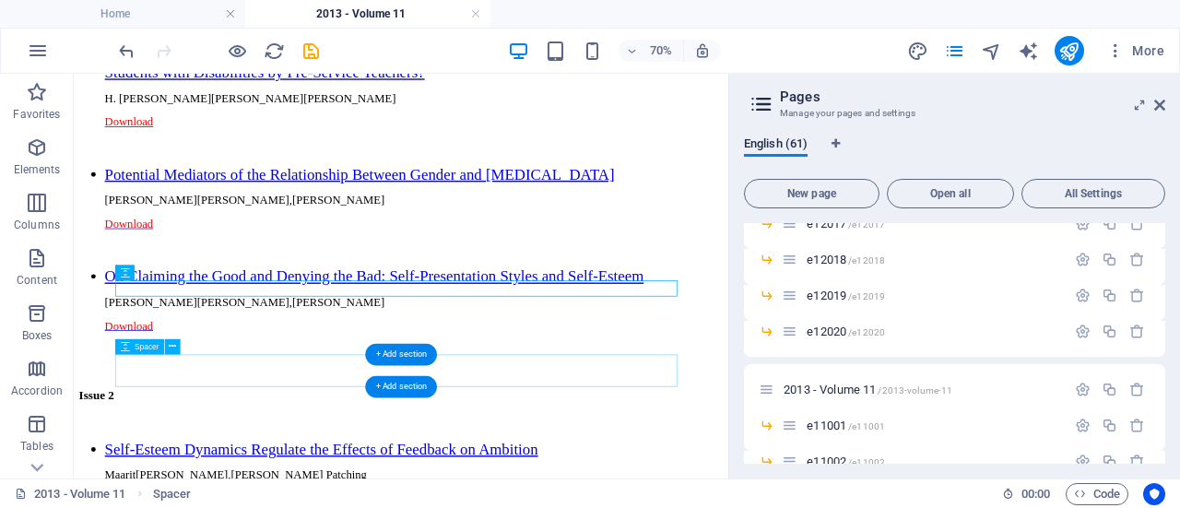
select select "px"
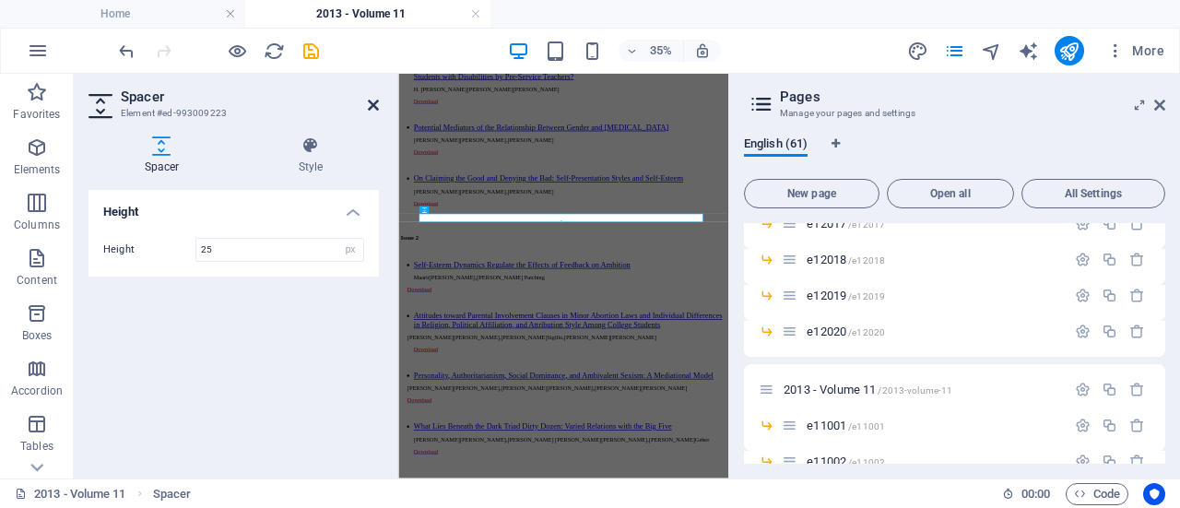
type input "25"
click at [374, 99] on icon at bounding box center [373, 105] width 11 height 15
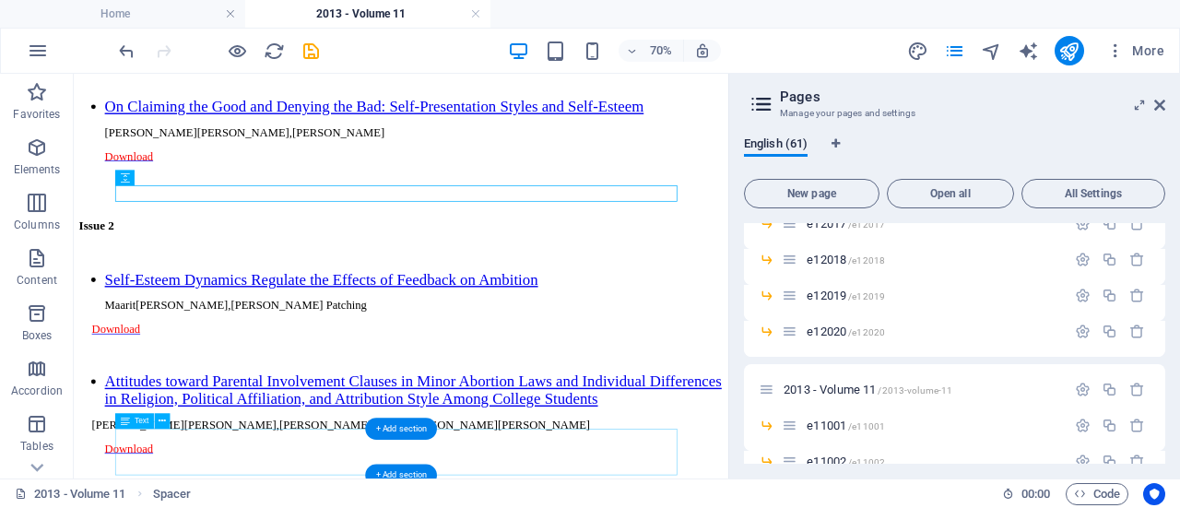
scroll to position [2254, 0]
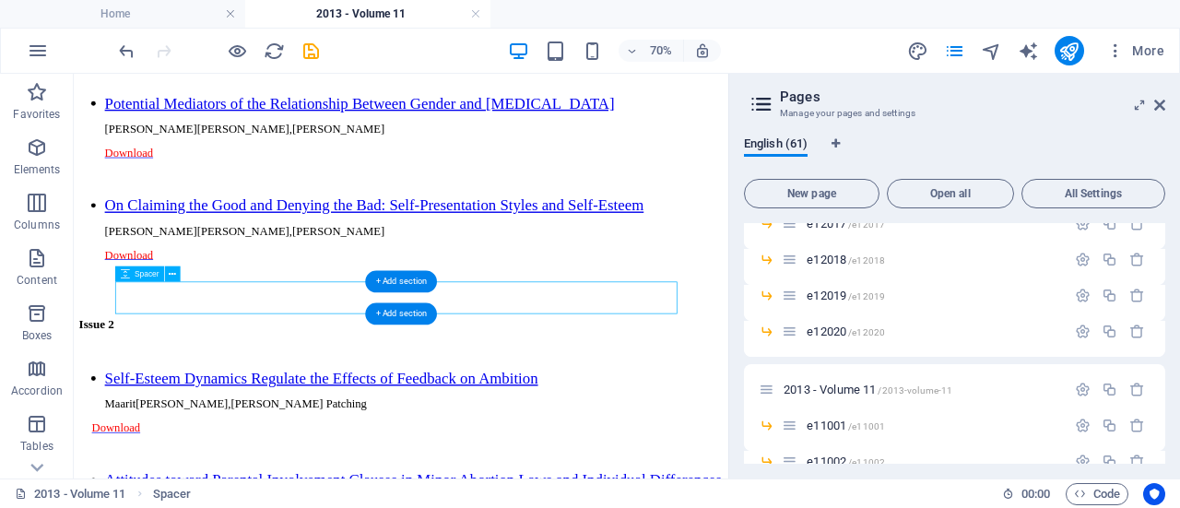
select select "px"
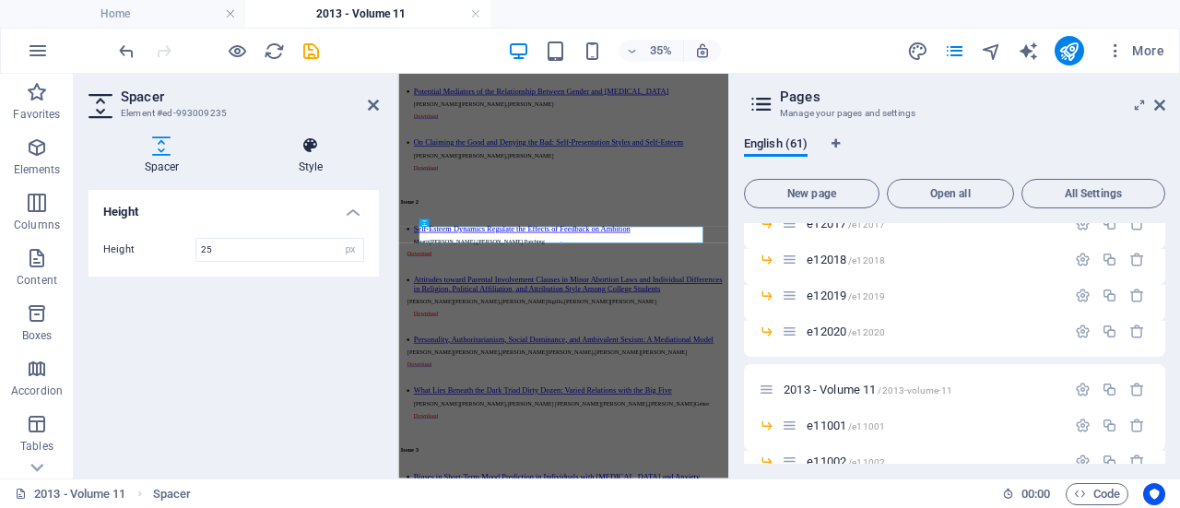
scroll to position [2090, 0]
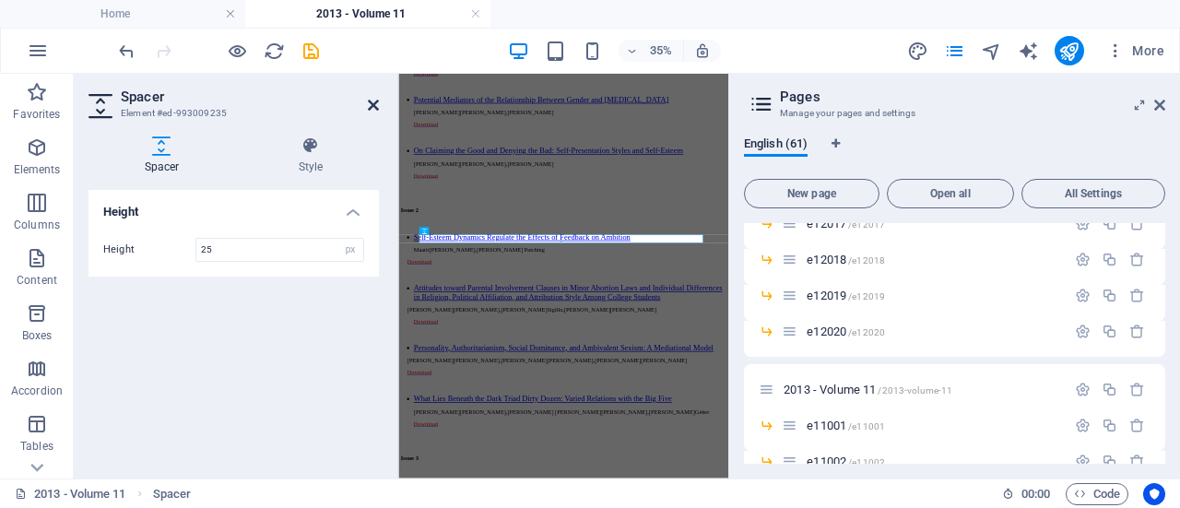
type input "25"
click at [375, 104] on icon at bounding box center [373, 105] width 11 height 15
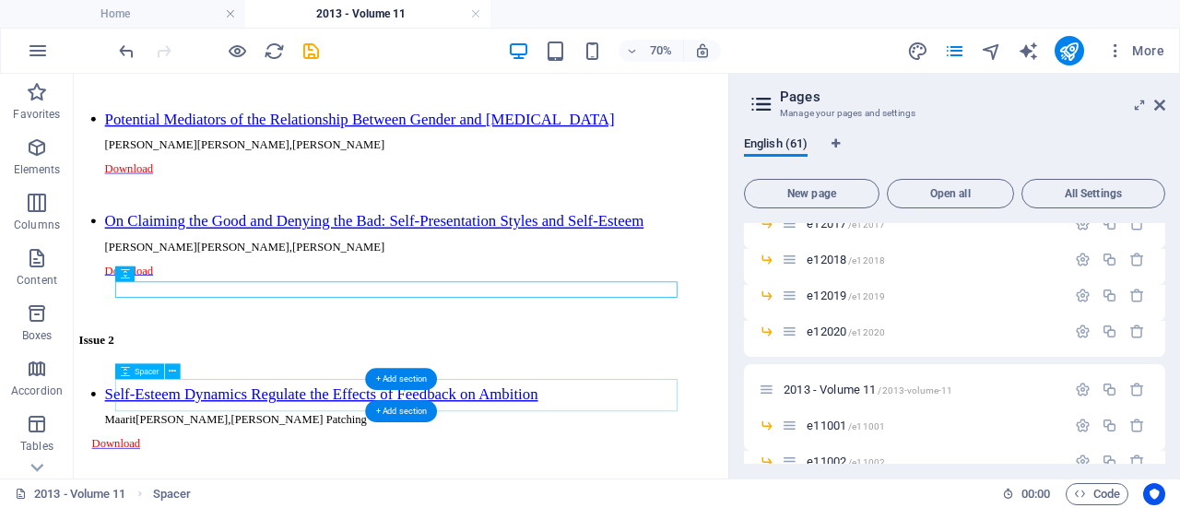
select select "px"
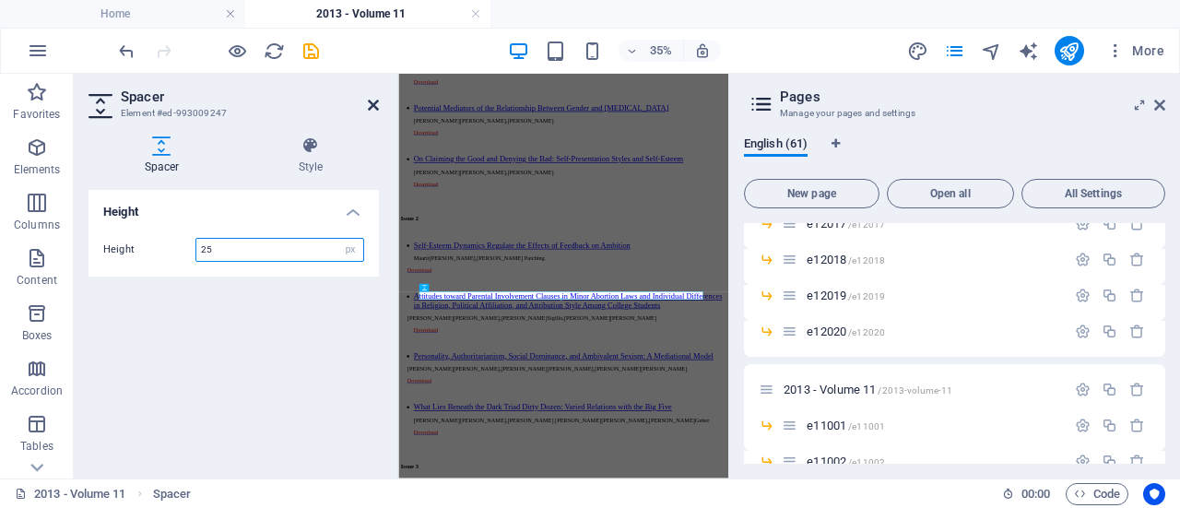
type input "25"
click at [374, 100] on icon at bounding box center [373, 105] width 11 height 15
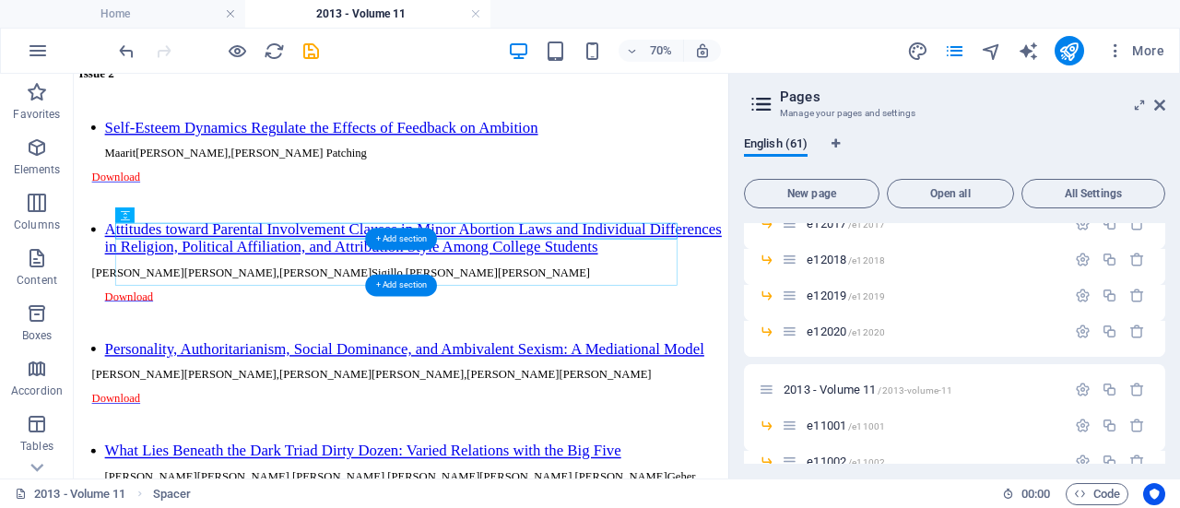
scroll to position [2480, 0]
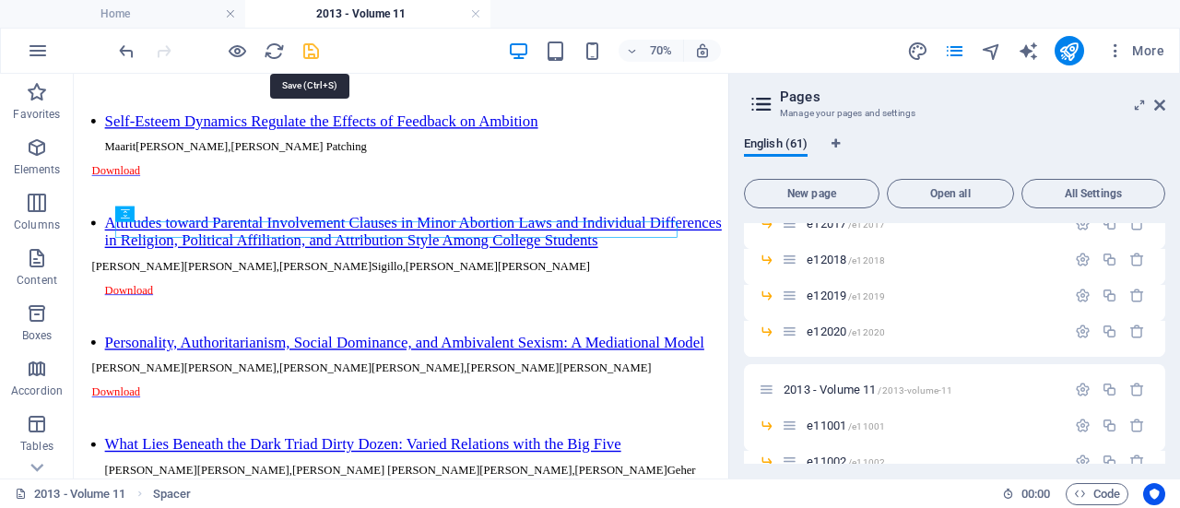
click at [310, 54] on icon "save" at bounding box center [311, 51] width 21 height 21
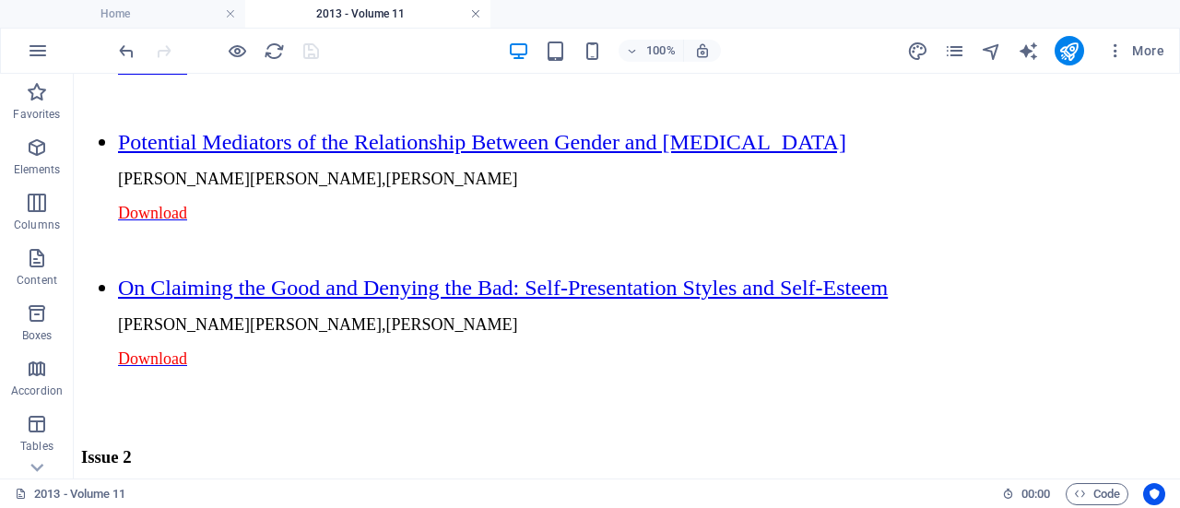
drag, startPoint x: 477, startPoint y: 14, endPoint x: 817, endPoint y: 69, distance: 344.6
click at [477, 14] on link at bounding box center [475, 15] width 11 height 18
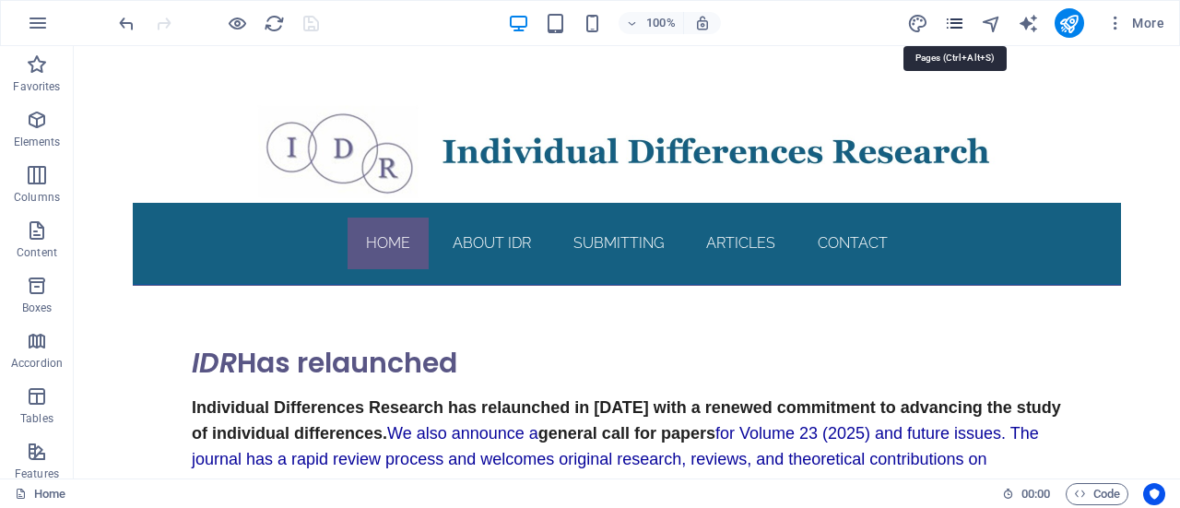
click at [959, 18] on icon "pages" at bounding box center [954, 23] width 21 height 21
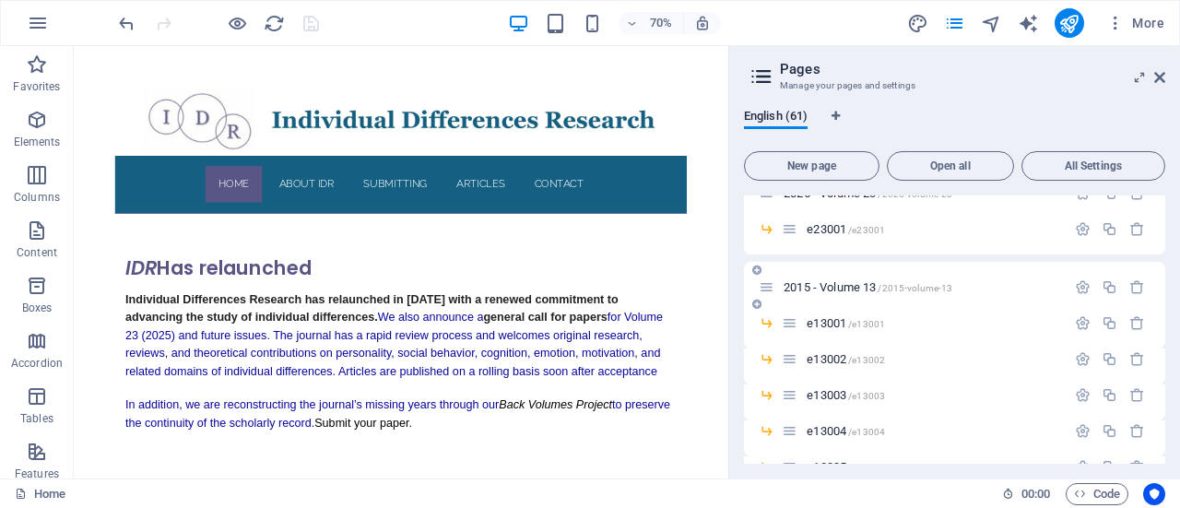
scroll to position [536, 0]
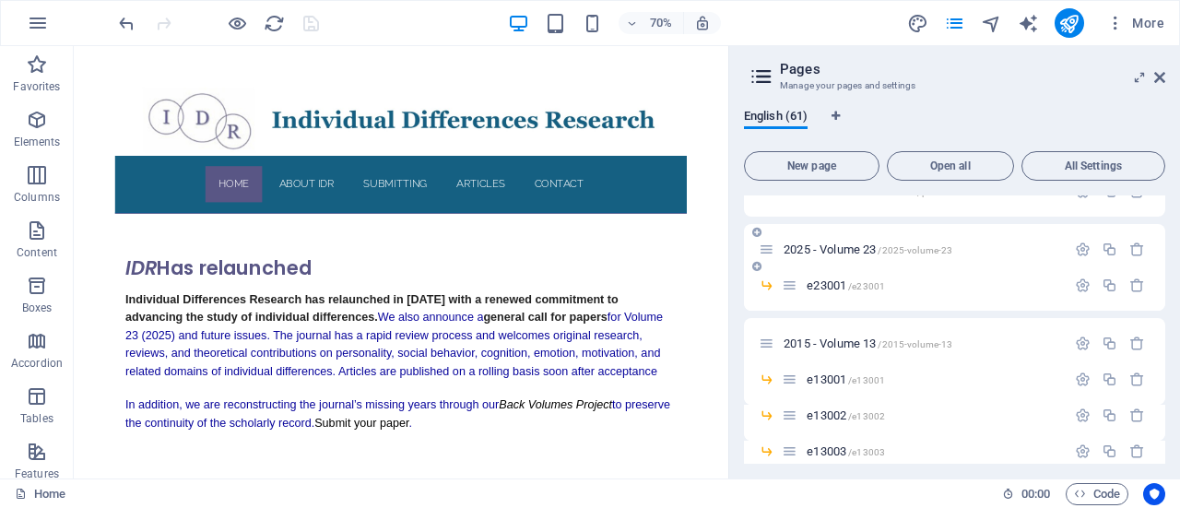
click at [850, 247] on span "2025 - Volume 23 /2025-volume-23" at bounding box center [868, 249] width 169 height 14
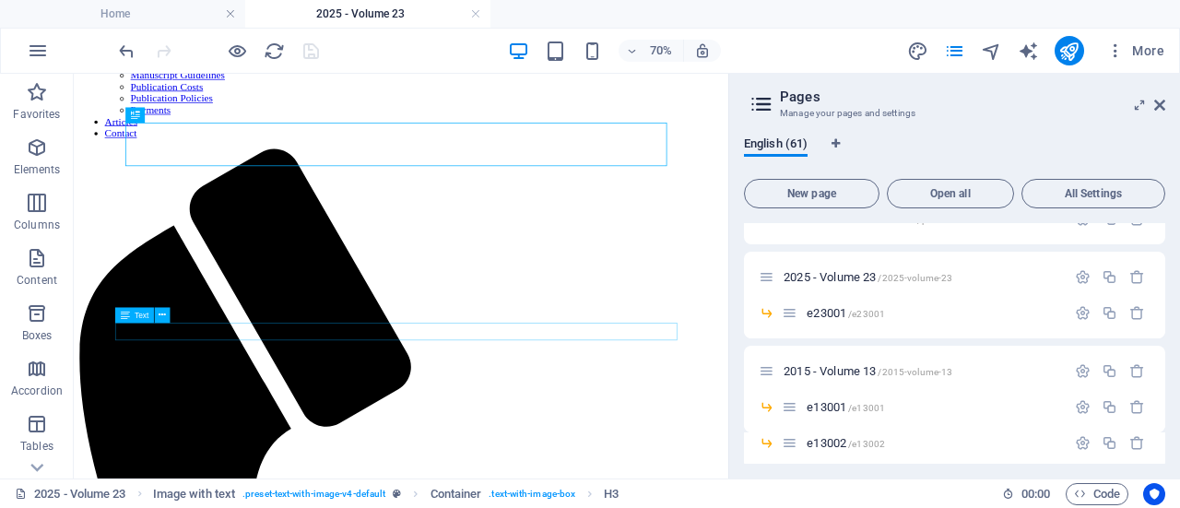
scroll to position [234, 0]
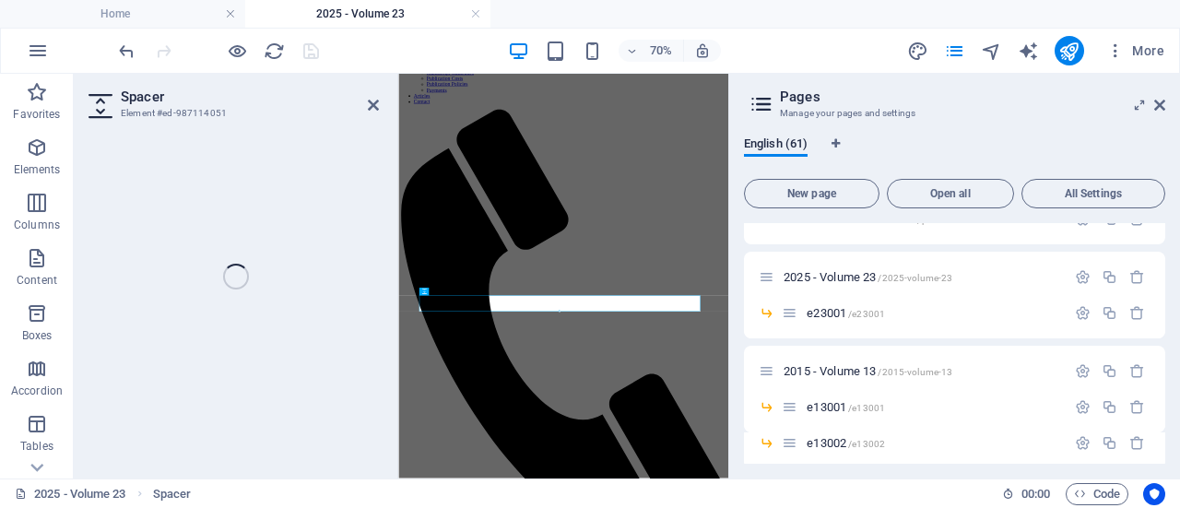
scroll to position [0, 0]
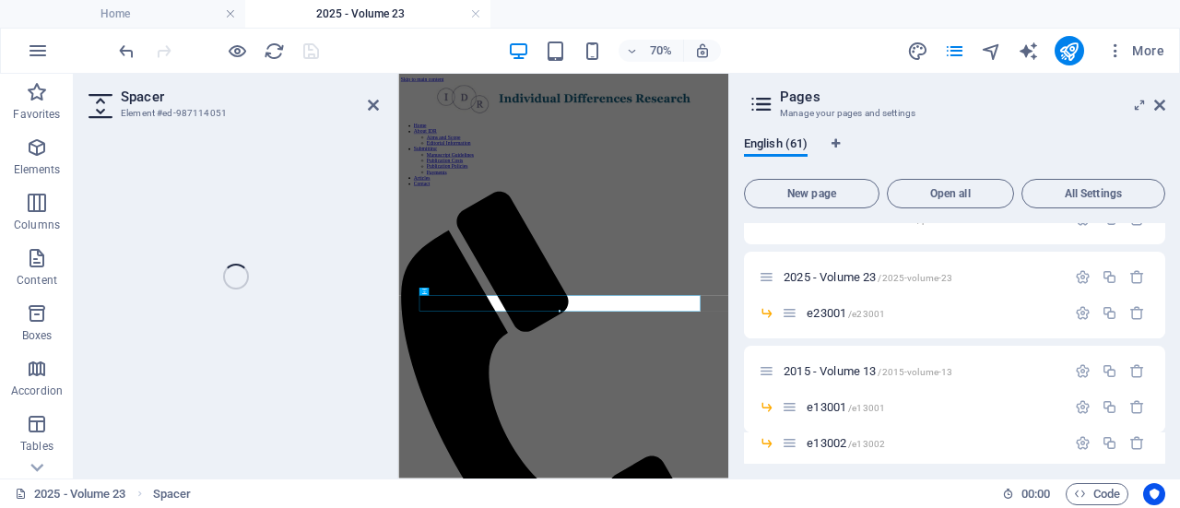
select select "px"
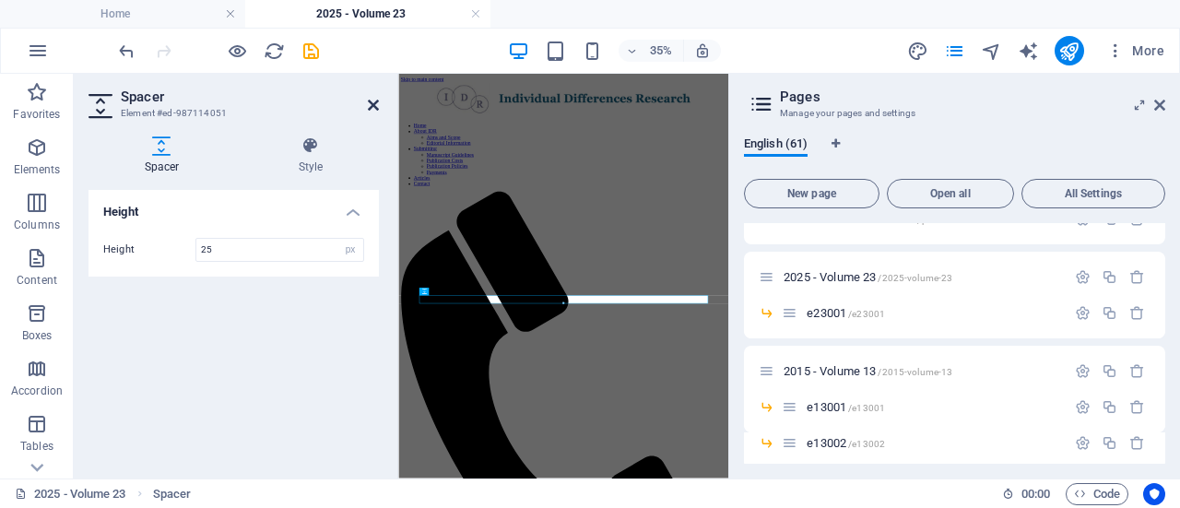
type input "25"
click at [374, 99] on icon at bounding box center [373, 105] width 11 height 15
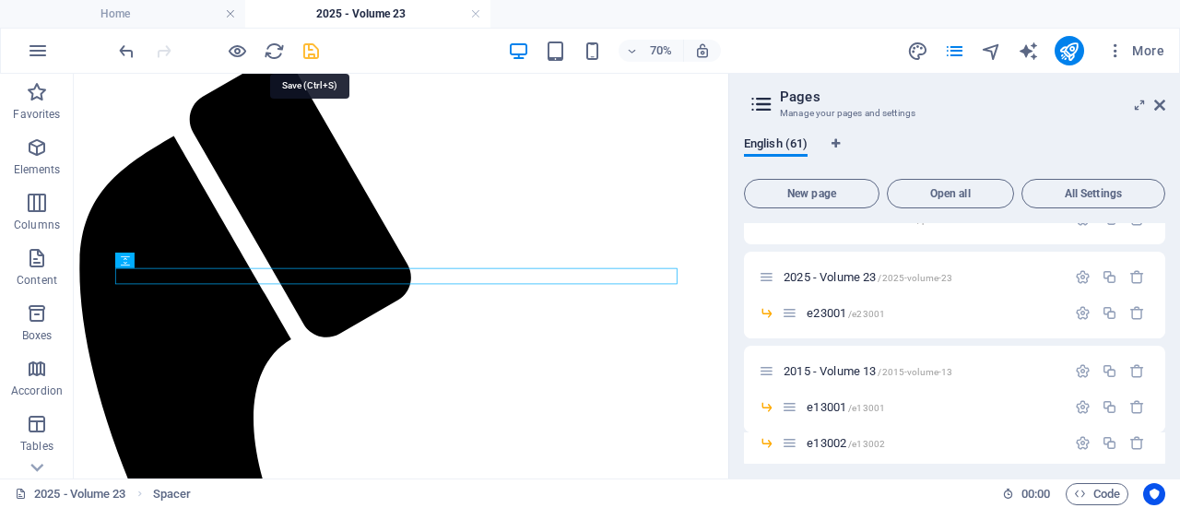
click at [308, 50] on icon "save" at bounding box center [311, 51] width 21 height 21
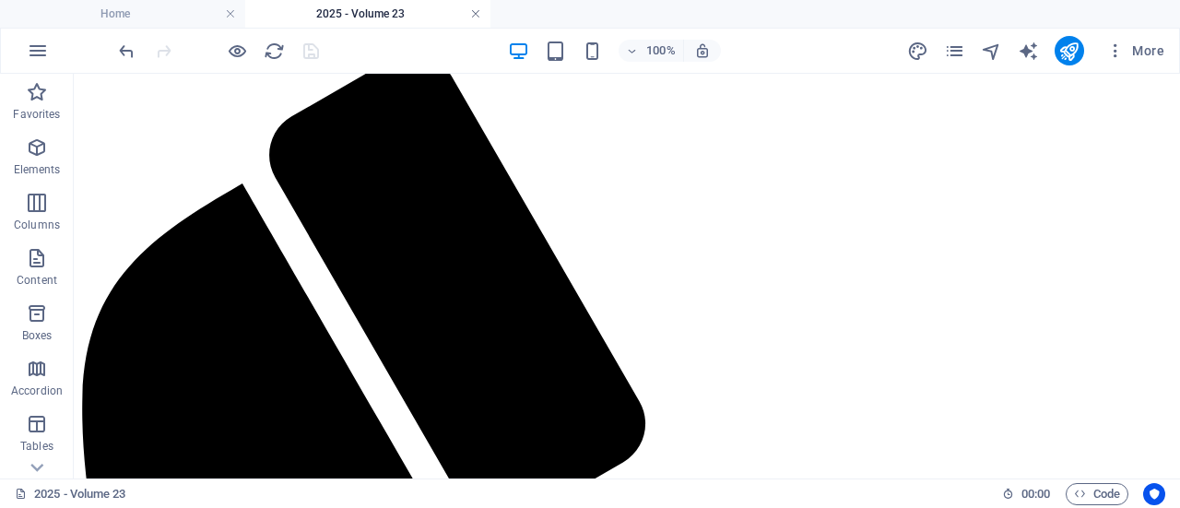
click at [476, 12] on link at bounding box center [475, 15] width 11 height 18
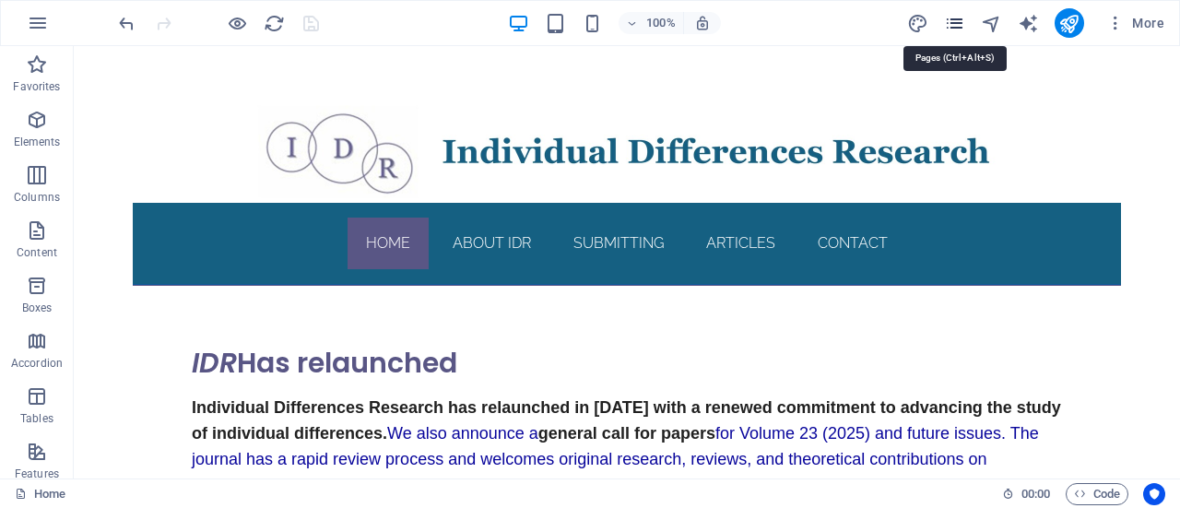
click at [963, 18] on icon "pages" at bounding box center [954, 23] width 21 height 21
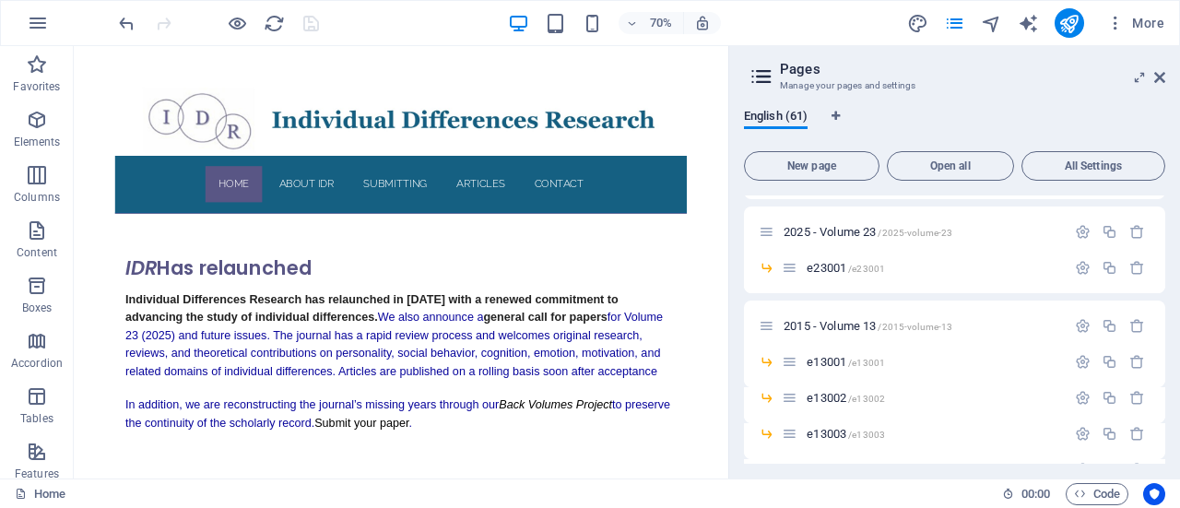
scroll to position [565, 0]
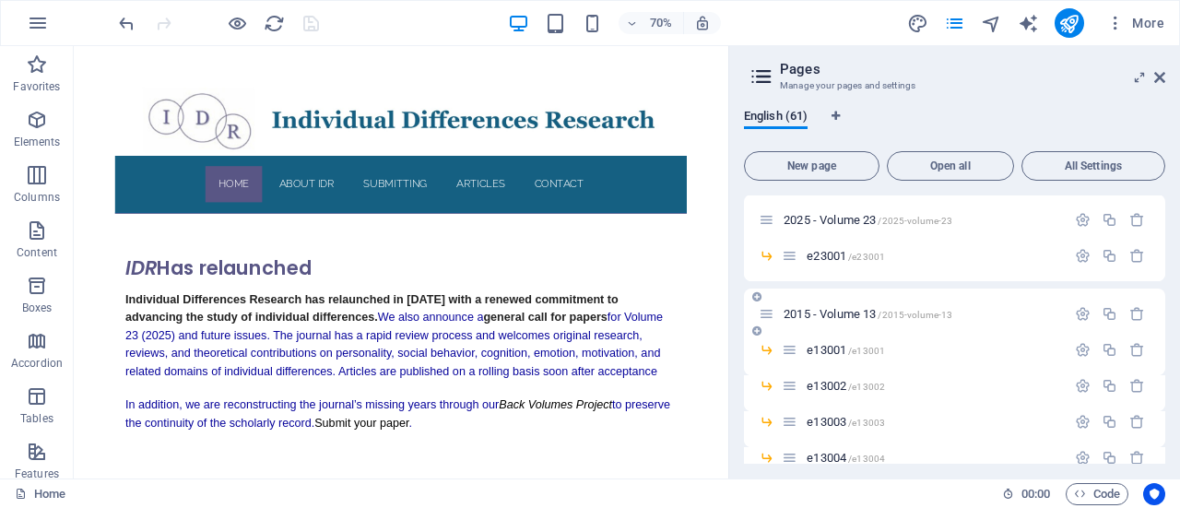
click at [854, 312] on span "2015 - Volume 13 /2015-volume-13" at bounding box center [868, 314] width 169 height 14
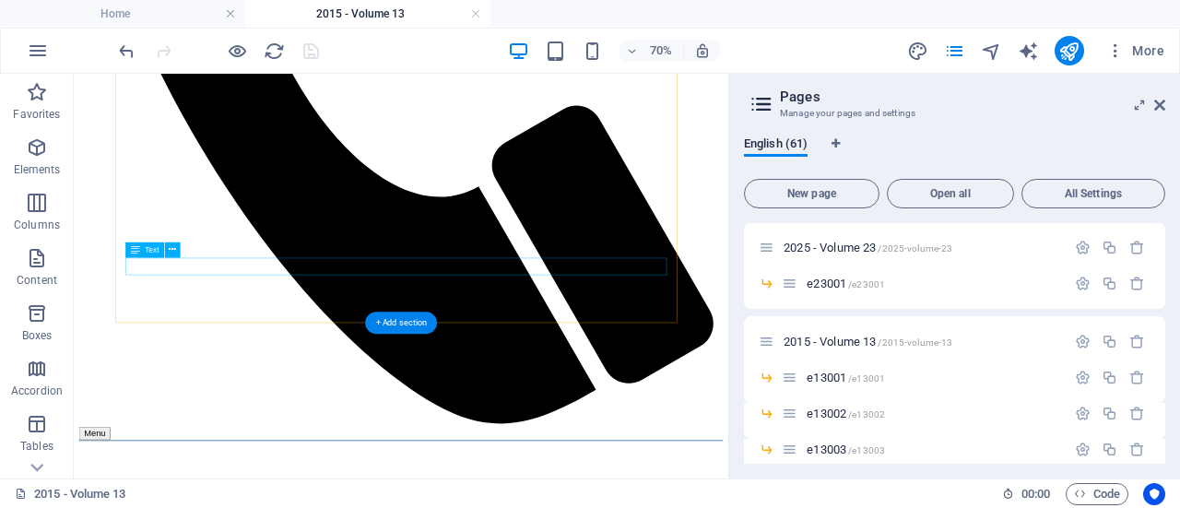
scroll to position [1040, 0]
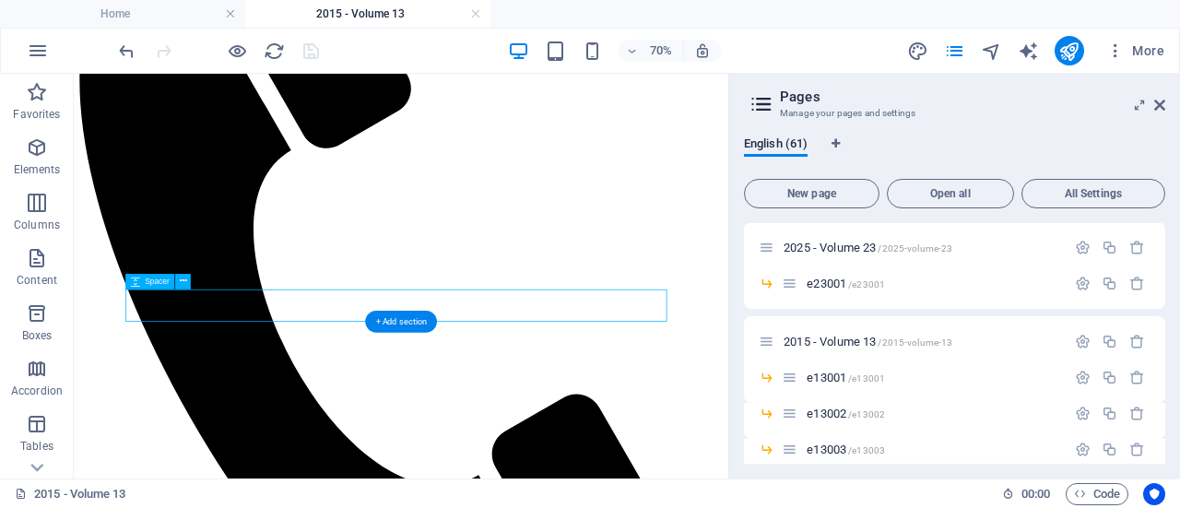
select select "px"
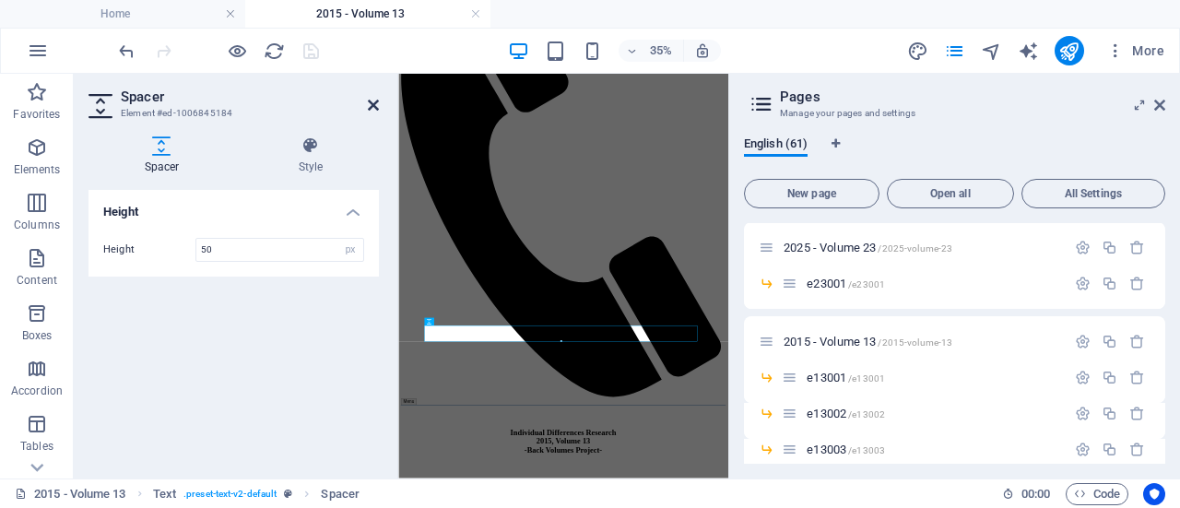
click at [377, 104] on icon at bounding box center [373, 105] width 11 height 15
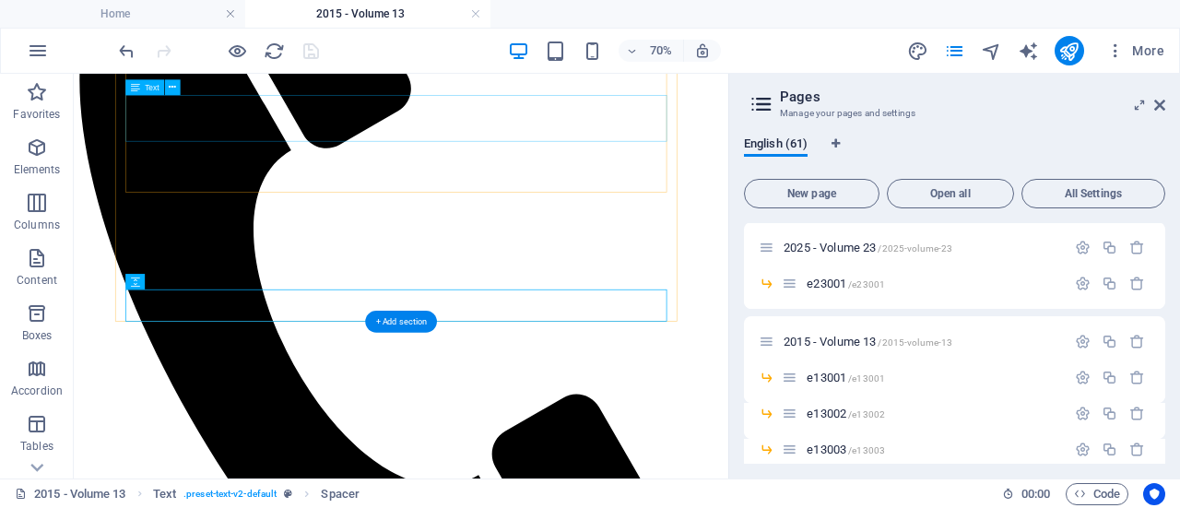
scroll to position [1040, 0]
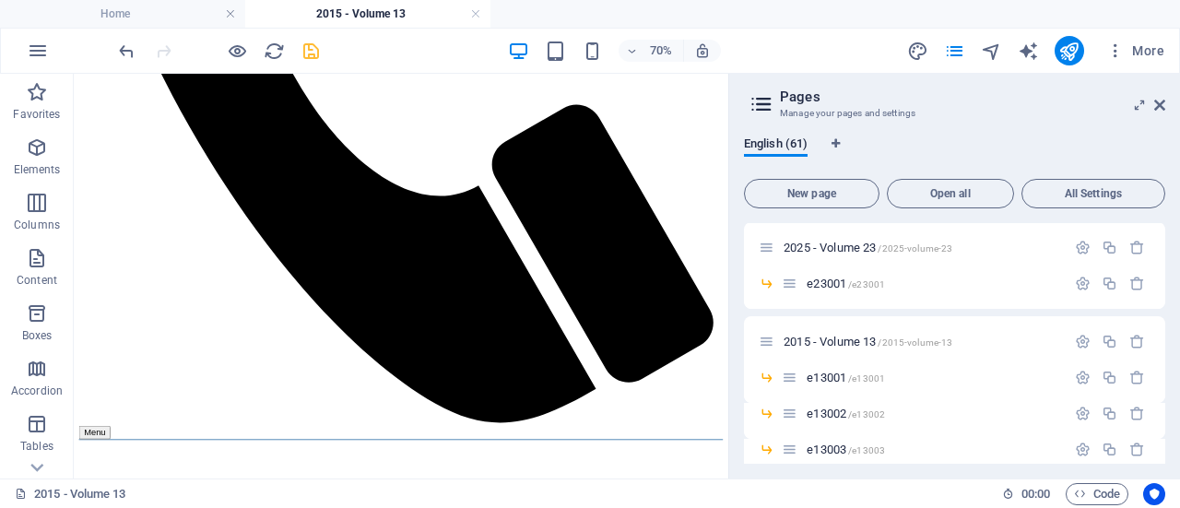
click at [319, 53] on icon "save" at bounding box center [311, 51] width 21 height 21
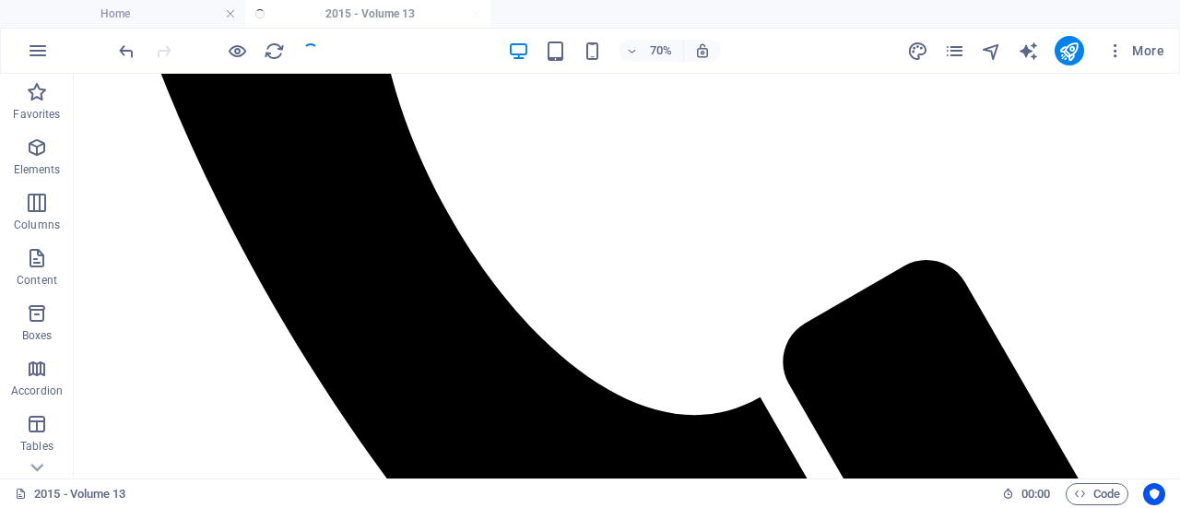
scroll to position [1007, 0]
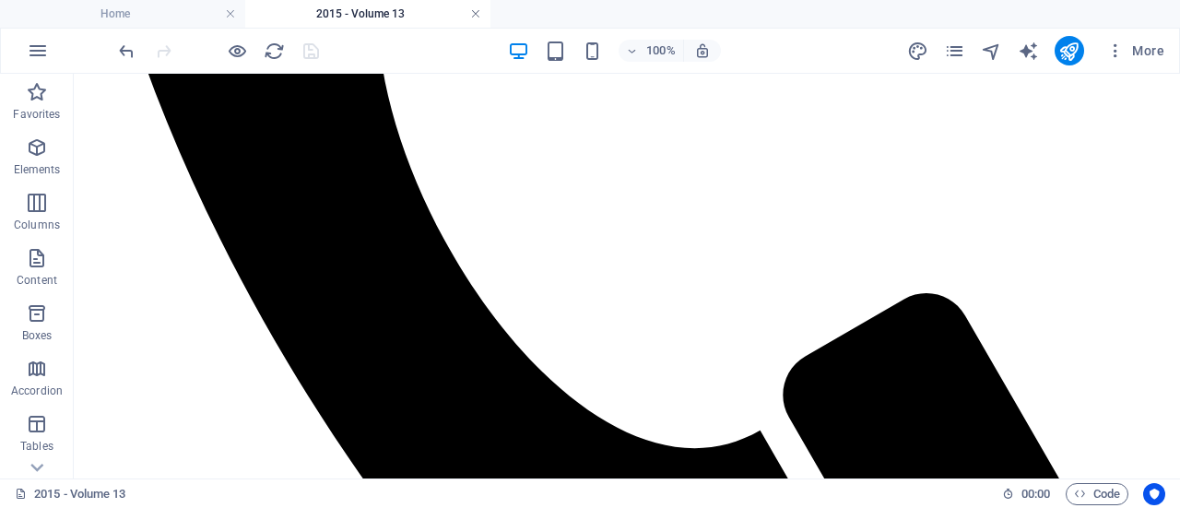
click at [476, 14] on link at bounding box center [475, 15] width 11 height 18
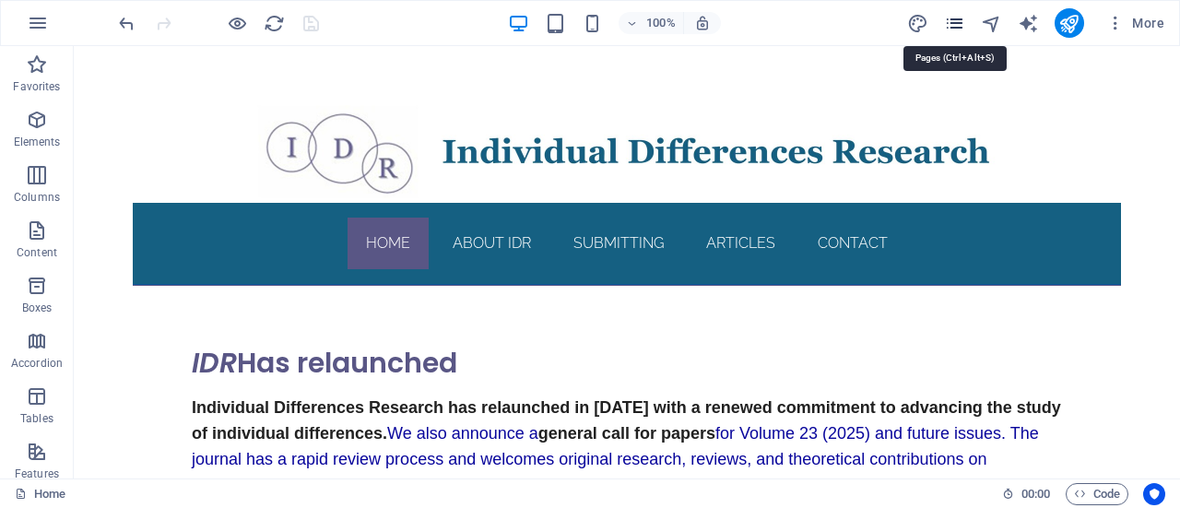
click at [959, 21] on icon "pages" at bounding box center [954, 23] width 21 height 21
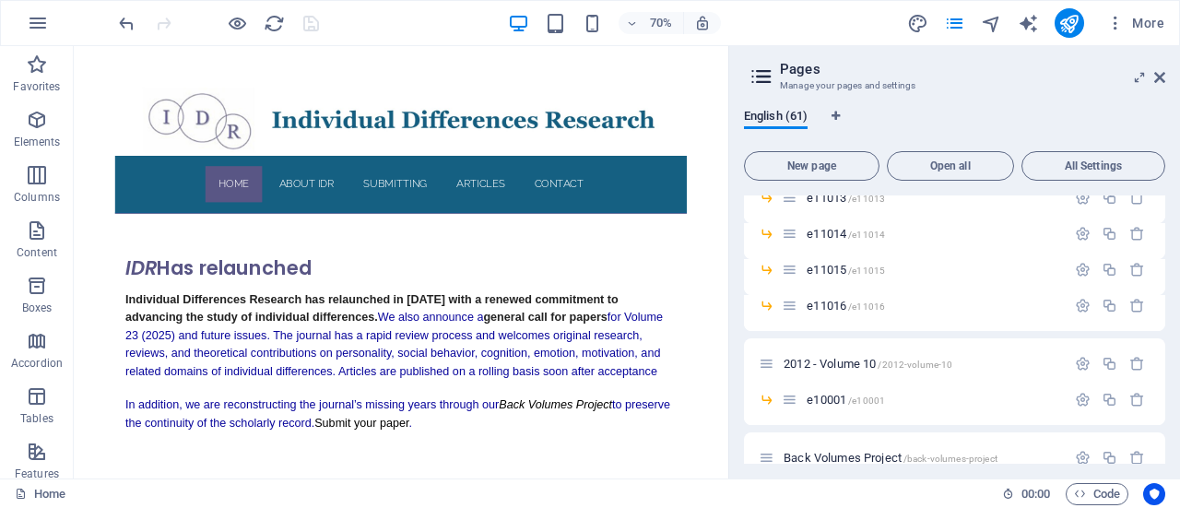
scroll to position [2190, 0]
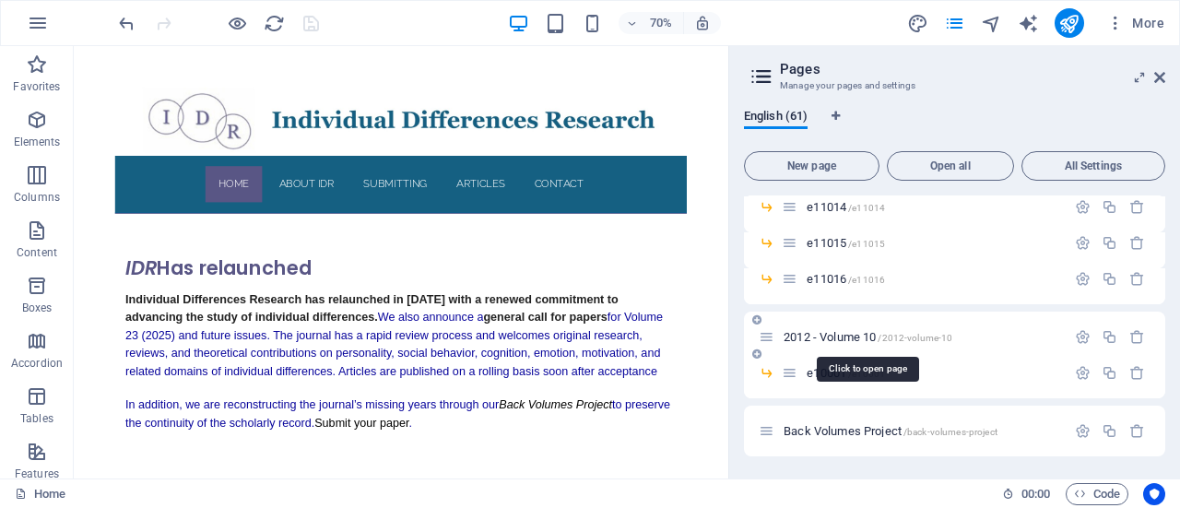
click at [847, 333] on span "2012 - Volume 10 /2012-volume-10" at bounding box center [868, 337] width 169 height 14
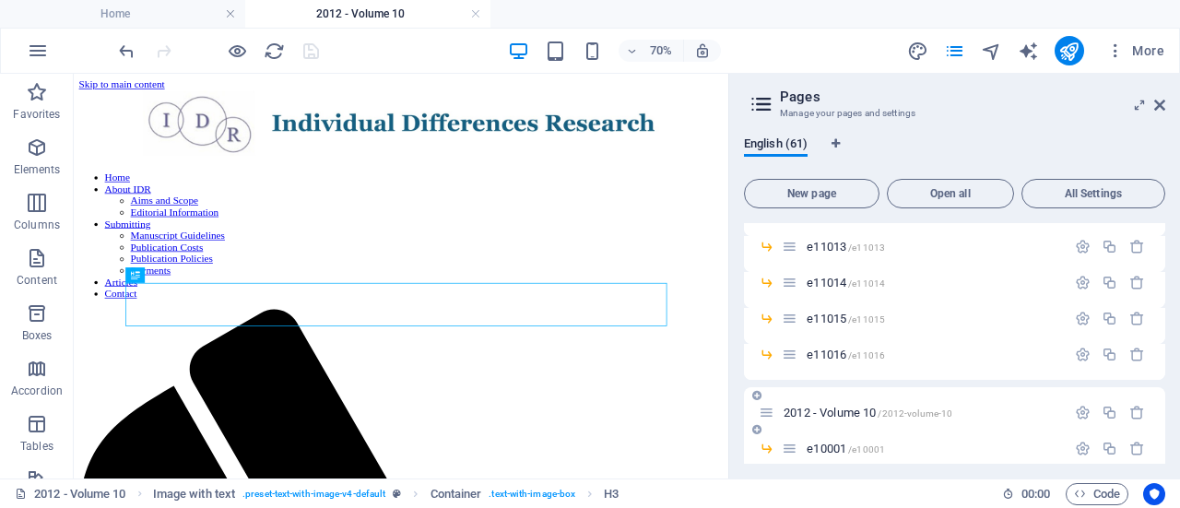
scroll to position [0, 0]
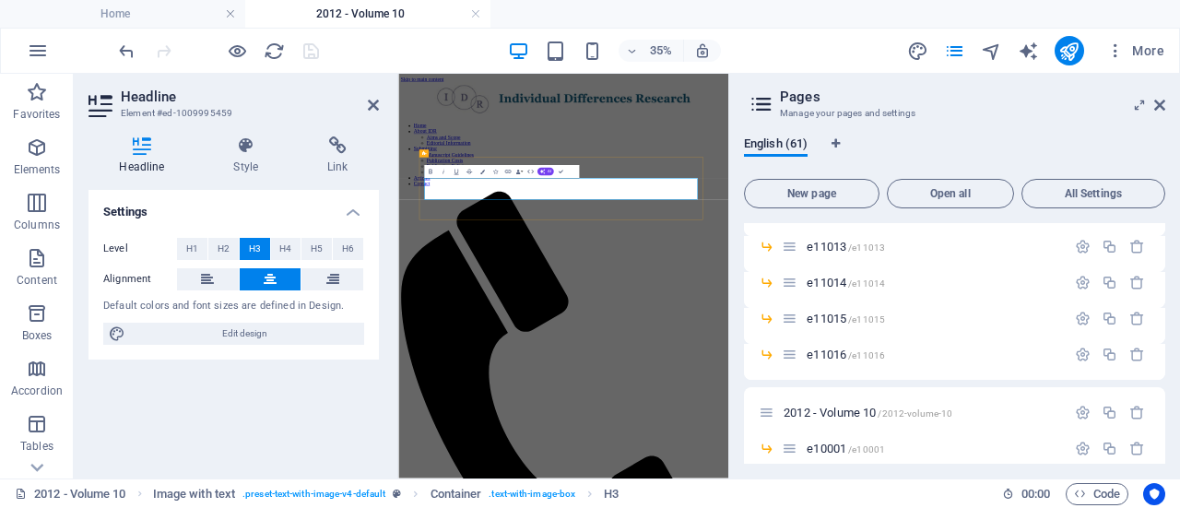
click at [372, 100] on icon at bounding box center [373, 105] width 11 height 15
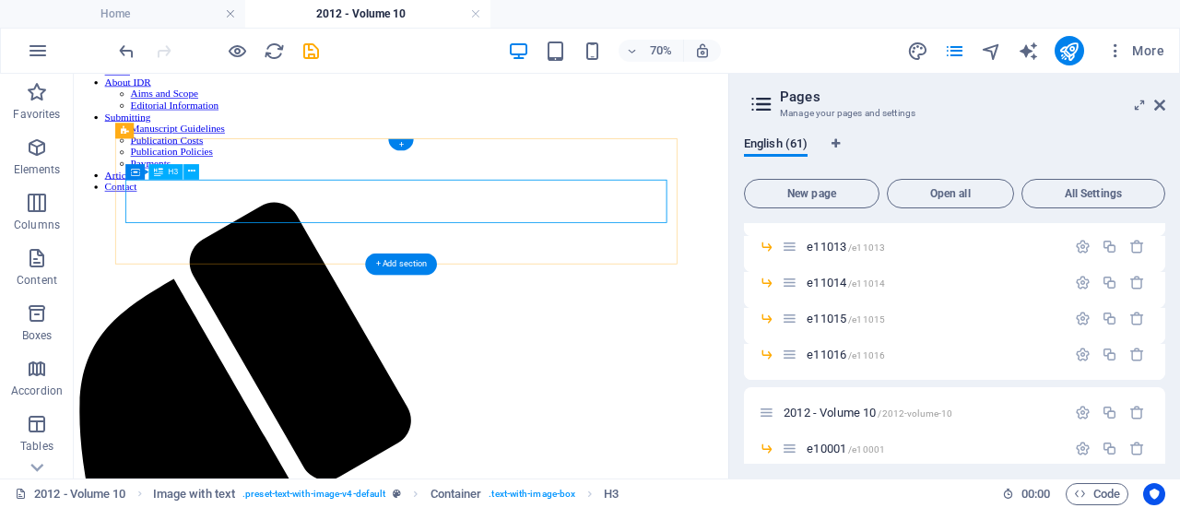
scroll to position [155, 0]
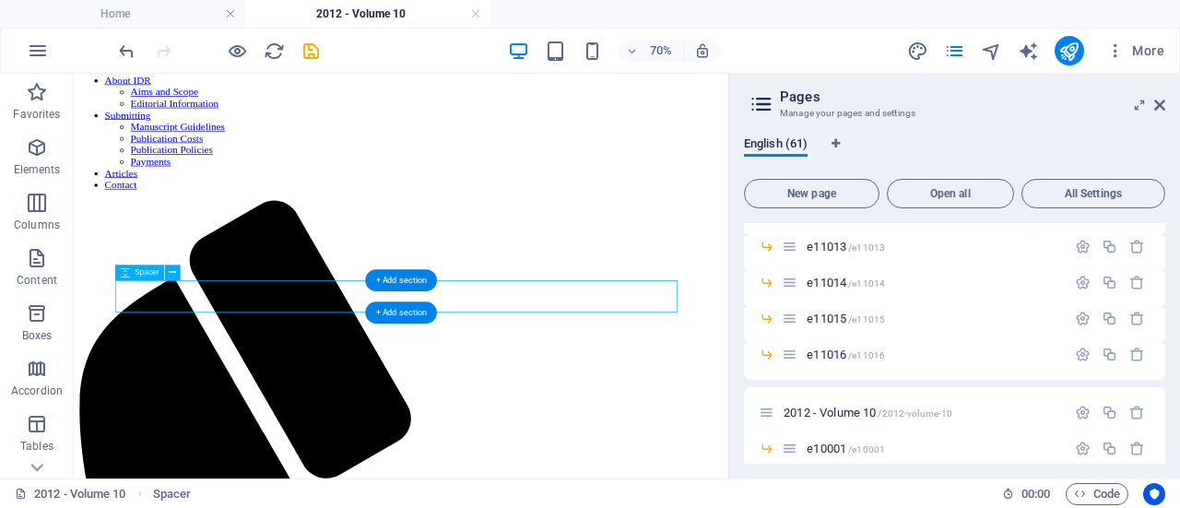
select select "px"
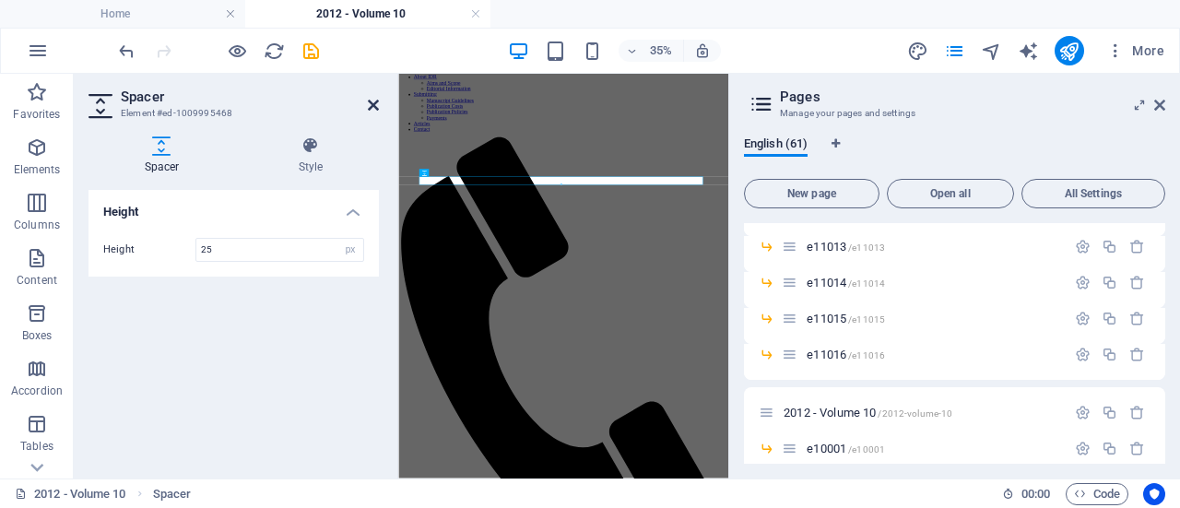
type input "25"
click at [374, 103] on icon at bounding box center [373, 105] width 11 height 15
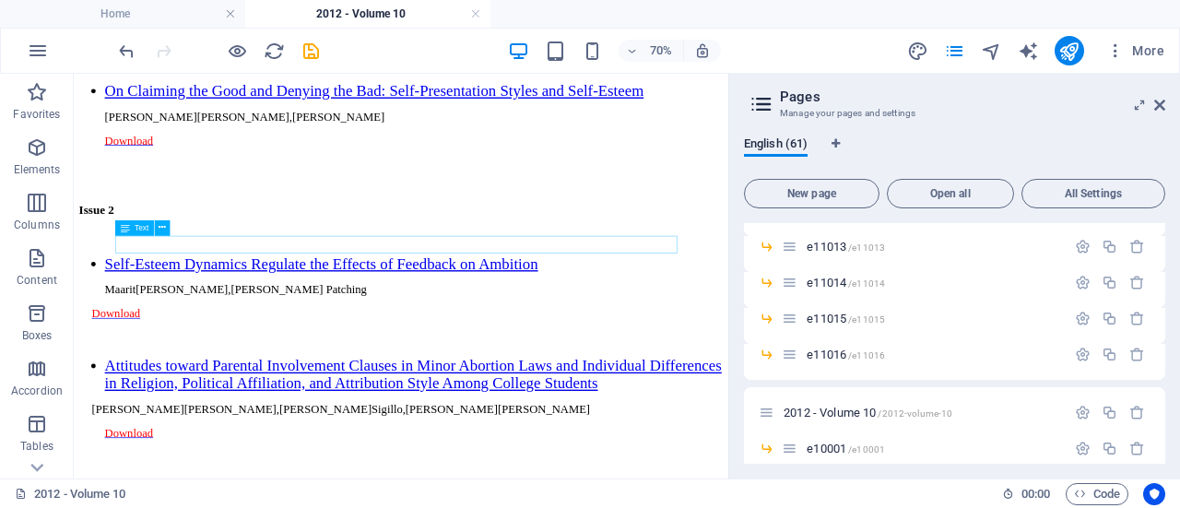
scroll to position [2272, 0]
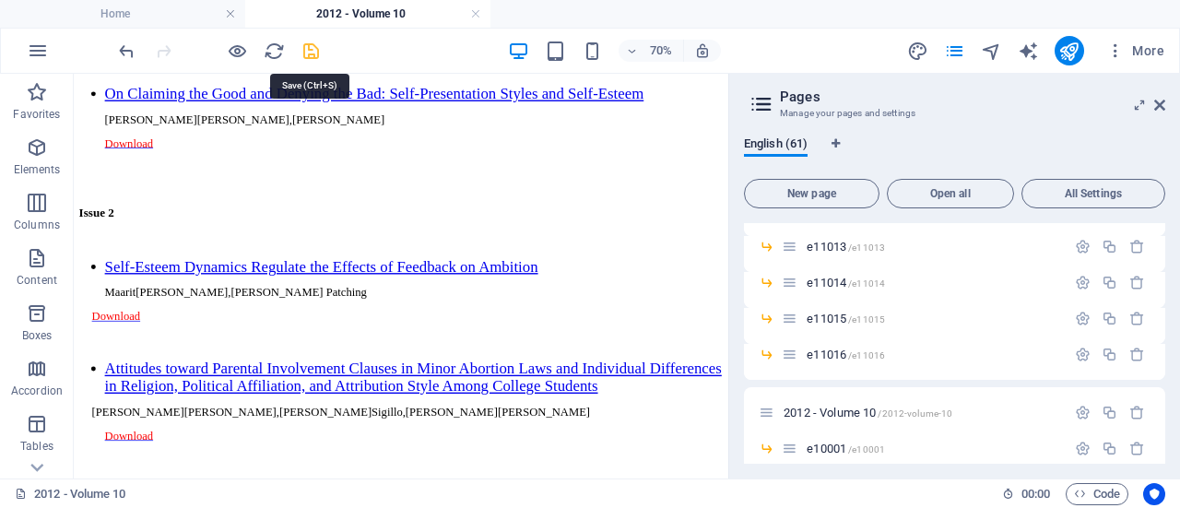
click at [311, 47] on icon "save" at bounding box center [311, 51] width 21 height 21
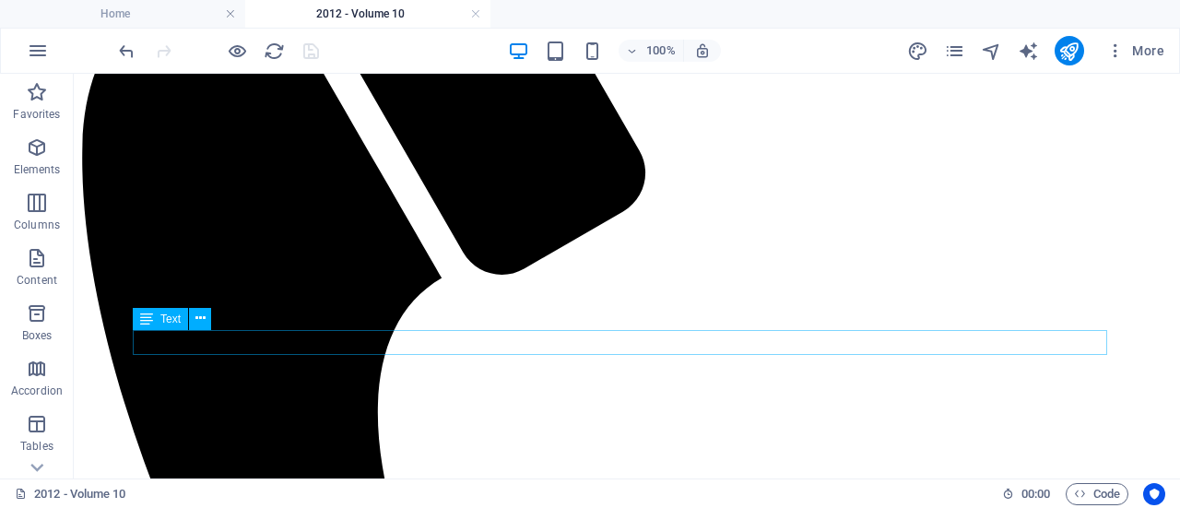
scroll to position [607, 0]
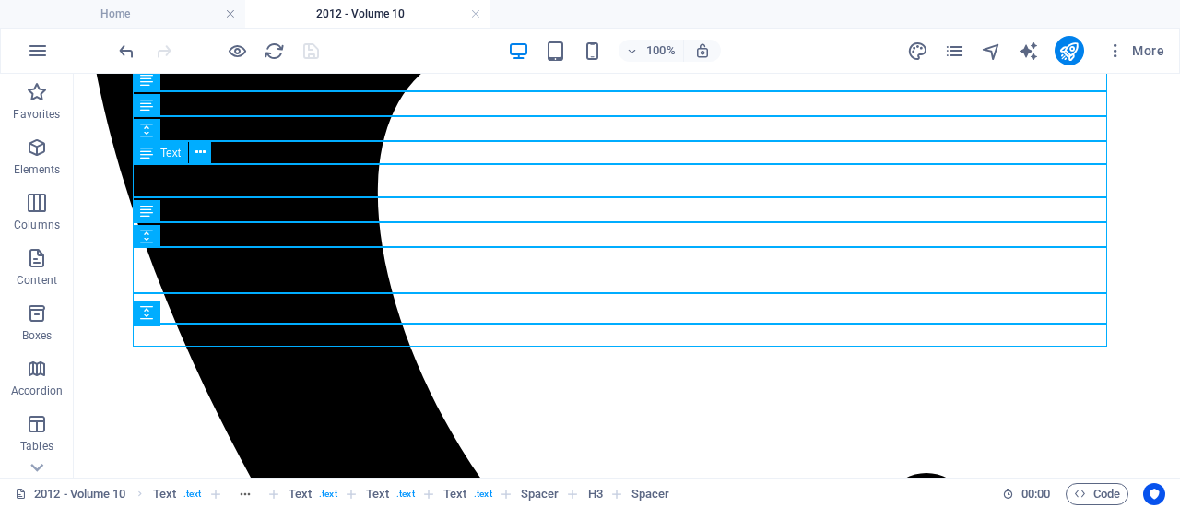
scroll to position [828, 0]
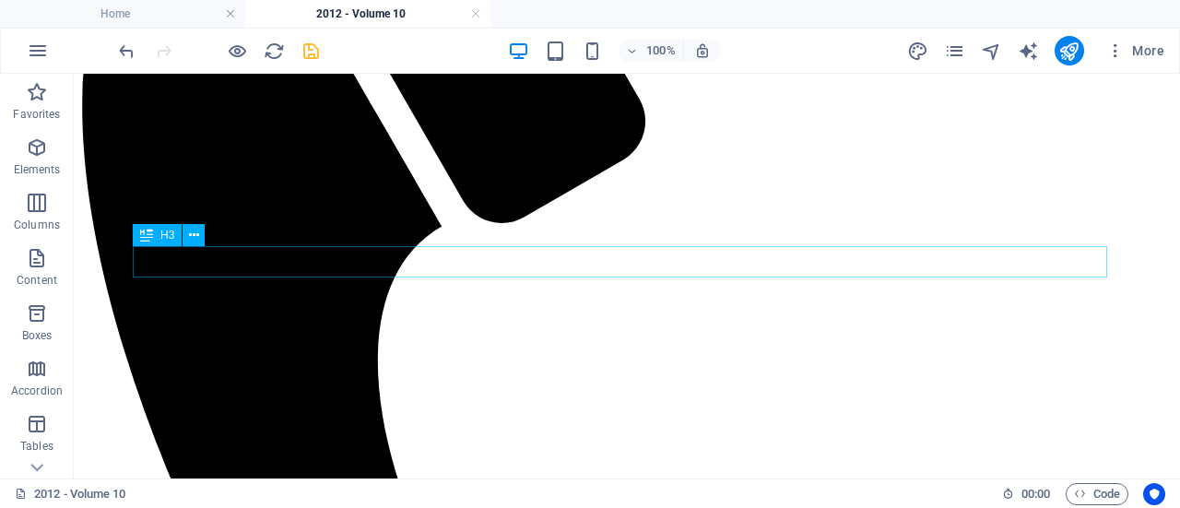
scroll to position [669, 0]
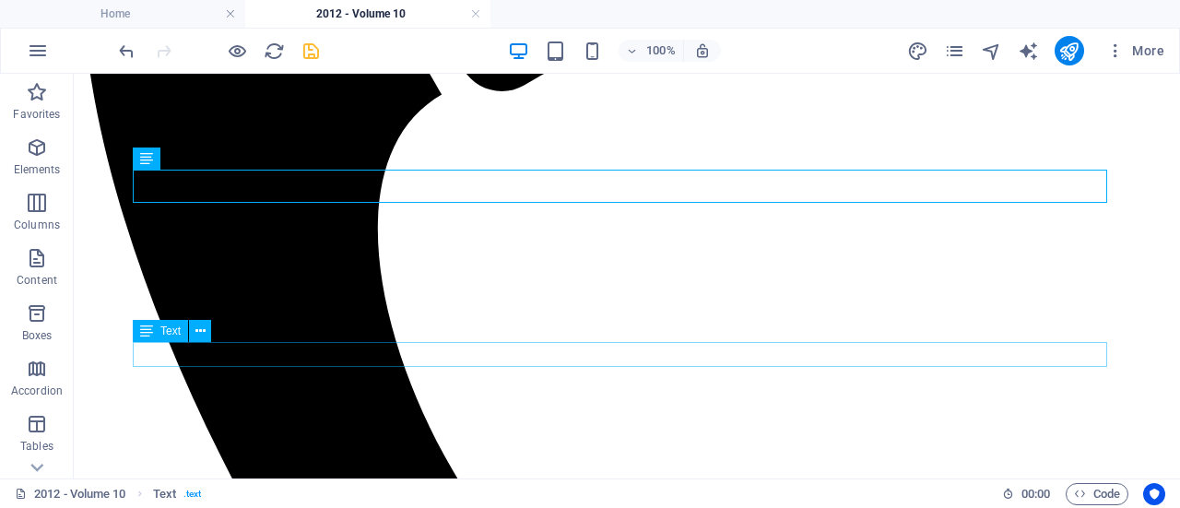
scroll to position [792, 0]
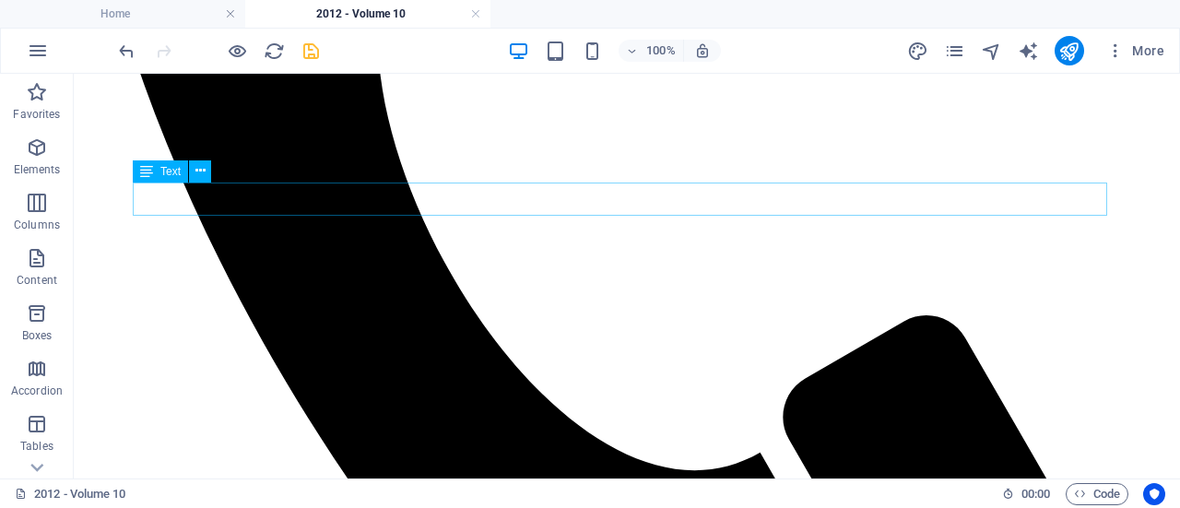
scroll to position [994, 0]
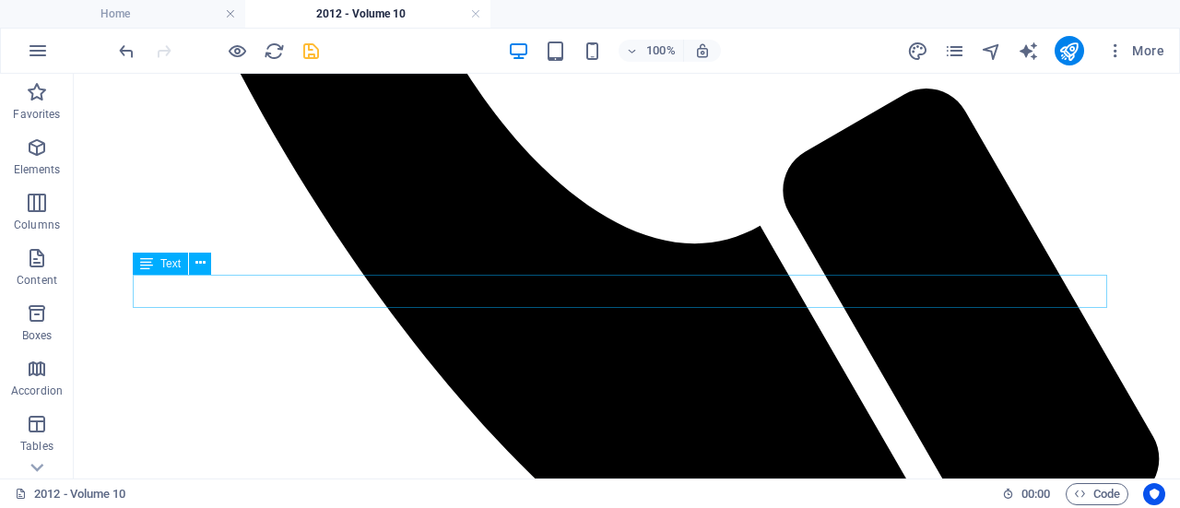
scroll to position [1217, 0]
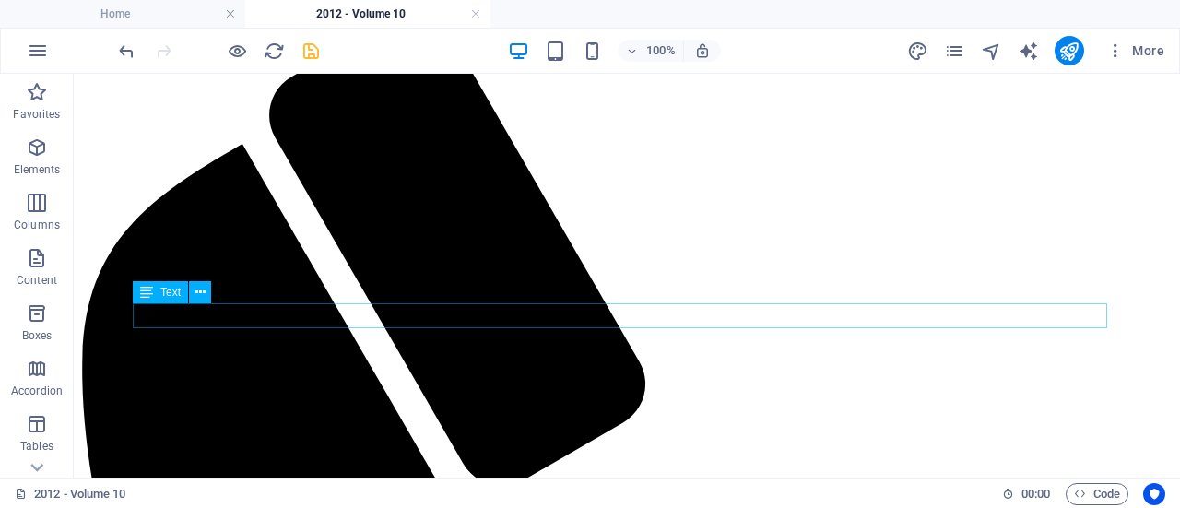
scroll to position [431, 0]
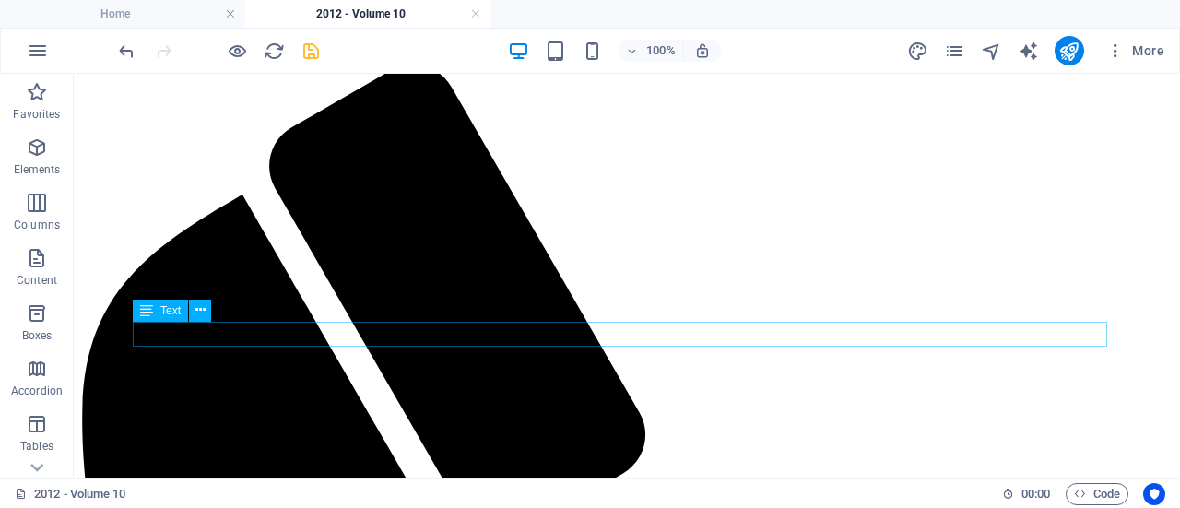
scroll to position [340, 0]
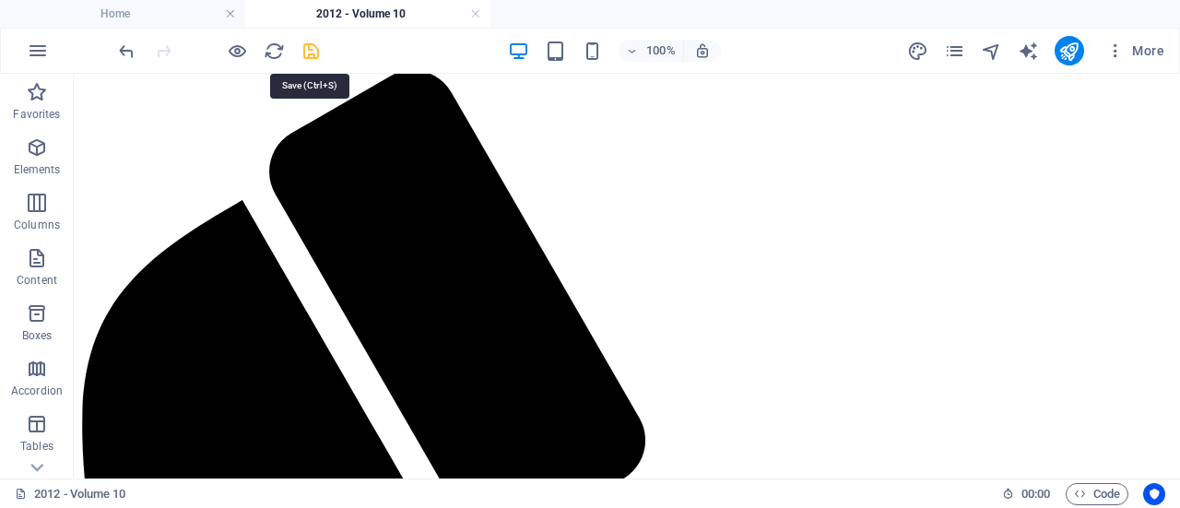
click at [306, 43] on icon "save" at bounding box center [311, 51] width 21 height 21
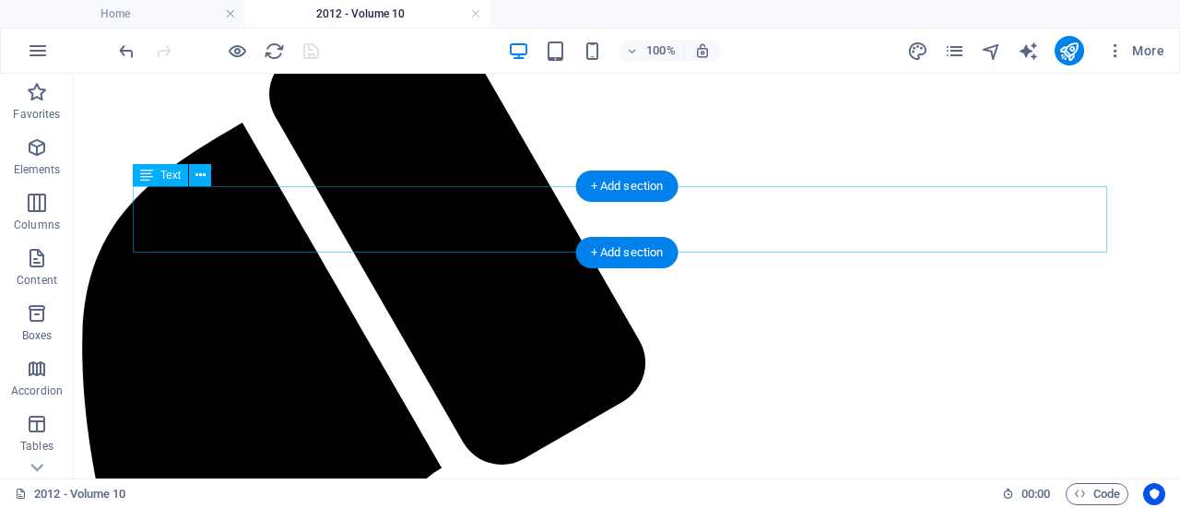
scroll to position [421, 0]
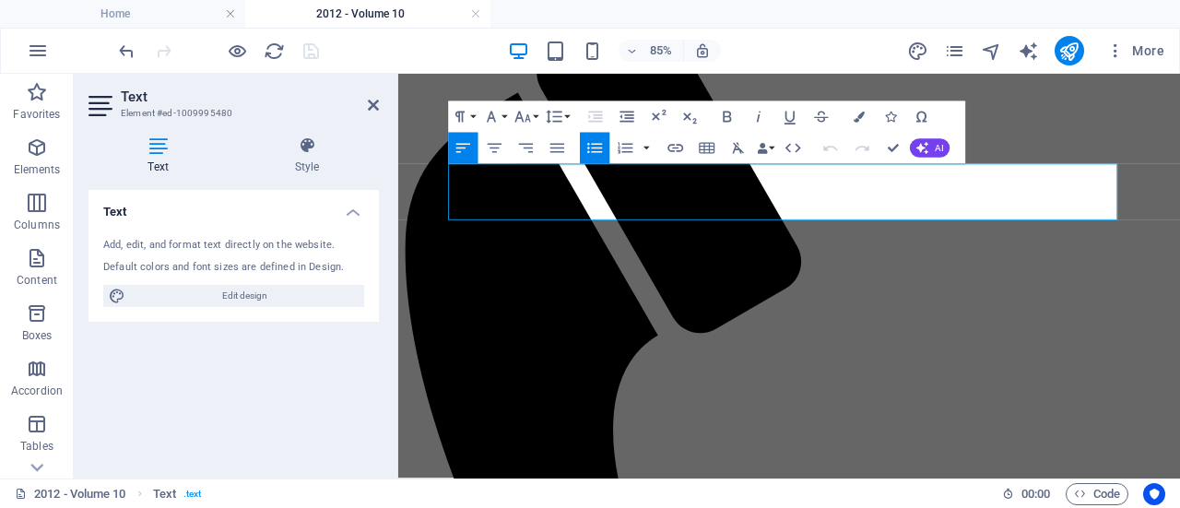
drag, startPoint x: 1032, startPoint y: 232, endPoint x: 596, endPoint y: 197, distance: 438.4
drag, startPoint x: 576, startPoint y: 227, endPoint x: 471, endPoint y: 199, distance: 108.7
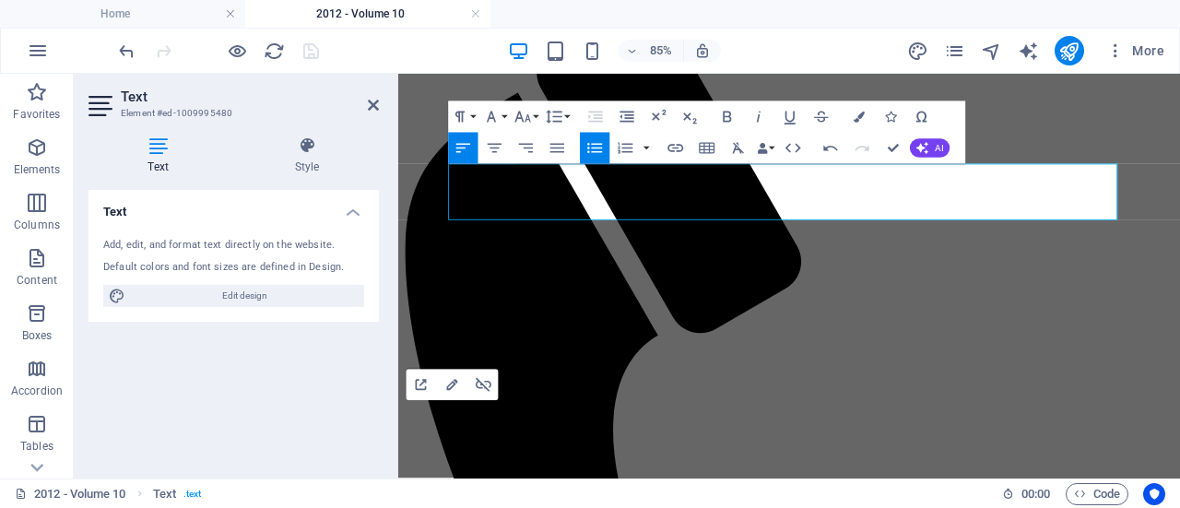
click at [804, 136] on icon "button" at bounding box center [801, 140] width 18 height 18
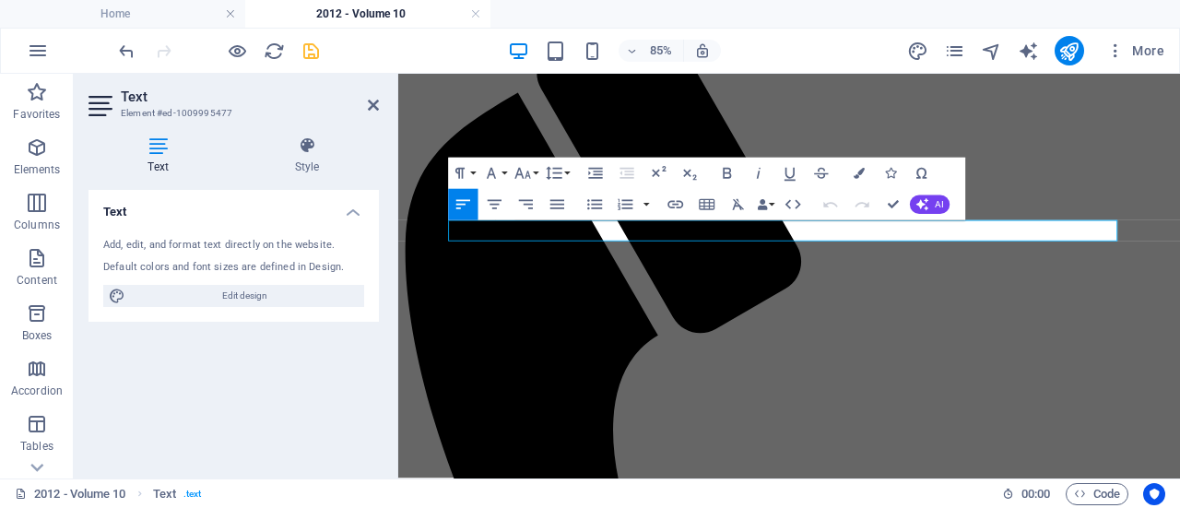
drag, startPoint x: 1056, startPoint y: 263, endPoint x: 548, endPoint y: 257, distance: 507.0
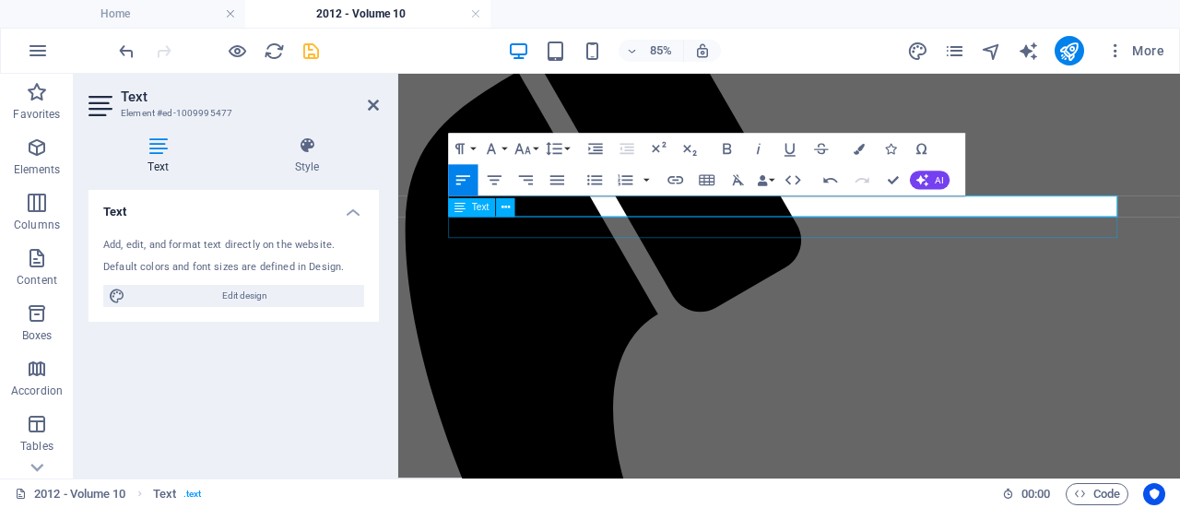
scroll to position [444, 0]
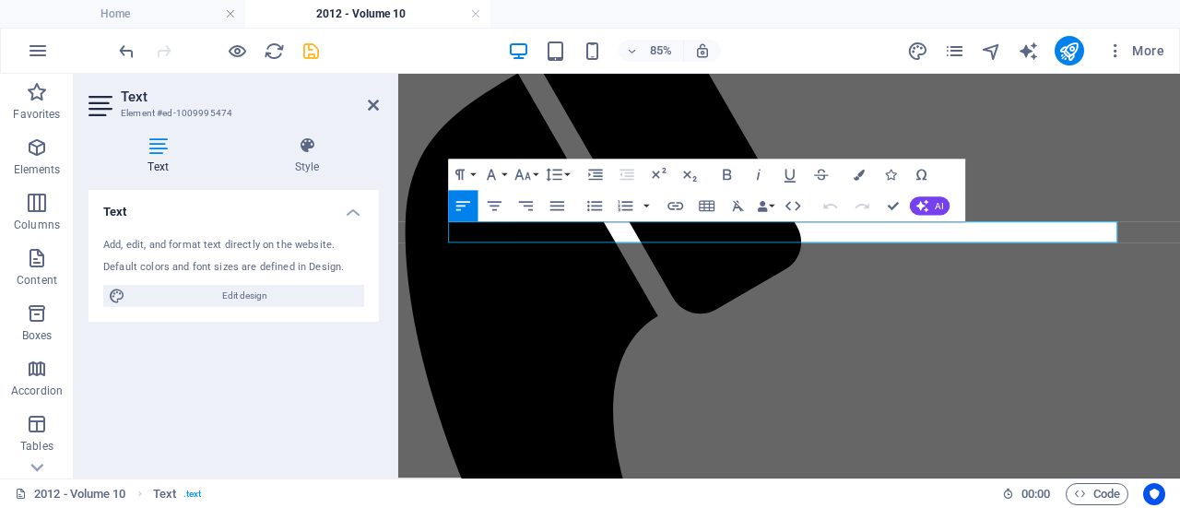
drag, startPoint x: 582, startPoint y: 255, endPoint x: 472, endPoint y: 253, distance: 109.7
click at [674, 206] on icon "button" at bounding box center [675, 206] width 16 height 8
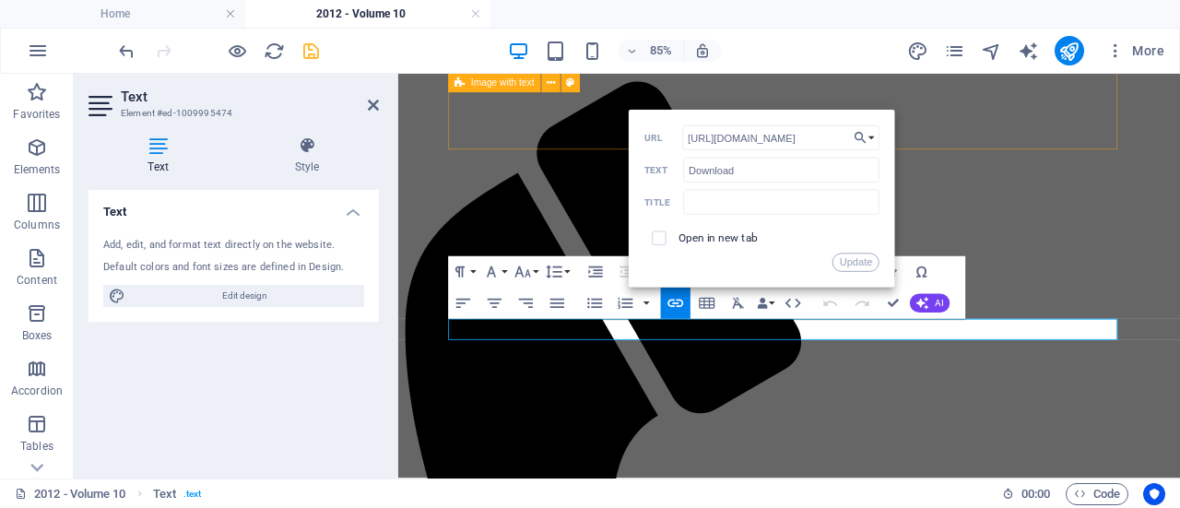
scroll to position [329, 0]
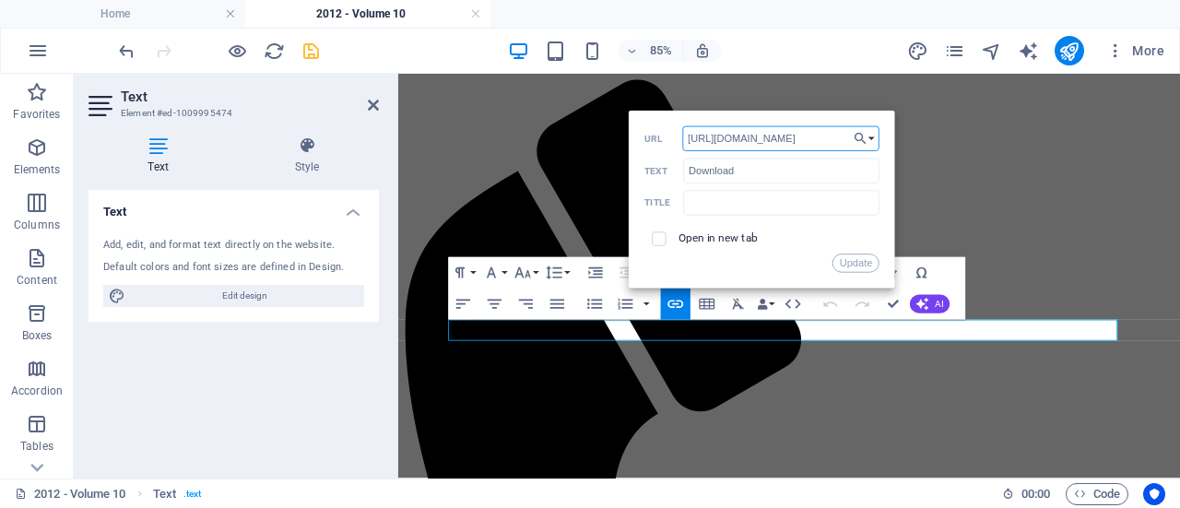
click at [837, 134] on input "[URL][DOMAIN_NAME]" at bounding box center [780, 138] width 197 height 25
type input "[URL][DOMAIN_NAME]"
click at [854, 255] on button "Update" at bounding box center [855, 263] width 47 height 18
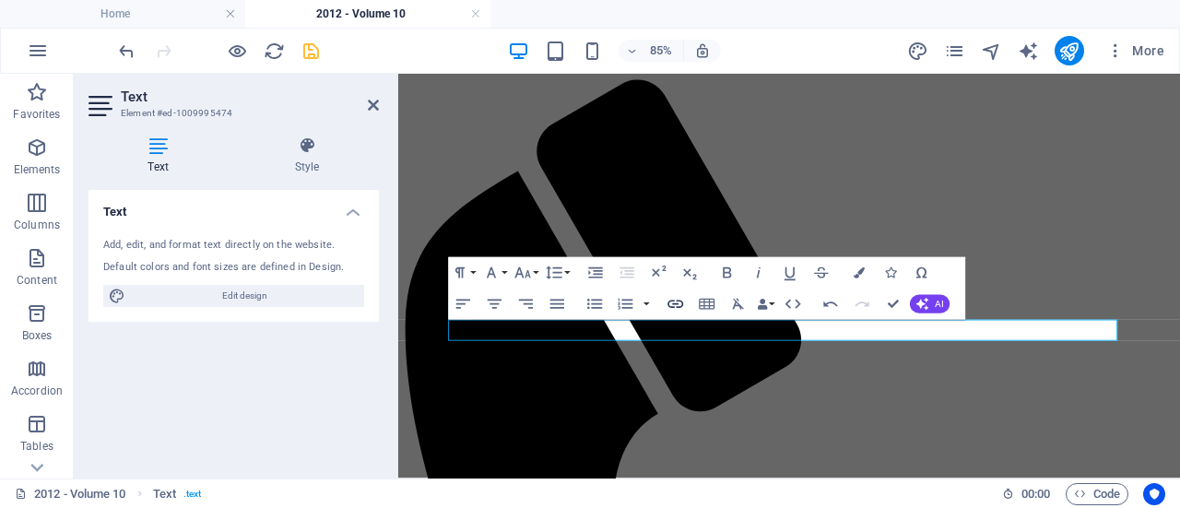
click at [688, 318] on button "Insert Link" at bounding box center [675, 304] width 29 height 31
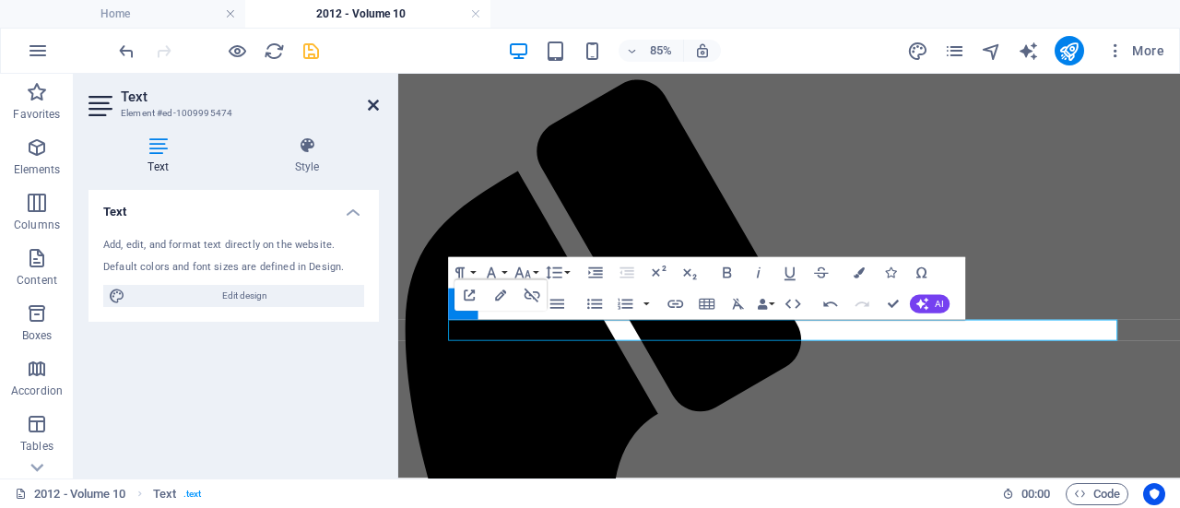
click at [376, 100] on icon at bounding box center [373, 105] width 11 height 15
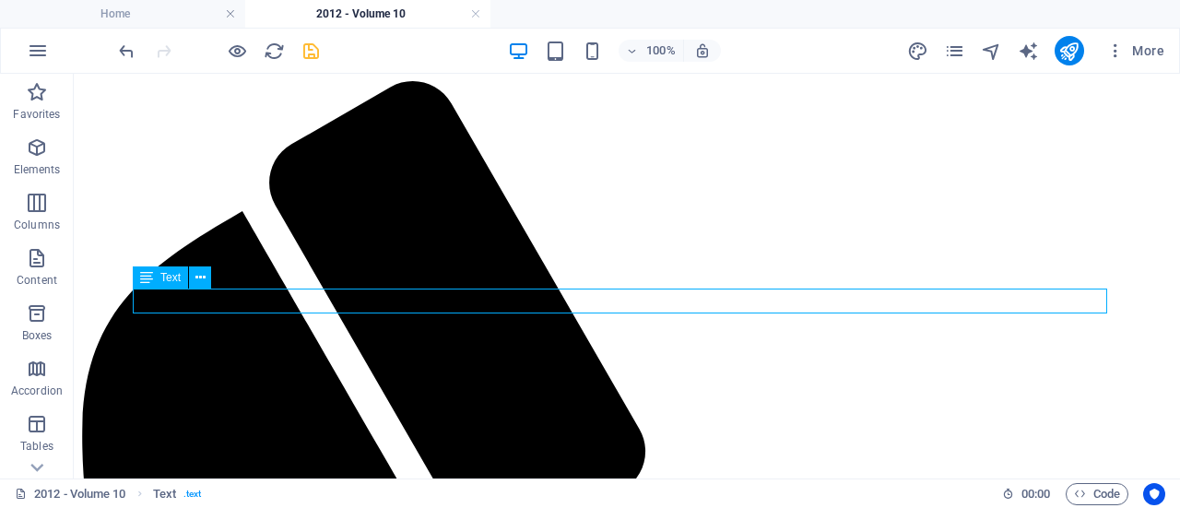
scroll to position [376, 0]
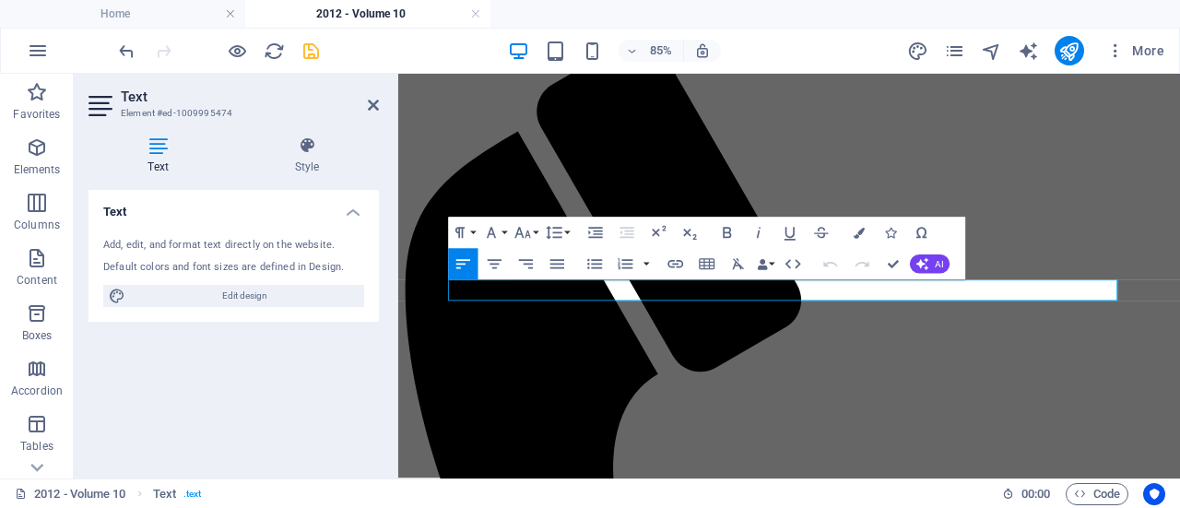
drag, startPoint x: 553, startPoint y: 327, endPoint x: 473, endPoint y: 334, distance: 80.5
click at [673, 265] on icon "button" at bounding box center [675, 264] width 16 height 8
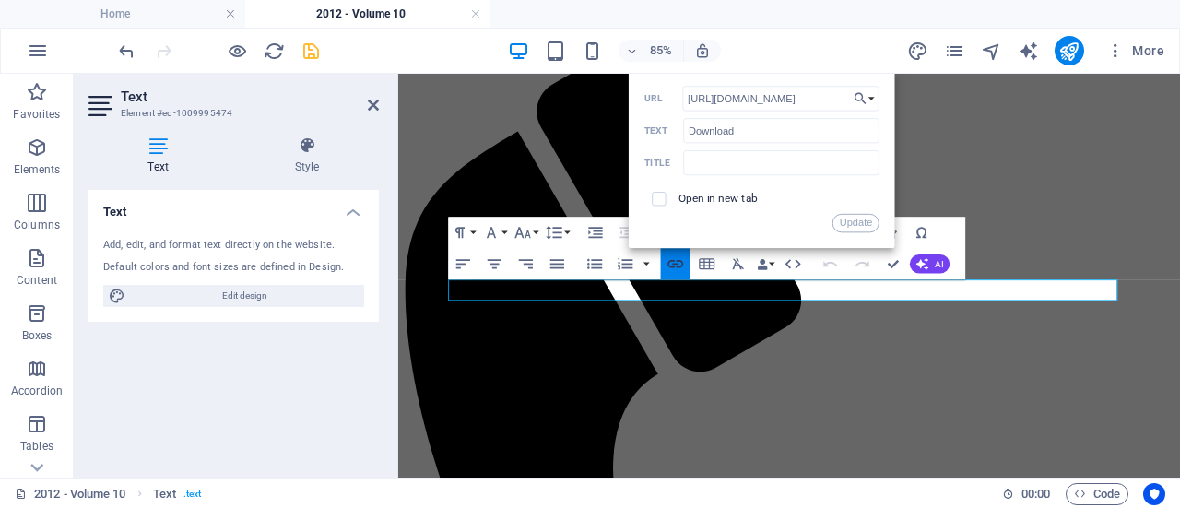
scroll to position [0, 29]
click at [807, 102] on input "[URL][DOMAIN_NAME]" at bounding box center [780, 99] width 197 height 25
type input "[URL][DOMAIN_NAME]"
click at [861, 219] on button "Update" at bounding box center [855, 223] width 47 height 18
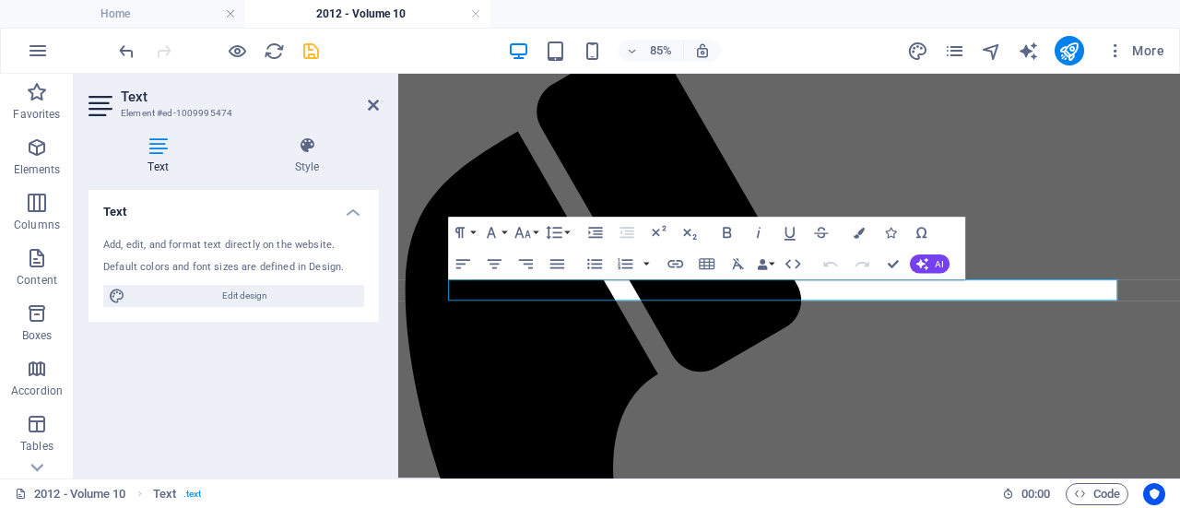
scroll to position [0, 0]
click at [372, 102] on icon at bounding box center [373, 105] width 11 height 15
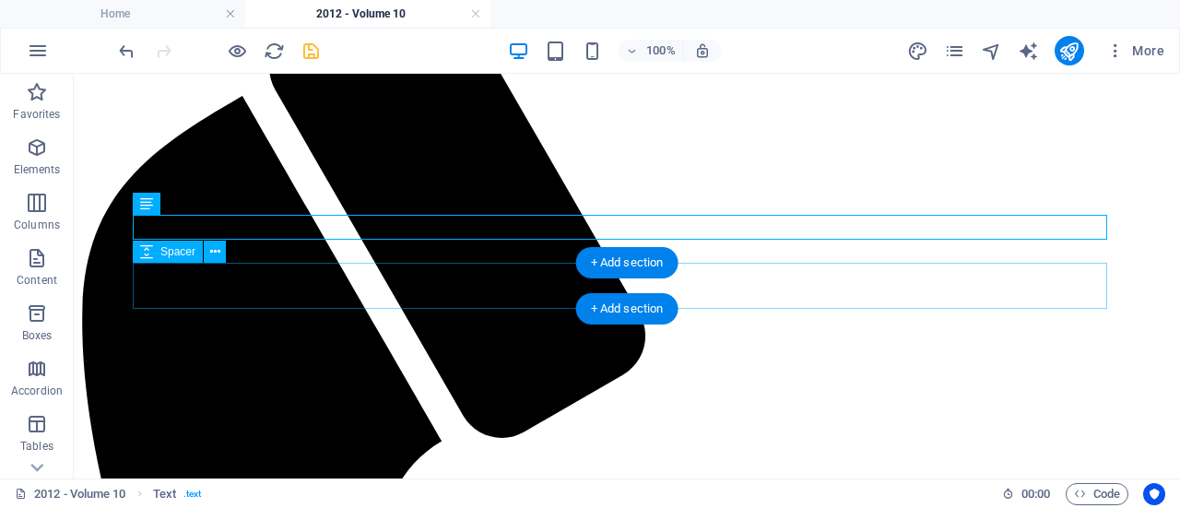
scroll to position [445, 0]
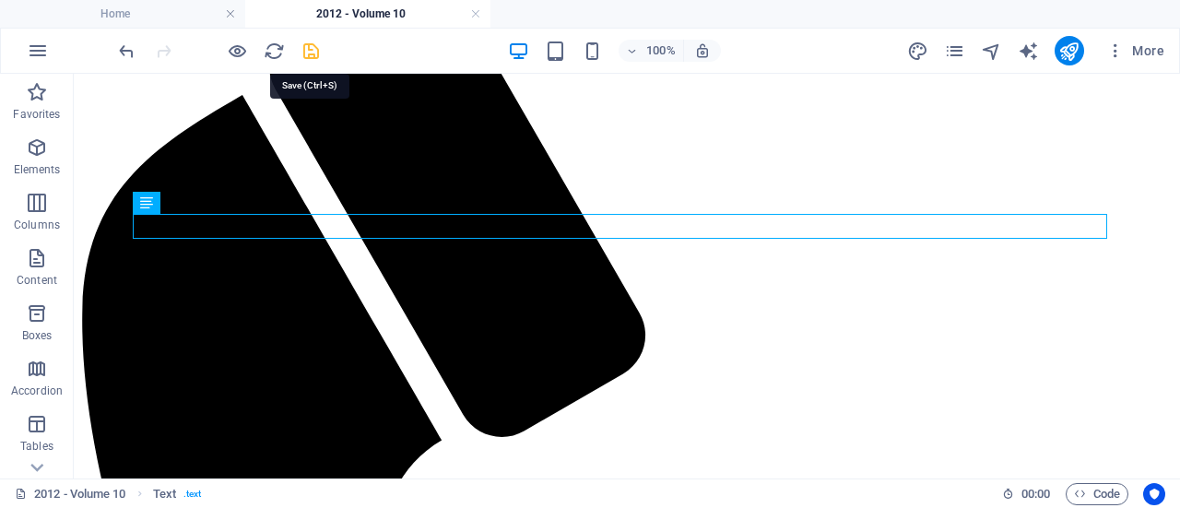
click at [304, 45] on icon "save" at bounding box center [311, 51] width 21 height 21
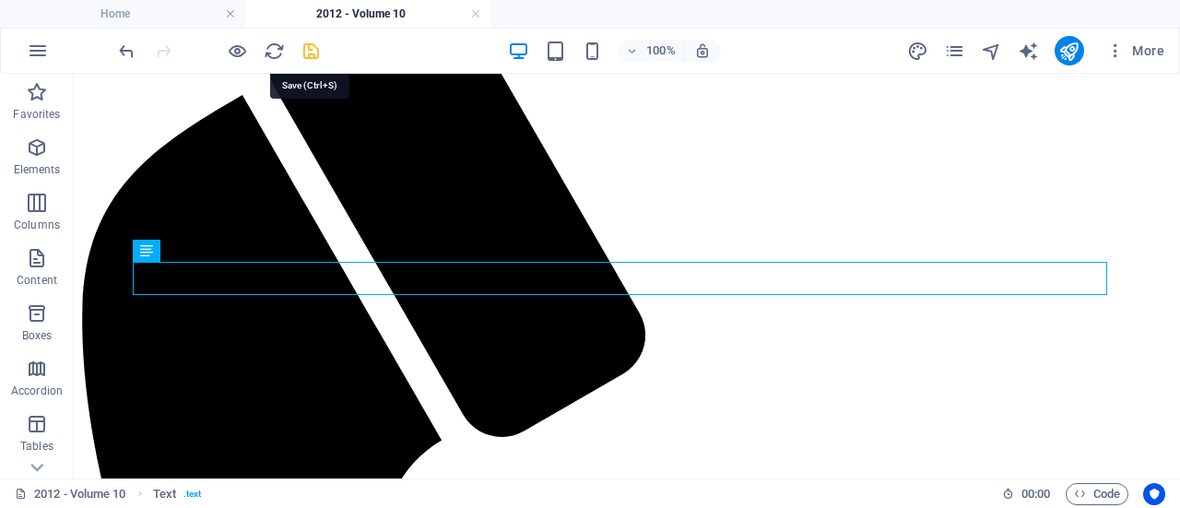
click at [317, 53] on icon "save" at bounding box center [311, 51] width 21 height 21
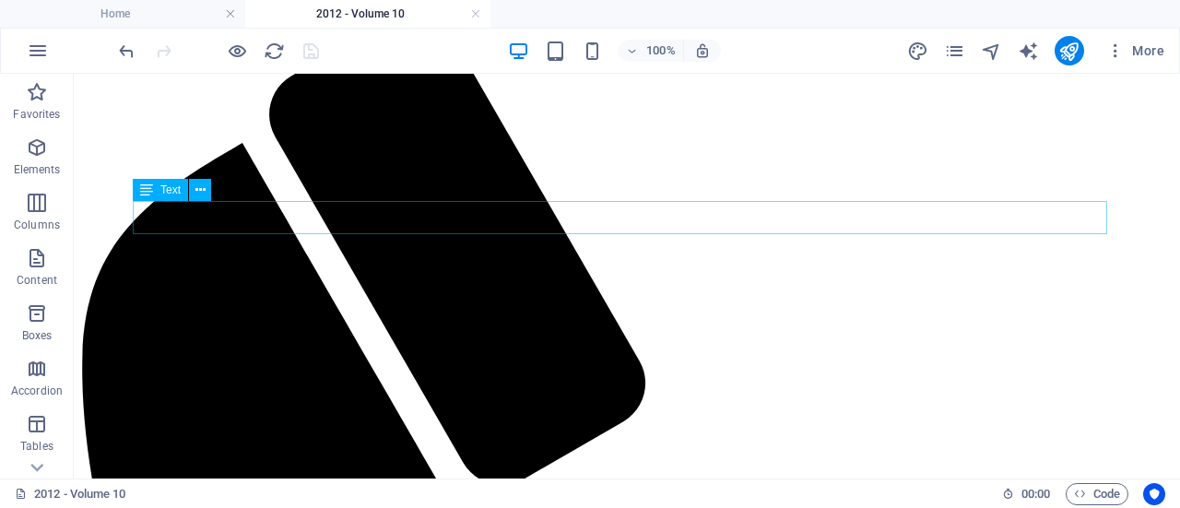
scroll to position [396, 0]
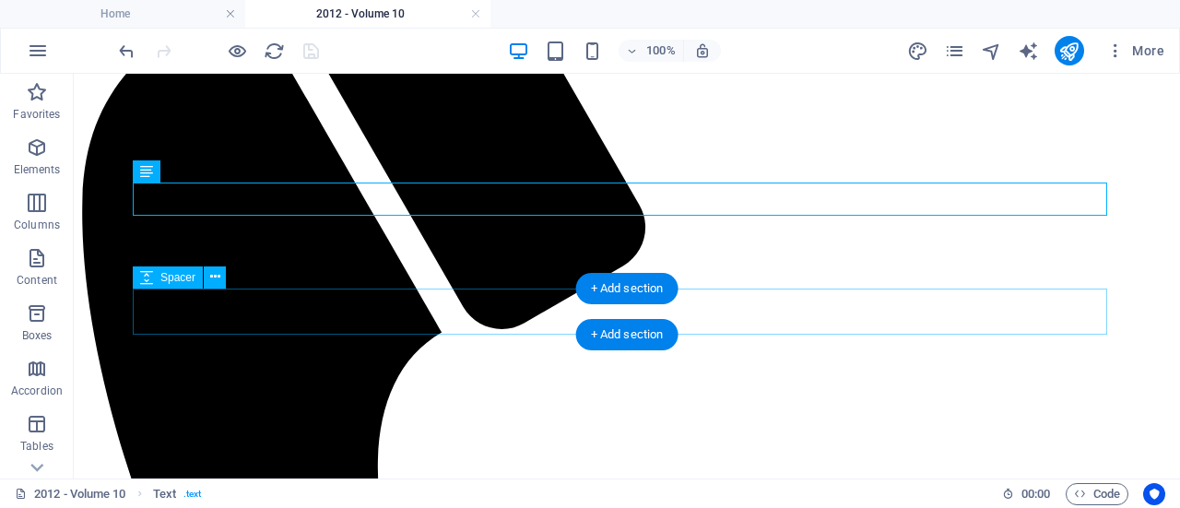
scroll to position [584, 0]
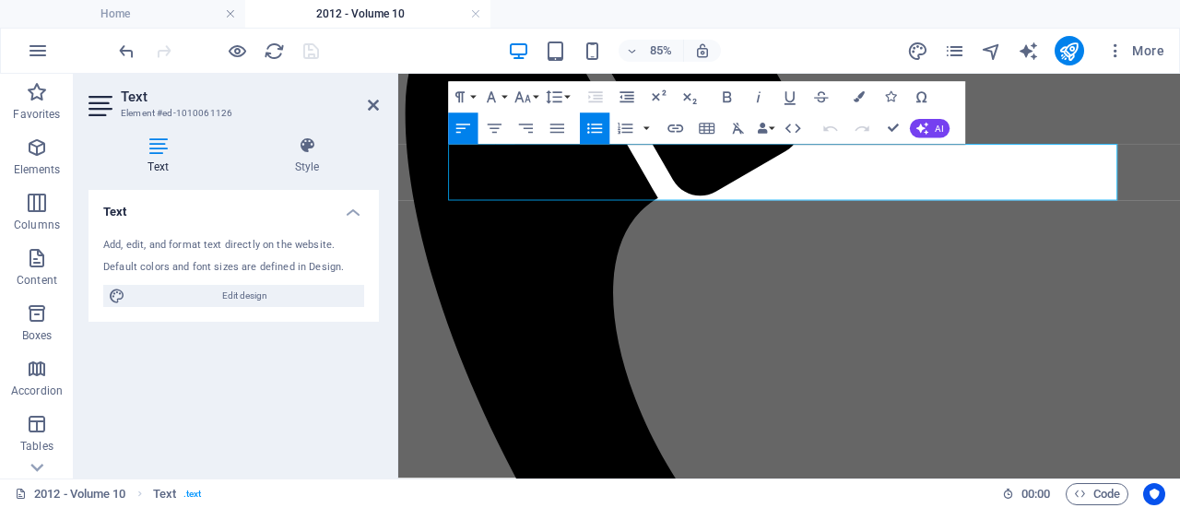
drag, startPoint x: 579, startPoint y: 200, endPoint x: 534, endPoint y: 177, distance: 50.7
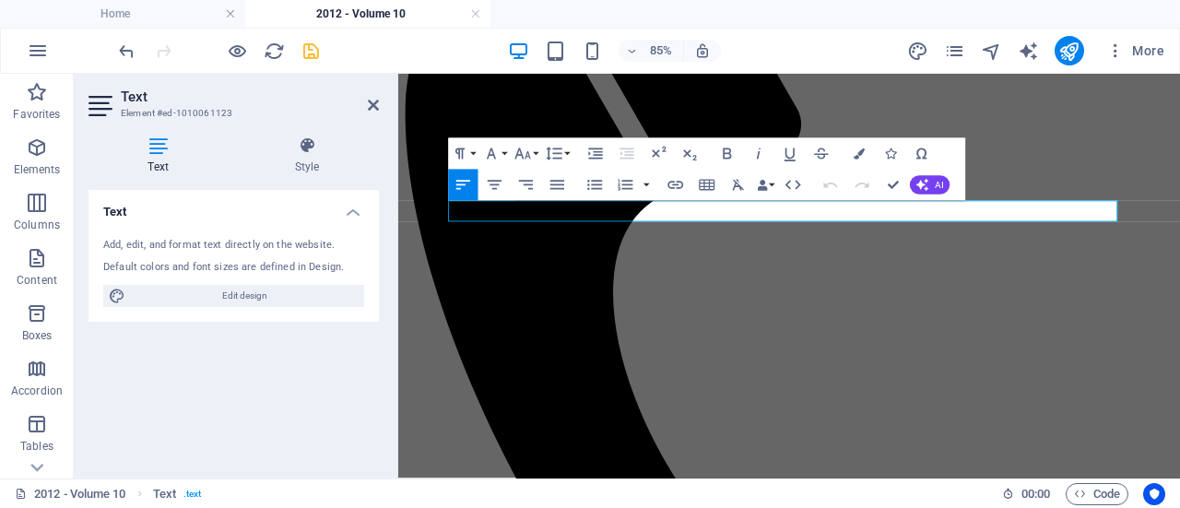
drag, startPoint x: 739, startPoint y: 239, endPoint x: 507, endPoint y: 238, distance: 232.3
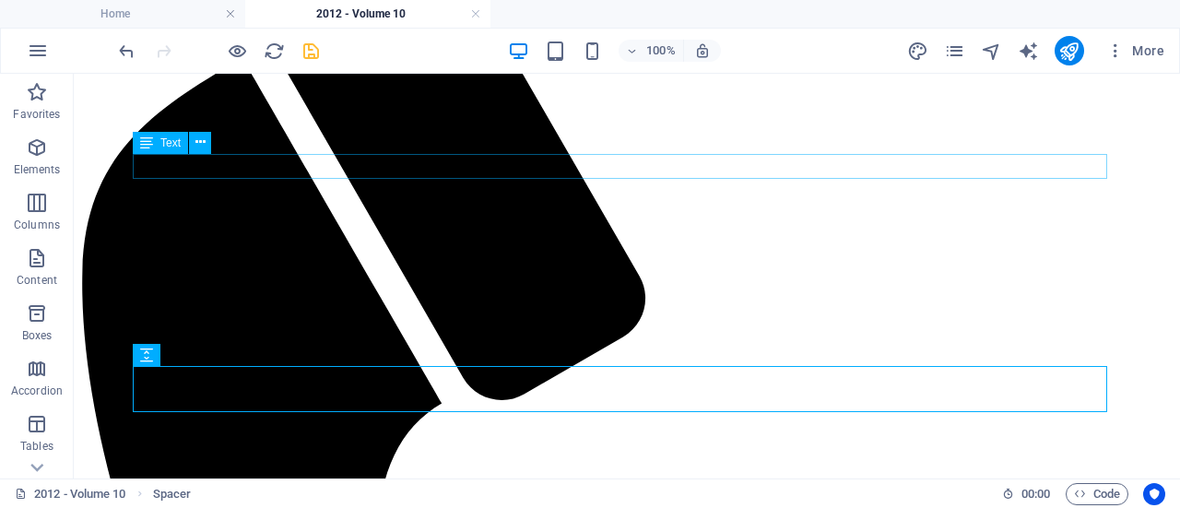
scroll to position [483, 0]
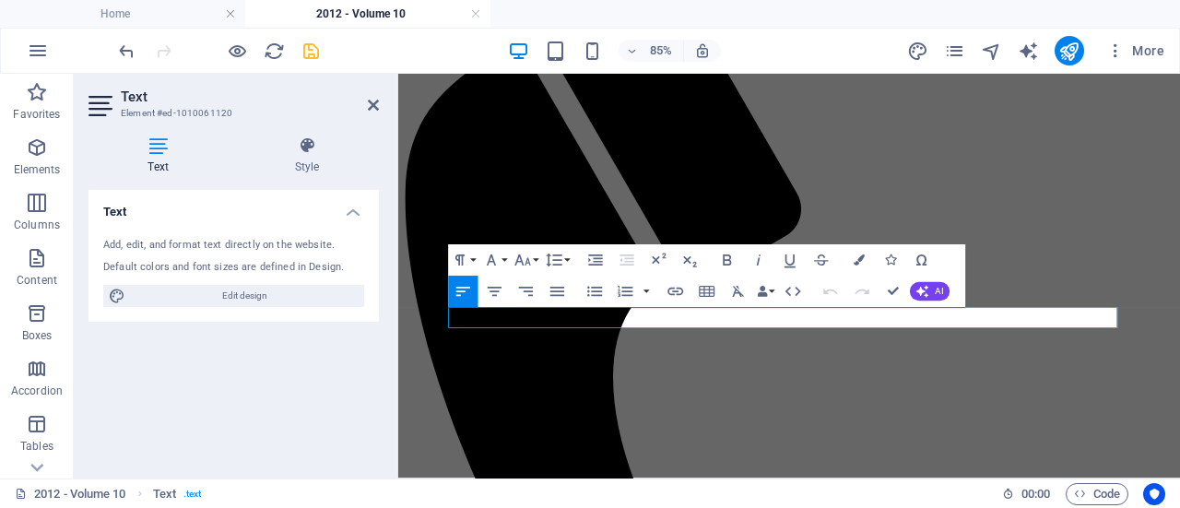
click at [681, 297] on icon "button" at bounding box center [675, 291] width 18 height 18
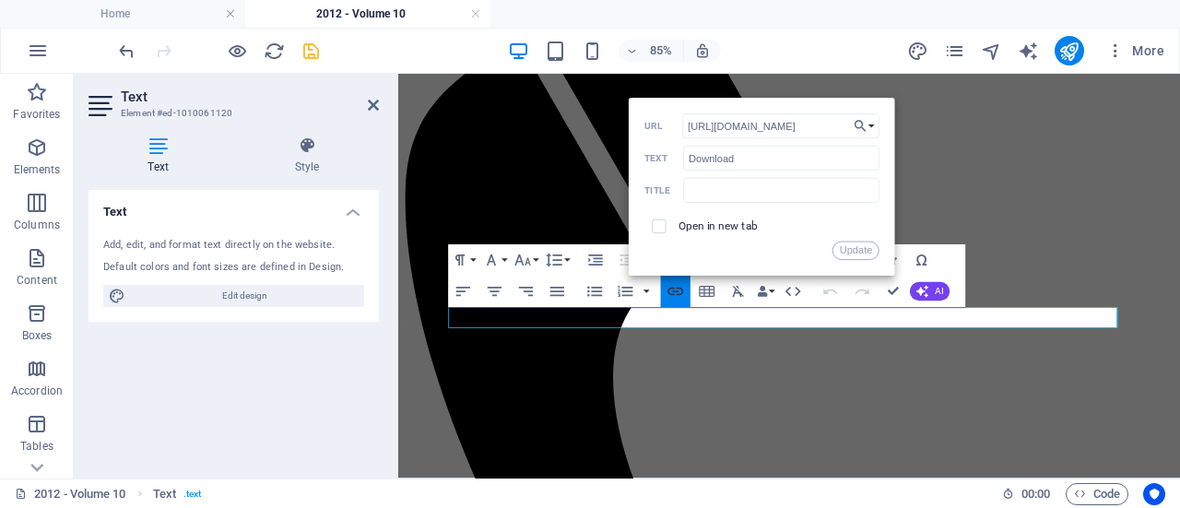
scroll to position [0, 29]
click at [824, 126] on input "[URL][DOMAIN_NAME]" at bounding box center [780, 125] width 197 height 25
type input "[URL][DOMAIN_NAME]"
click at [864, 250] on button "Update" at bounding box center [855, 251] width 47 height 18
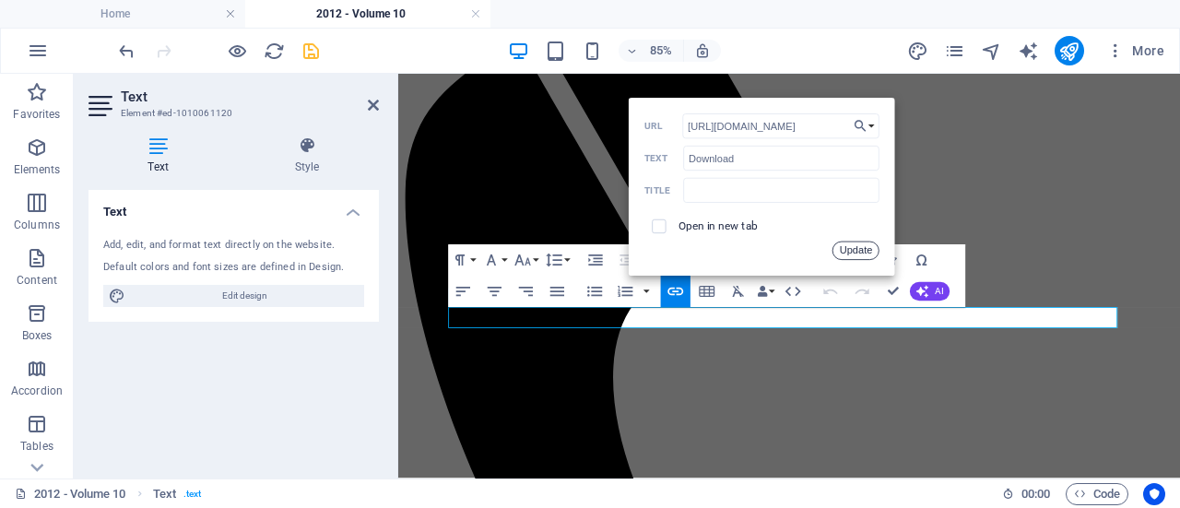
scroll to position [0, 0]
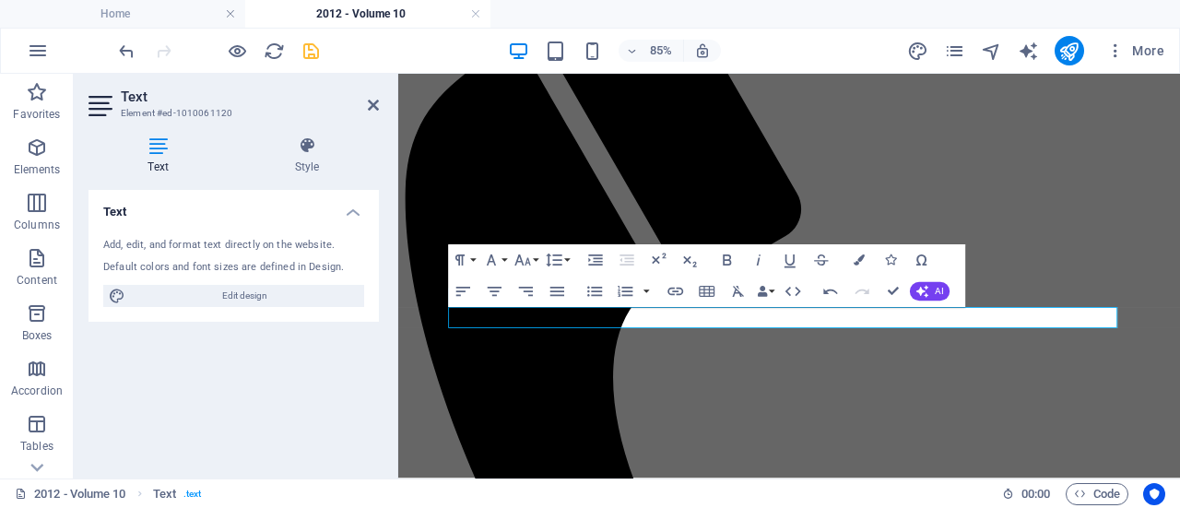
click at [307, 51] on icon "save" at bounding box center [311, 51] width 21 height 21
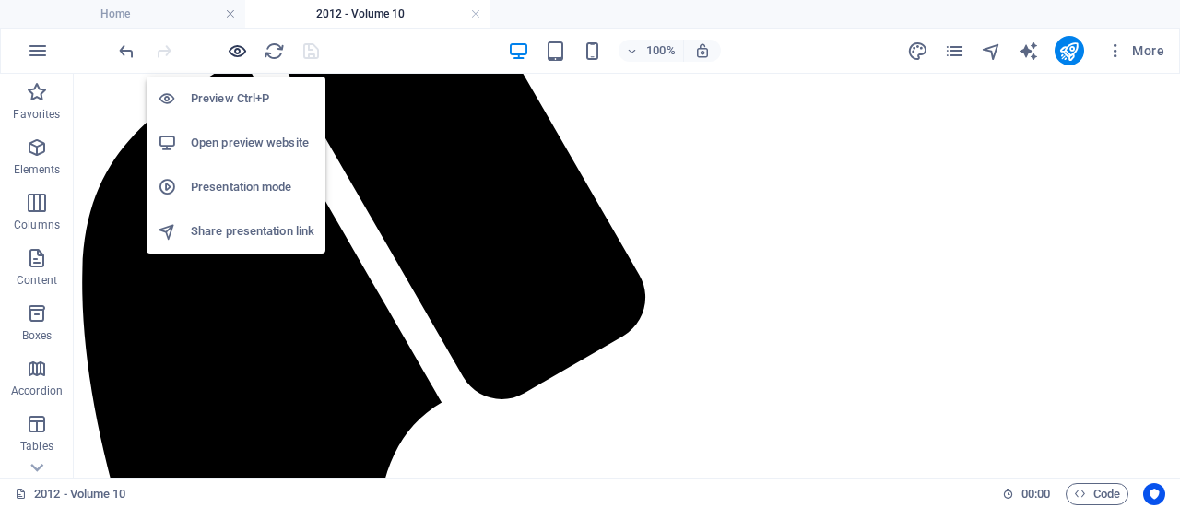
click at [230, 51] on icon "button" at bounding box center [237, 51] width 21 height 21
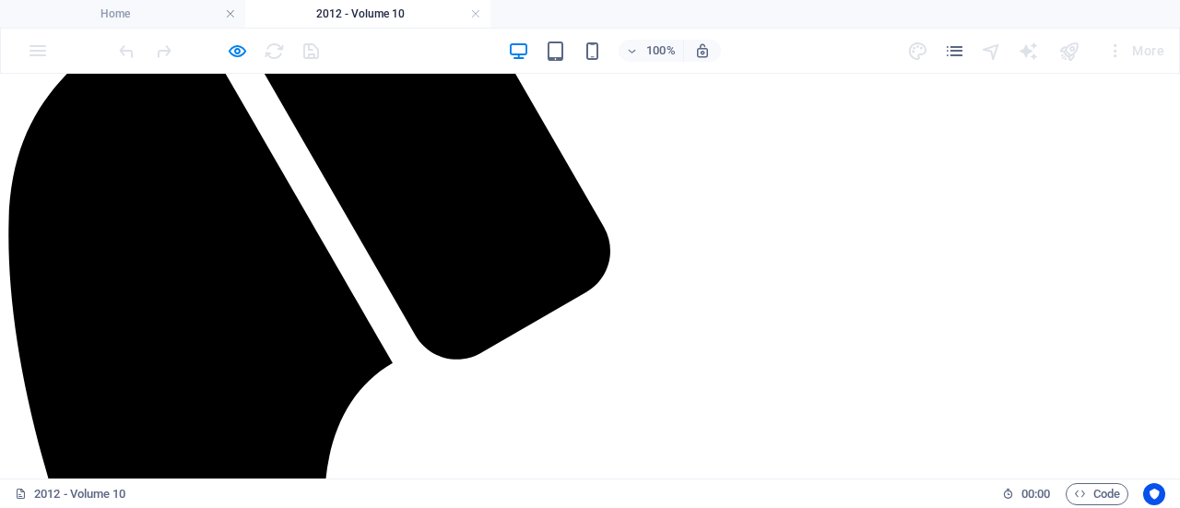
scroll to position [569, 0]
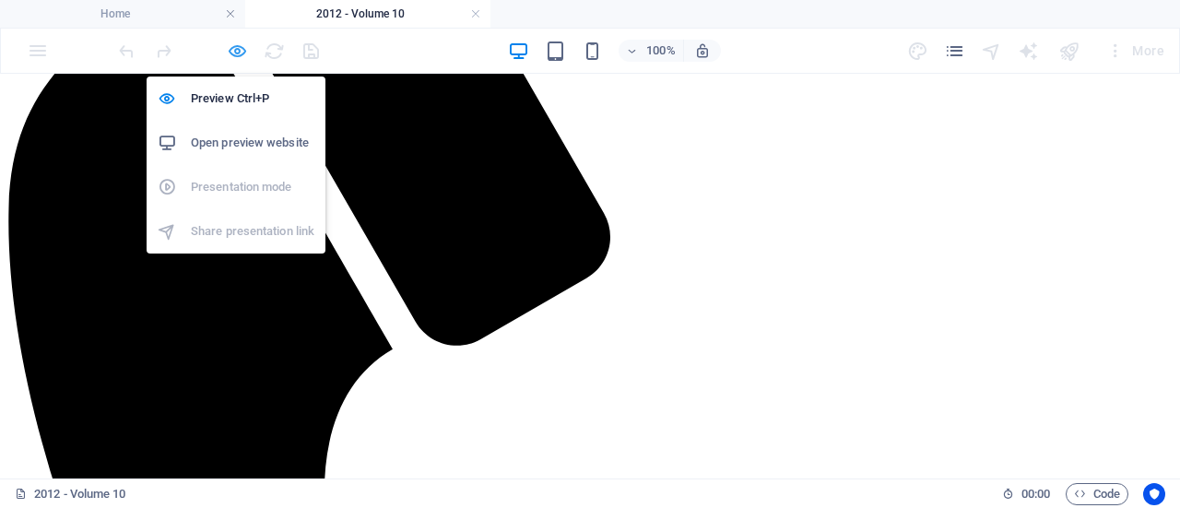
click at [229, 51] on icon "button" at bounding box center [237, 51] width 21 height 21
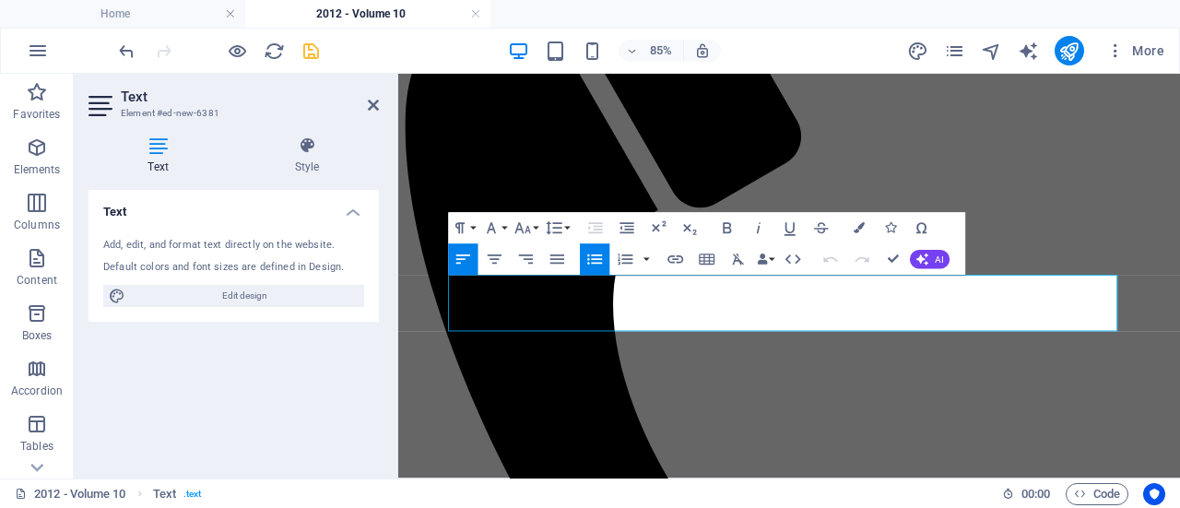
drag, startPoint x: 963, startPoint y: 357, endPoint x: 525, endPoint y: 333, distance: 439.5
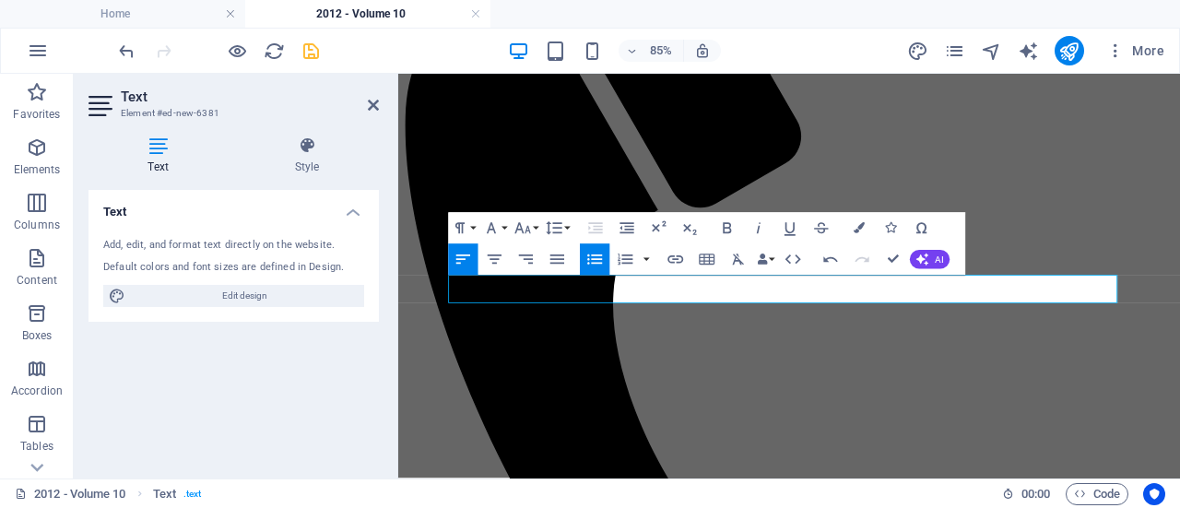
scroll to position [802, 2]
click at [372, 110] on icon at bounding box center [373, 105] width 11 height 15
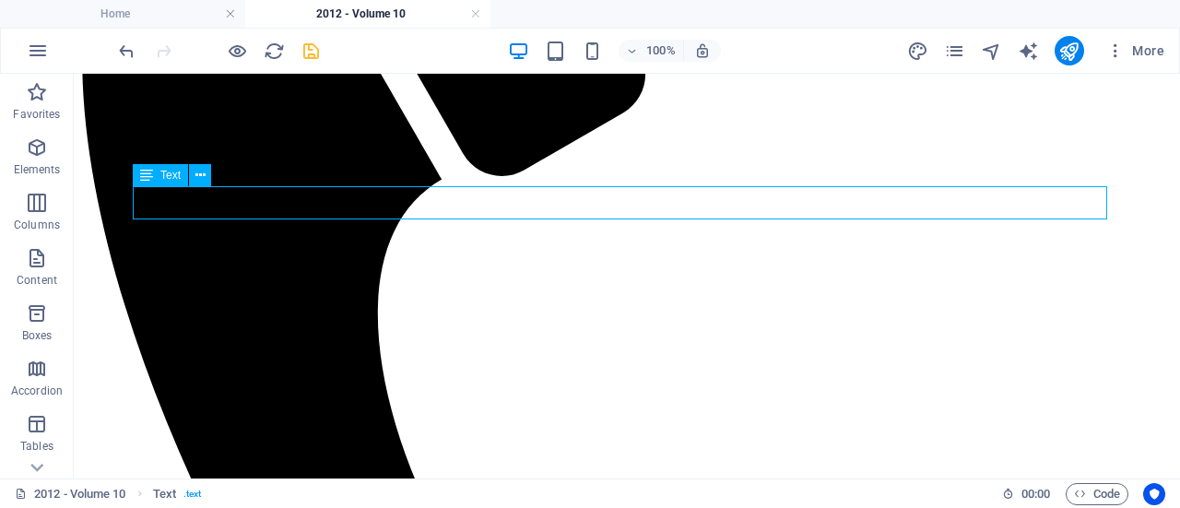
scroll to position [707, 0]
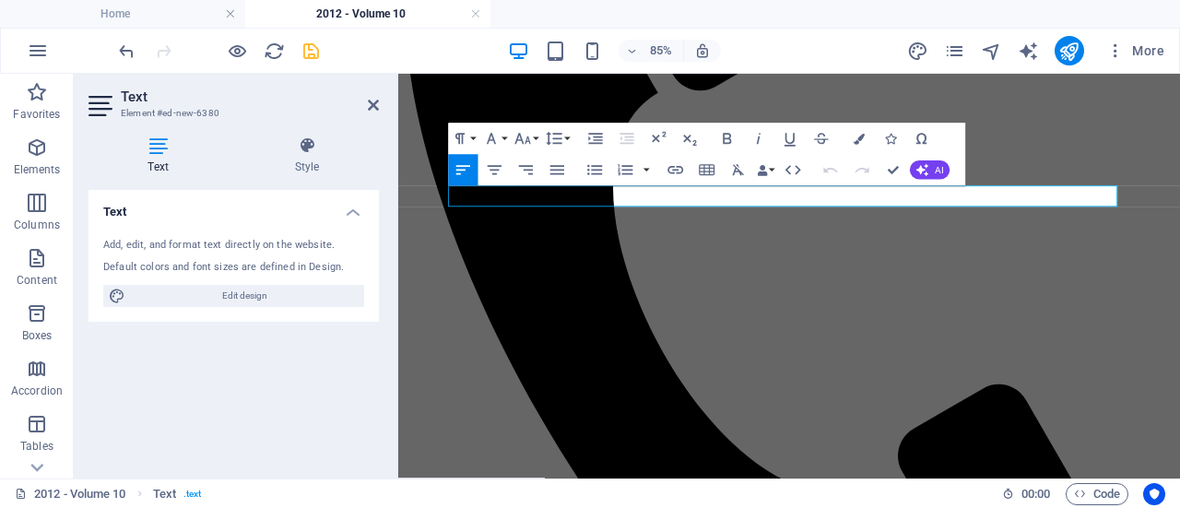
drag, startPoint x: 860, startPoint y: 217, endPoint x: 529, endPoint y: 211, distance: 331.0
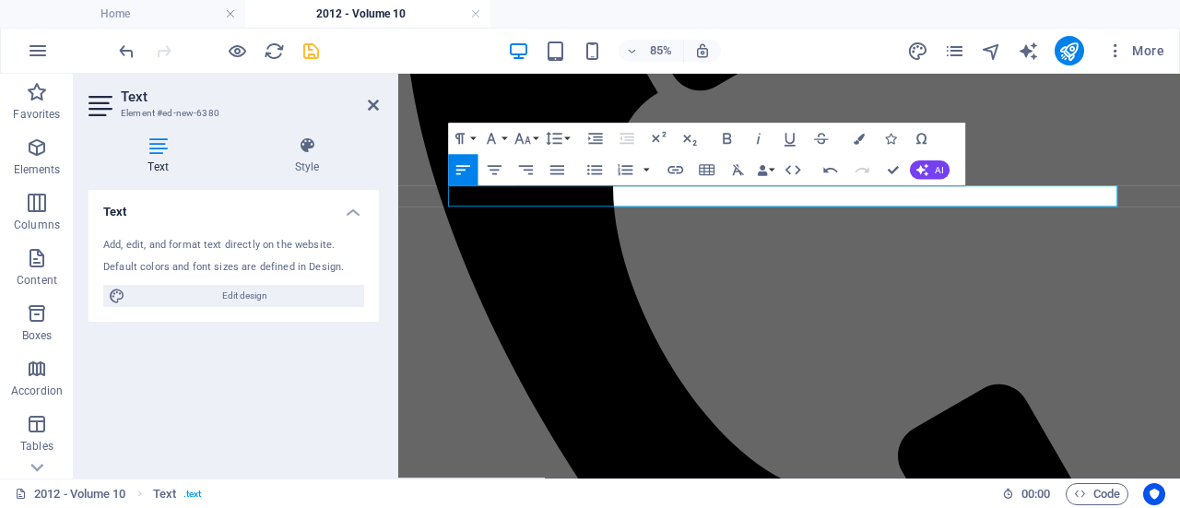
click at [374, 103] on icon at bounding box center [373, 105] width 11 height 15
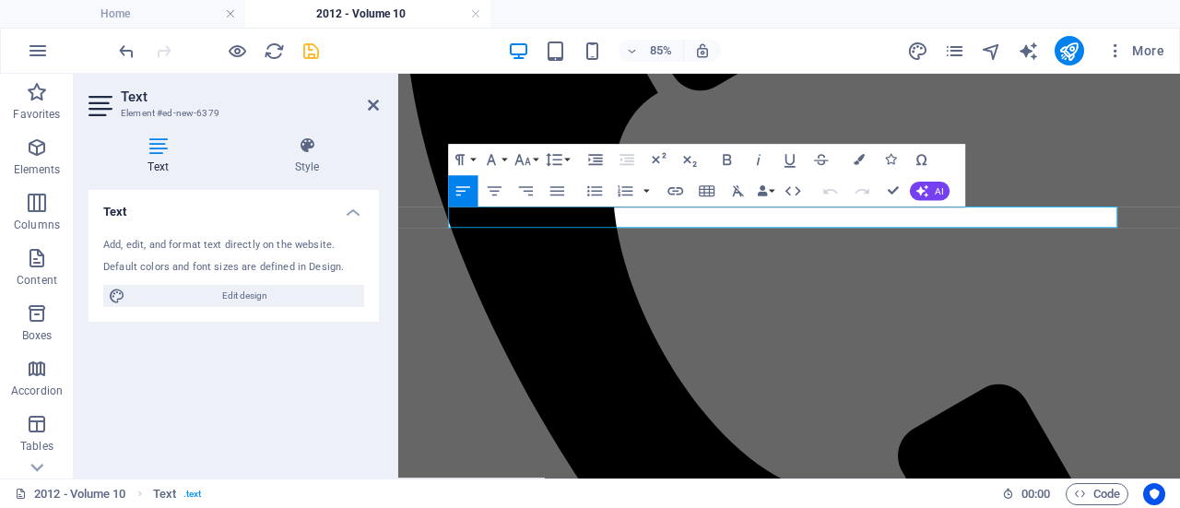
click at [673, 194] on icon "button" at bounding box center [675, 191] width 16 height 8
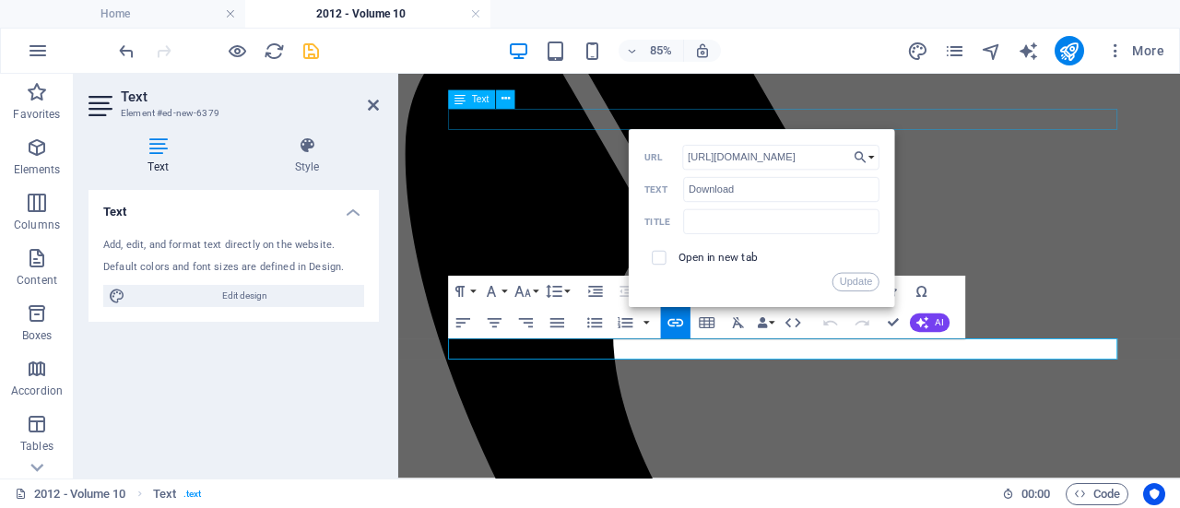
scroll to position [537, 0]
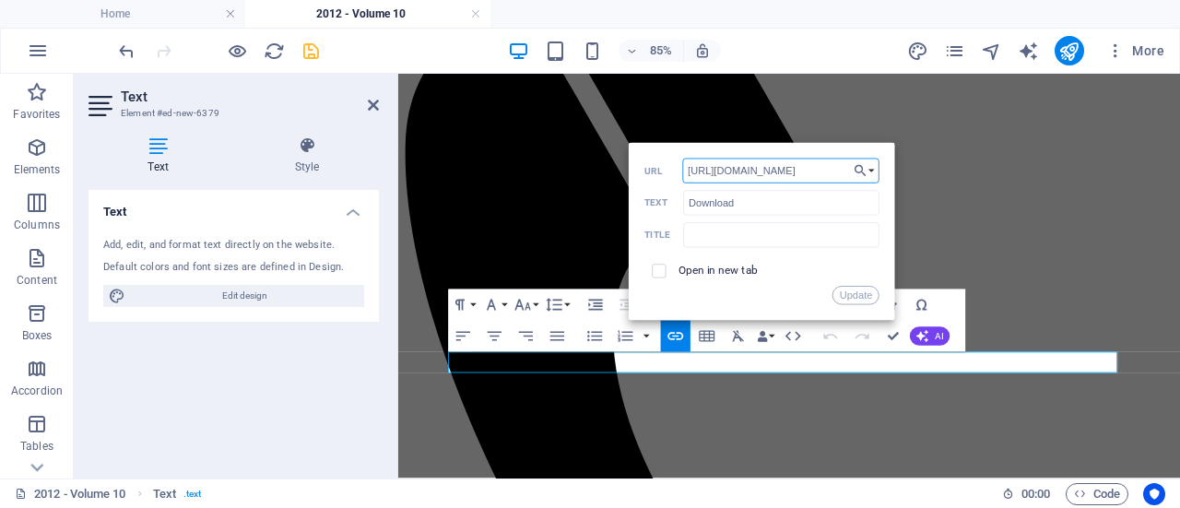
drag, startPoint x: 820, startPoint y: 170, endPoint x: 902, endPoint y: 7, distance: 181.4
click at [820, 170] on input "[URL][DOMAIN_NAME]" at bounding box center [780, 171] width 197 height 25
type input "[URL][DOMAIN_NAME]"
click at [849, 294] on button "Update" at bounding box center [855, 295] width 47 height 18
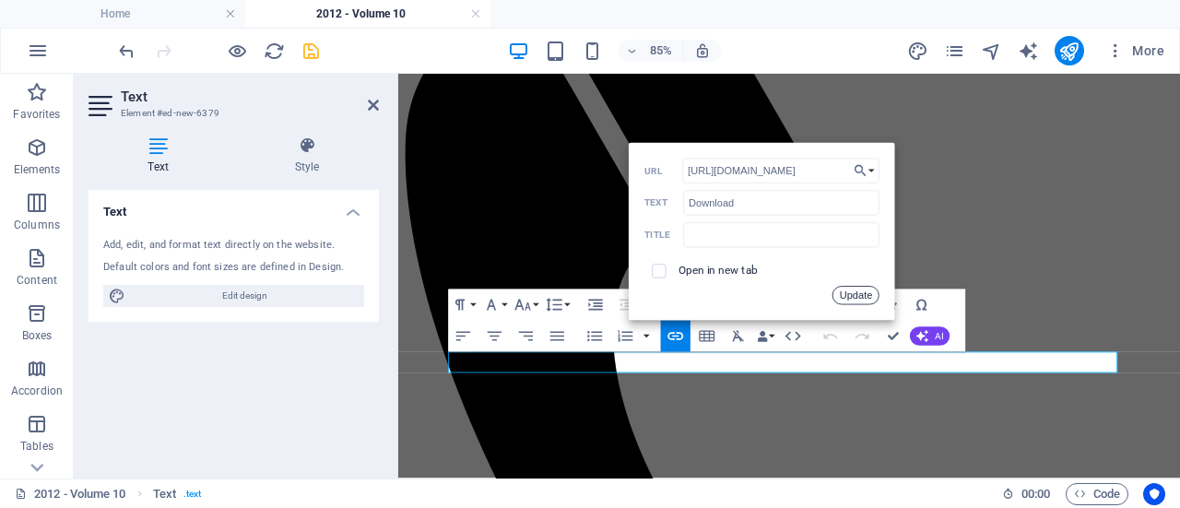
scroll to position [0, 0]
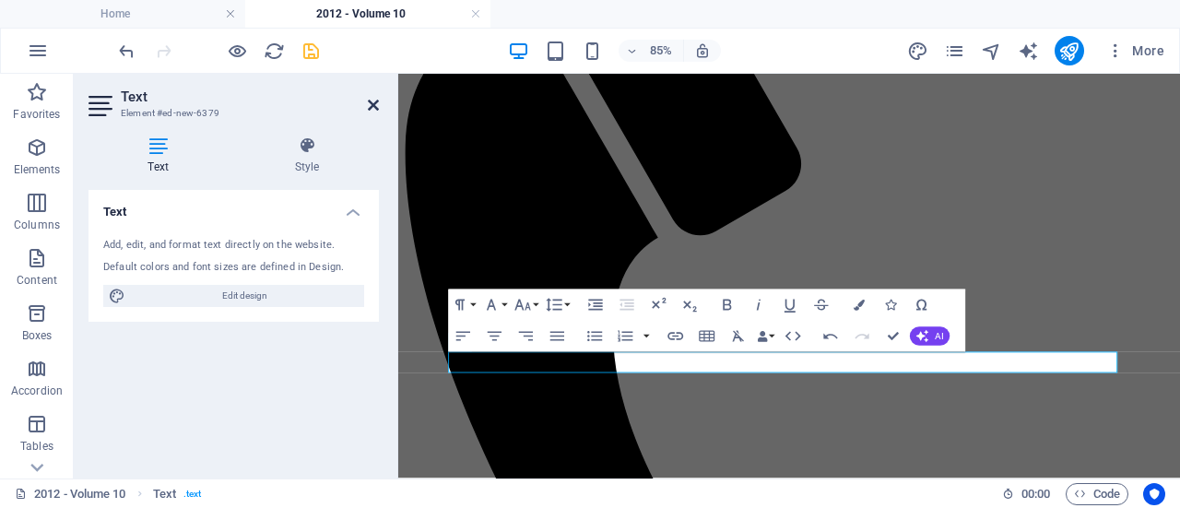
click at [373, 108] on icon at bounding box center [373, 105] width 11 height 15
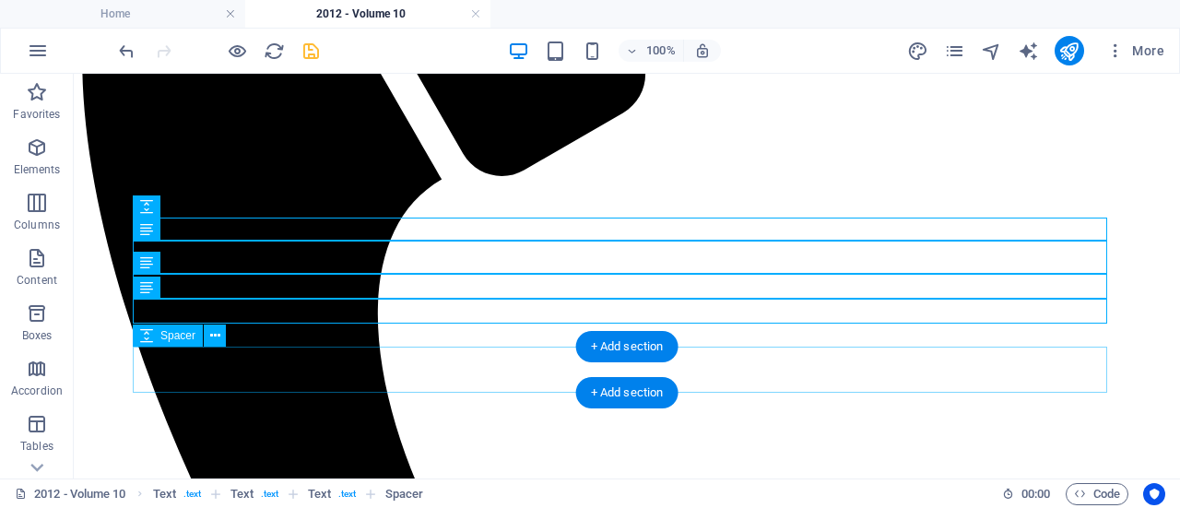
scroll to position [734, 0]
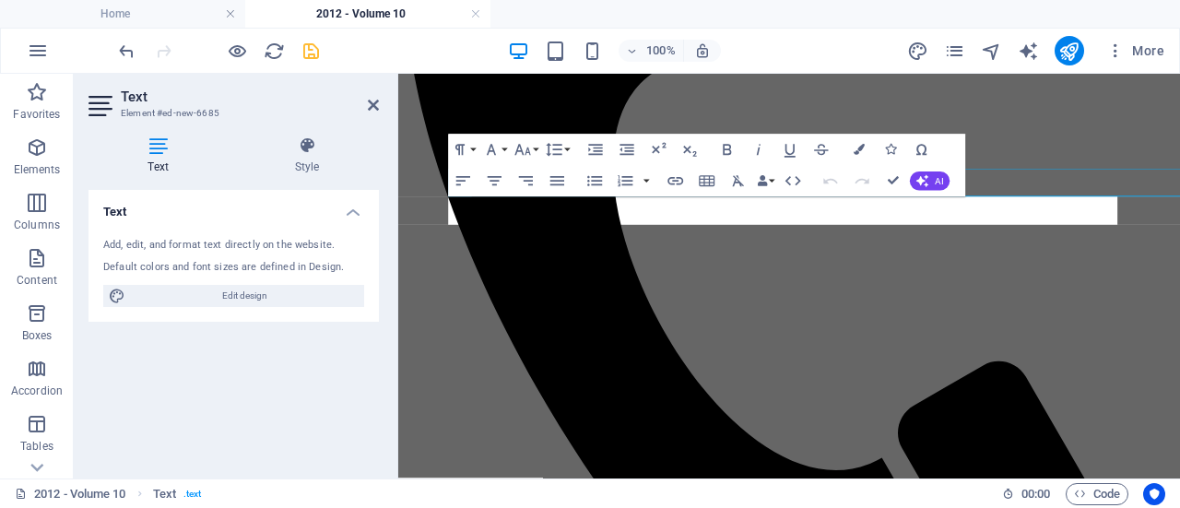
scroll to position [767, 0]
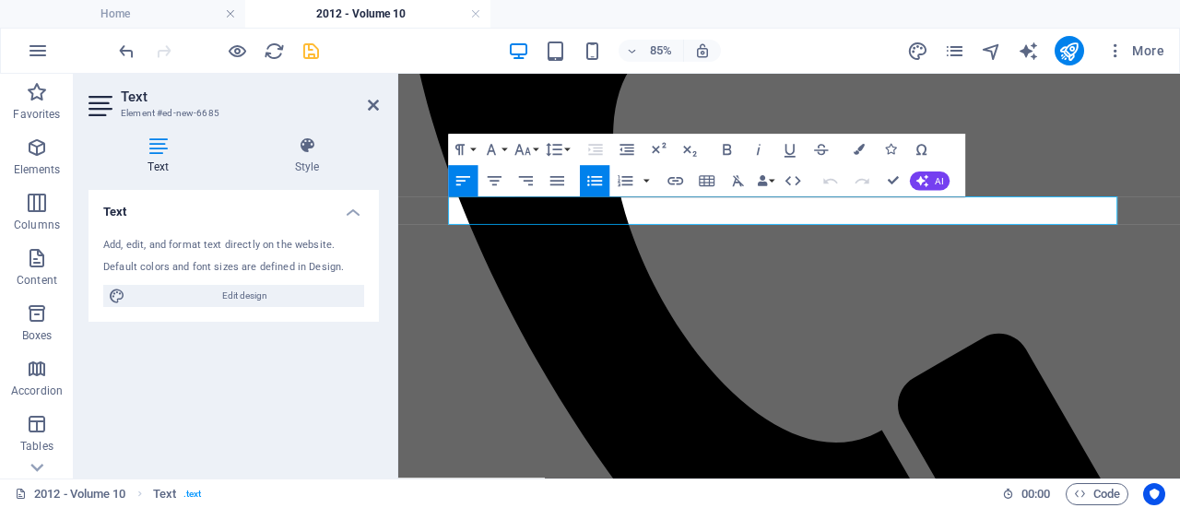
drag, startPoint x: 1196, startPoint y: 232, endPoint x: 589, endPoint y: 249, distance: 606.8
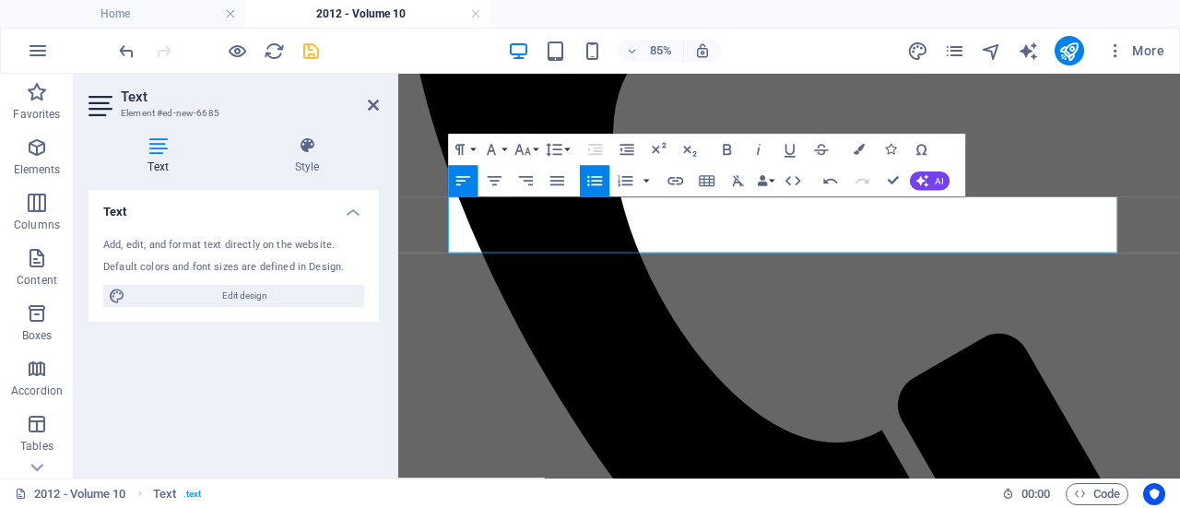
scroll to position [1566, 2]
click at [377, 108] on icon at bounding box center [373, 105] width 11 height 15
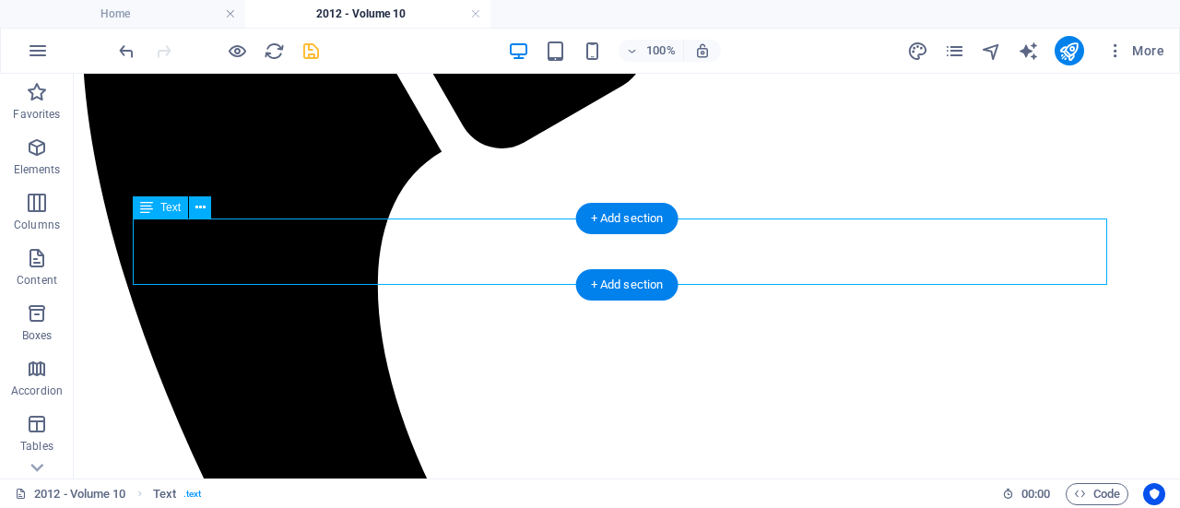
scroll to position [807, 0]
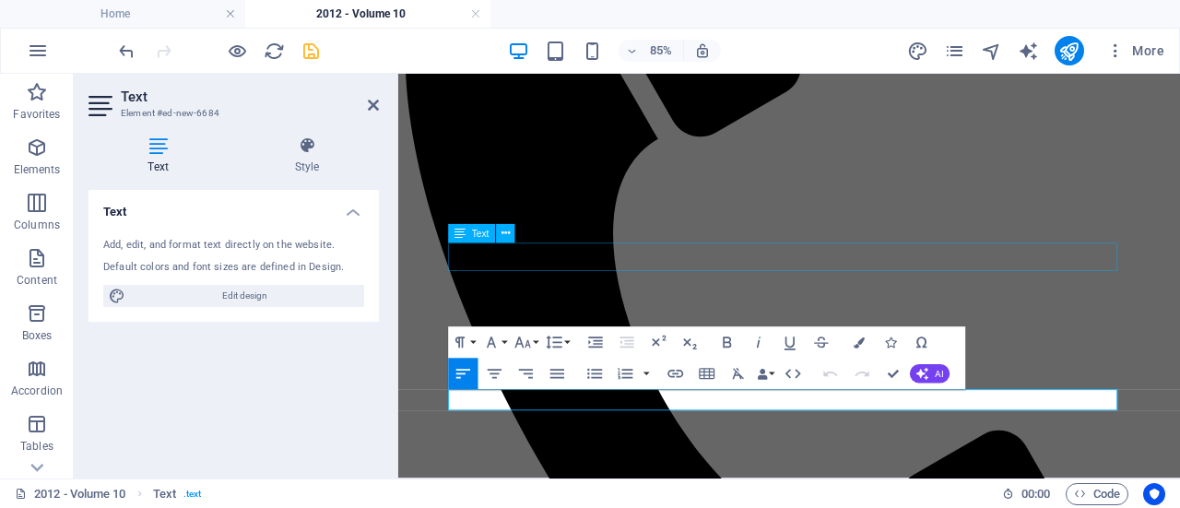
scroll to position [672, 0]
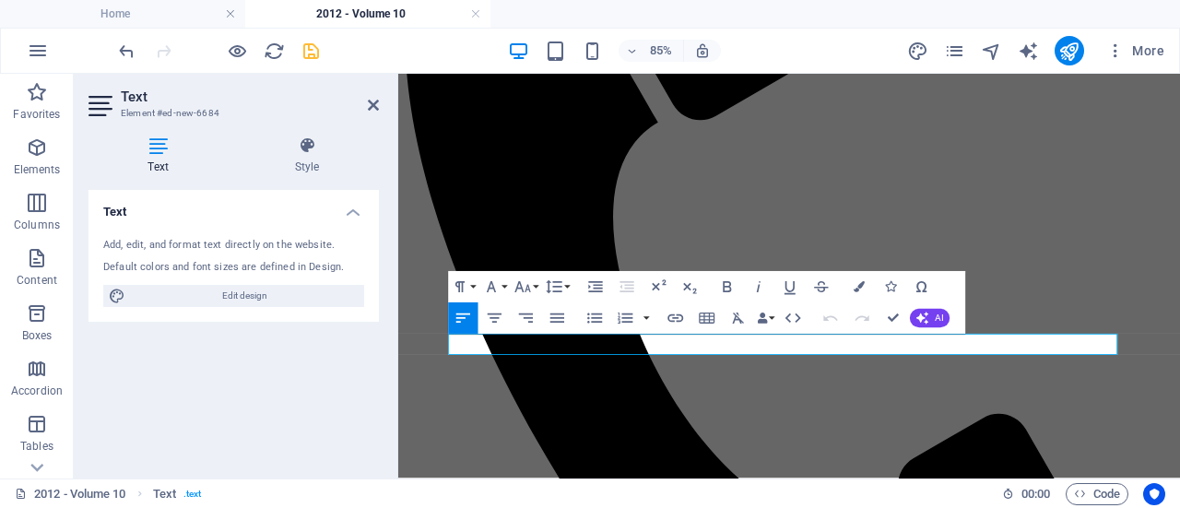
drag, startPoint x: 739, startPoint y: 390, endPoint x: 527, endPoint y: 395, distance: 212.1
click at [507, 339] on icon at bounding box center [505, 345] width 8 height 17
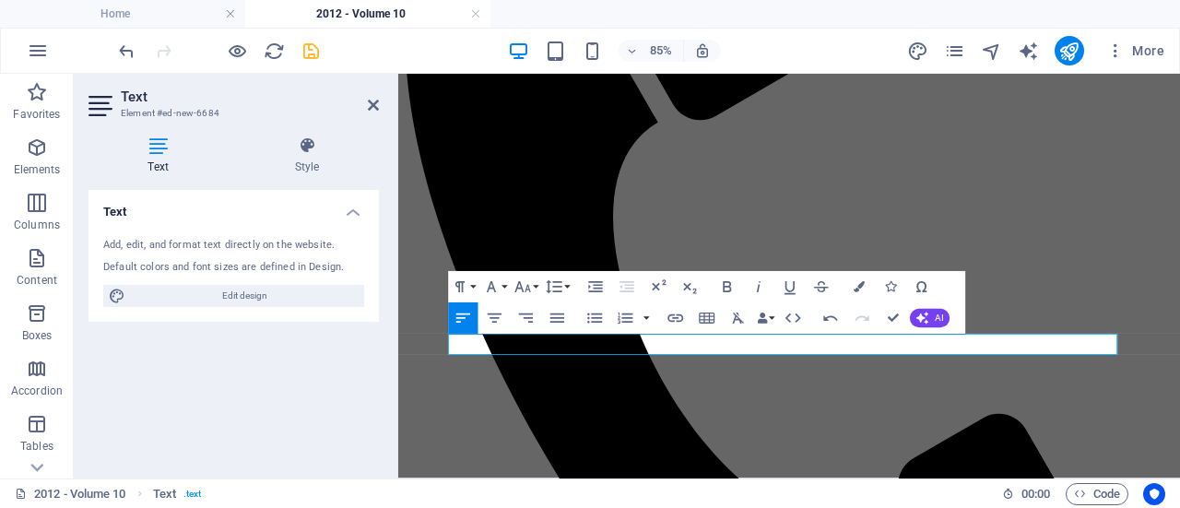
drag, startPoint x: 854, startPoint y: 391, endPoint x: 773, endPoint y: 398, distance: 81.5
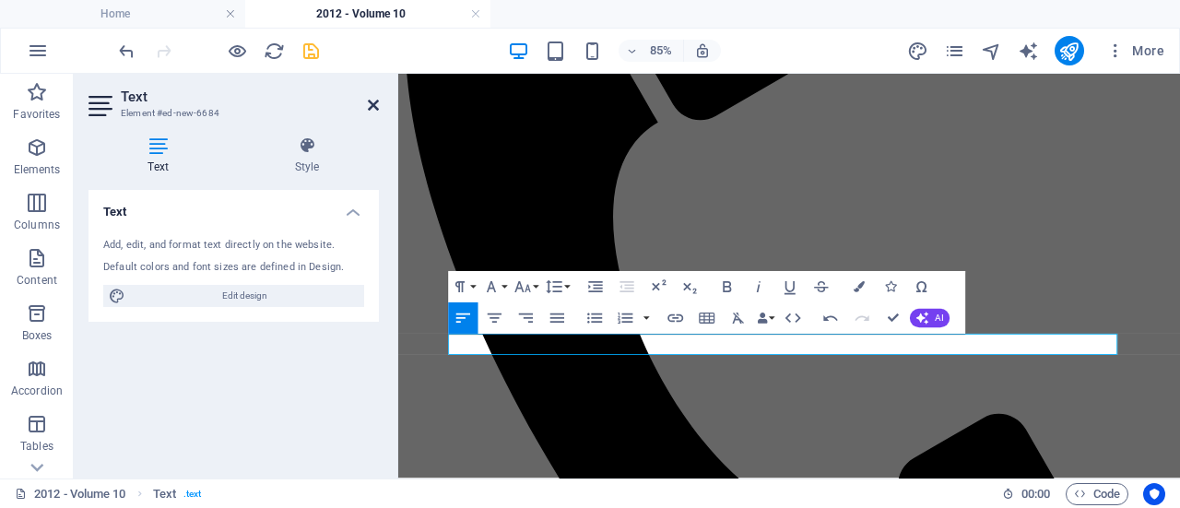
click at [374, 104] on icon at bounding box center [373, 105] width 11 height 15
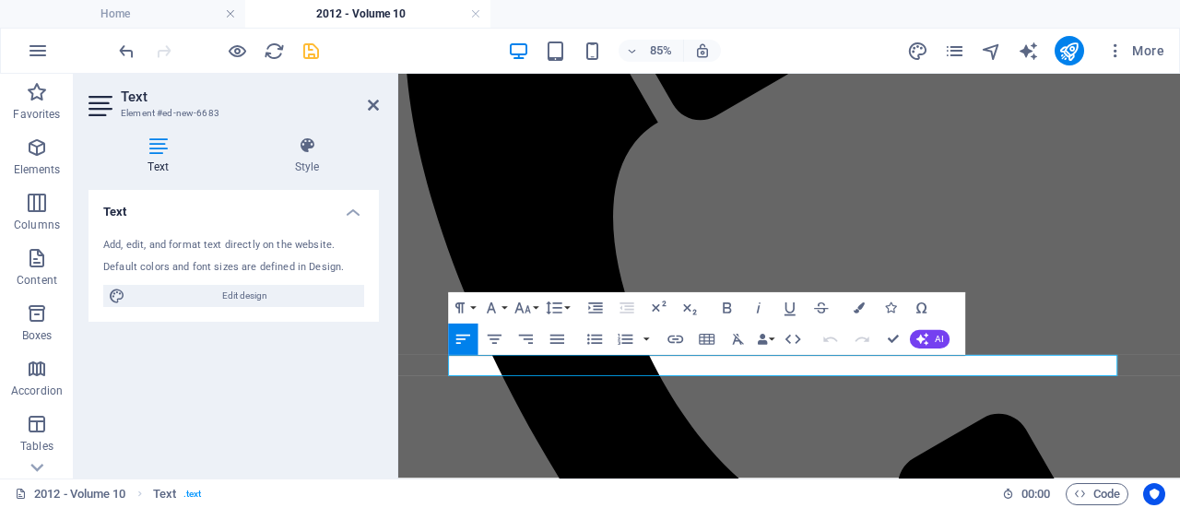
click at [669, 336] on icon "button" at bounding box center [675, 340] width 16 height 8
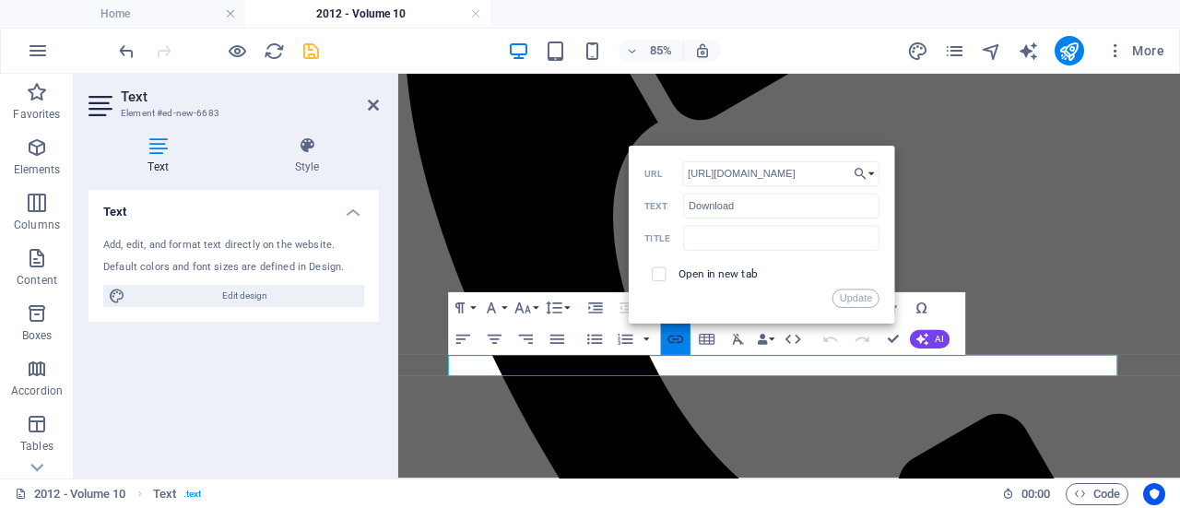
scroll to position [0, 29]
click at [823, 173] on input "[URL][DOMAIN_NAME]" at bounding box center [780, 173] width 197 height 25
type input "[URL][DOMAIN_NAME]"
click at [867, 300] on button "Update" at bounding box center [855, 298] width 47 height 18
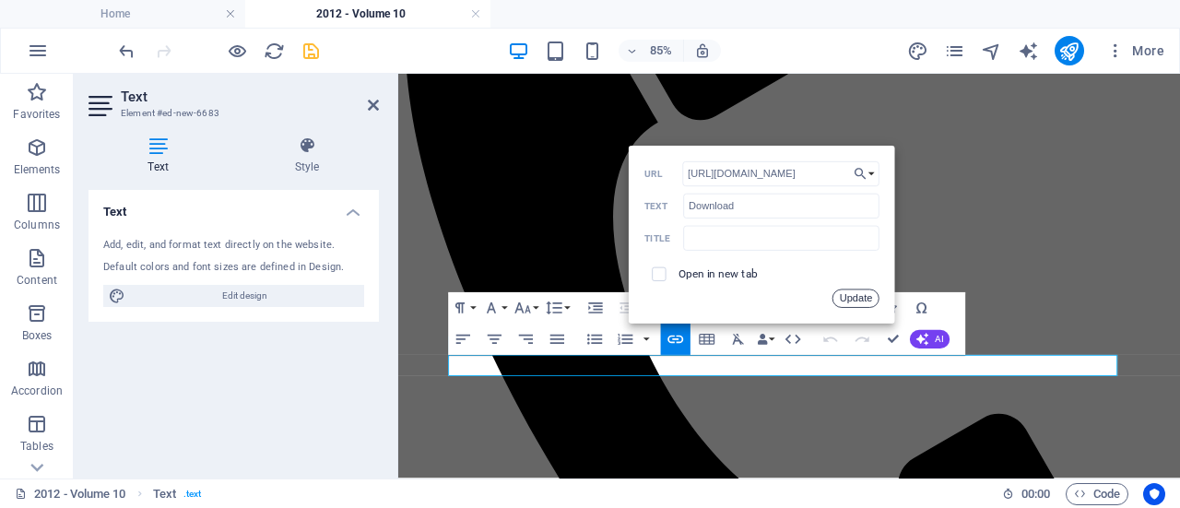
scroll to position [0, 0]
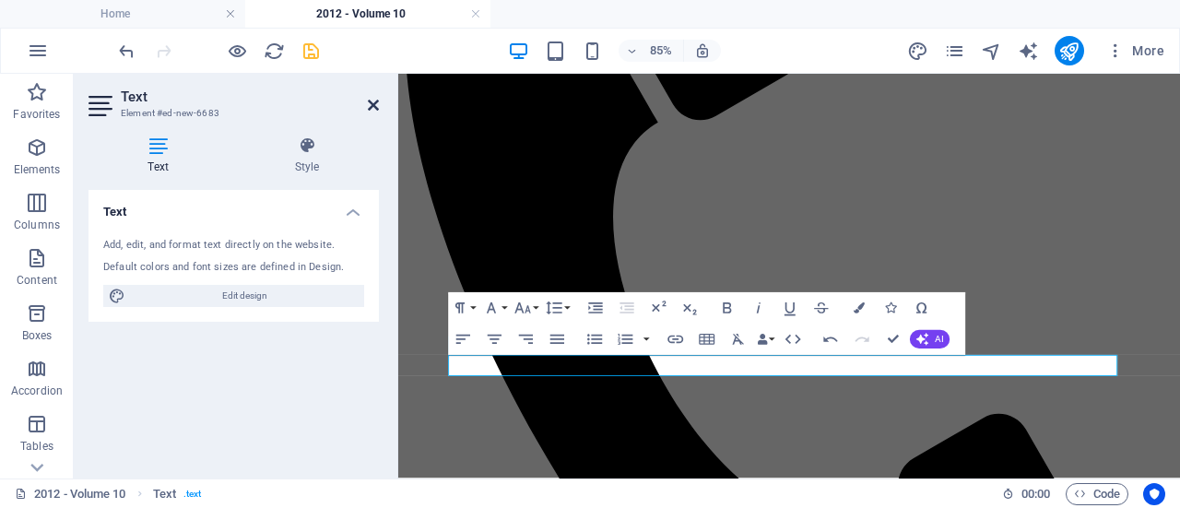
click at [375, 102] on icon at bounding box center [373, 105] width 11 height 15
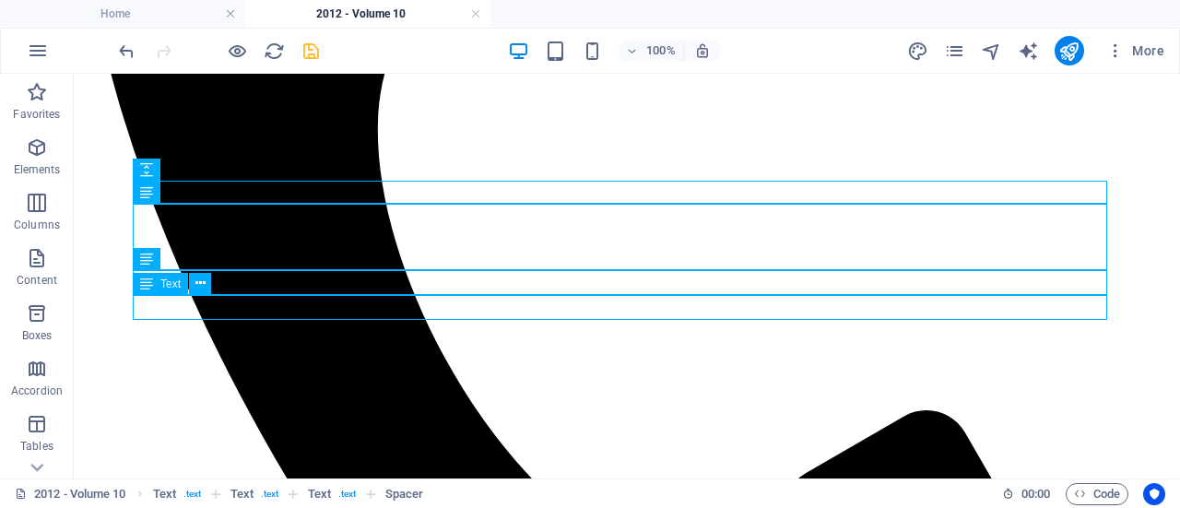
scroll to position [893, 0]
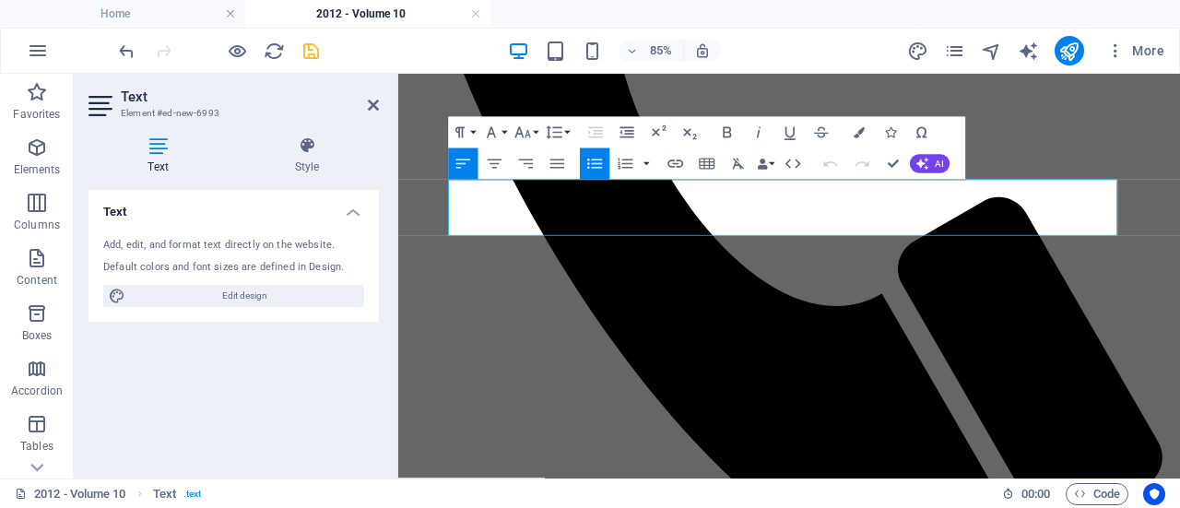
drag, startPoint x: 931, startPoint y: 246, endPoint x: 549, endPoint y: 222, distance: 382.4
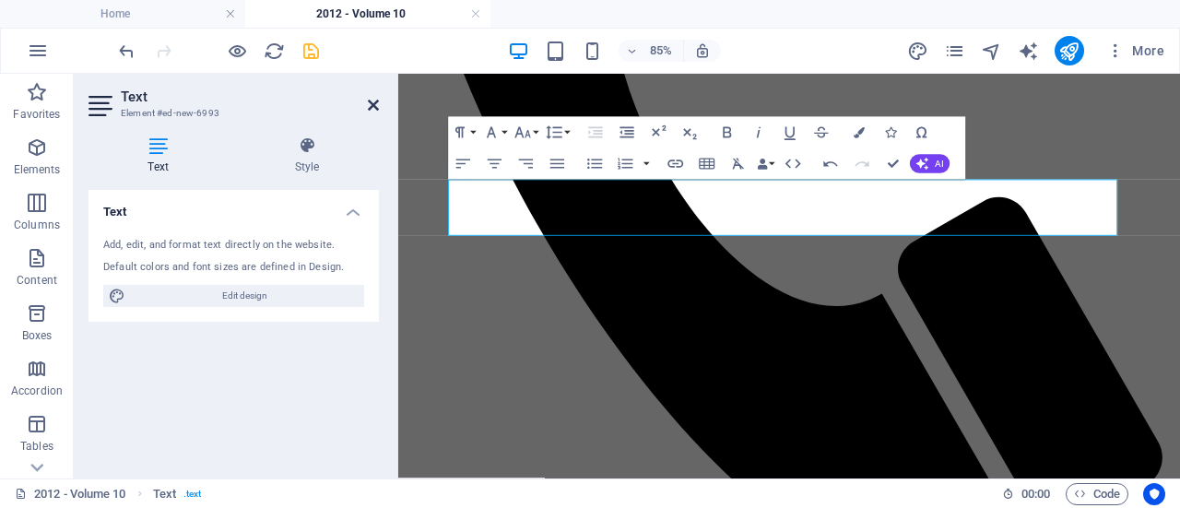
click at [372, 100] on icon at bounding box center [373, 105] width 11 height 15
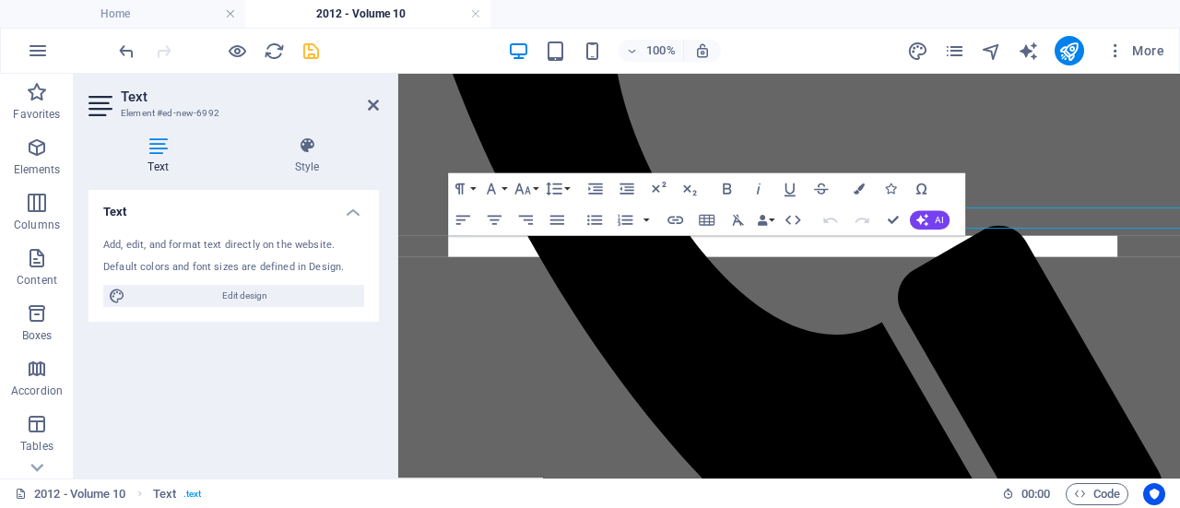
scroll to position [926, 0]
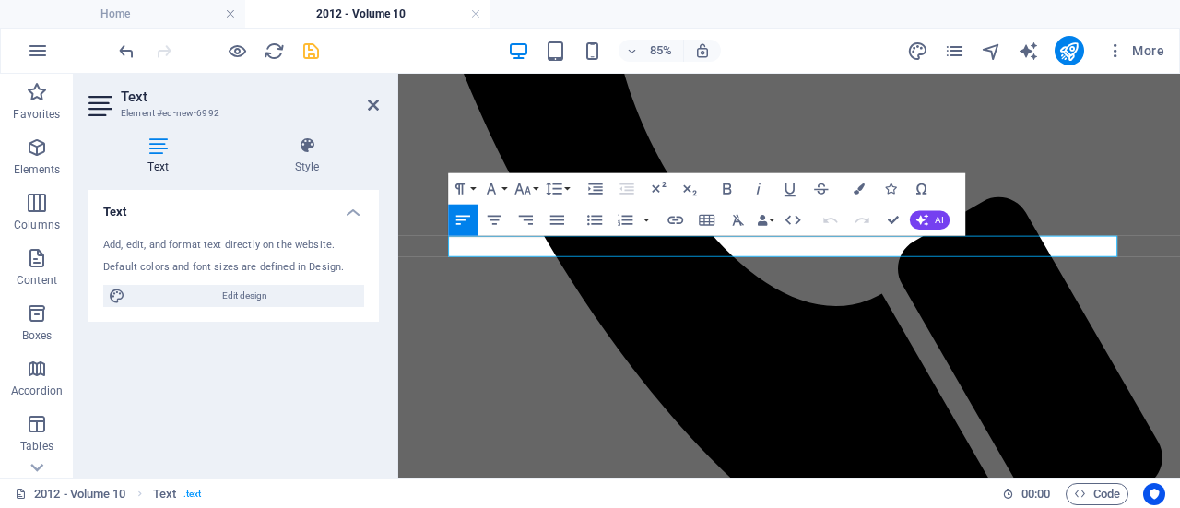
drag, startPoint x: 1062, startPoint y: 276, endPoint x: 530, endPoint y: 278, distance: 531.9
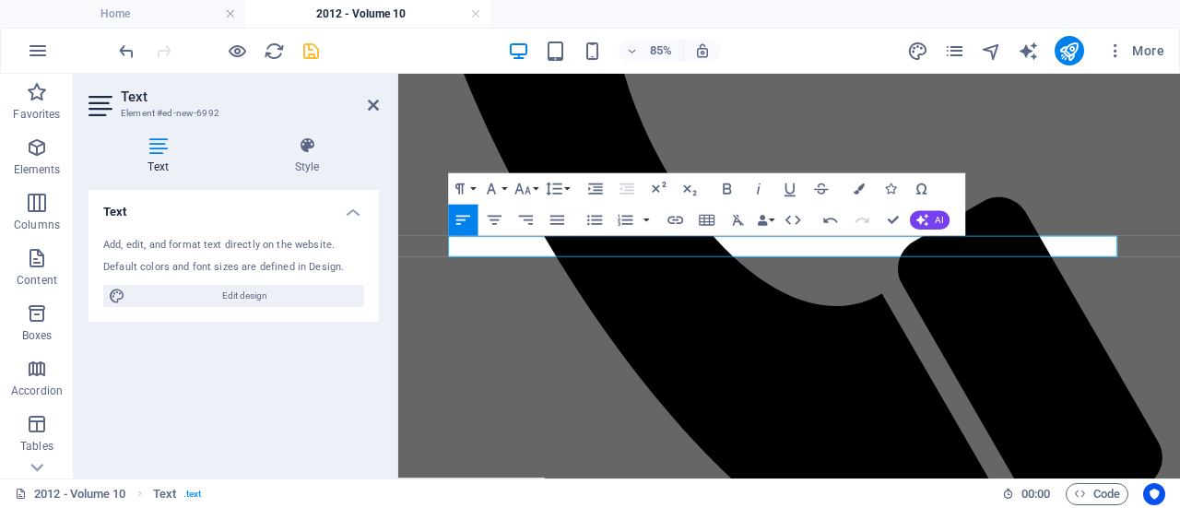
click at [375, 105] on icon at bounding box center [373, 105] width 11 height 15
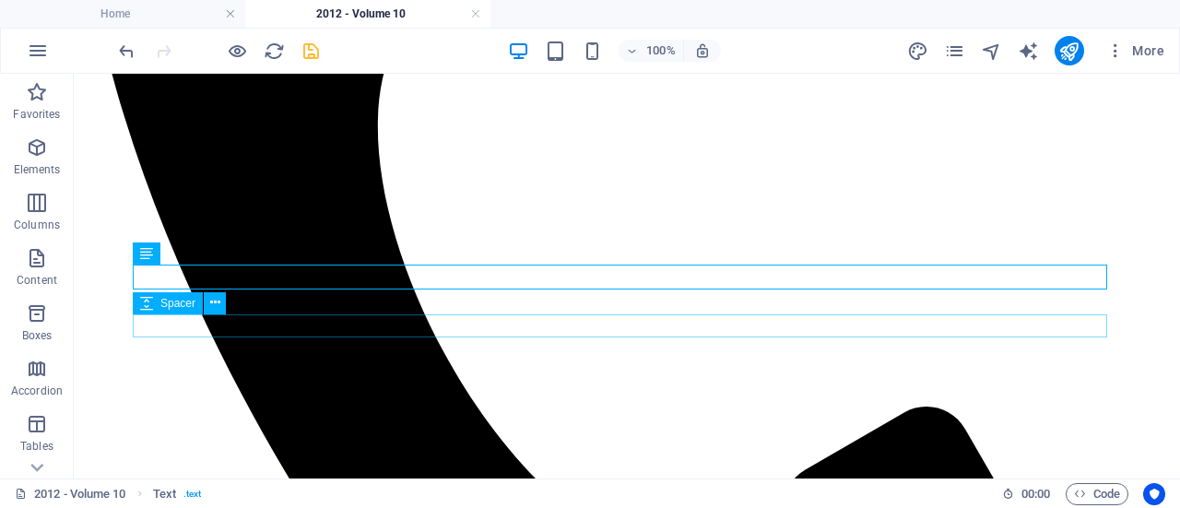
scroll to position [994, 0]
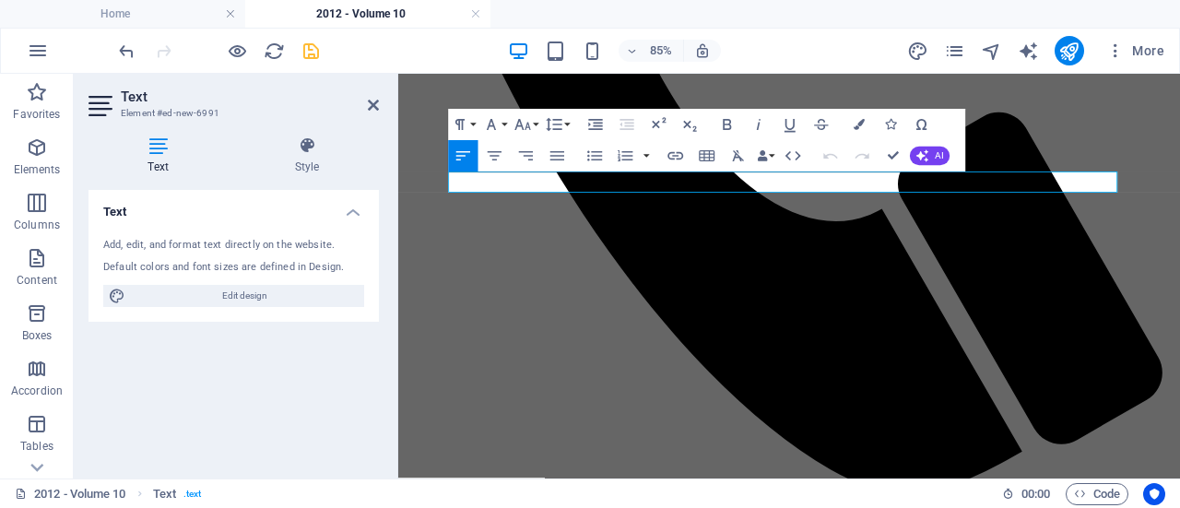
click at [671, 159] on icon "button" at bounding box center [675, 156] width 16 height 8
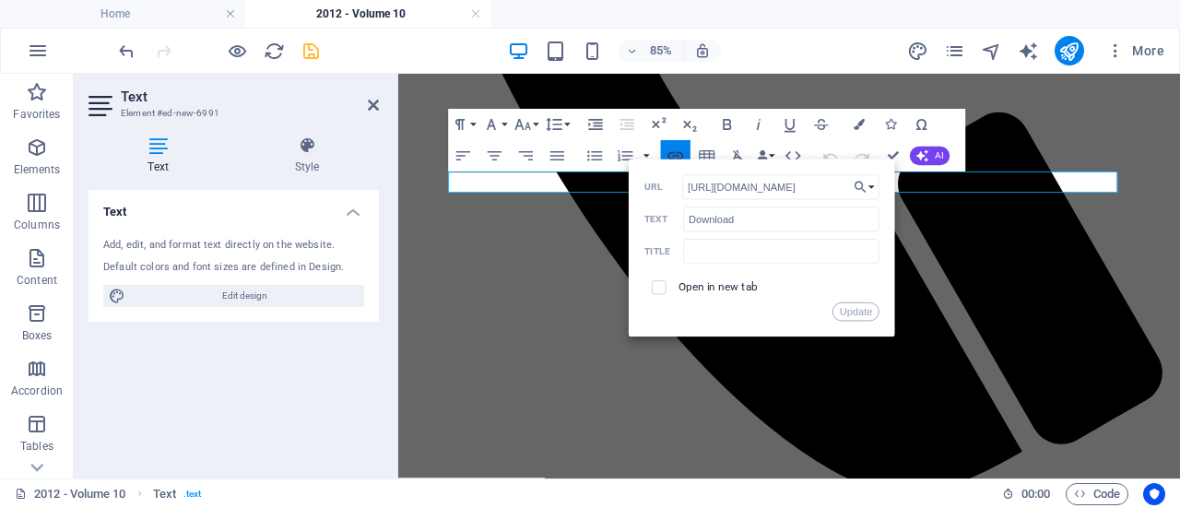
scroll to position [0, 29]
click at [824, 189] on input "[URL][DOMAIN_NAME]" at bounding box center [780, 187] width 197 height 25
type input "[URL][DOMAIN_NAME]"
click at [867, 313] on button "Update" at bounding box center [855, 311] width 47 height 18
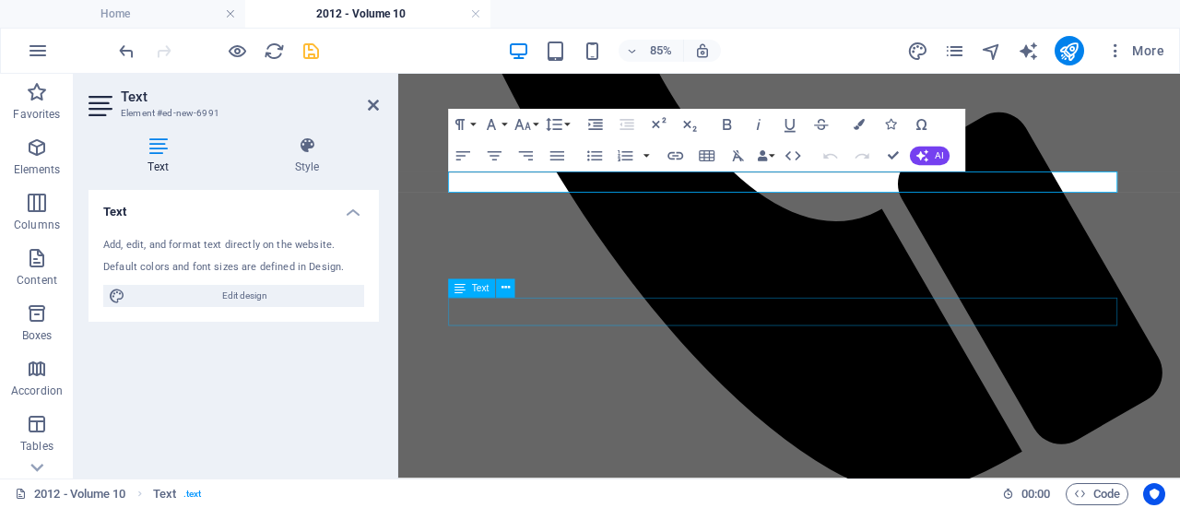
scroll to position [0, 0]
click at [381, 105] on aside "Text Element #ed-new-6991 Text Style Text Add, edit, and format text directly o…" at bounding box center [236, 276] width 324 height 405
click at [373, 105] on icon at bounding box center [373, 105] width 11 height 15
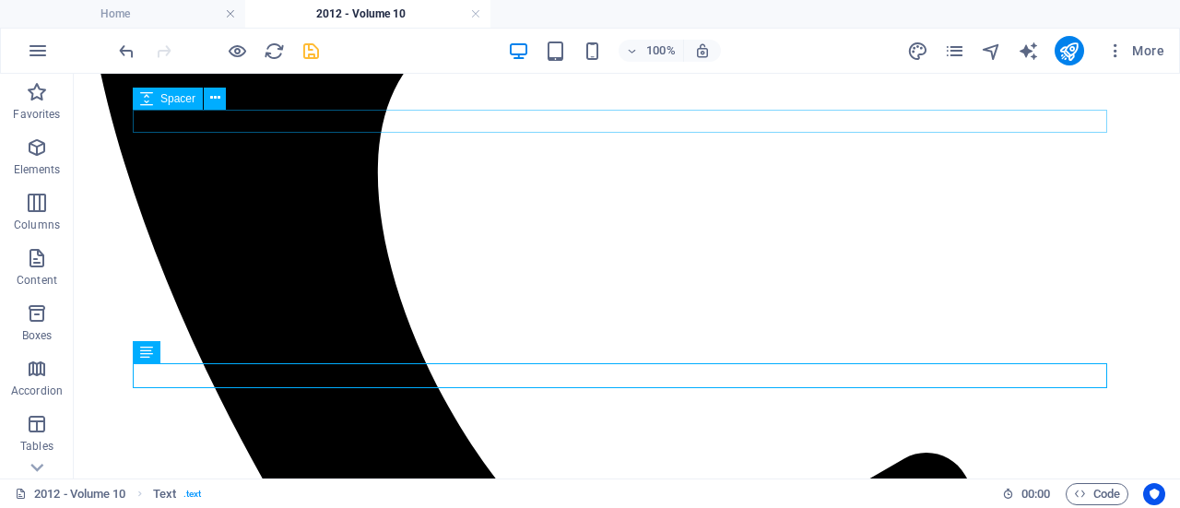
scroll to position [849, 0]
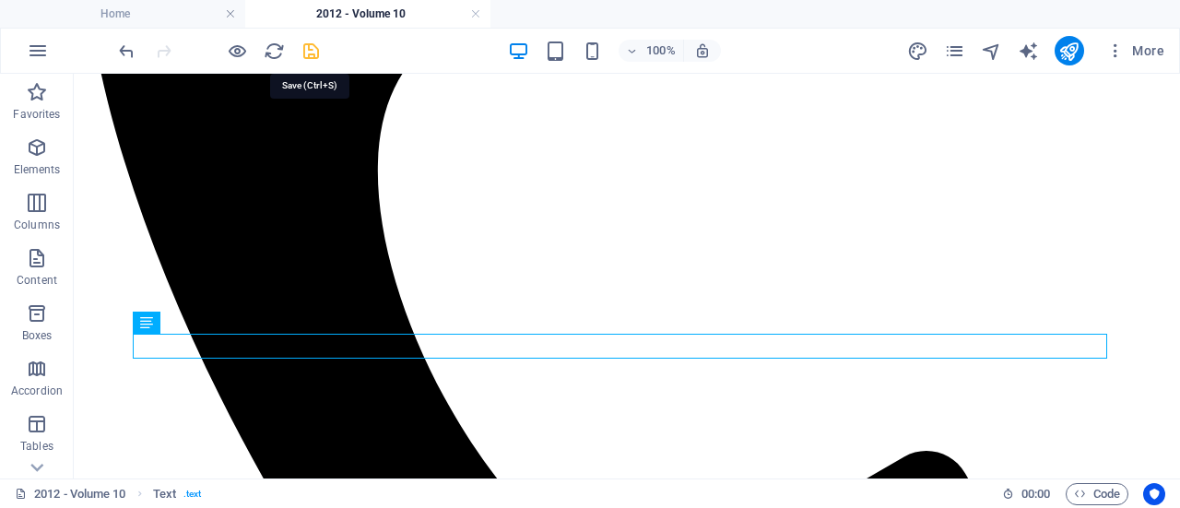
click at [311, 51] on icon "save" at bounding box center [311, 51] width 21 height 21
drag, startPoint x: 159, startPoint y: 327, endPoint x: 156, endPoint y: 255, distance: 72.0
click at [159, 327] on div "Text" at bounding box center [160, 323] width 55 height 22
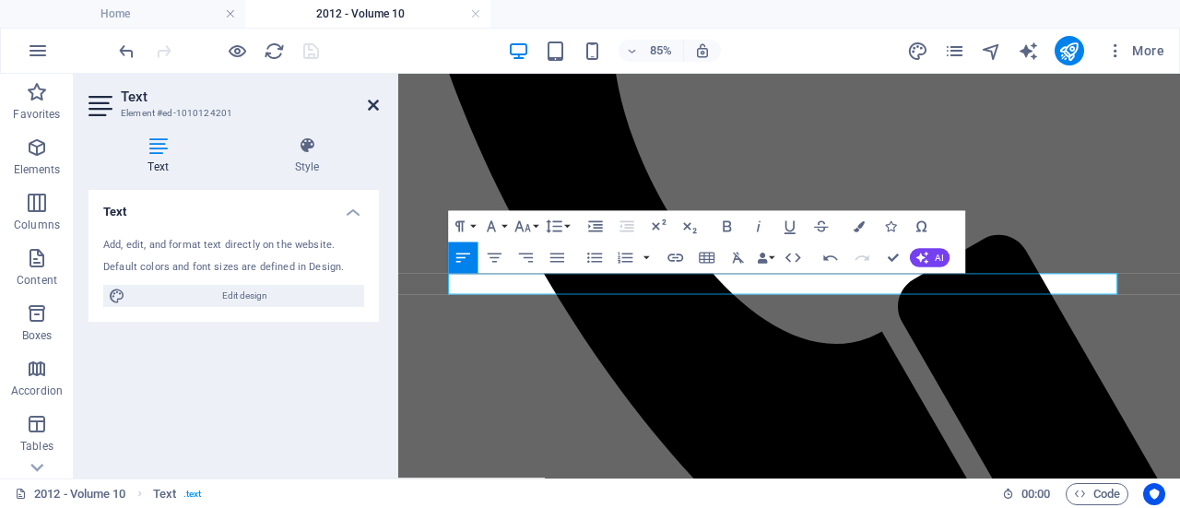
click at [371, 106] on icon at bounding box center [373, 105] width 11 height 15
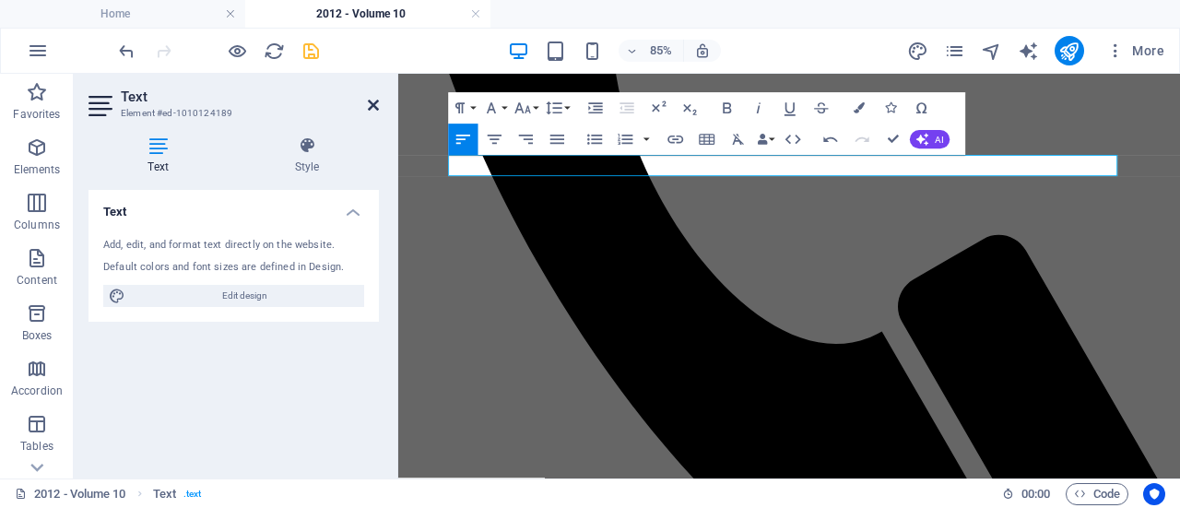
click at [372, 104] on icon at bounding box center [373, 105] width 11 height 15
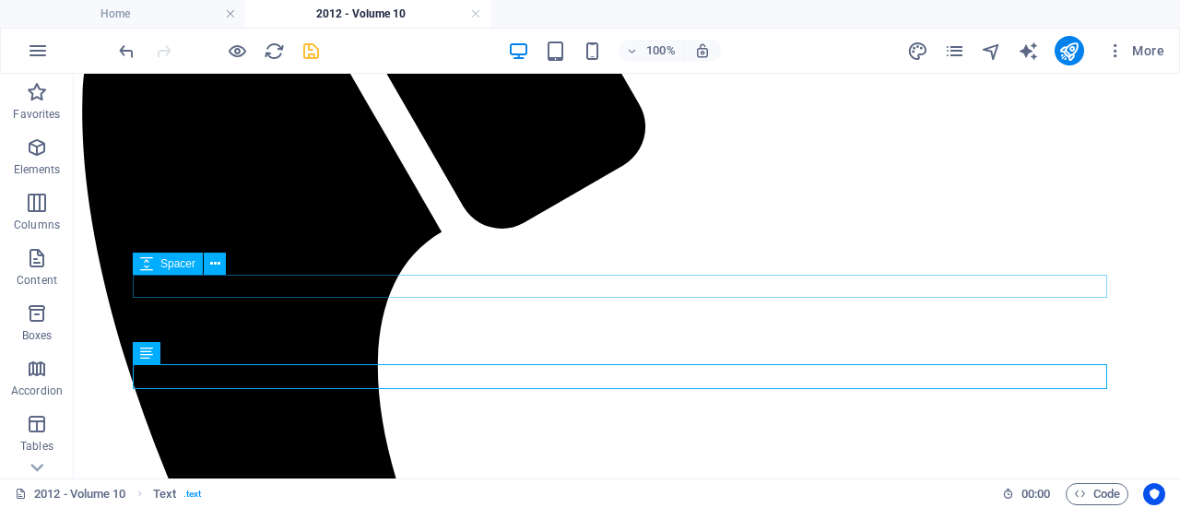
scroll to position [655, 0]
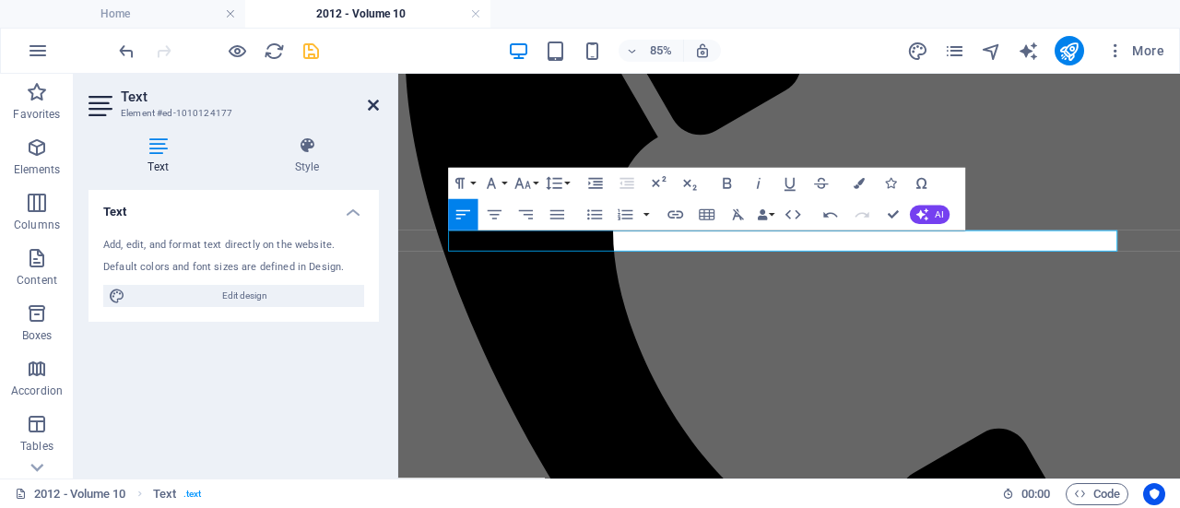
click at [372, 103] on icon at bounding box center [373, 105] width 11 height 15
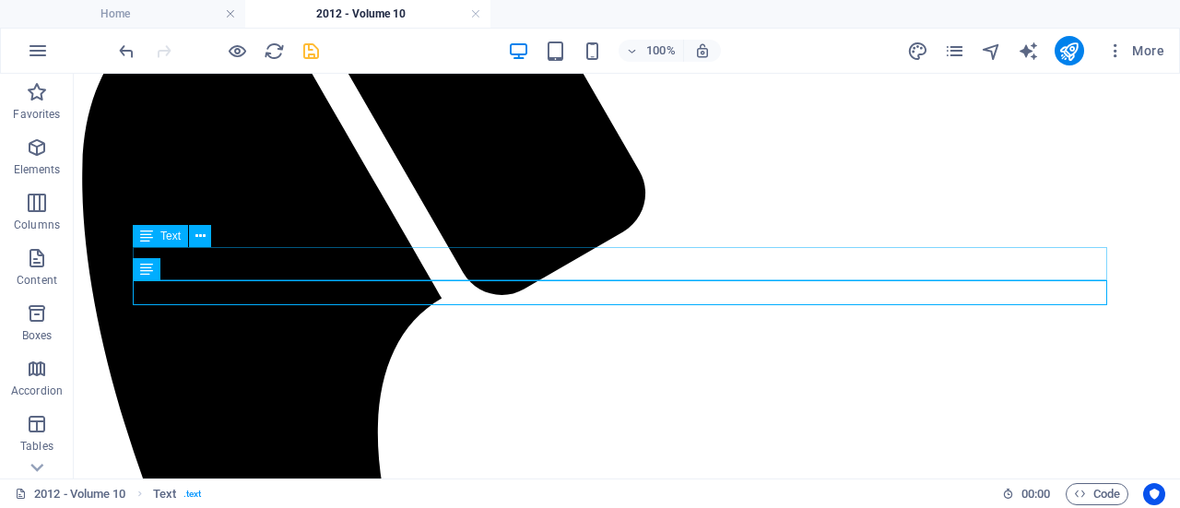
scroll to position [565, 0]
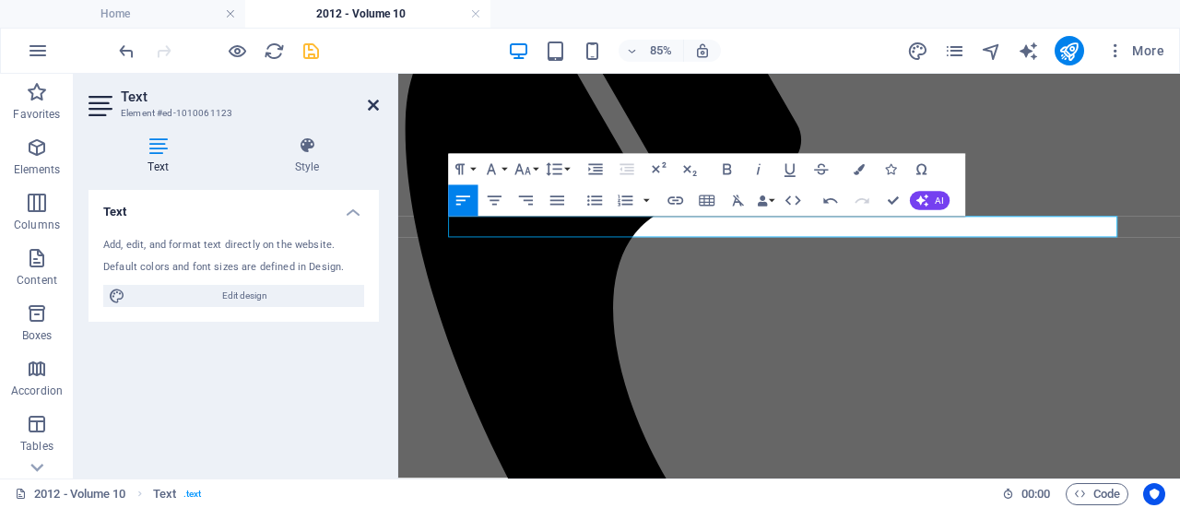
click at [372, 104] on icon at bounding box center [373, 105] width 11 height 15
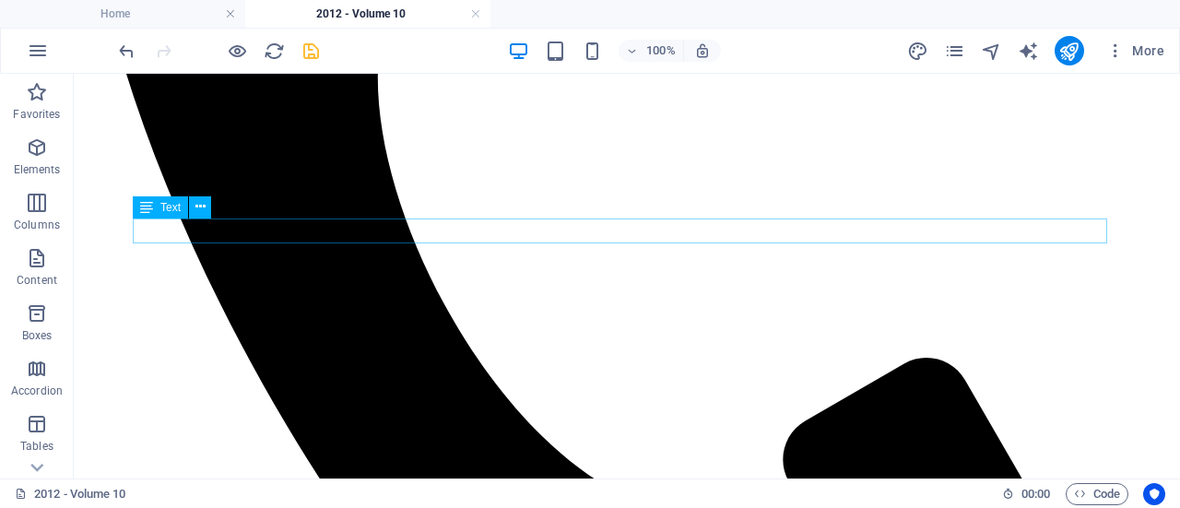
scroll to position [947, 0]
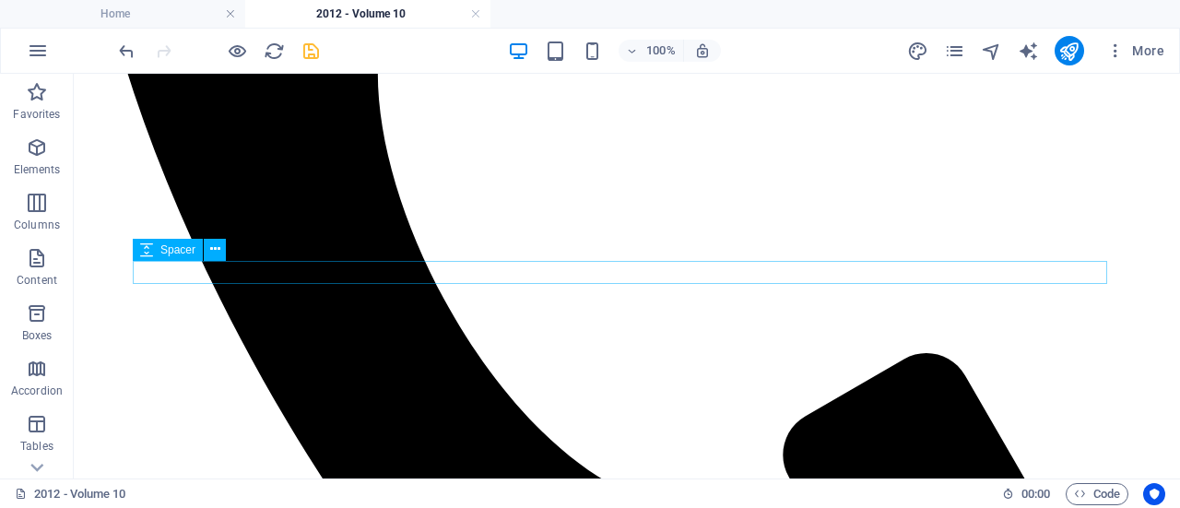
click at [313, 47] on icon "save" at bounding box center [311, 51] width 21 height 21
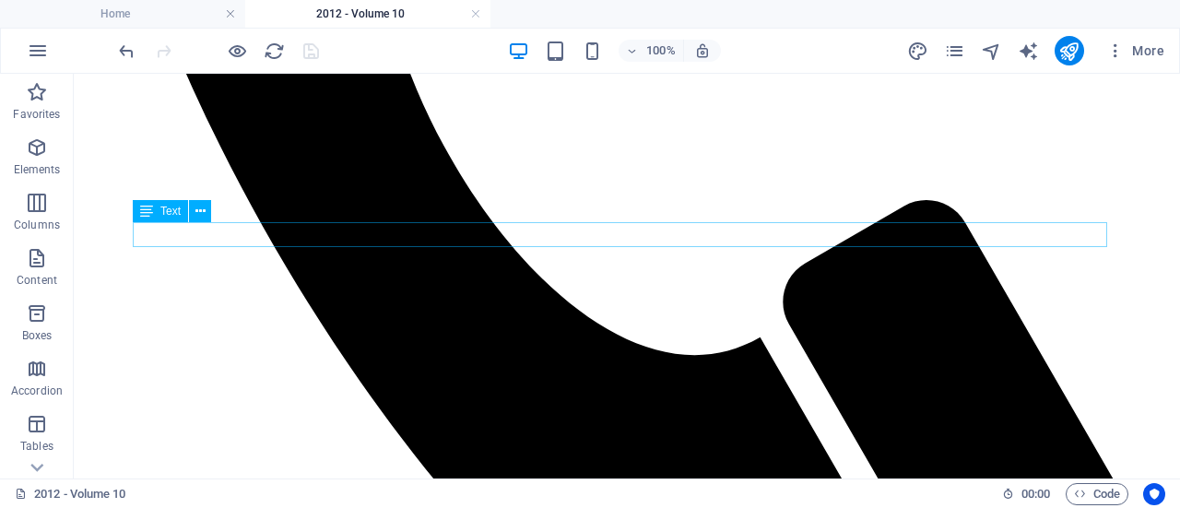
scroll to position [1097, 0]
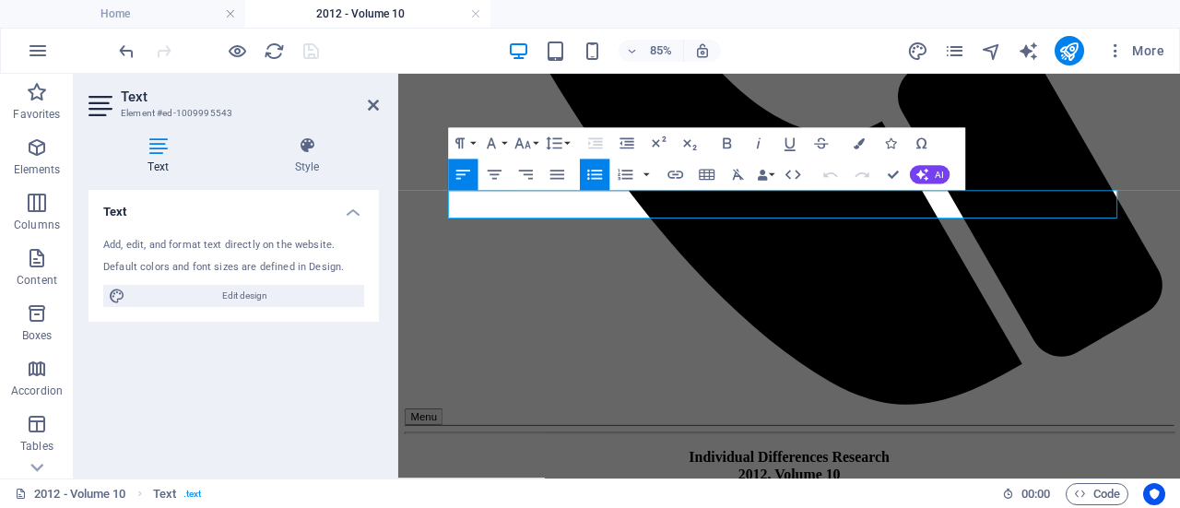
drag, startPoint x: 1191, startPoint y: 236, endPoint x: 521, endPoint y: 230, distance: 670.2
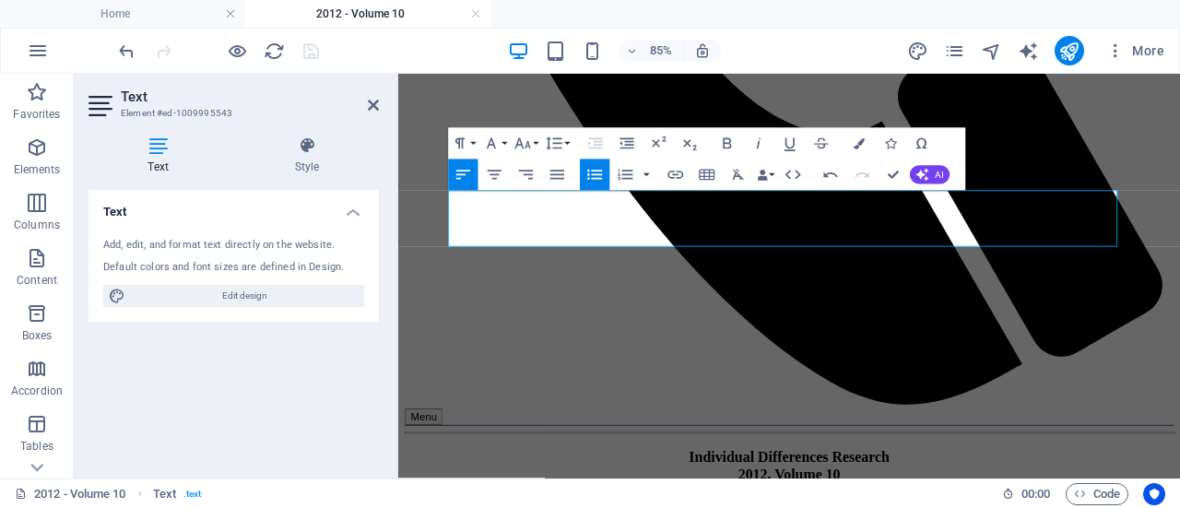
scroll to position [1380, 2]
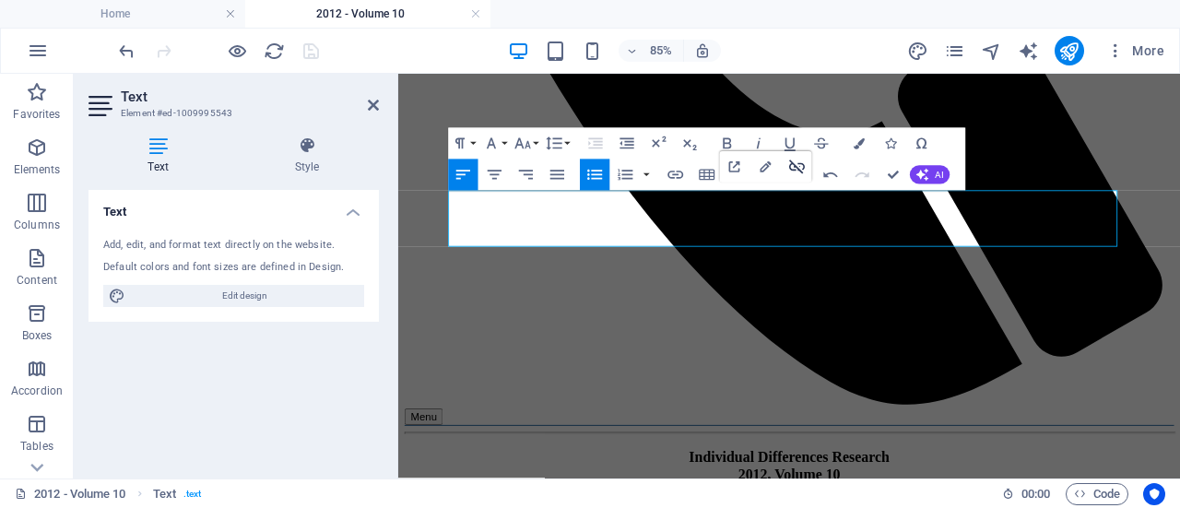
click at [795, 163] on icon "button" at bounding box center [797, 167] width 18 height 18
click at [368, 103] on icon at bounding box center [373, 105] width 11 height 15
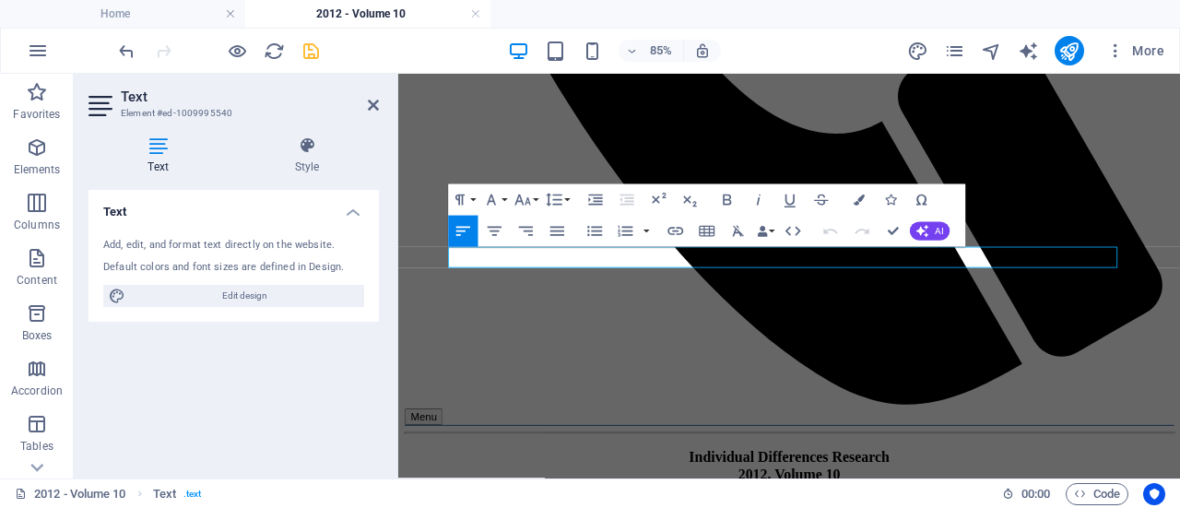
drag, startPoint x: 757, startPoint y: 286, endPoint x: 525, endPoint y: 289, distance: 231.4
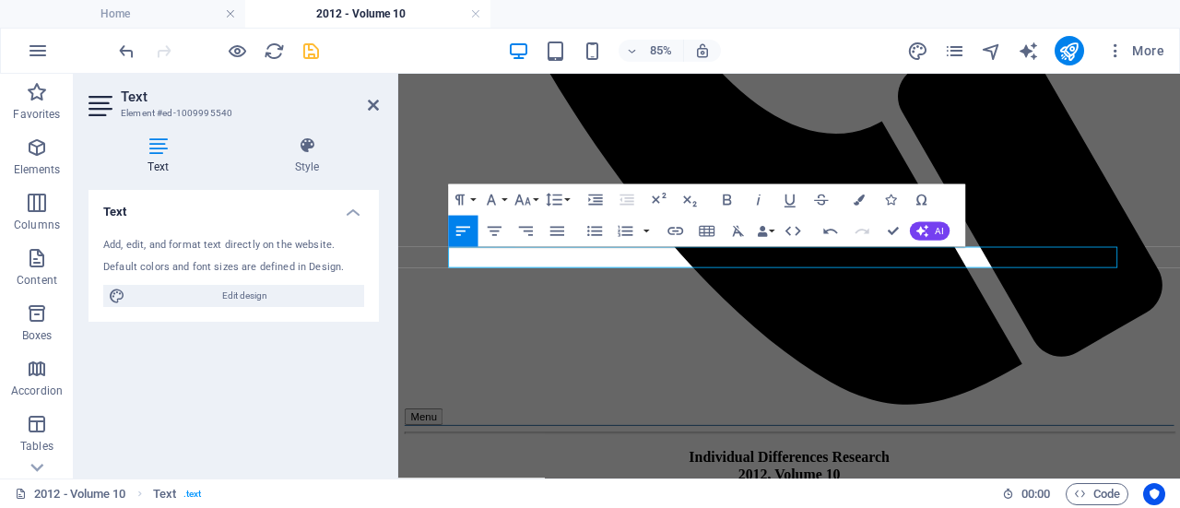
click at [367, 104] on h2 "Text" at bounding box center [250, 96] width 258 height 17
click at [372, 104] on icon at bounding box center [373, 105] width 11 height 15
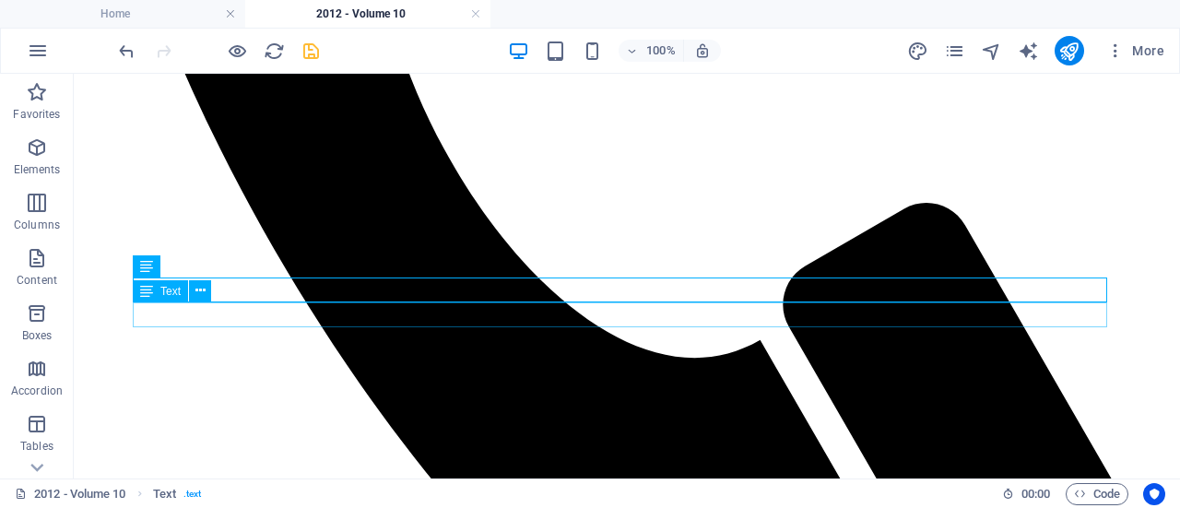
scroll to position [1172, 0]
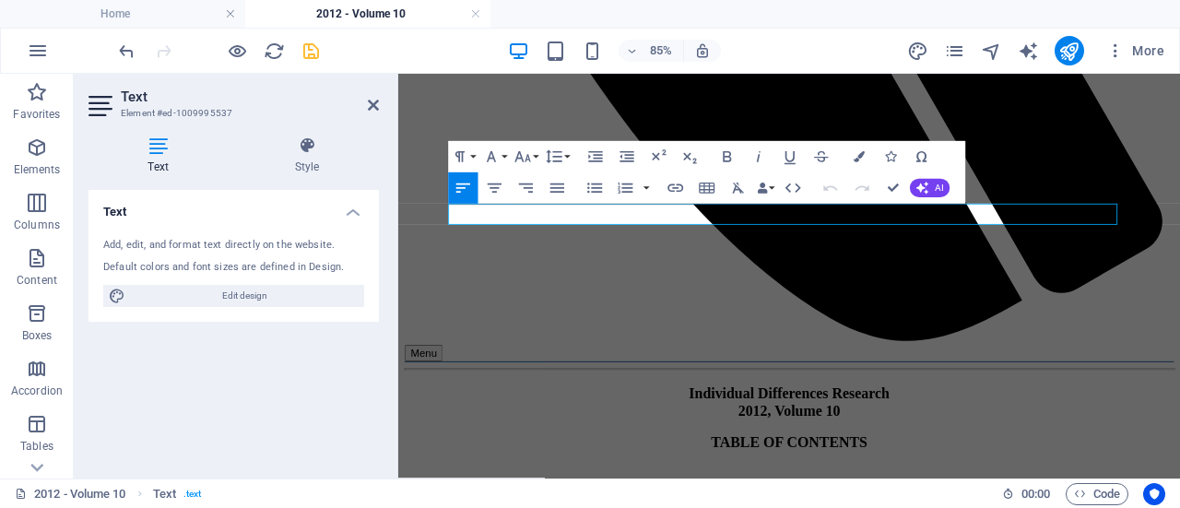
click at [680, 183] on icon "button" at bounding box center [675, 188] width 18 height 18
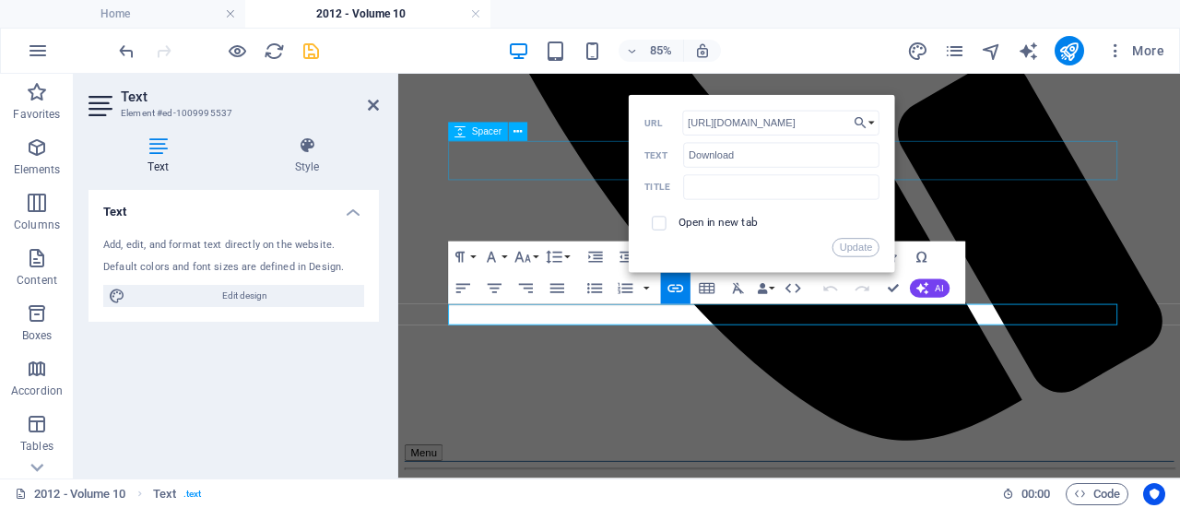
scroll to position [1052, 0]
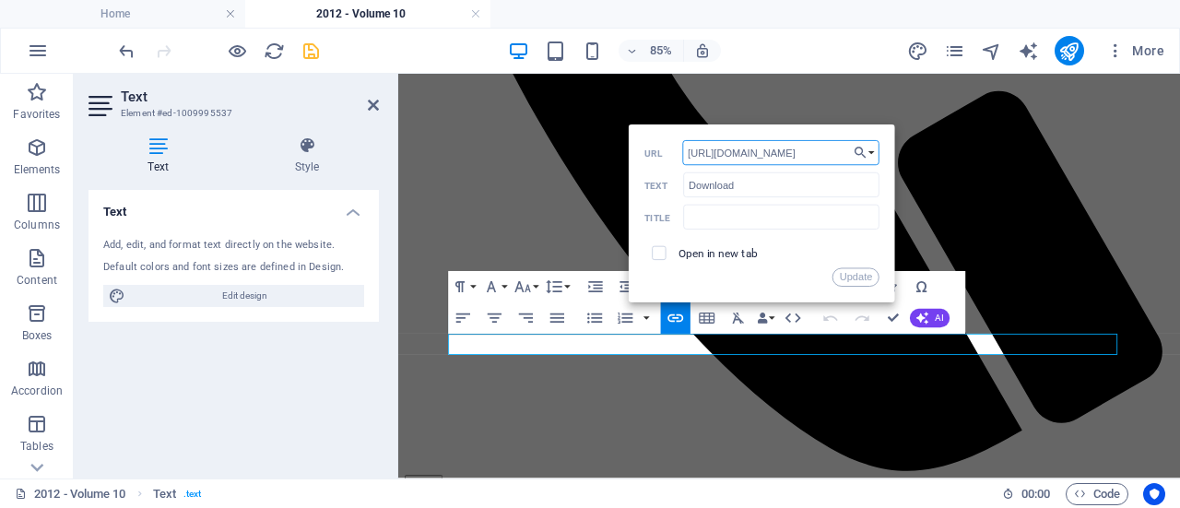
click at [825, 155] on input "[URL][DOMAIN_NAME]" at bounding box center [780, 153] width 197 height 25
click at [813, 148] on input "[URL][DOMAIN_NAME]" at bounding box center [780, 153] width 197 height 25
type input "[URL][DOMAIN_NAME]"
click at [850, 274] on button "Update" at bounding box center [855, 277] width 47 height 18
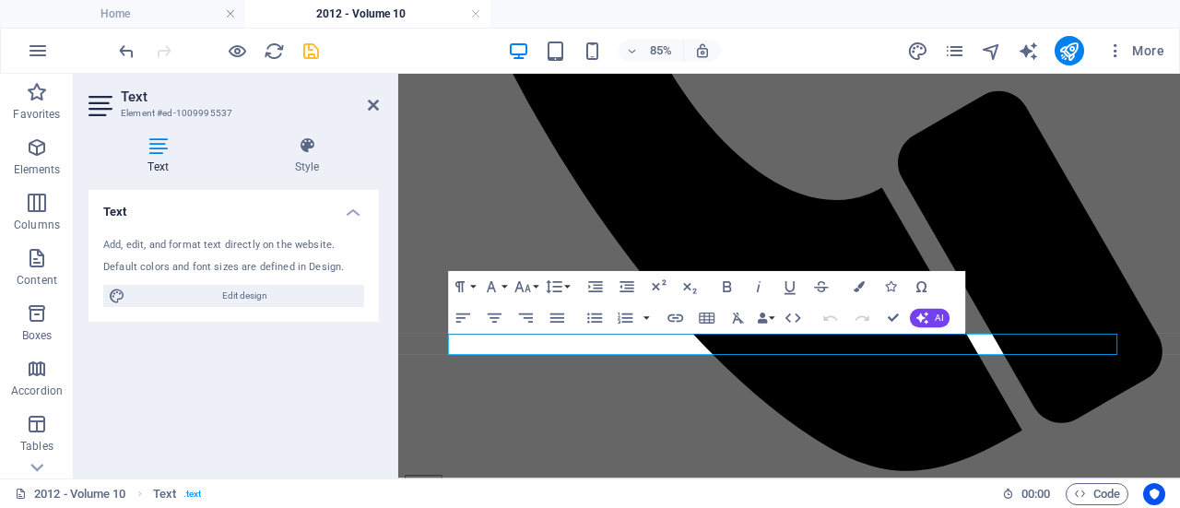
scroll to position [0, 0]
click at [372, 108] on icon at bounding box center [373, 105] width 11 height 15
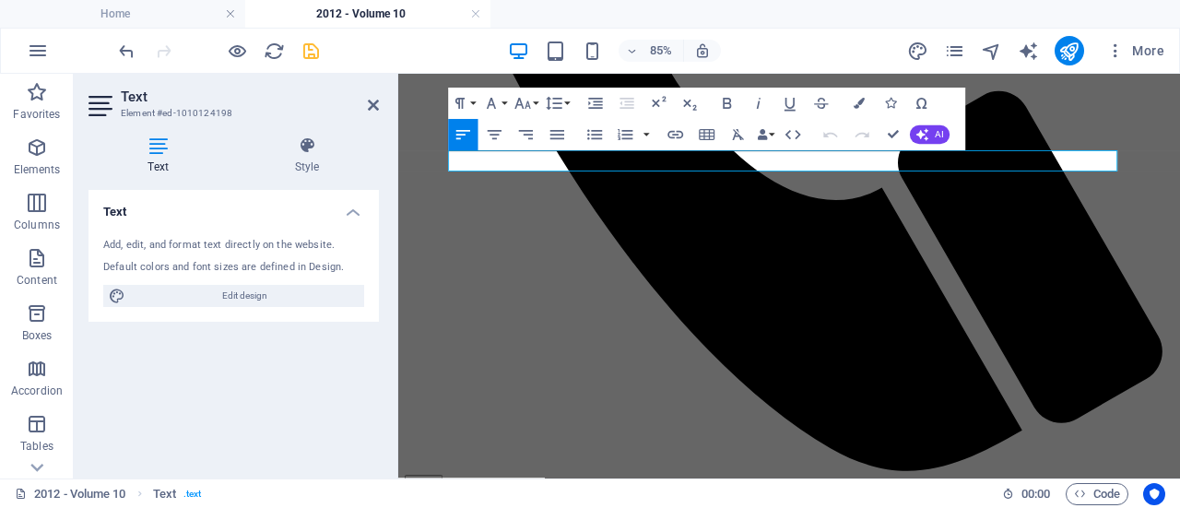
click at [678, 137] on icon "button" at bounding box center [675, 135] width 16 height 8
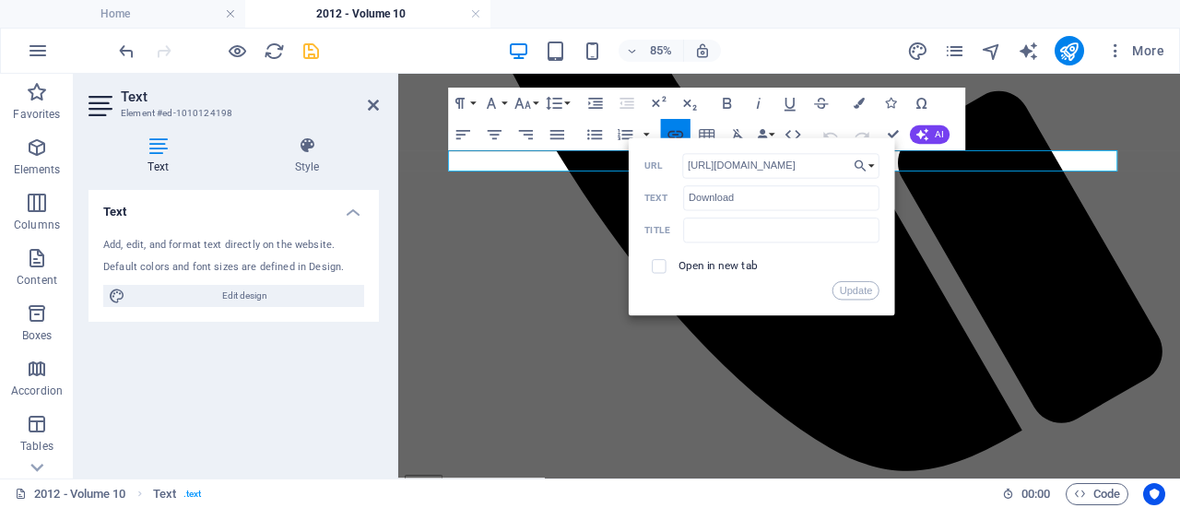
scroll to position [0, 29]
click at [863, 288] on button "Update" at bounding box center [855, 290] width 47 height 18
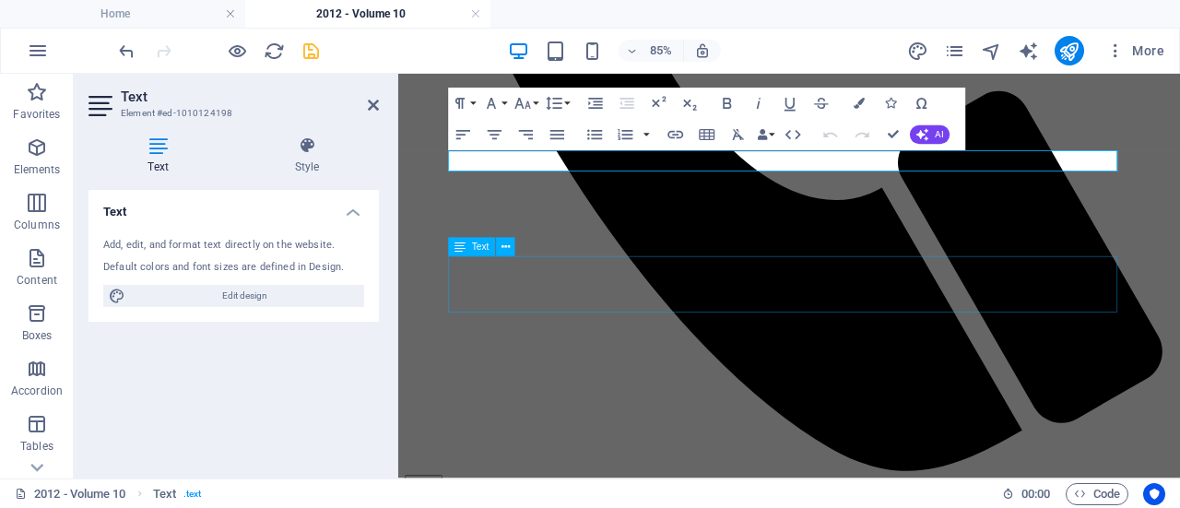
scroll to position [0, 0]
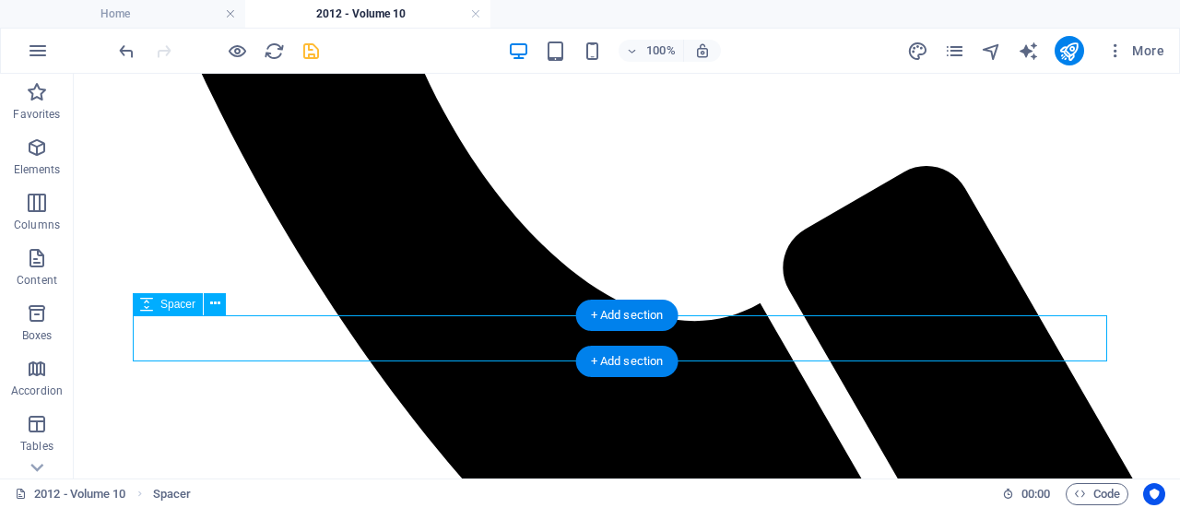
scroll to position [1138, 0]
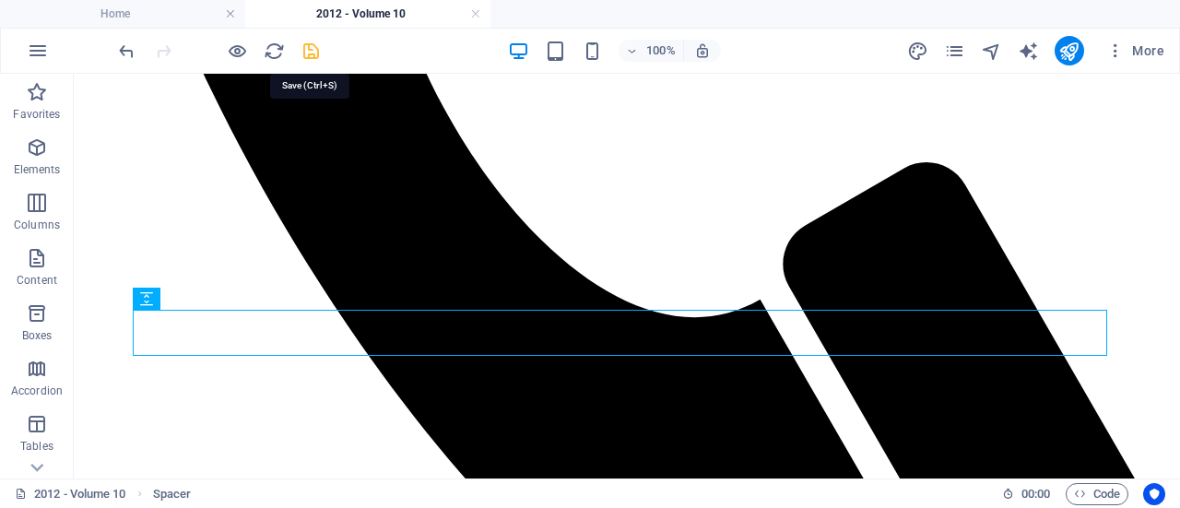
click at [316, 56] on icon "save" at bounding box center [311, 51] width 21 height 21
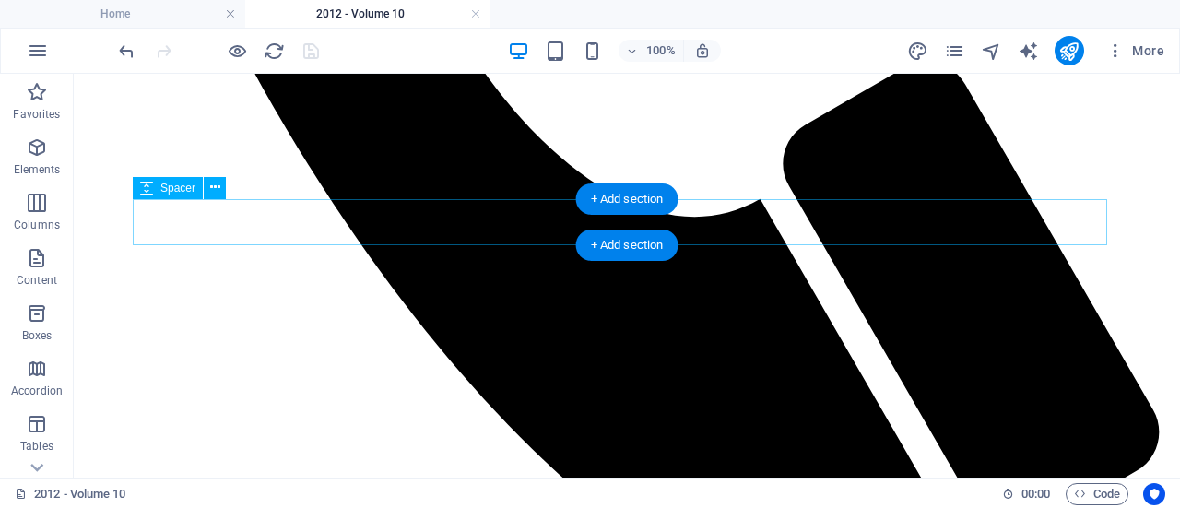
scroll to position [1251, 0]
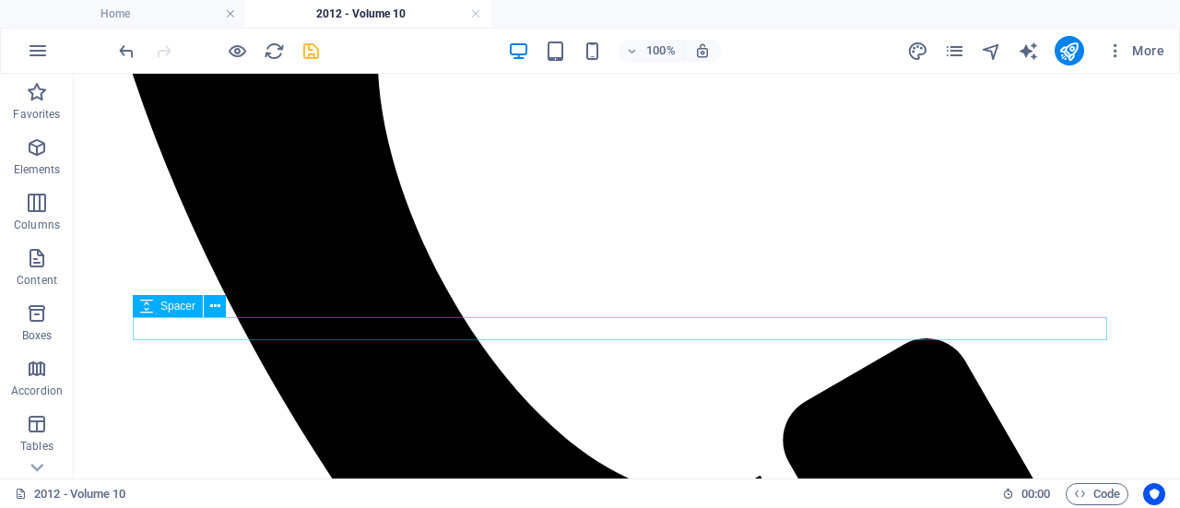
scroll to position [956, 0]
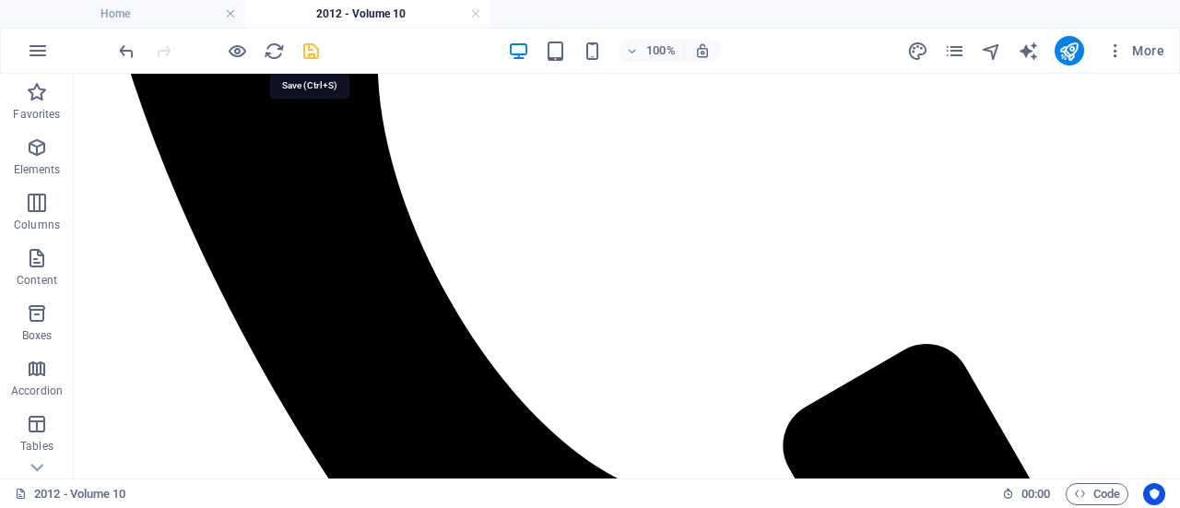
click at [311, 46] on icon "save" at bounding box center [311, 51] width 21 height 21
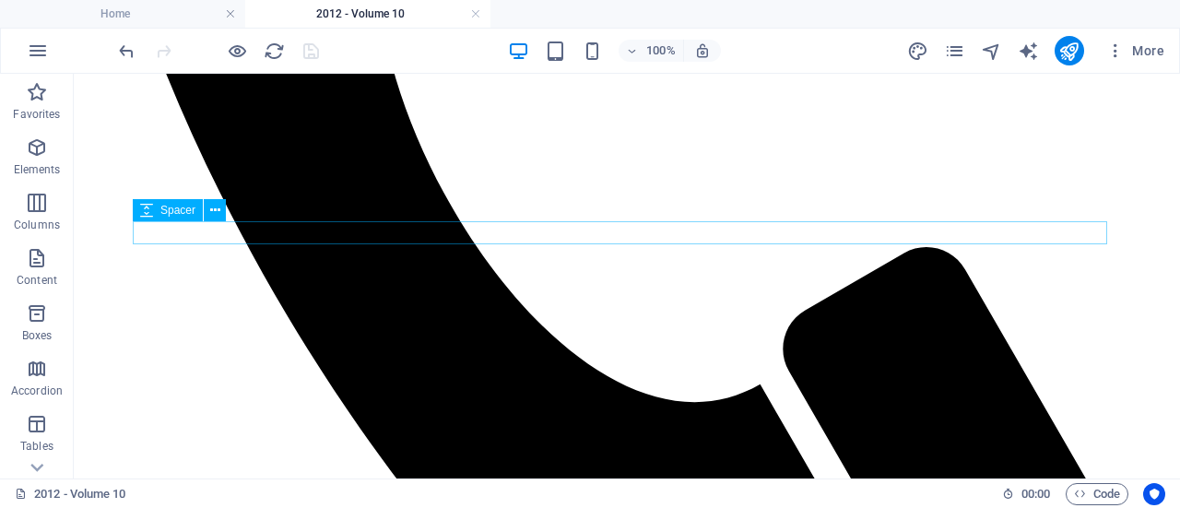
scroll to position [1079, 0]
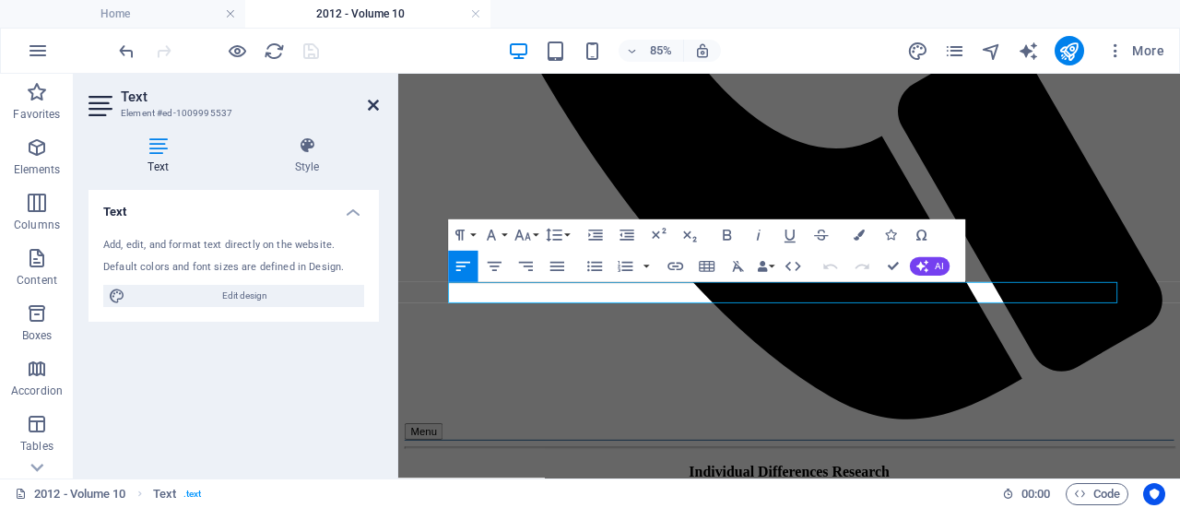
click at [373, 106] on icon at bounding box center [373, 105] width 11 height 15
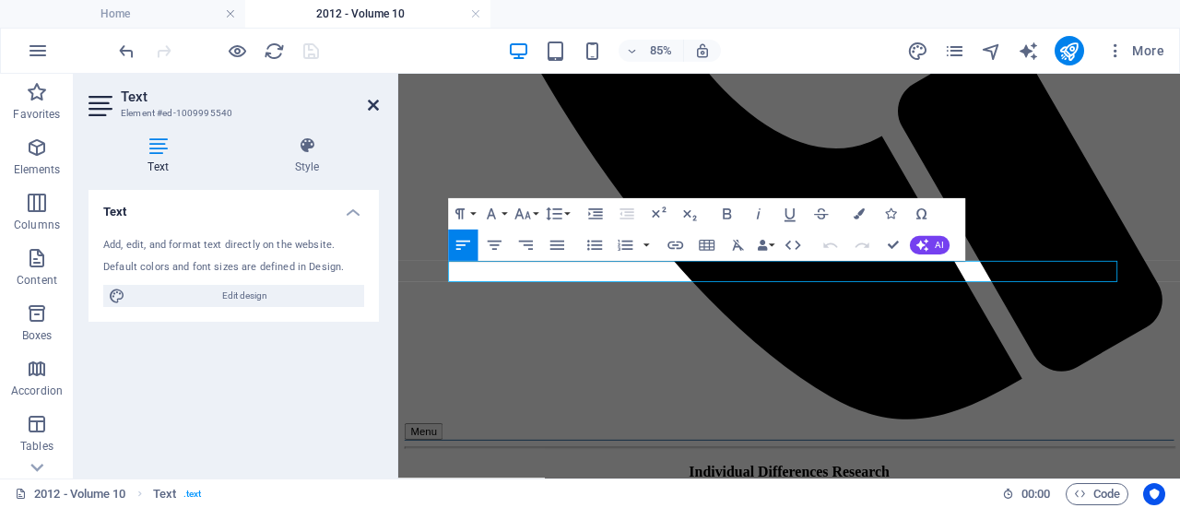
click at [374, 112] on icon at bounding box center [373, 105] width 11 height 15
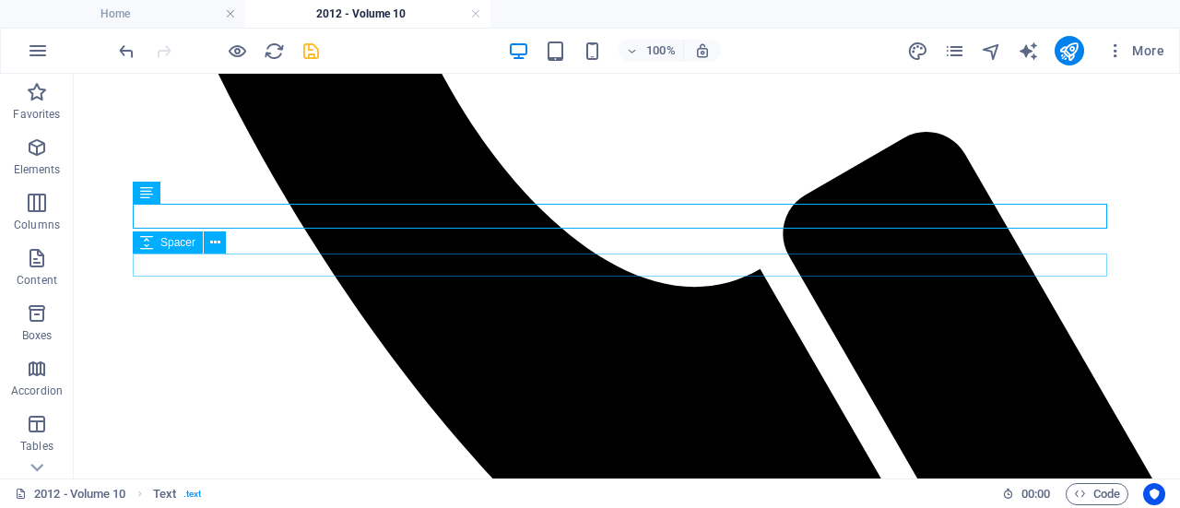
scroll to position [1170, 0]
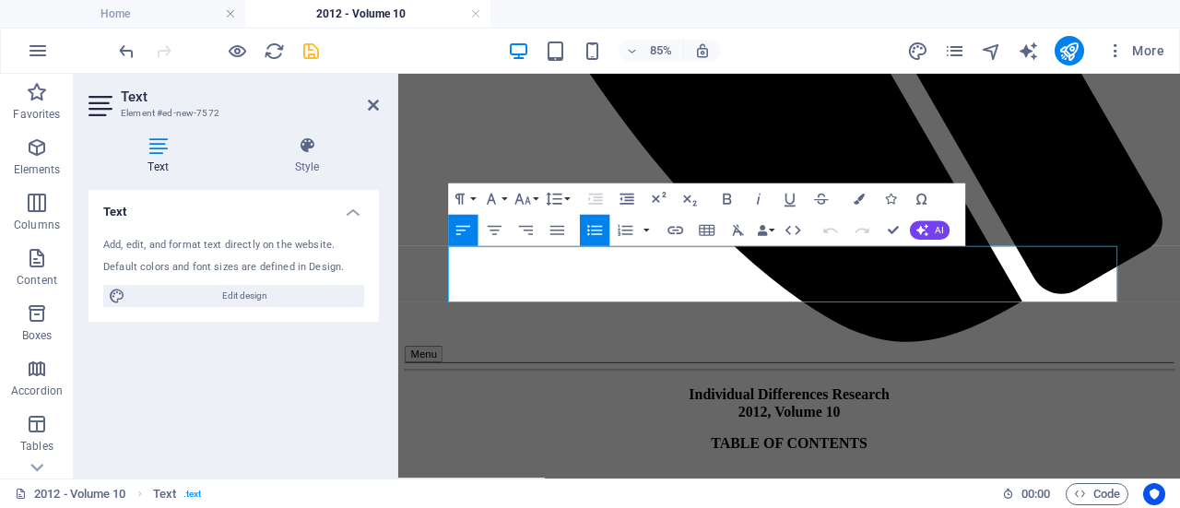
drag, startPoint x: 842, startPoint y: 332, endPoint x: 572, endPoint y: 292, distance: 272.1
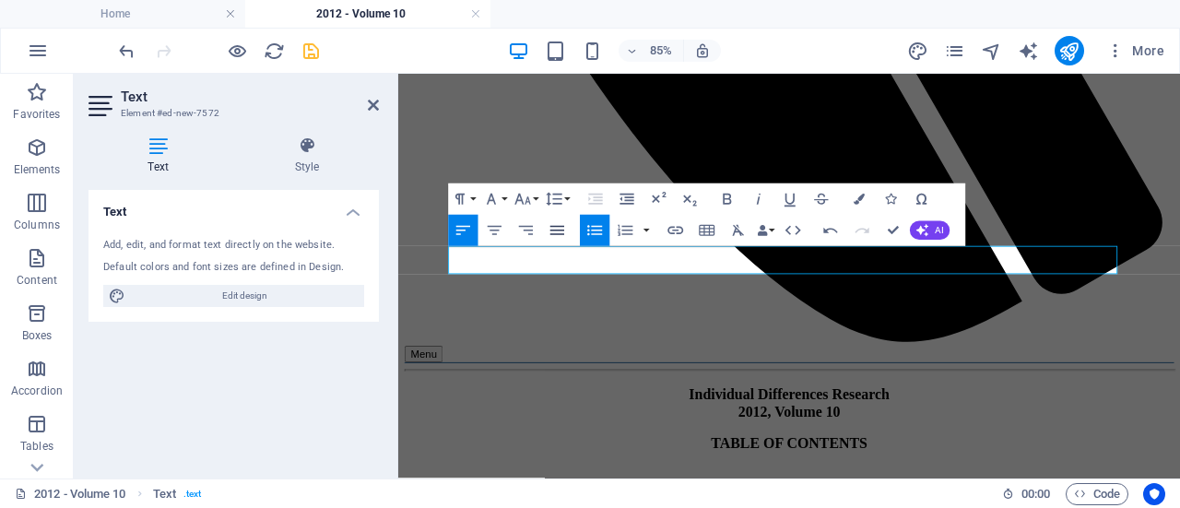
scroll to position [492, 2]
click at [368, 105] on icon at bounding box center [373, 105] width 11 height 15
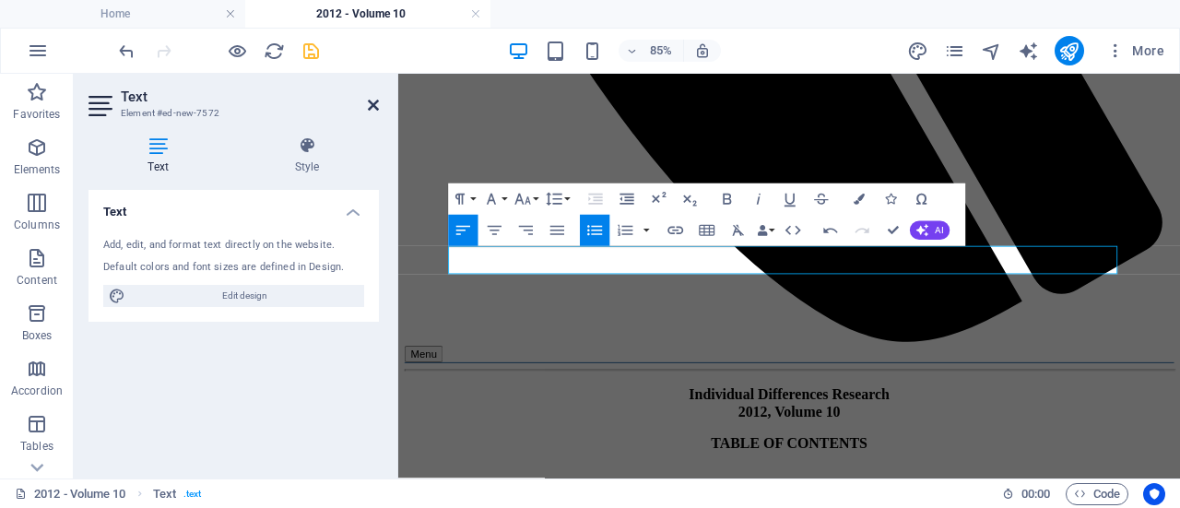
scroll to position [1170, 0]
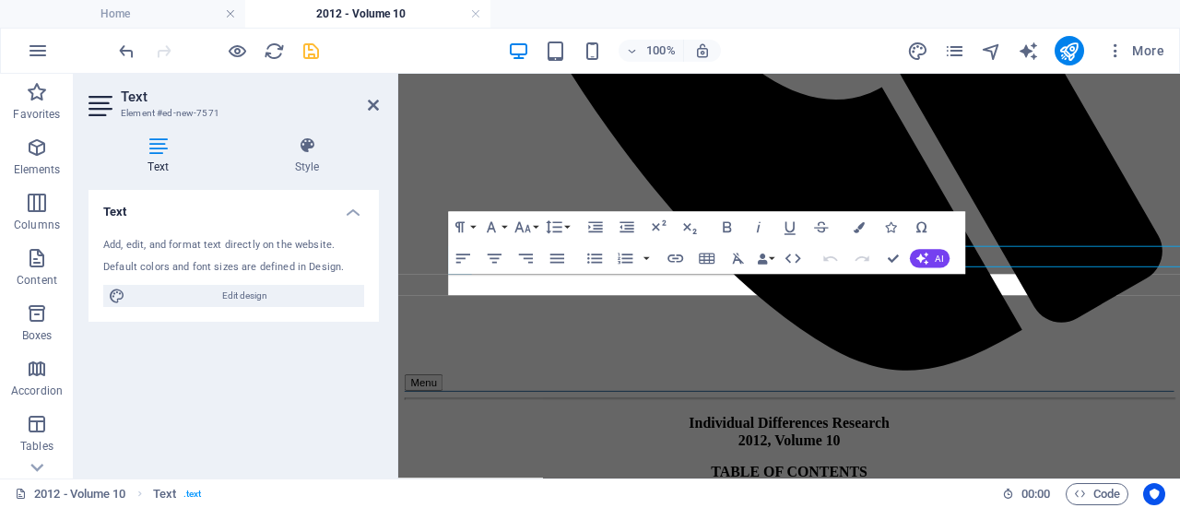
scroll to position [1203, 0]
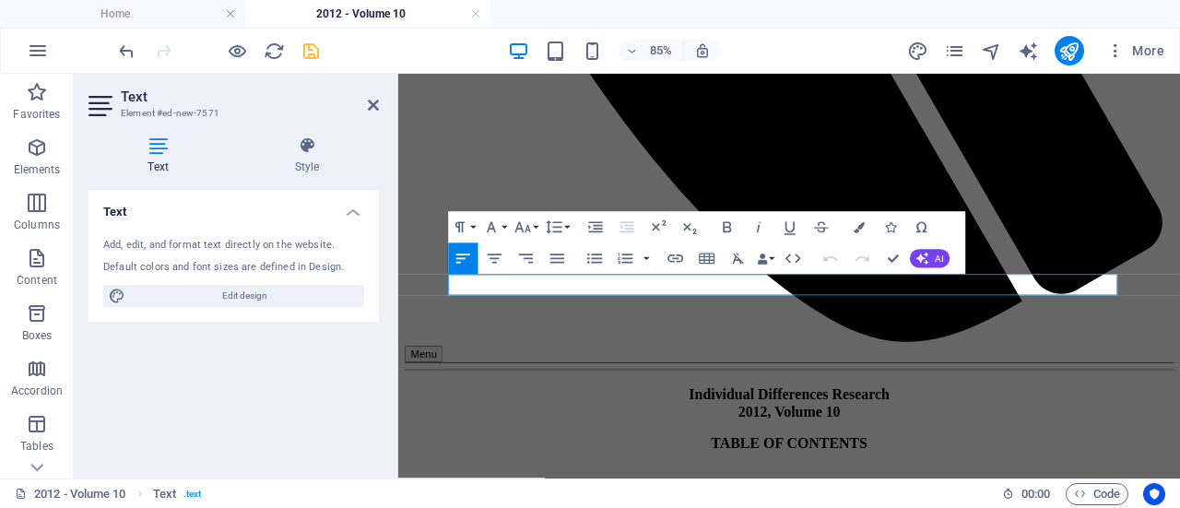
drag, startPoint x: 908, startPoint y: 317, endPoint x: 525, endPoint y: 323, distance: 383.5
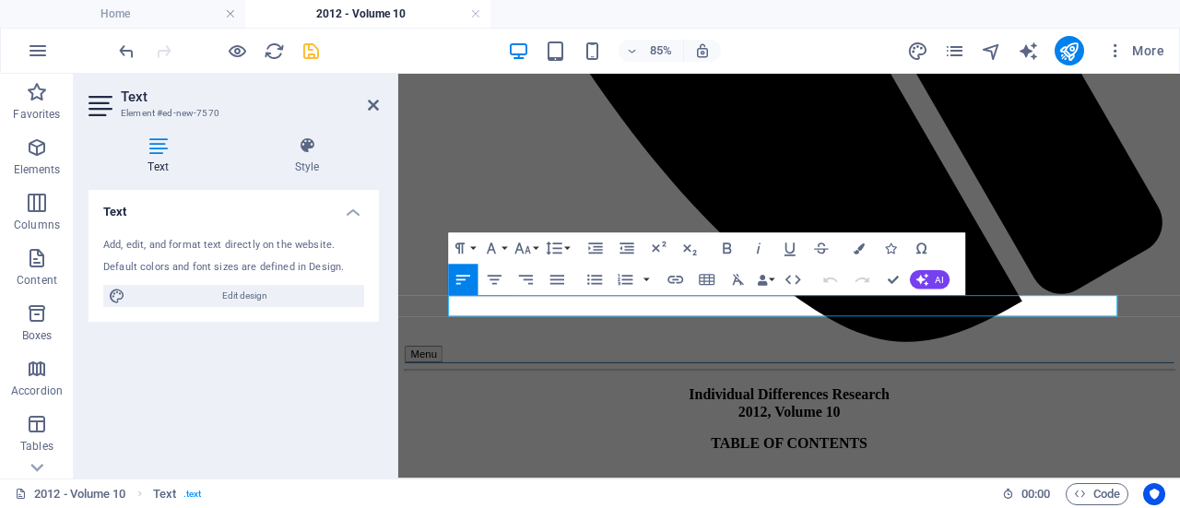
click at [678, 282] on icon "button" at bounding box center [675, 280] width 18 height 18
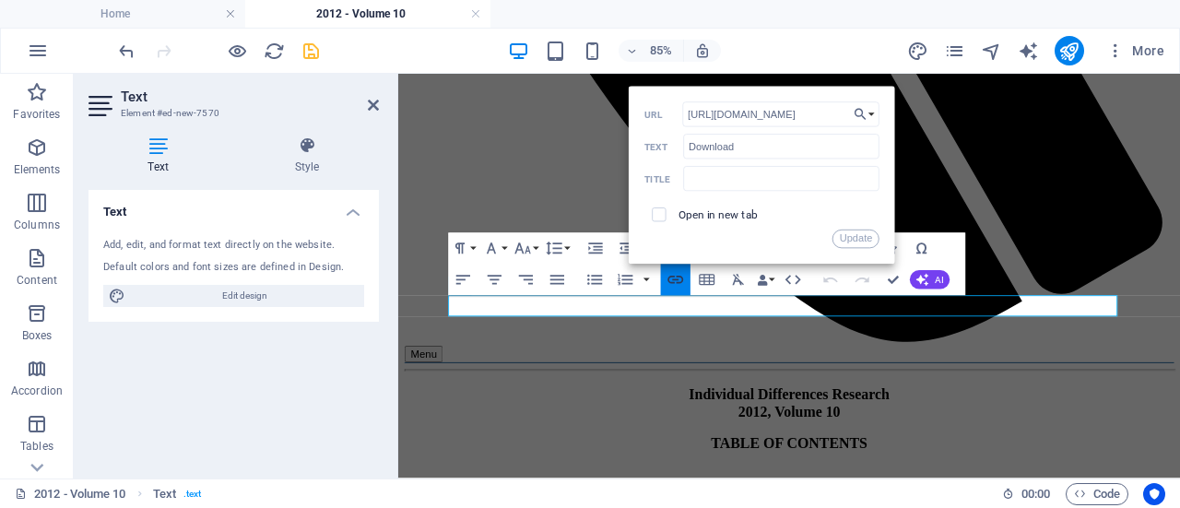
scroll to position [0, 29]
click at [824, 116] on input "[URL][DOMAIN_NAME]" at bounding box center [780, 114] width 197 height 25
type input "[URL][DOMAIN_NAME]"
click at [852, 239] on button "Update" at bounding box center [855, 239] width 47 height 18
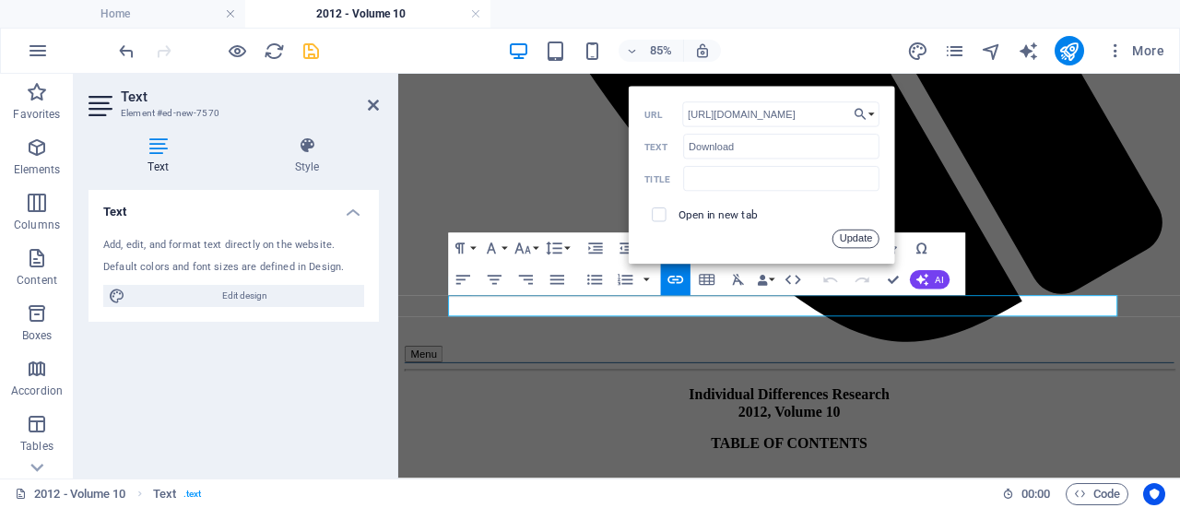
scroll to position [0, 0]
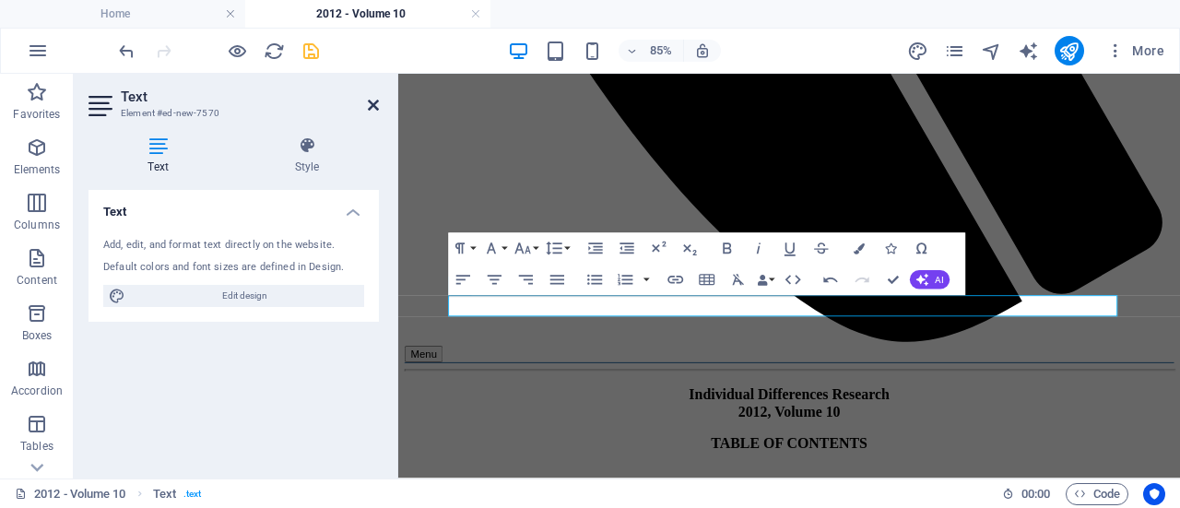
click at [377, 108] on icon at bounding box center [373, 105] width 11 height 15
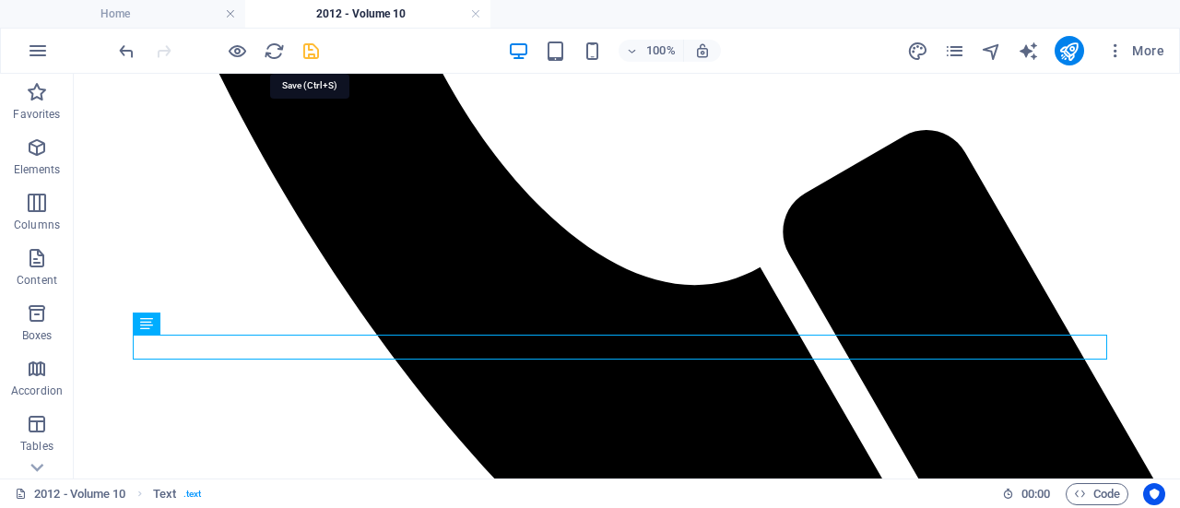
click at [315, 52] on icon "save" at bounding box center [311, 51] width 21 height 21
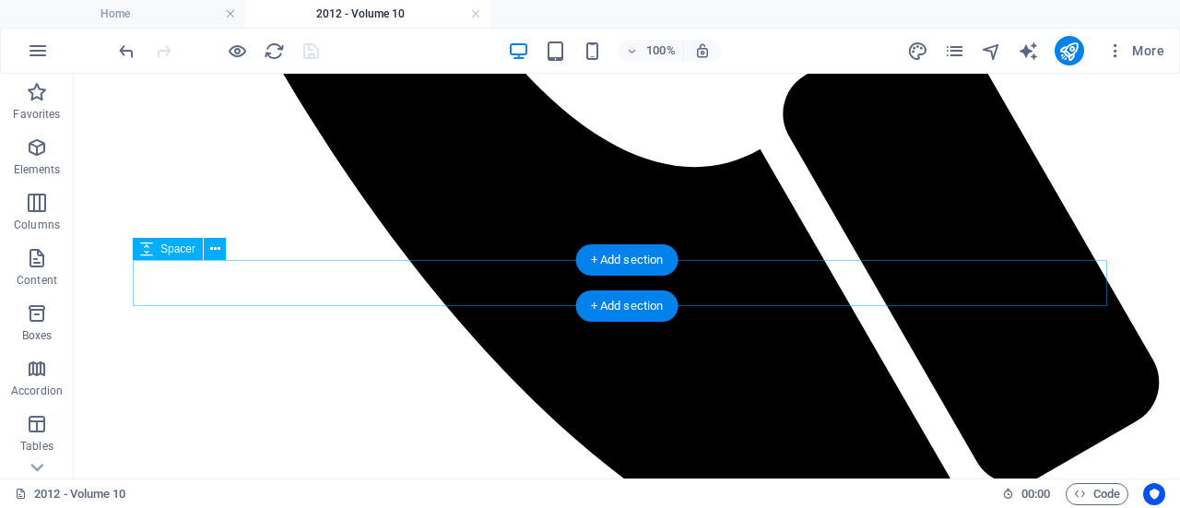
scroll to position [1292, 0]
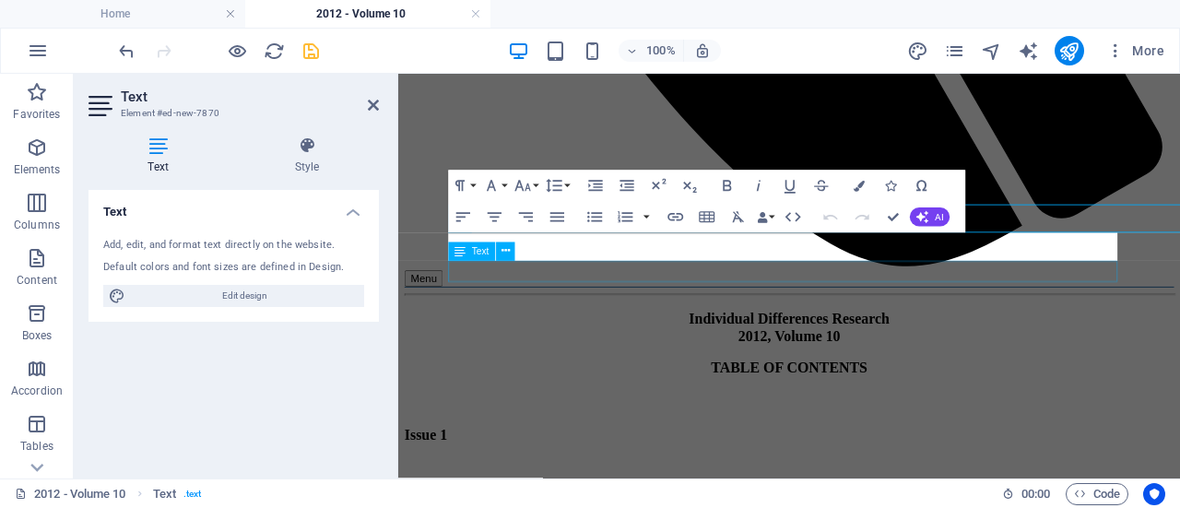
scroll to position [1326, 0]
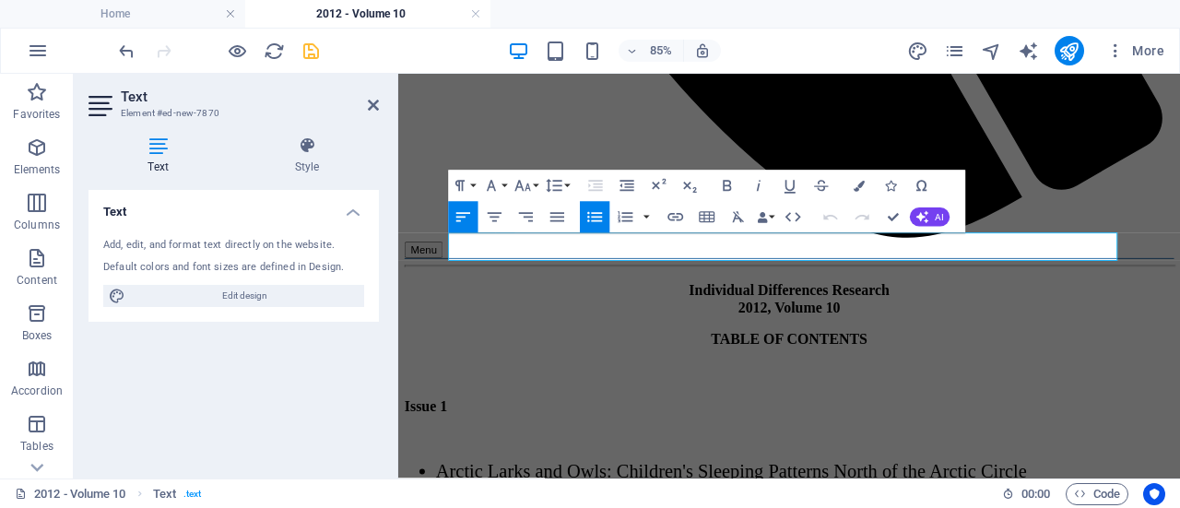
drag, startPoint x: 1052, startPoint y: 274, endPoint x: 584, endPoint y: 289, distance: 467.6
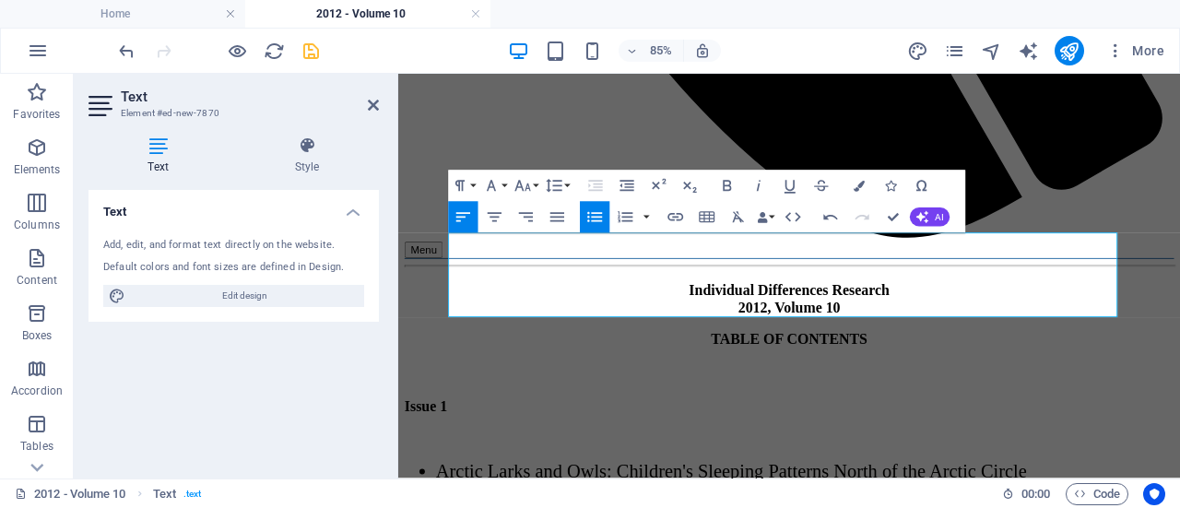
scroll to position [2825, 2]
click at [371, 96] on h2 "Text" at bounding box center [250, 96] width 258 height 17
click at [373, 109] on icon at bounding box center [373, 105] width 11 height 15
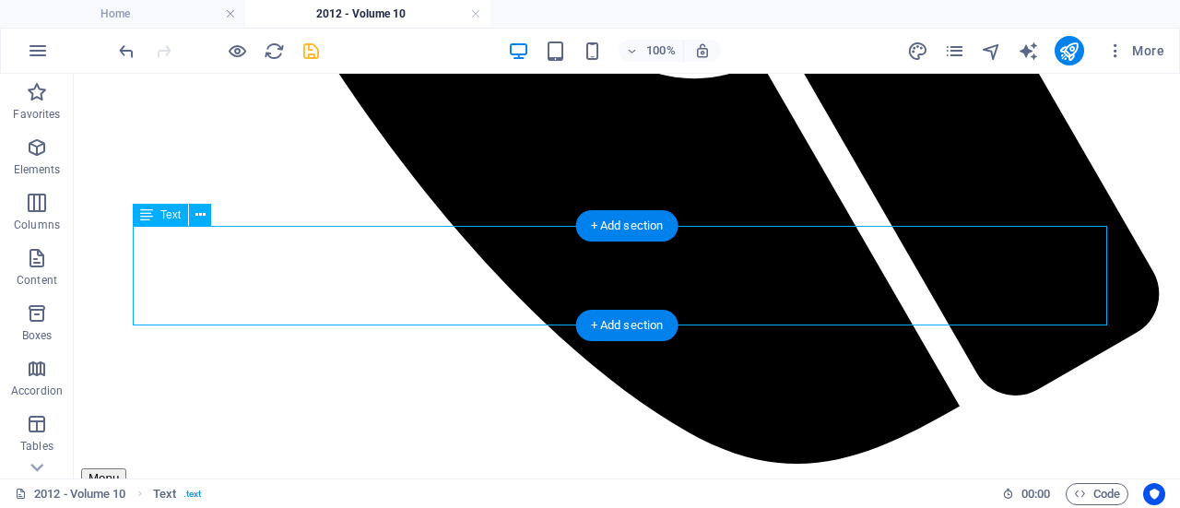
scroll to position [1378, 0]
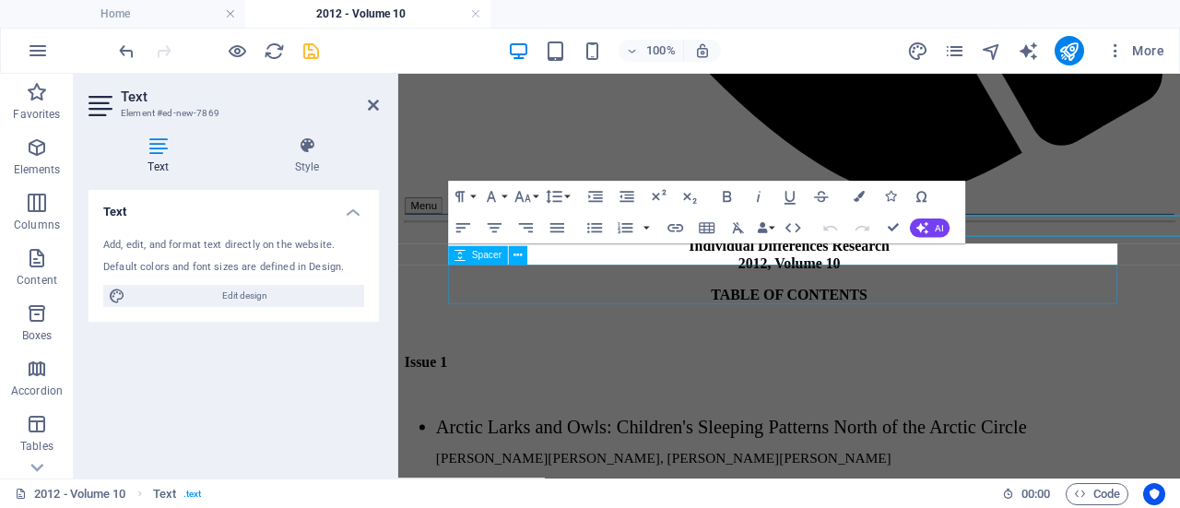
scroll to position [1411, 0]
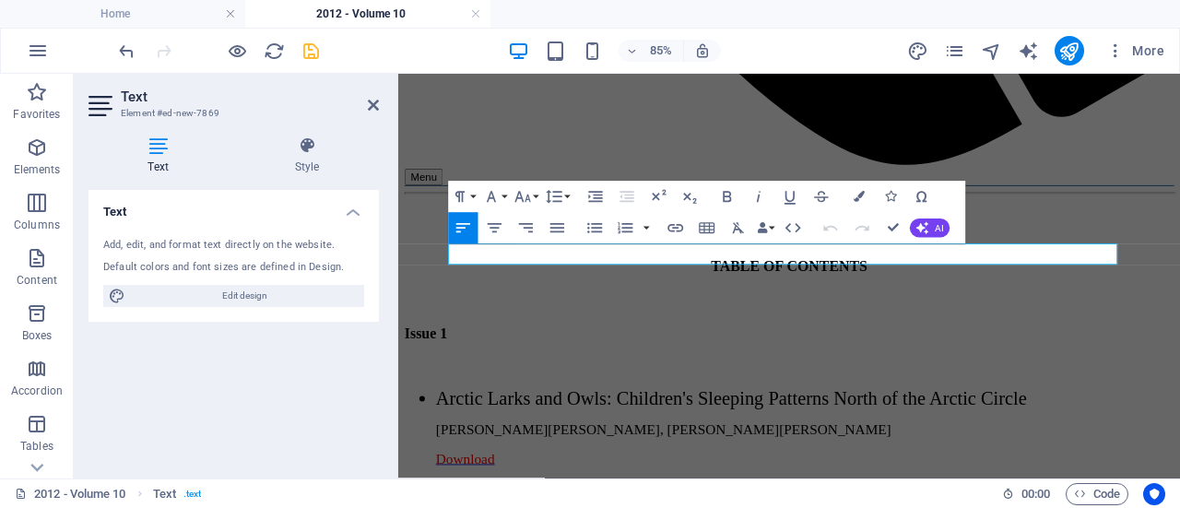
drag, startPoint x: 784, startPoint y: 286, endPoint x: 502, endPoint y: 284, distance: 282.1
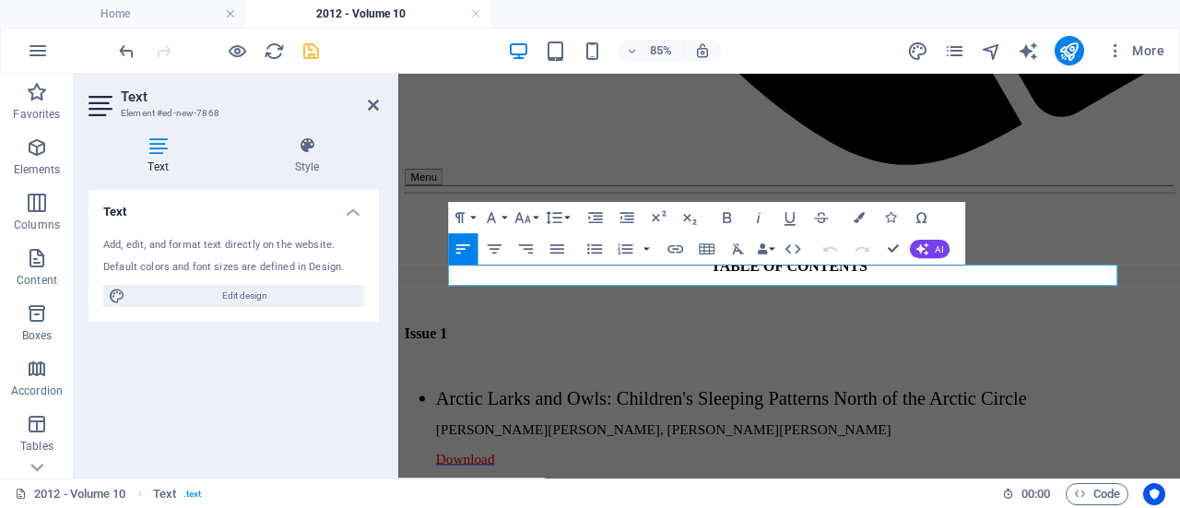
click at [678, 247] on icon "button" at bounding box center [675, 249] width 18 height 18
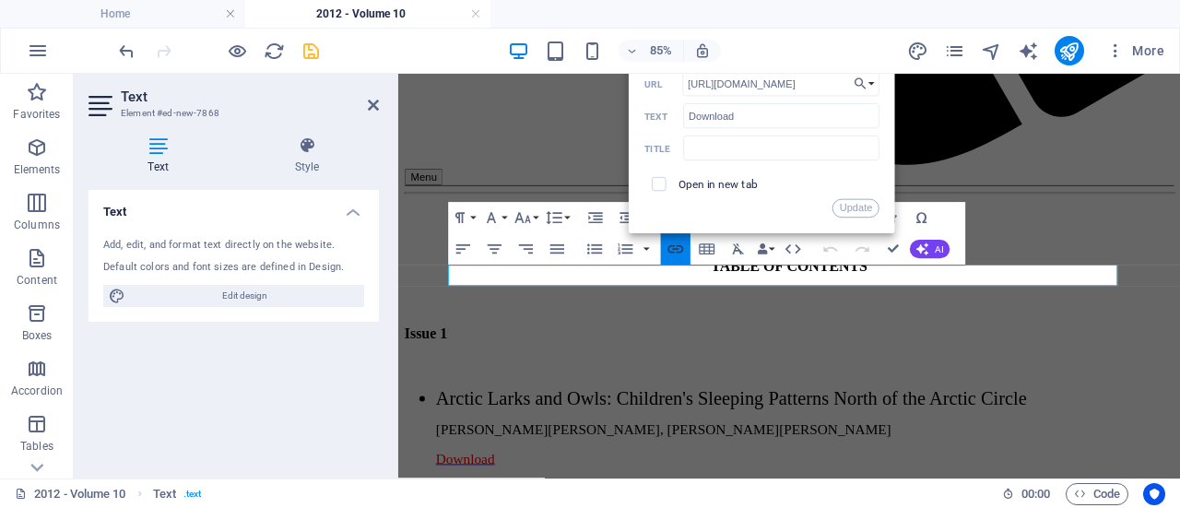
scroll to position [0, 29]
click at [826, 83] on input "[URL][DOMAIN_NAME]" at bounding box center [780, 84] width 197 height 25
type input "[URL][DOMAIN_NAME]"
click at [872, 207] on button "Update" at bounding box center [855, 208] width 47 height 18
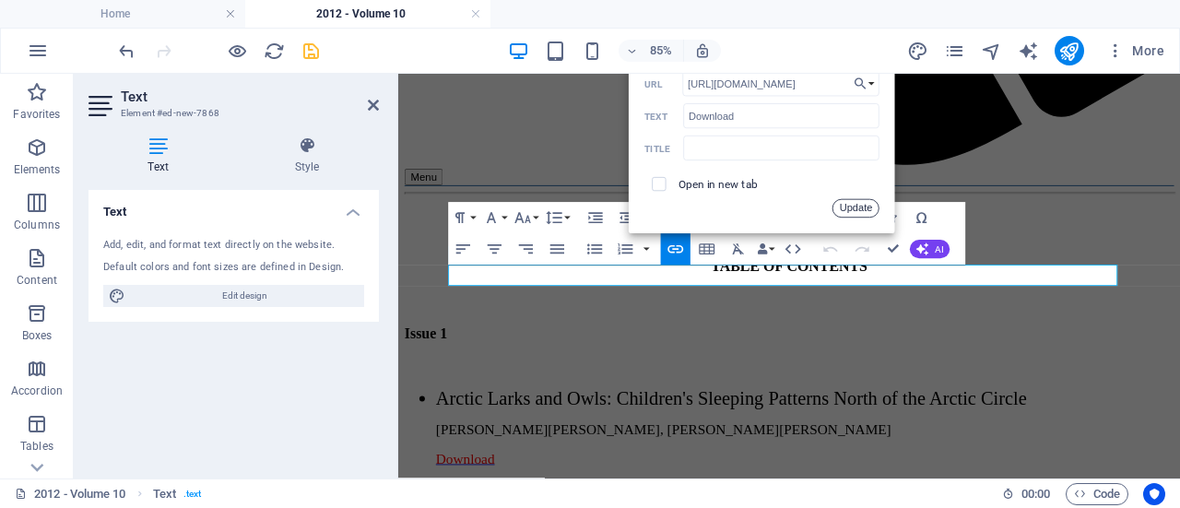
scroll to position [0, 0]
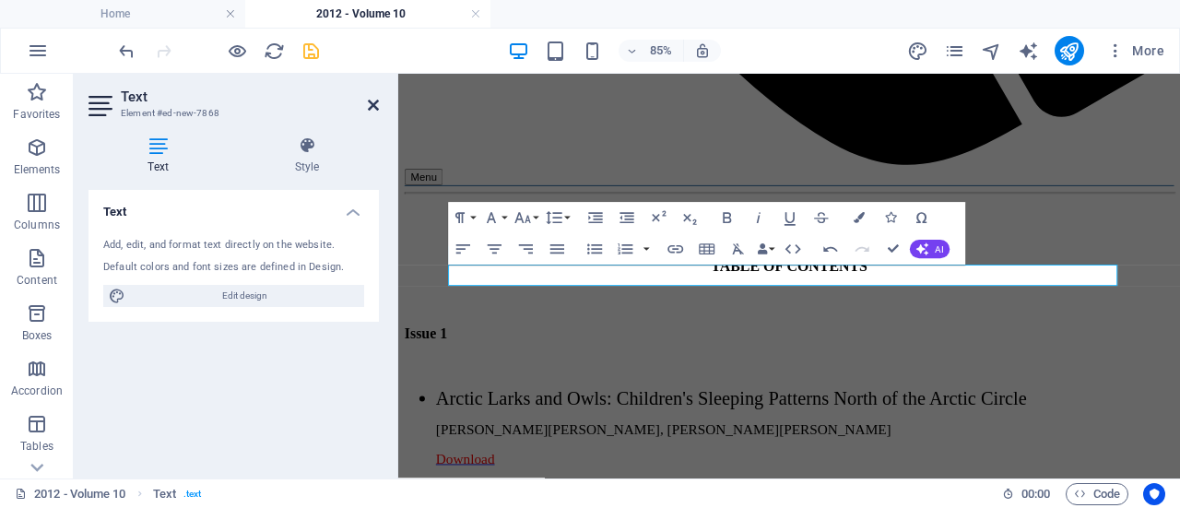
click at [373, 102] on icon at bounding box center [373, 105] width 11 height 15
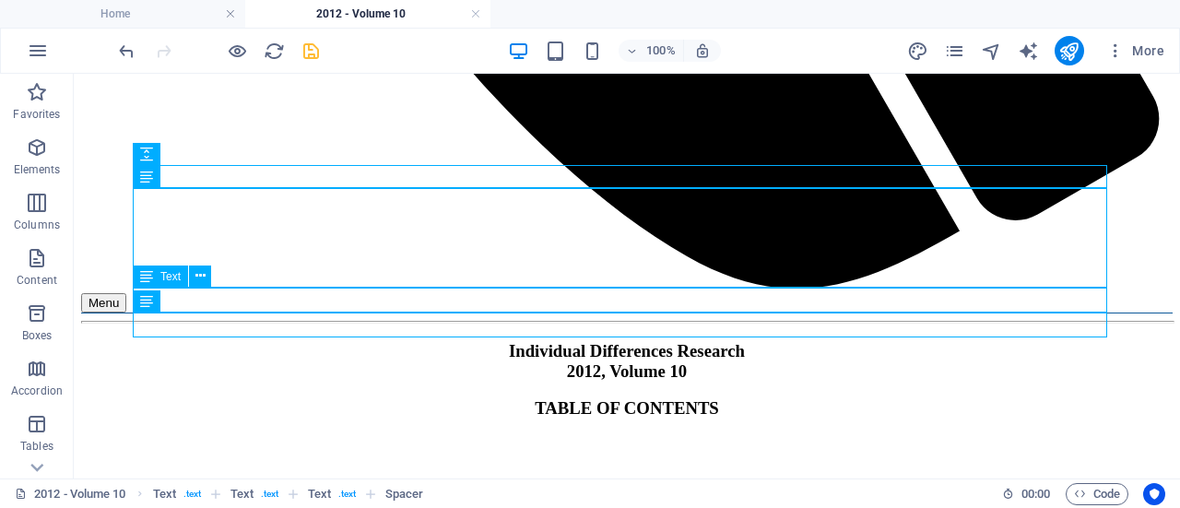
scroll to position [1578, 0]
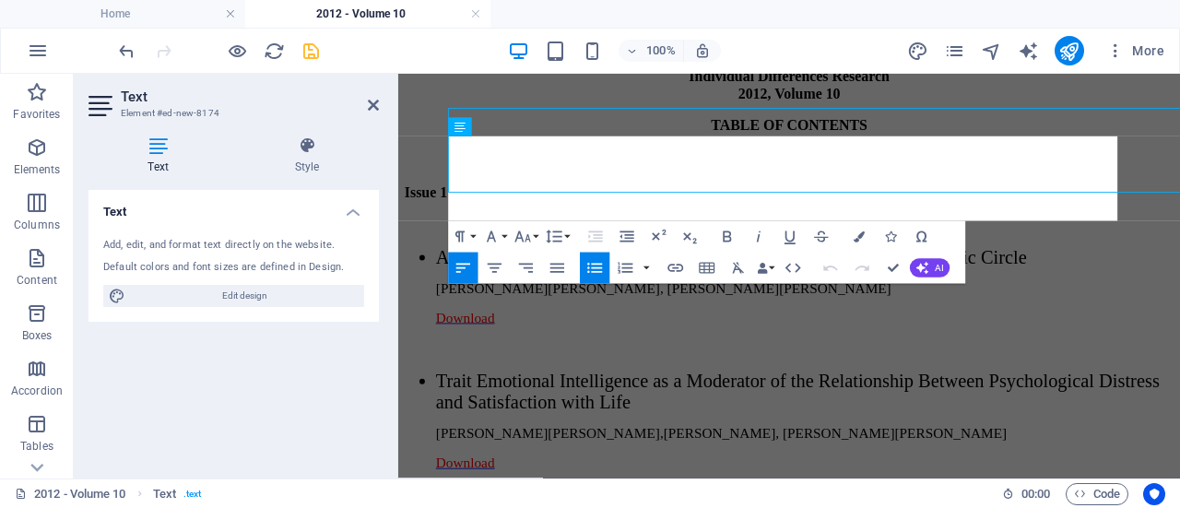
scroll to position [1611, 0]
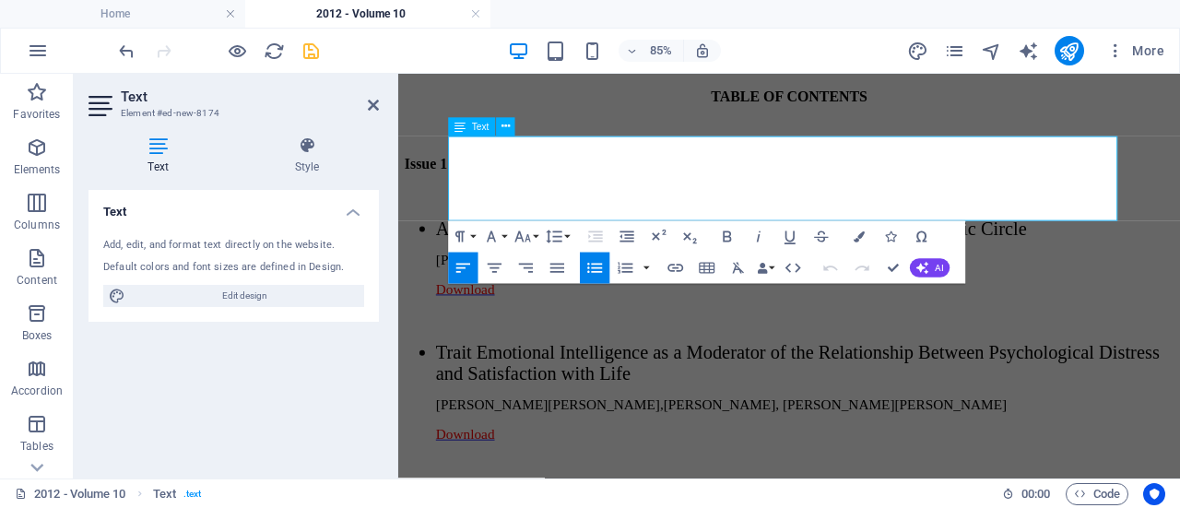
drag, startPoint x: 880, startPoint y: 223, endPoint x: 609, endPoint y: 172, distance: 275.7
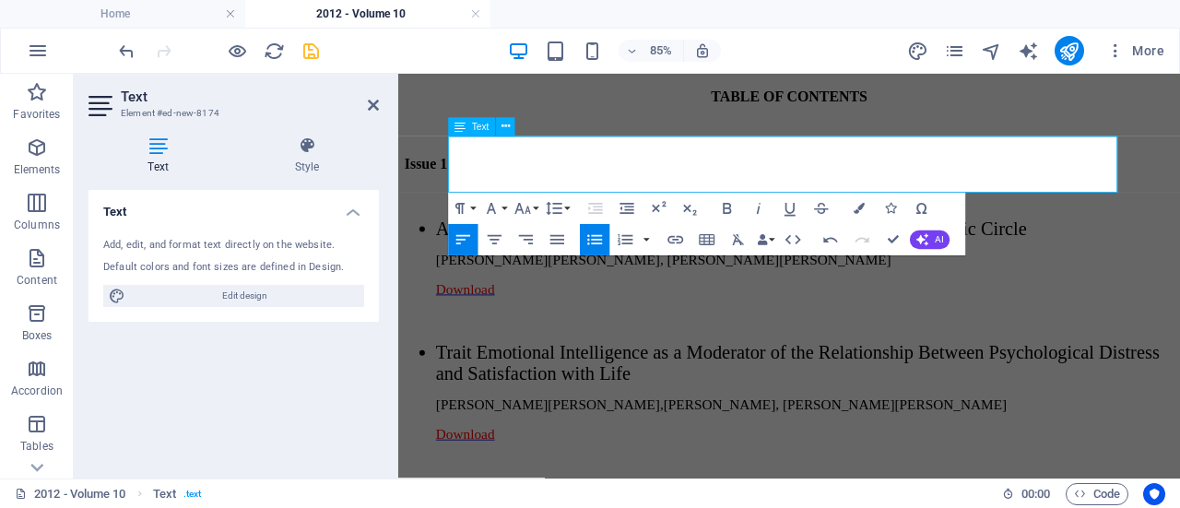
scroll to position [1360, 2]
click at [373, 104] on icon at bounding box center [373, 105] width 11 height 15
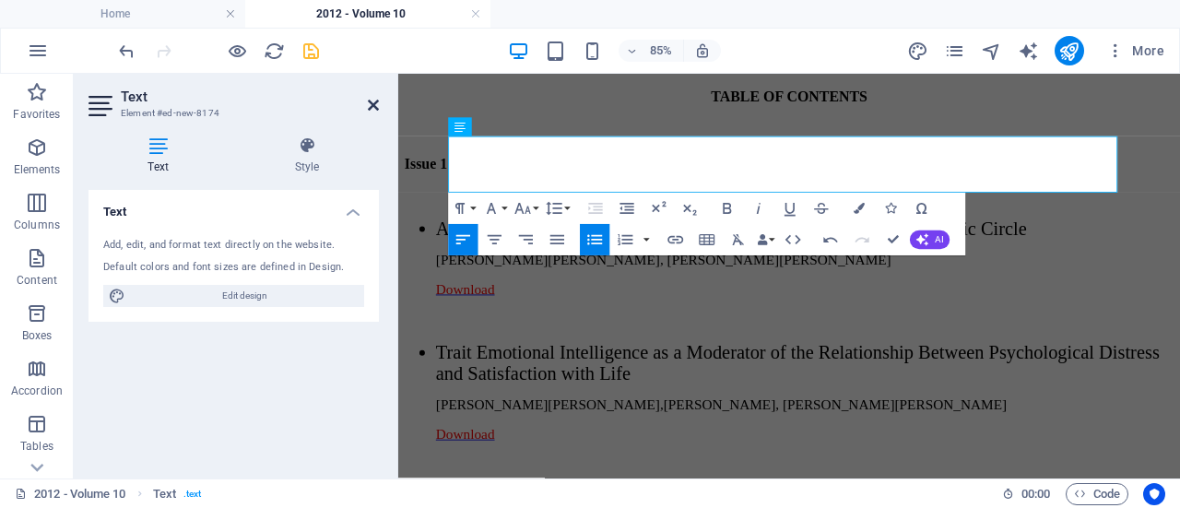
scroll to position [1578, 0]
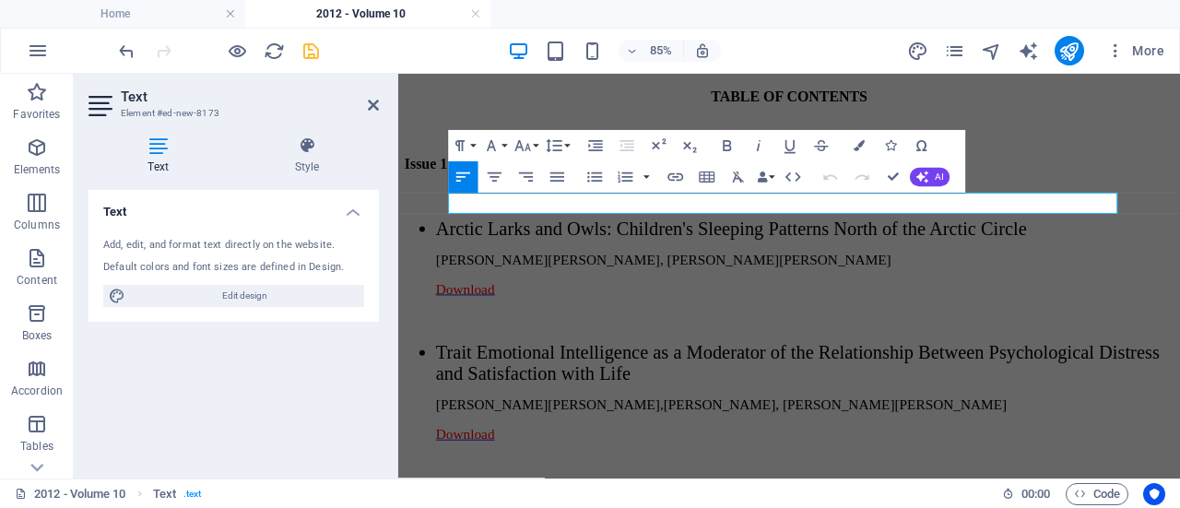
drag, startPoint x: 733, startPoint y: 222, endPoint x: 525, endPoint y: 225, distance: 208.4
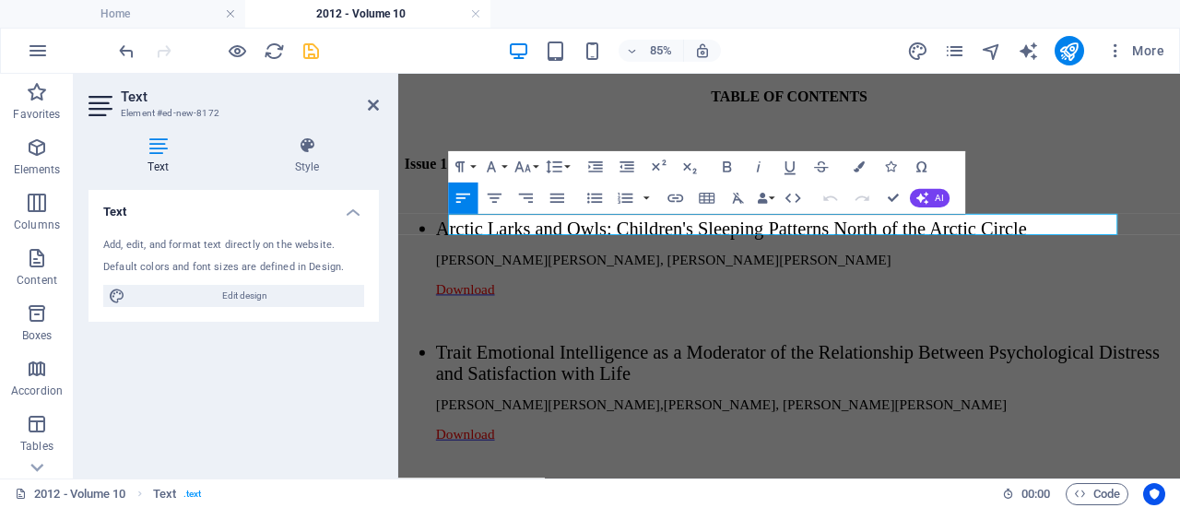
click at [670, 195] on icon "button" at bounding box center [675, 199] width 16 height 8
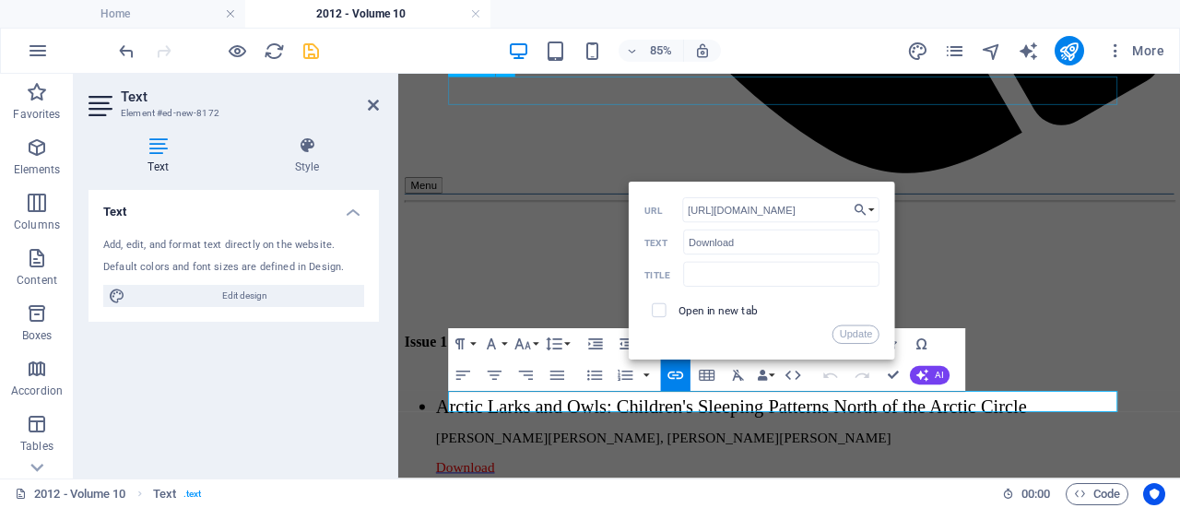
scroll to position [1403, 0]
click at [829, 211] on input "[URL][DOMAIN_NAME]" at bounding box center [780, 209] width 197 height 25
type input "[URL][DOMAIN_NAME]"
click at [850, 328] on button "Update" at bounding box center [855, 334] width 47 height 18
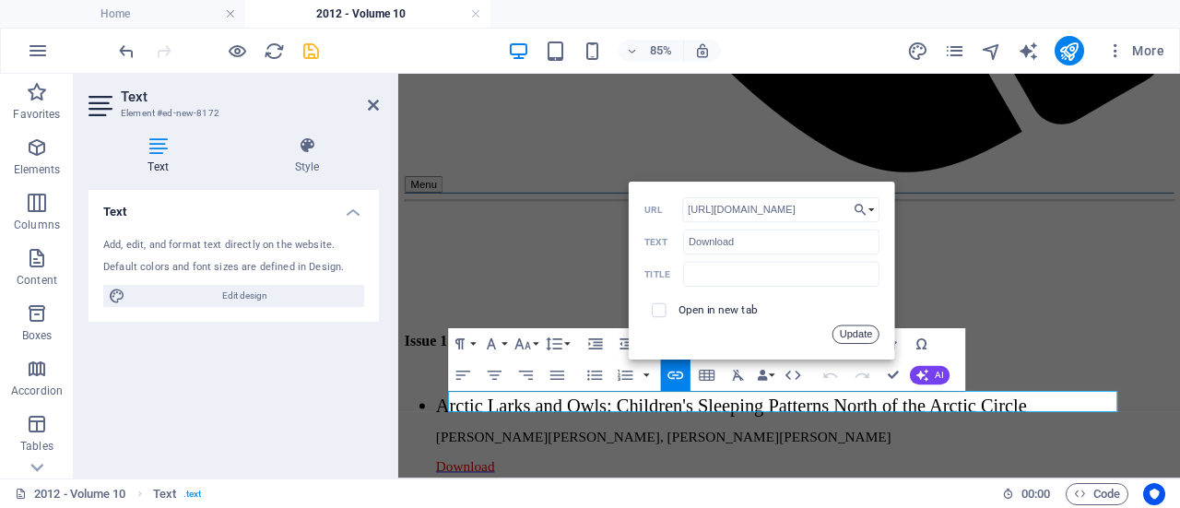
scroll to position [0, 0]
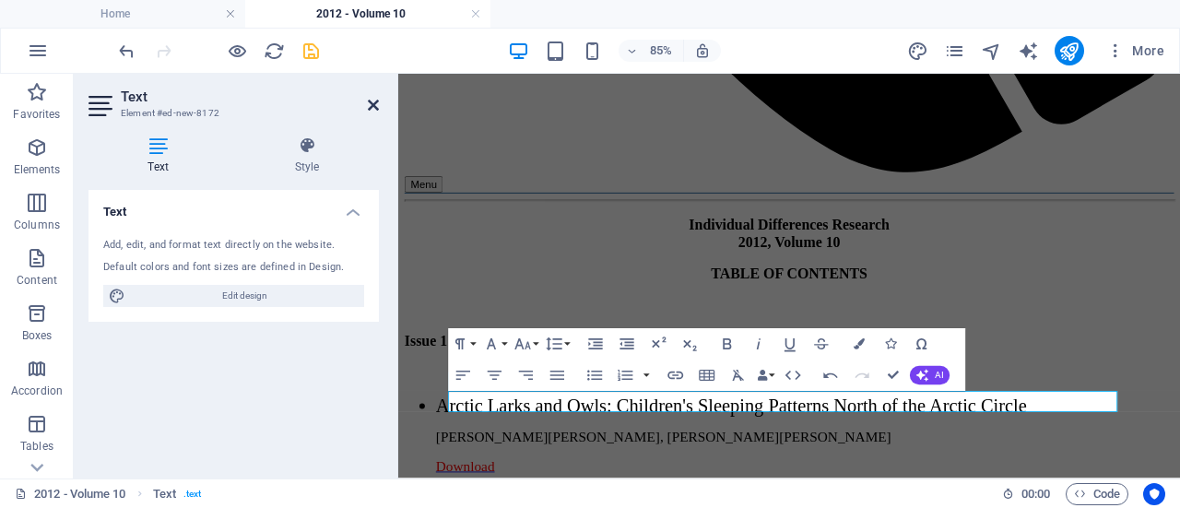
click at [371, 100] on icon at bounding box center [373, 105] width 11 height 15
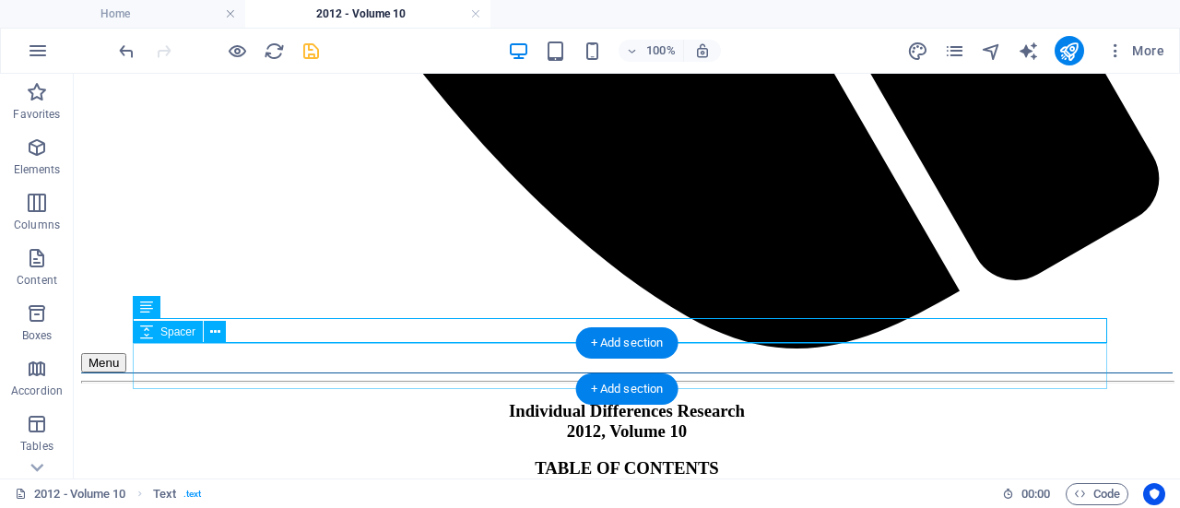
scroll to position [1503, 0]
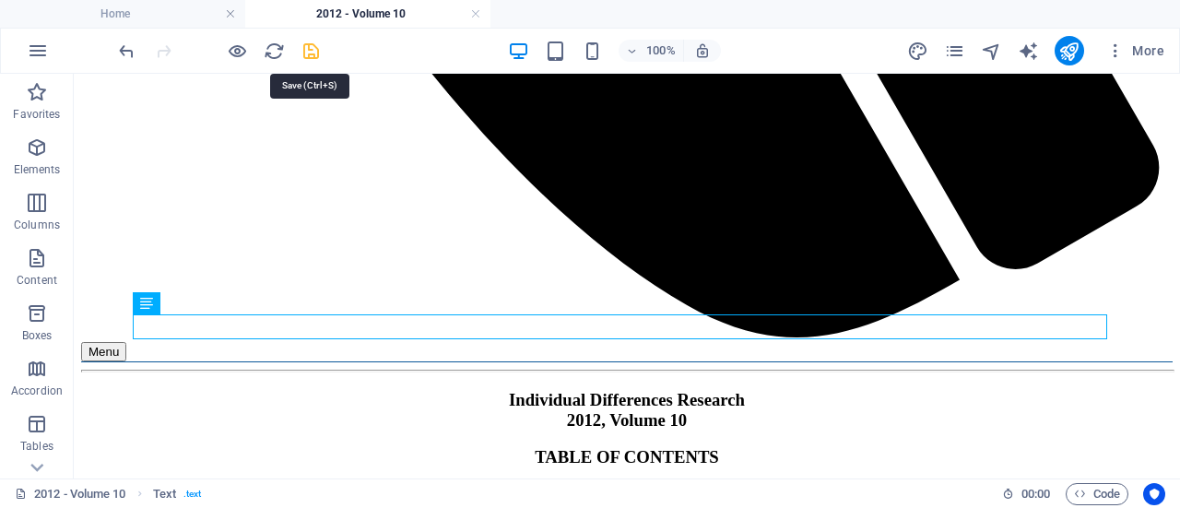
click at [312, 46] on icon "save" at bounding box center [311, 51] width 21 height 21
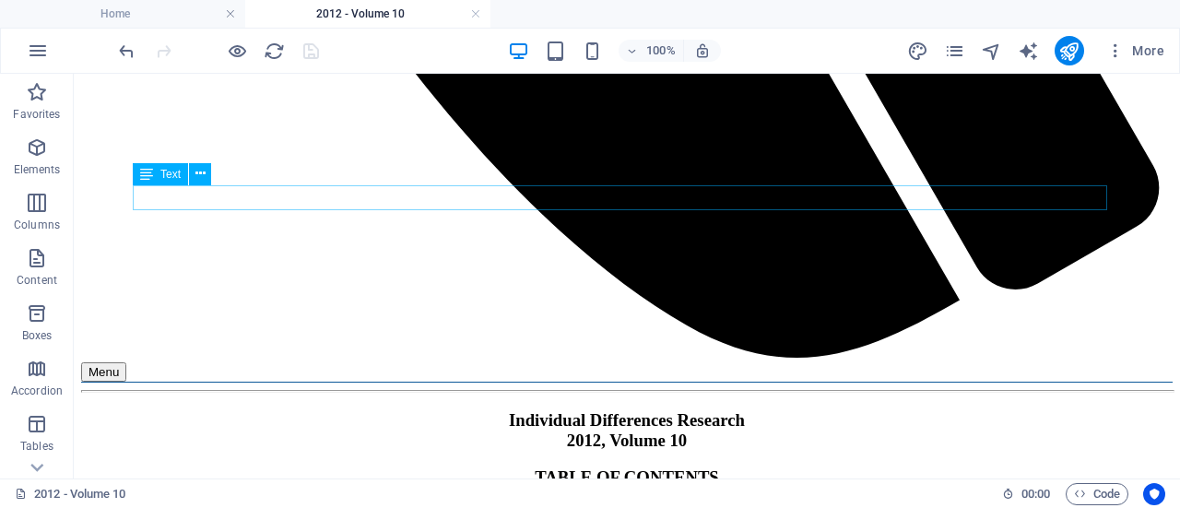
scroll to position [1527, 0]
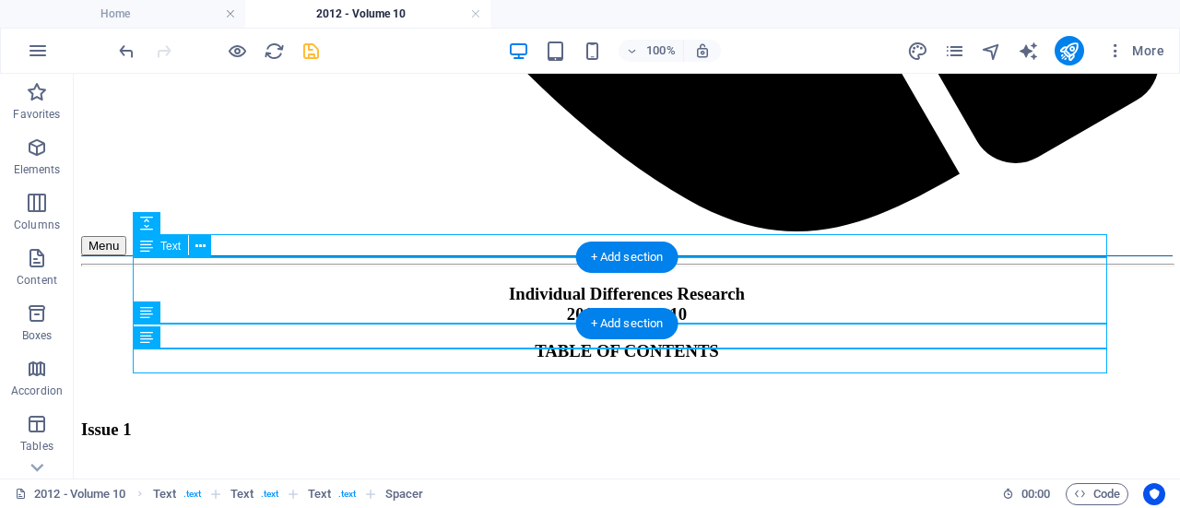
scroll to position [1611, 0]
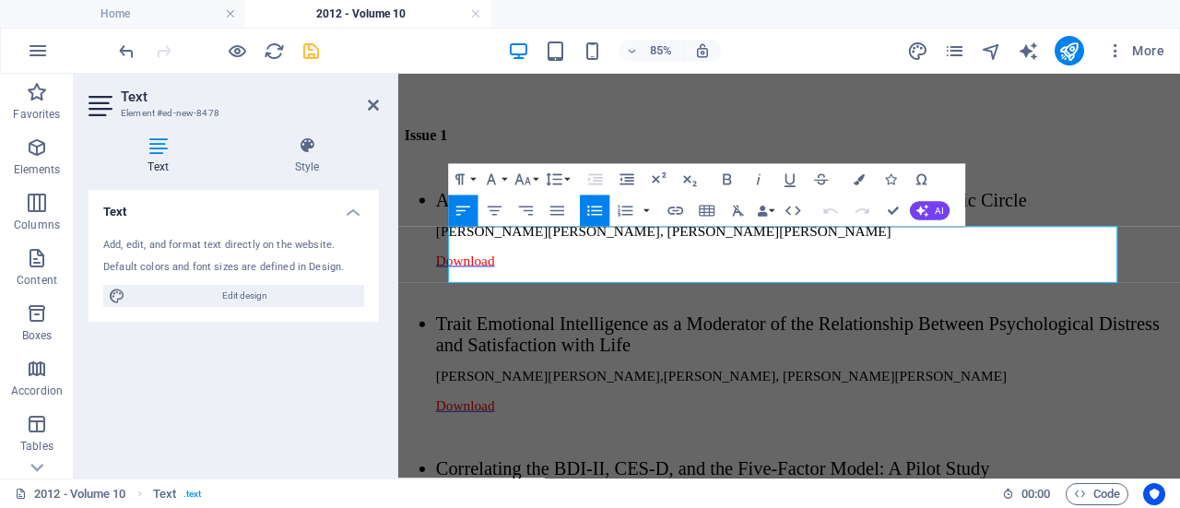
drag, startPoint x: 697, startPoint y: 301, endPoint x: 606, endPoint y: 273, distance: 95.6
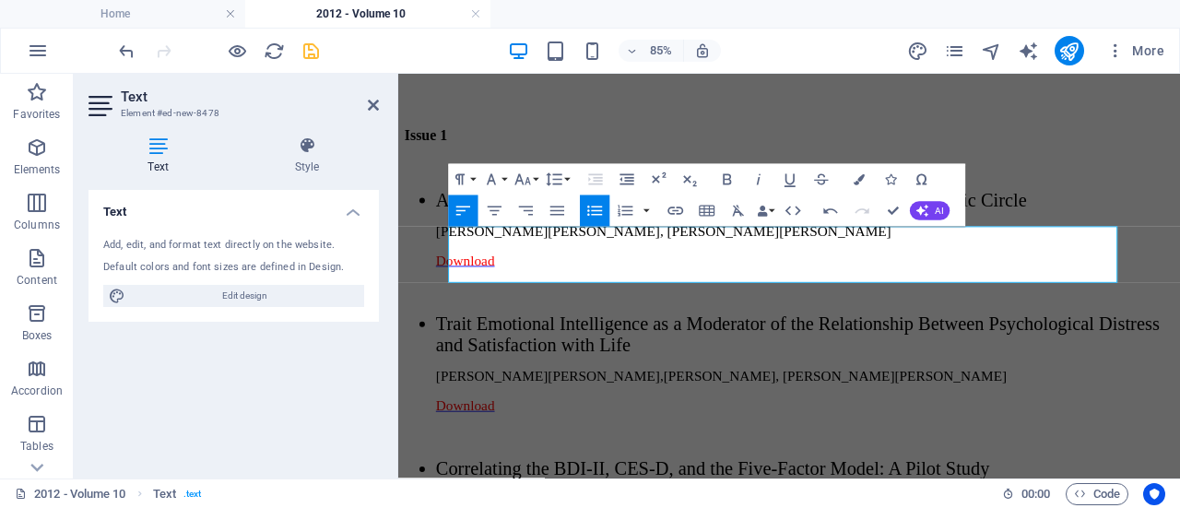
click at [373, 99] on icon at bounding box center [373, 105] width 11 height 15
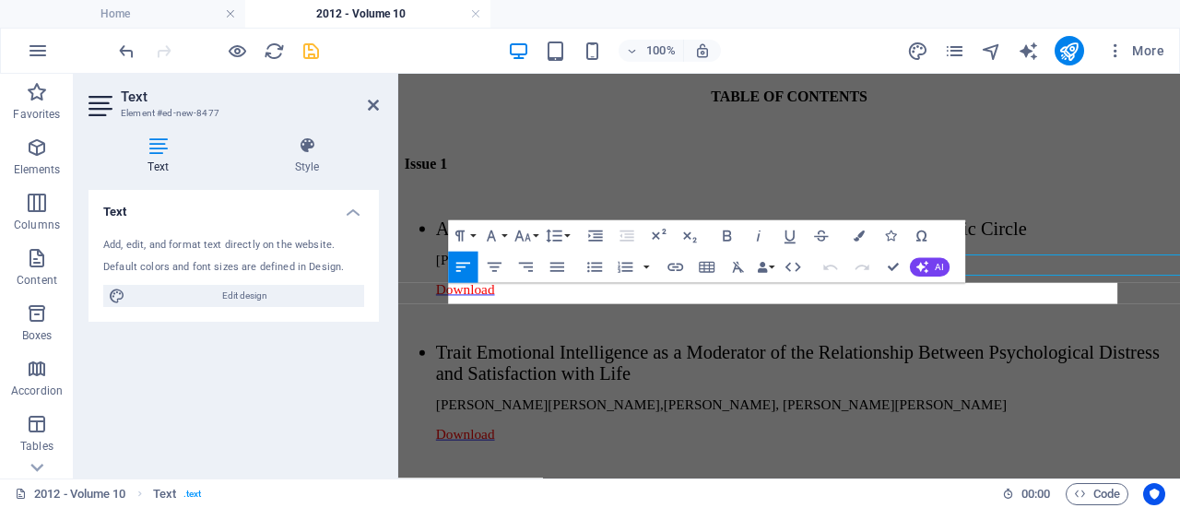
scroll to position [1645, 0]
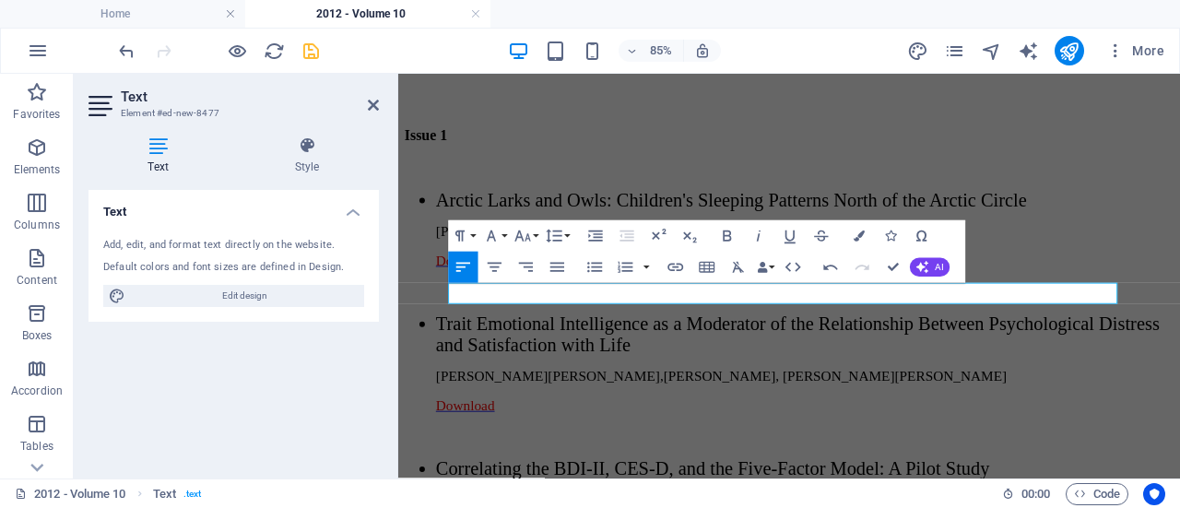
drag, startPoint x: 623, startPoint y: 336, endPoint x: 532, endPoint y: 326, distance: 91.8
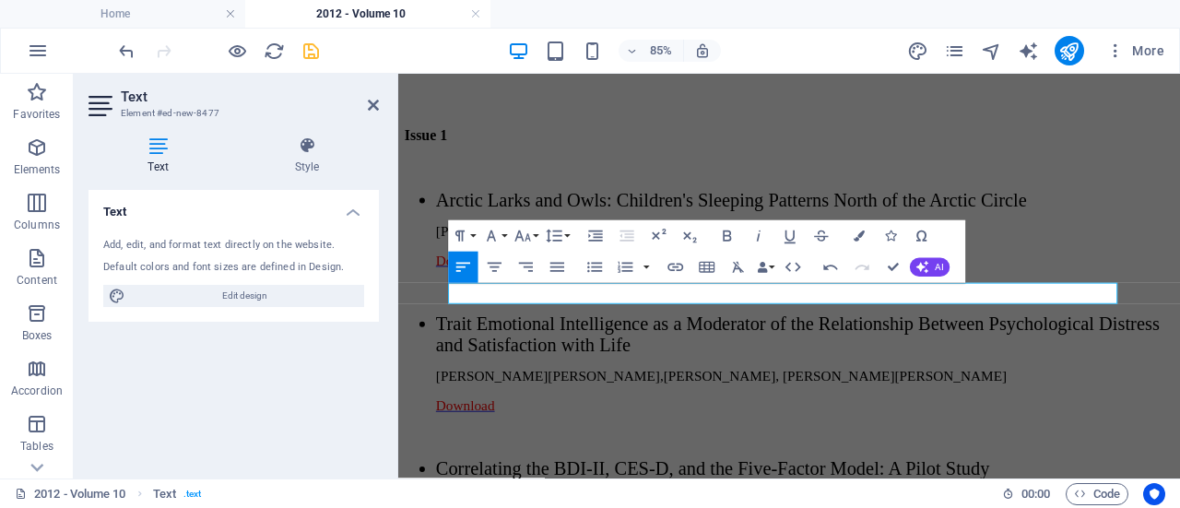
click at [372, 102] on icon at bounding box center [373, 105] width 11 height 15
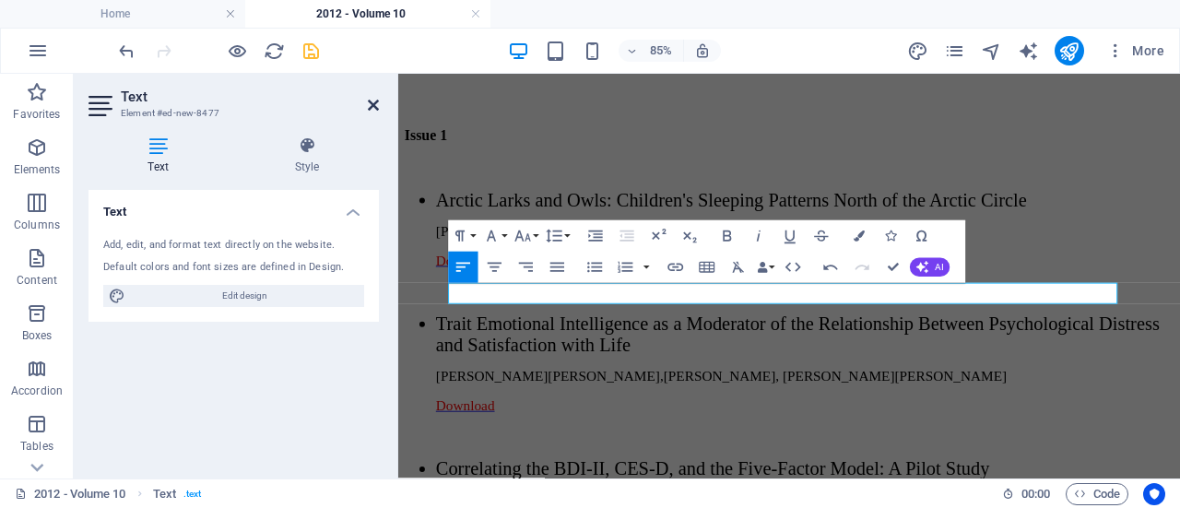
scroll to position [1611, 0]
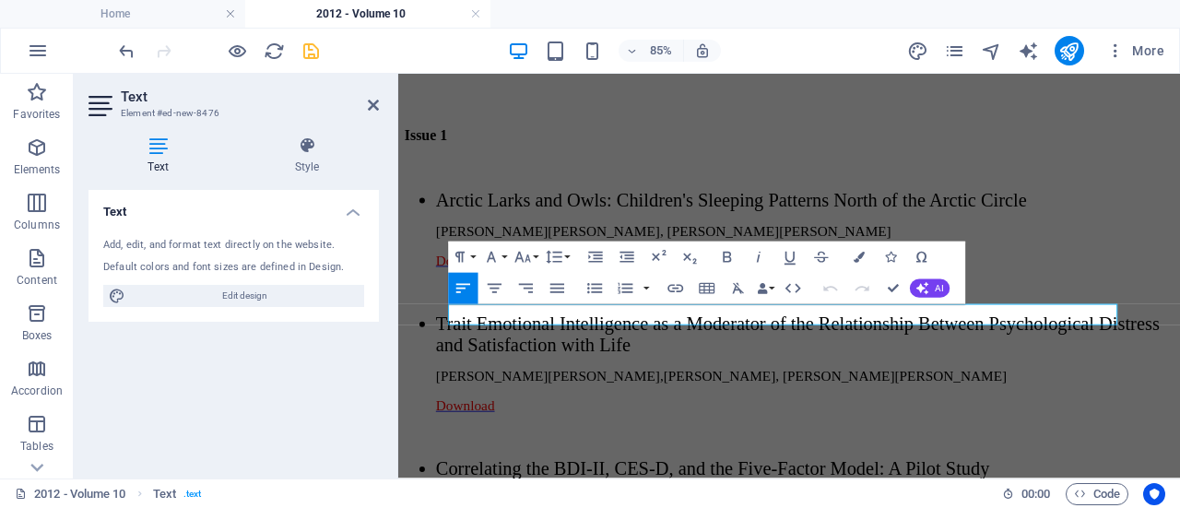
click at [678, 283] on icon "button" at bounding box center [675, 287] width 18 height 18
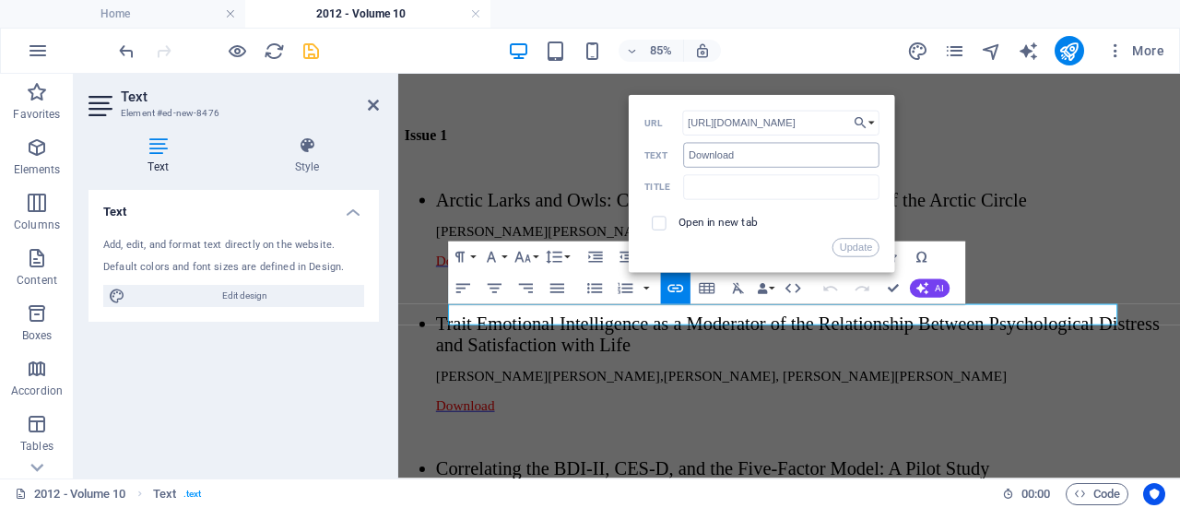
scroll to position [0, 29]
click at [826, 125] on input "[URL][DOMAIN_NAME]" at bounding box center [780, 123] width 197 height 25
type input "[URL][DOMAIN_NAME]"
click at [867, 241] on button "Update" at bounding box center [855, 247] width 47 height 18
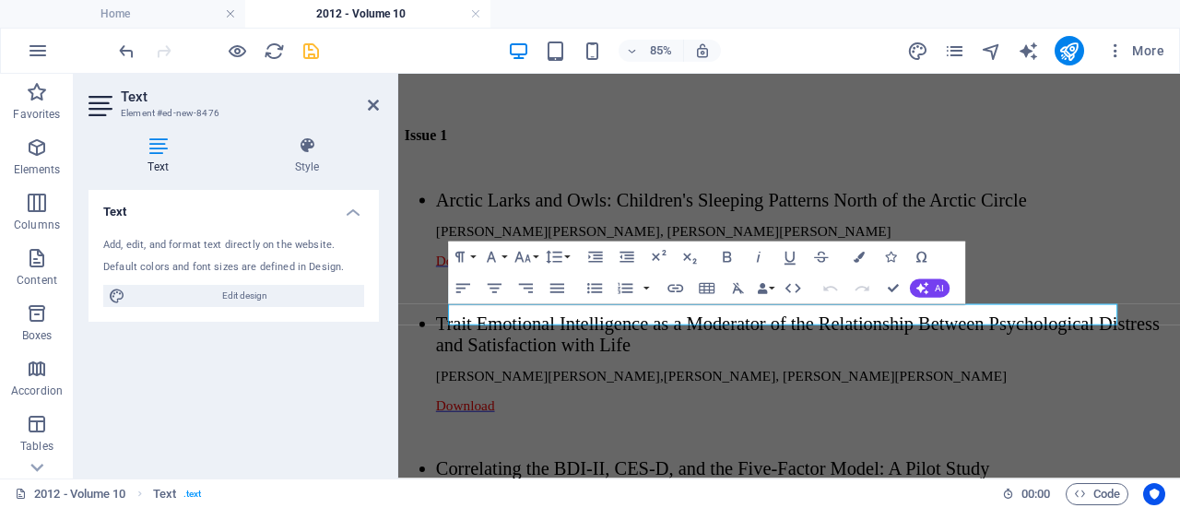
scroll to position [0, 0]
click at [375, 104] on icon at bounding box center [373, 105] width 11 height 15
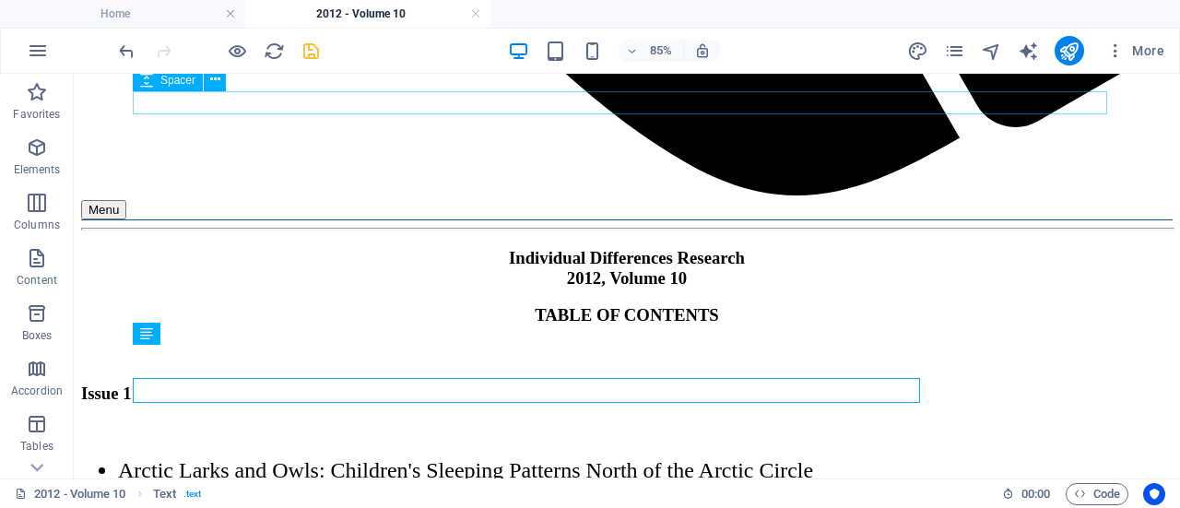
scroll to position [1611, 0]
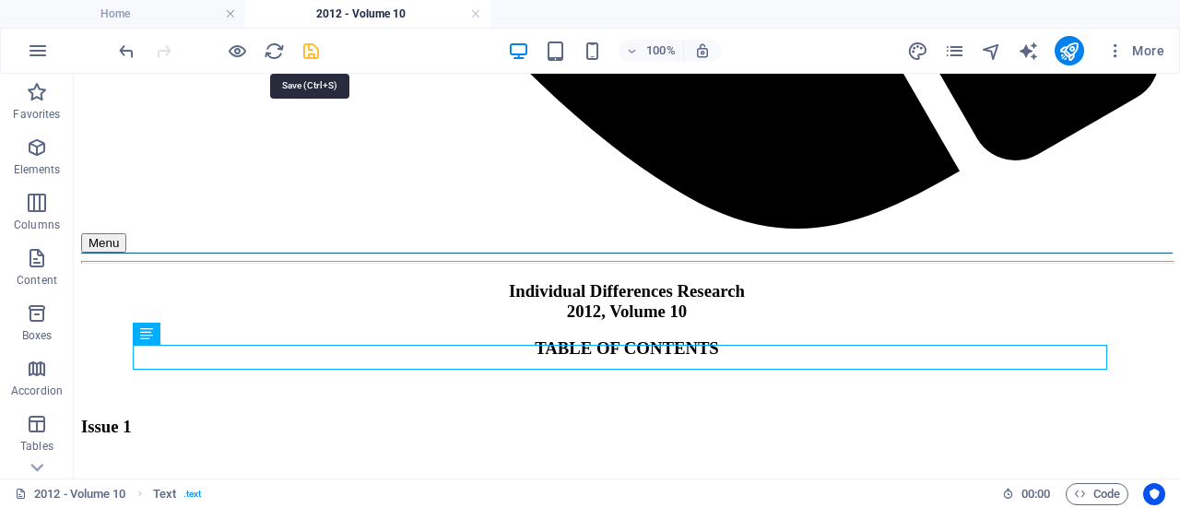
click at [307, 50] on icon "save" at bounding box center [311, 51] width 21 height 21
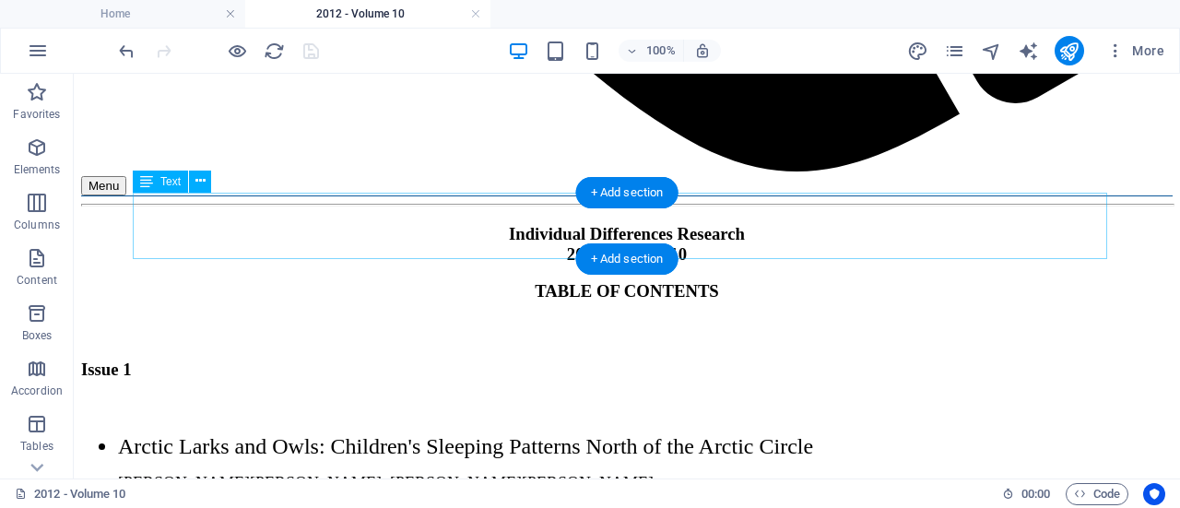
scroll to position [1669, 0]
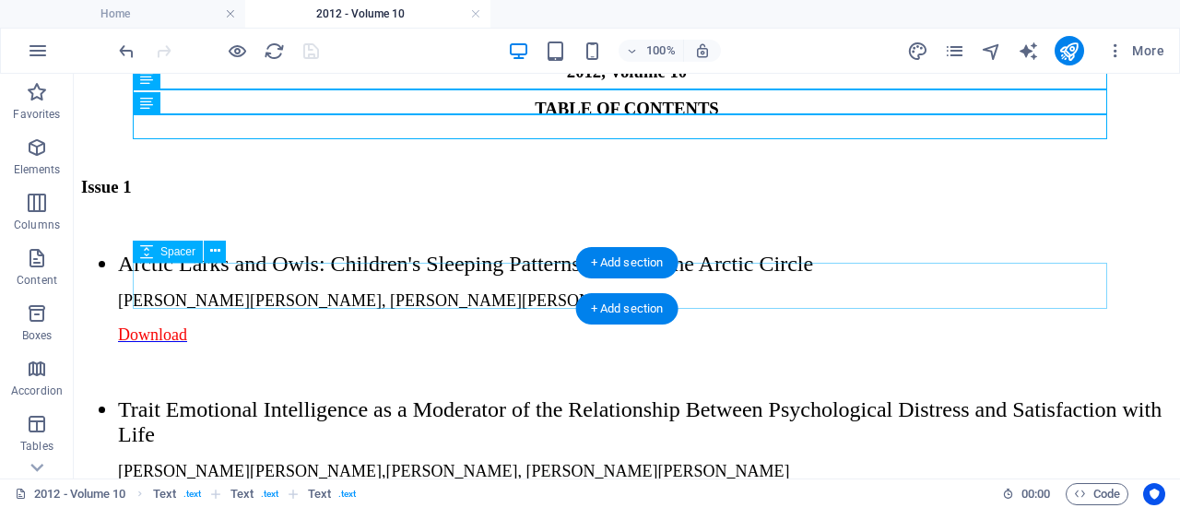
scroll to position [1854, 0]
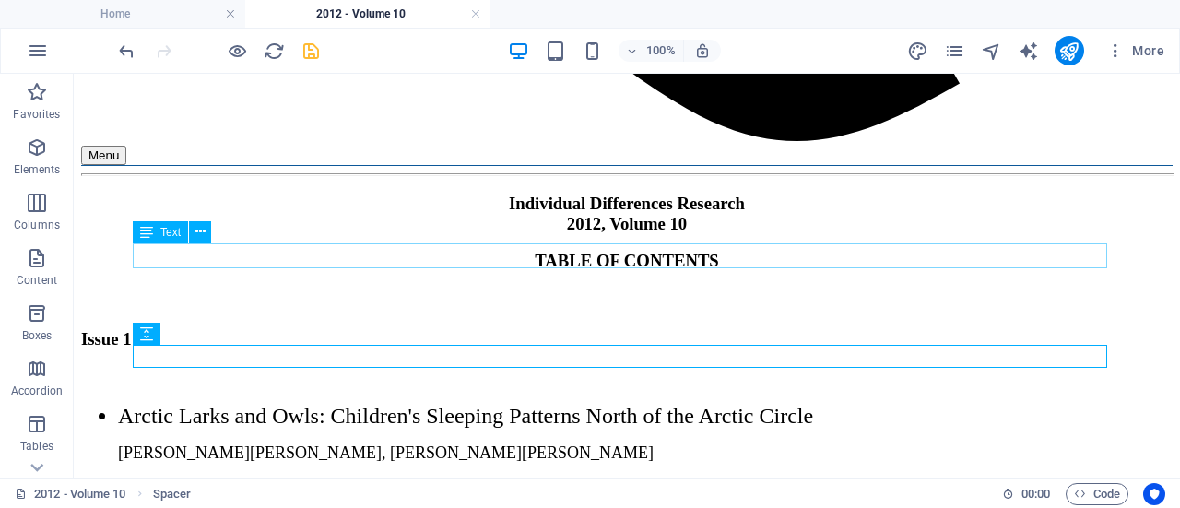
scroll to position [1645, 0]
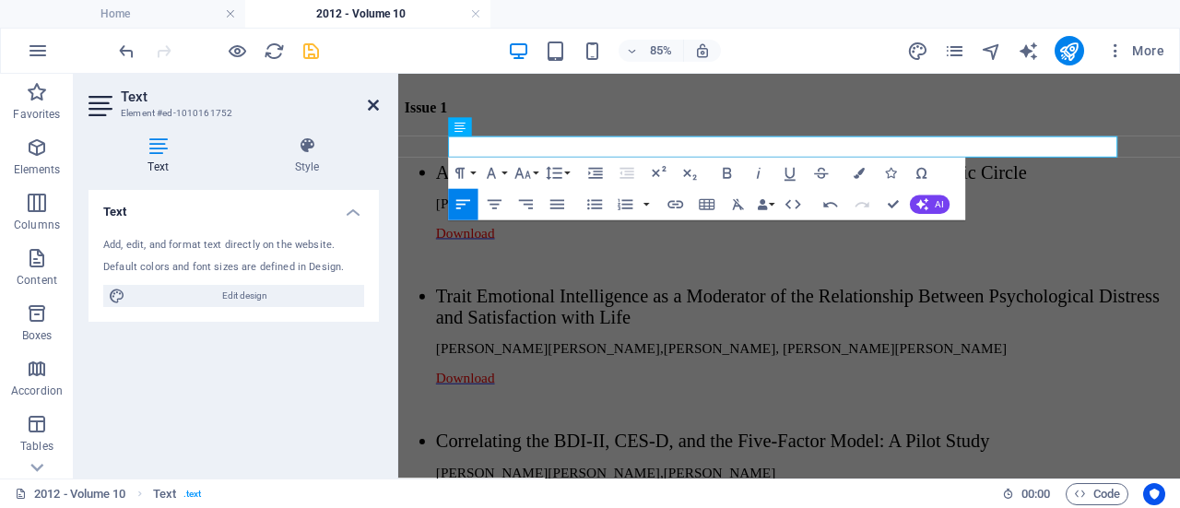
click at [369, 105] on icon at bounding box center [373, 105] width 11 height 15
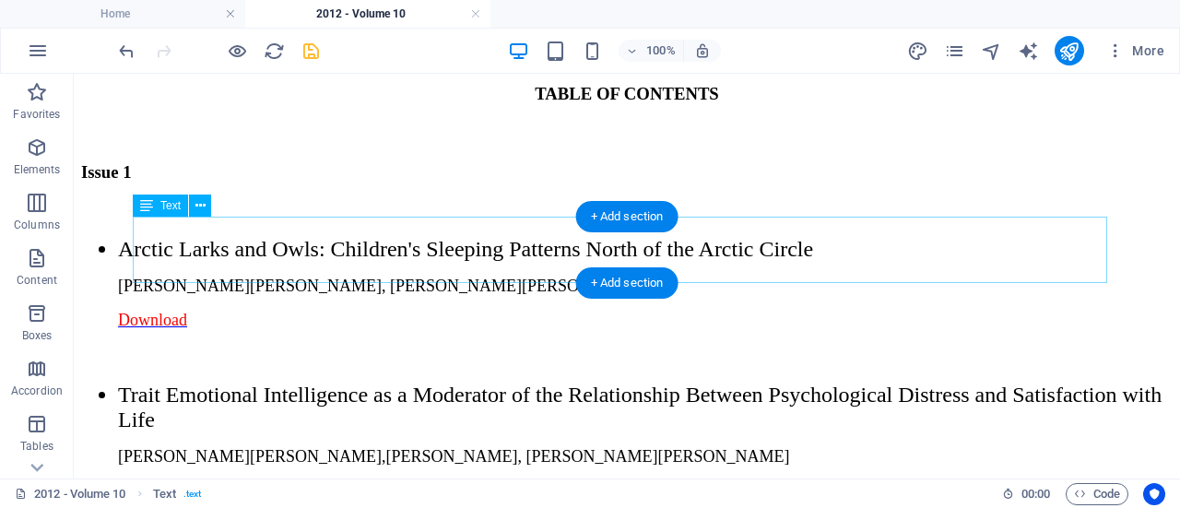
scroll to position [1909, 0]
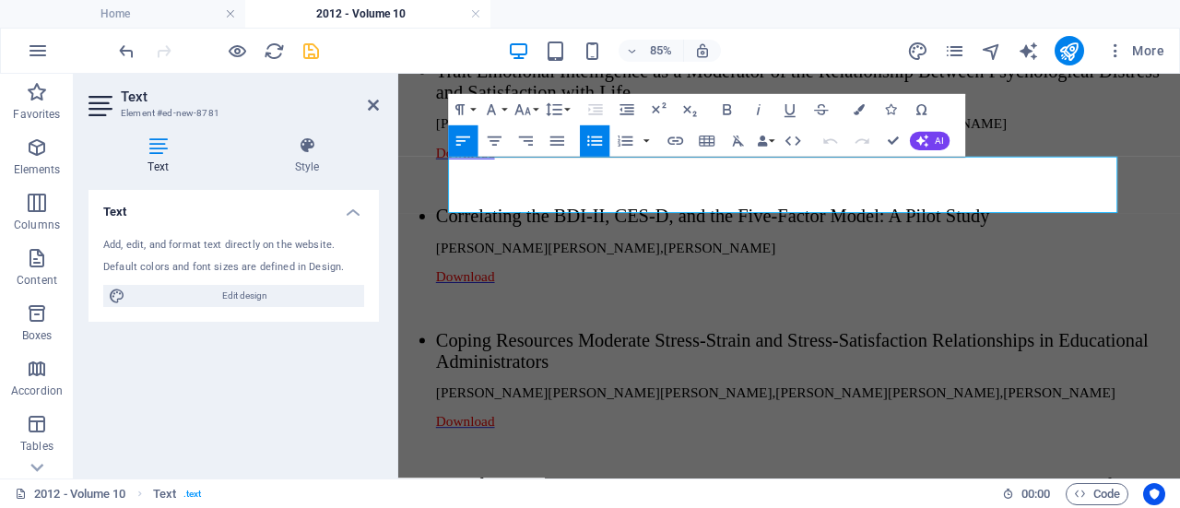
drag, startPoint x: 729, startPoint y: 224, endPoint x: 551, endPoint y: 184, distance: 182.3
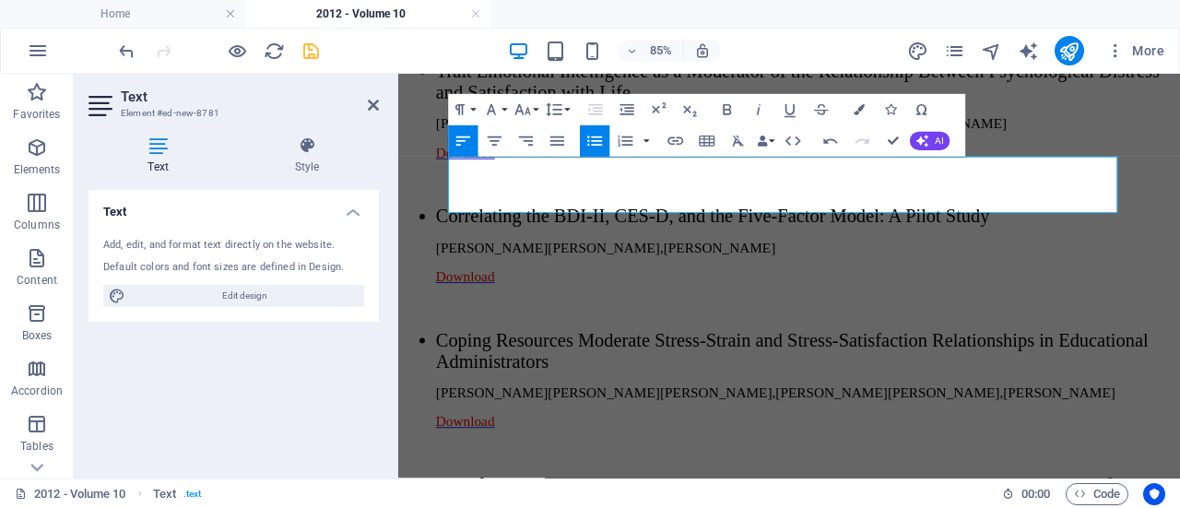
click at [371, 102] on icon at bounding box center [373, 105] width 11 height 15
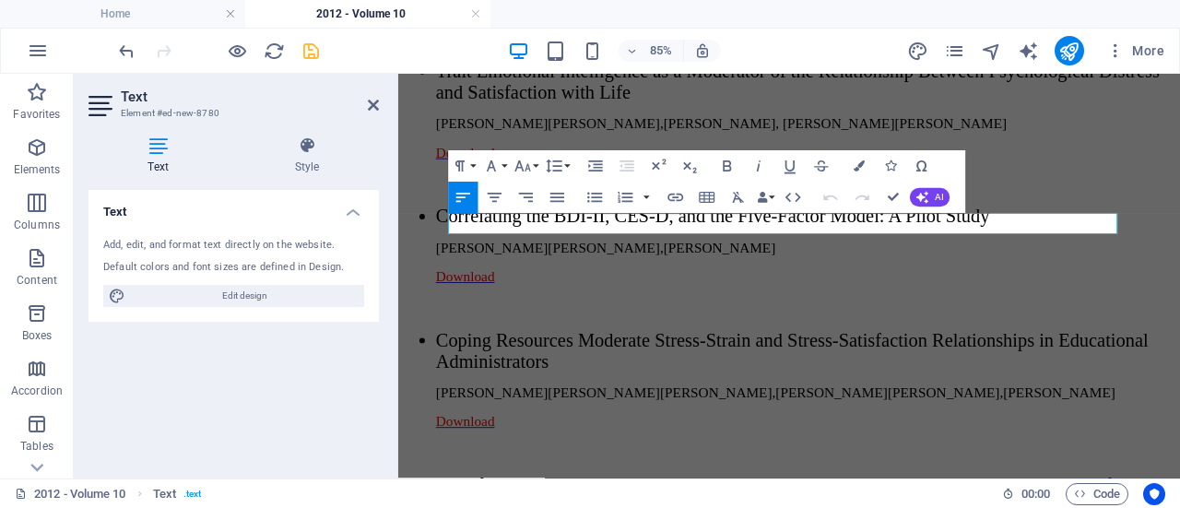
drag, startPoint x: 717, startPoint y: 249, endPoint x: 507, endPoint y: 254, distance: 210.3
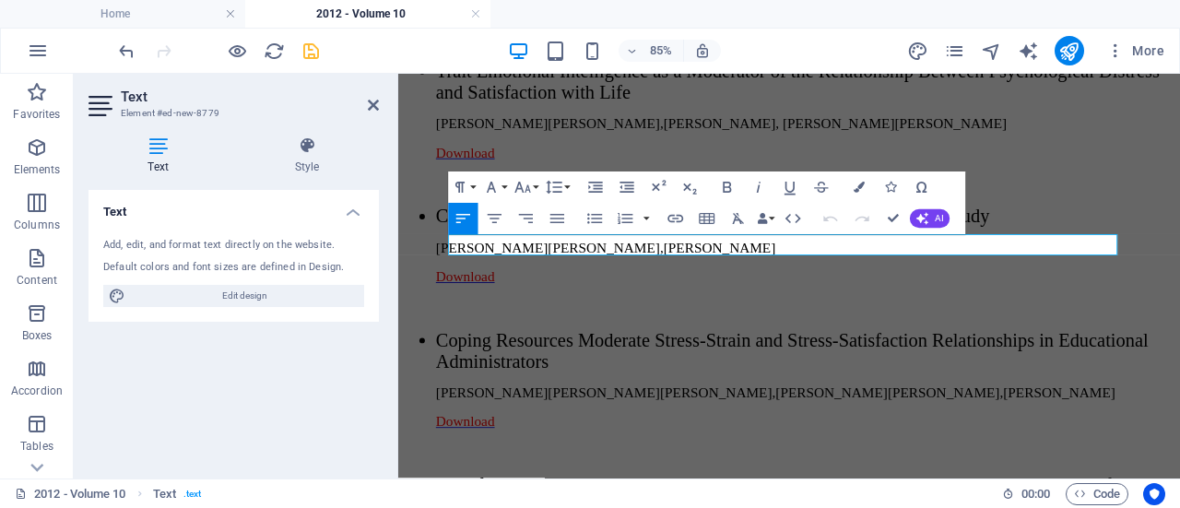
click at [680, 217] on icon "button" at bounding box center [675, 218] width 18 height 18
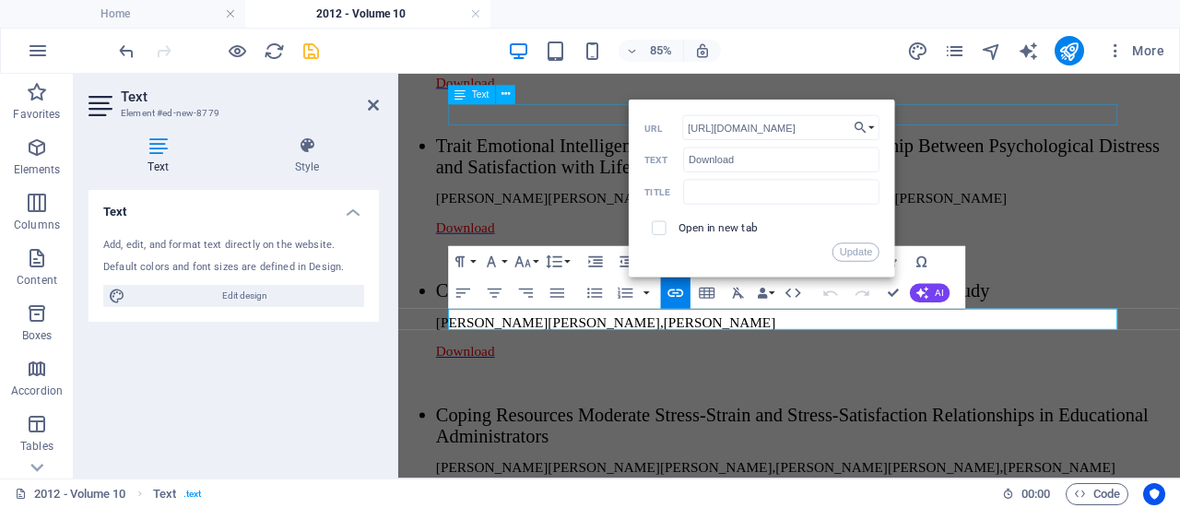
scroll to position [1842, 0]
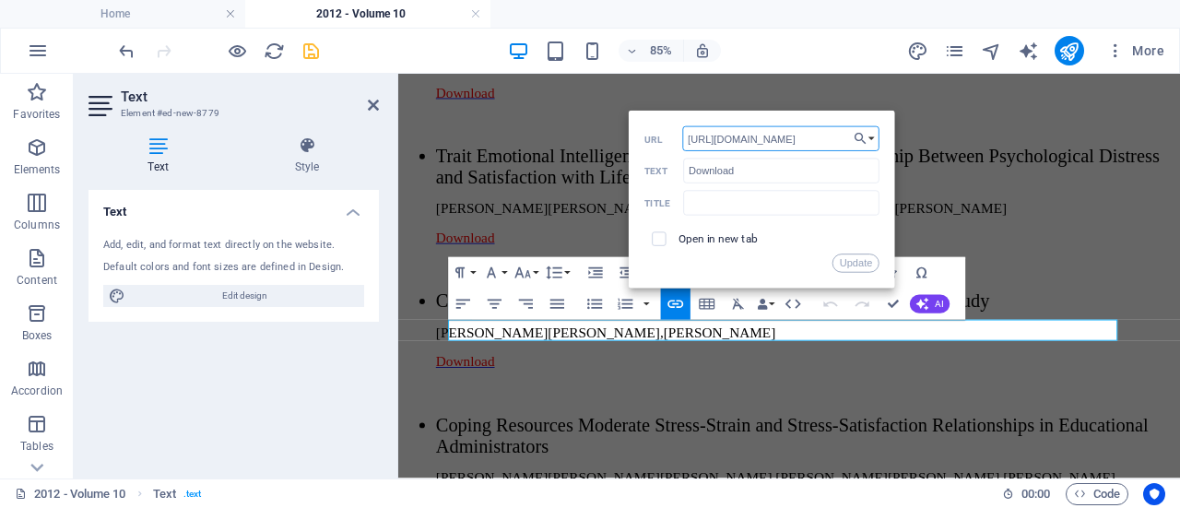
click at [836, 134] on input "[URL][DOMAIN_NAME]" at bounding box center [780, 138] width 197 height 25
type input "[URL][DOMAIN_NAME]"
click at [863, 261] on button "Update" at bounding box center [855, 263] width 47 height 18
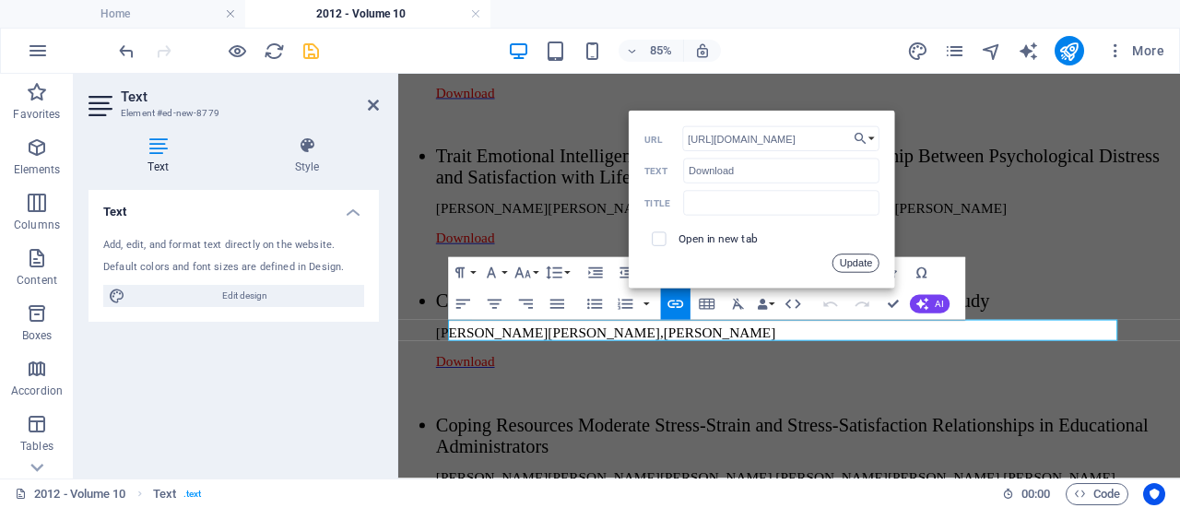
click at [863, 261] on button "Colors" at bounding box center [858, 272] width 29 height 31
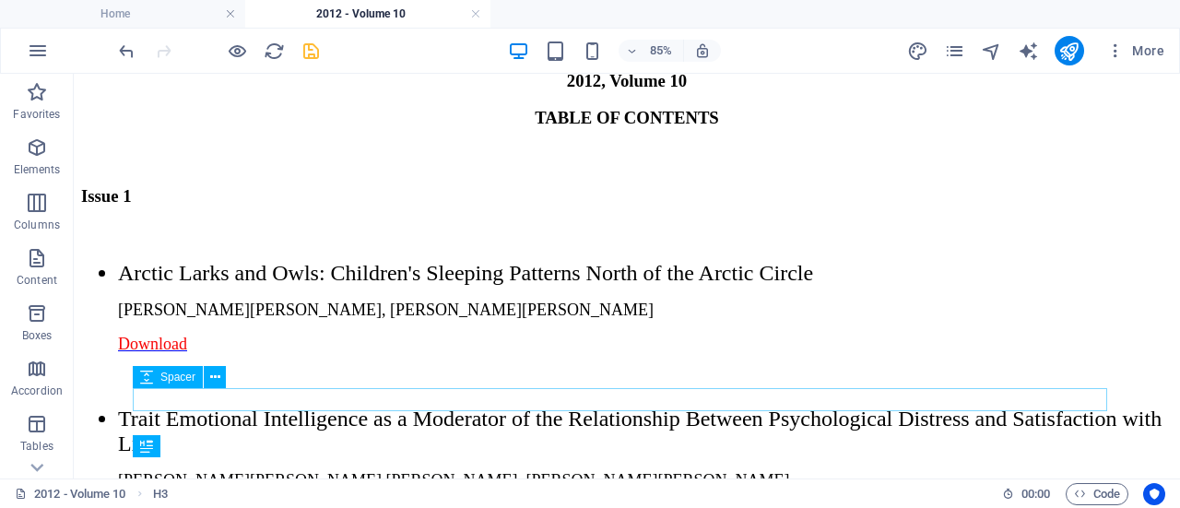
scroll to position [1809, 0]
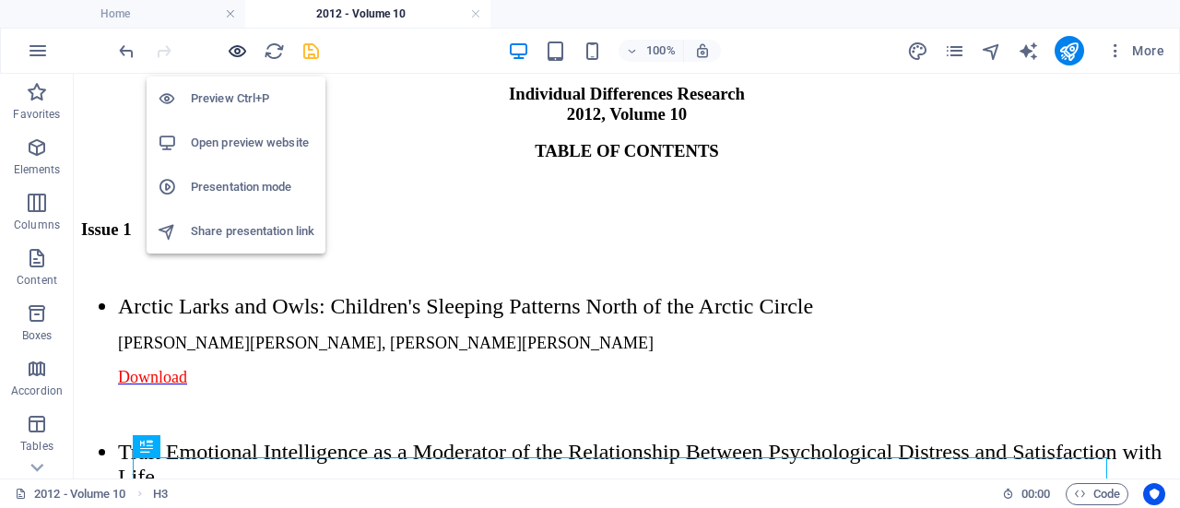
click at [236, 46] on icon "button" at bounding box center [237, 51] width 21 height 21
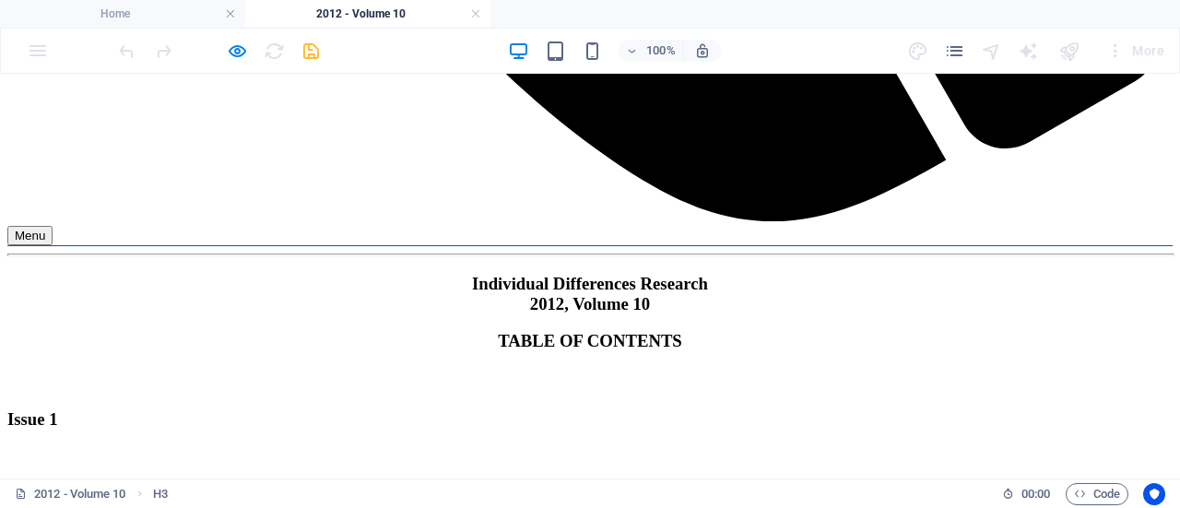
scroll to position [1716, 0]
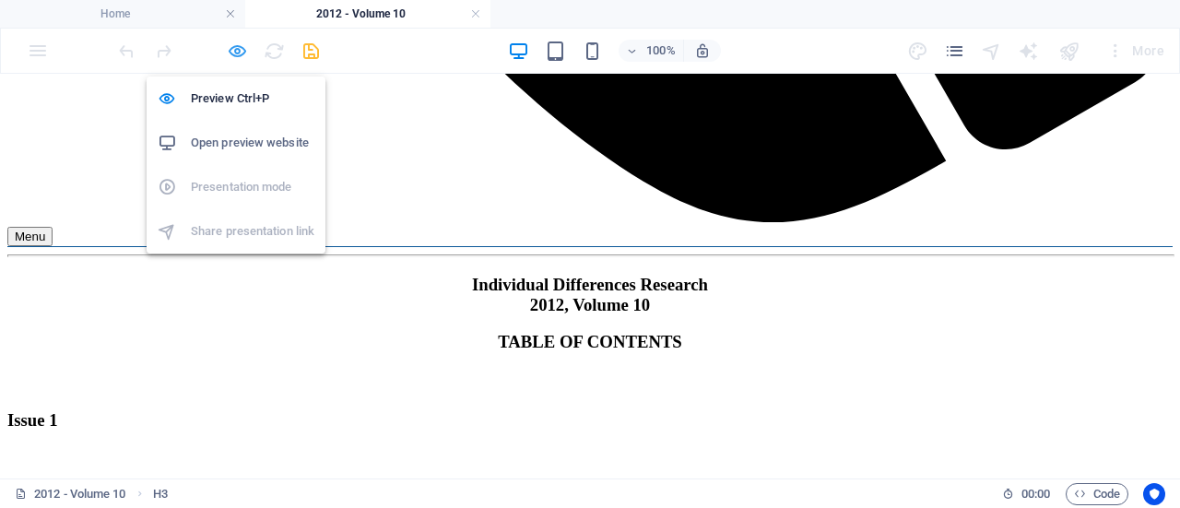
click at [239, 47] on icon "button" at bounding box center [237, 51] width 21 height 21
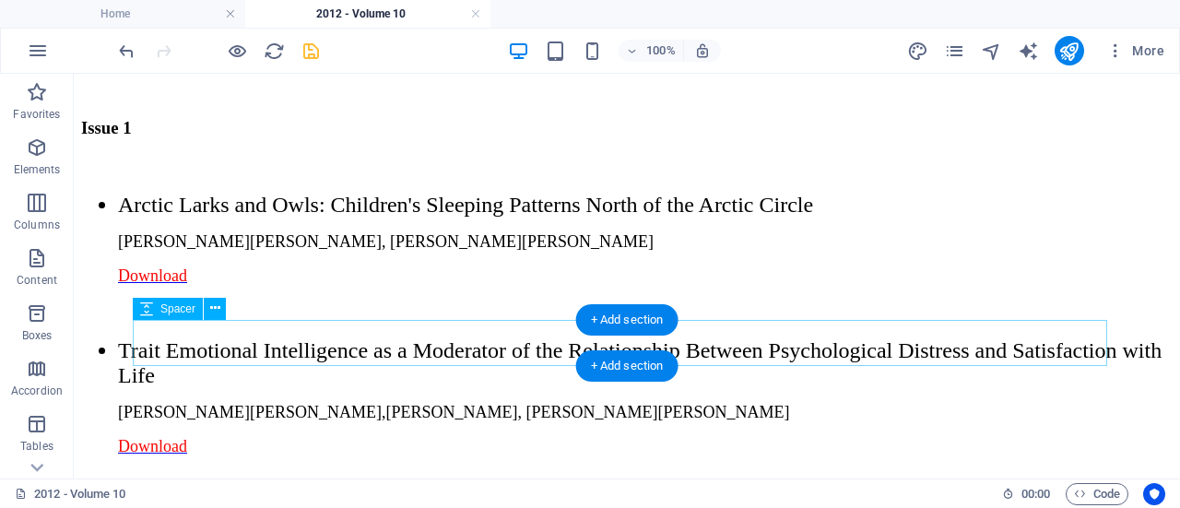
scroll to position [1911, 0]
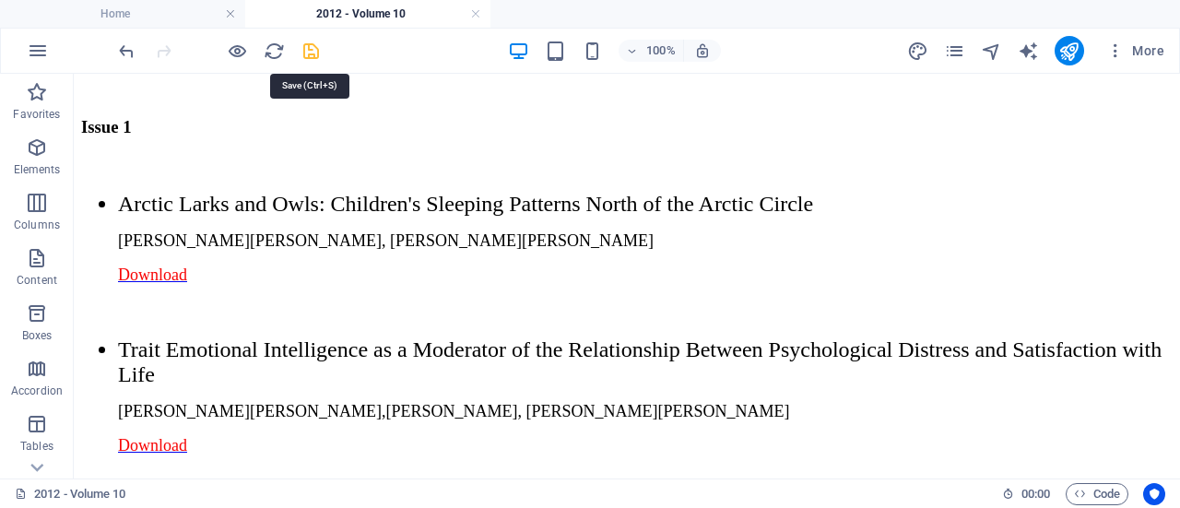
click at [317, 51] on icon "save" at bounding box center [311, 51] width 21 height 21
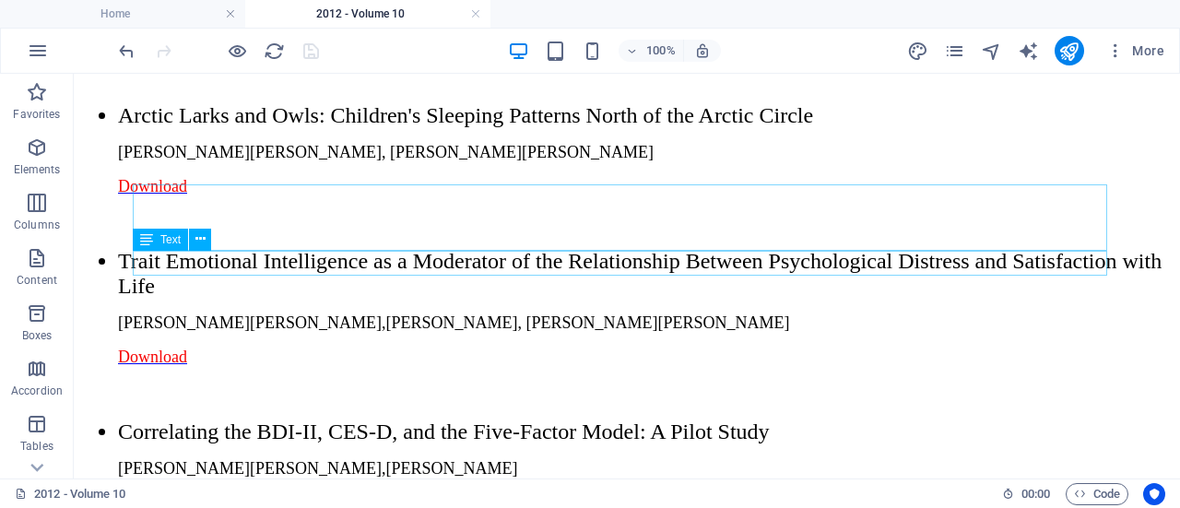
scroll to position [1756, 0]
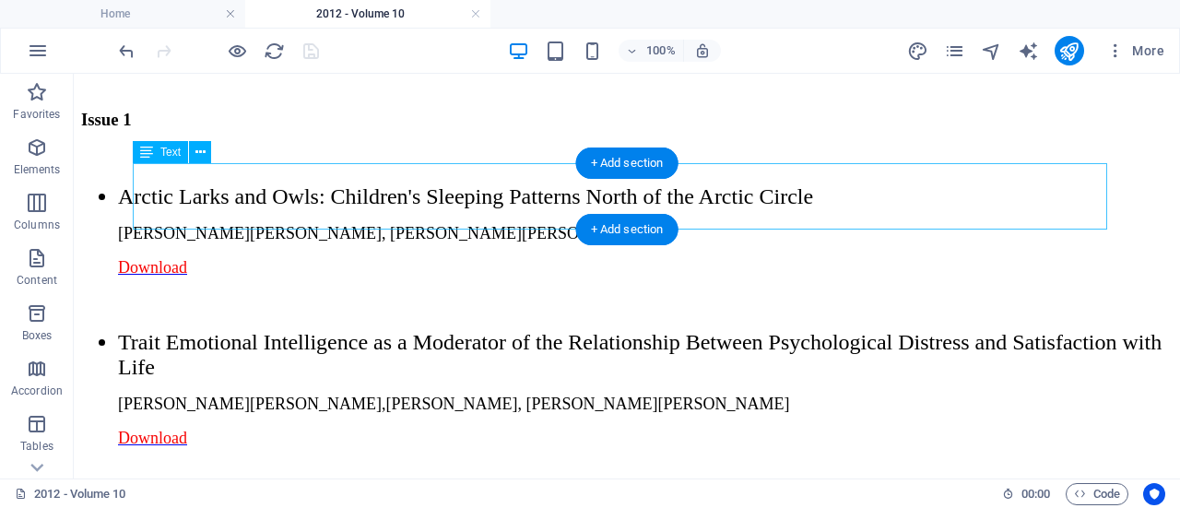
scroll to position [1917, 0]
